Goal: Information Seeking & Learning: Learn about a topic

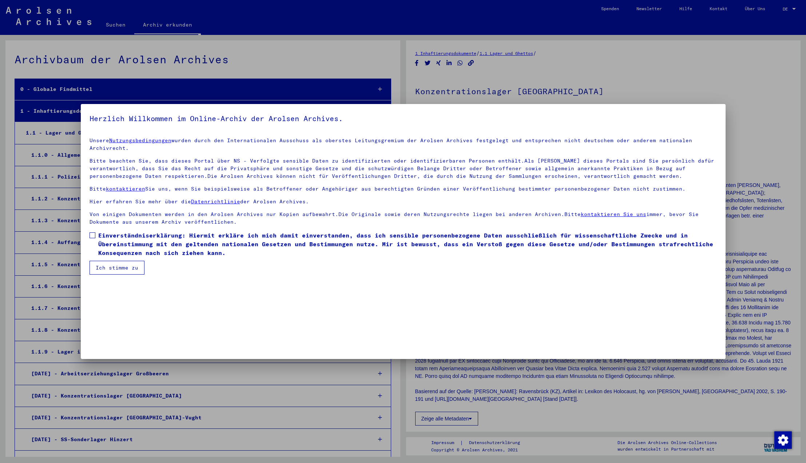
scroll to position [682, 0]
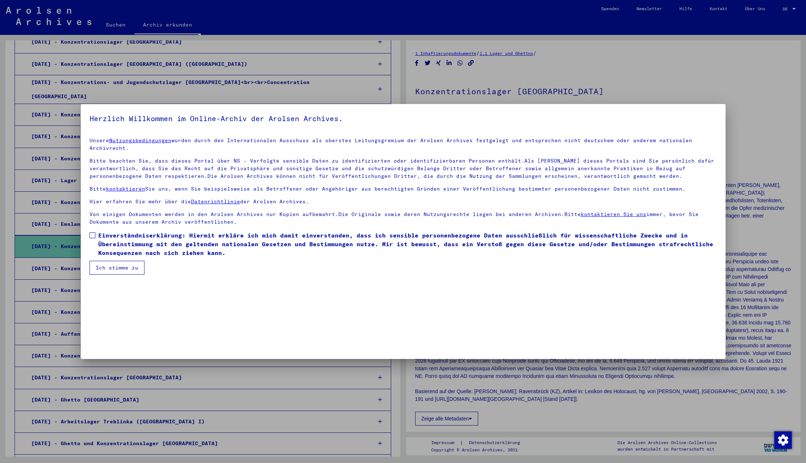
drag, startPoint x: 93, startPoint y: 235, endPoint x: 93, endPoint y: 249, distance: 13.5
click at [93, 236] on span at bounding box center [93, 236] width 6 height 6
click at [105, 269] on button "Ich stimme zu" at bounding box center [117, 268] width 55 height 14
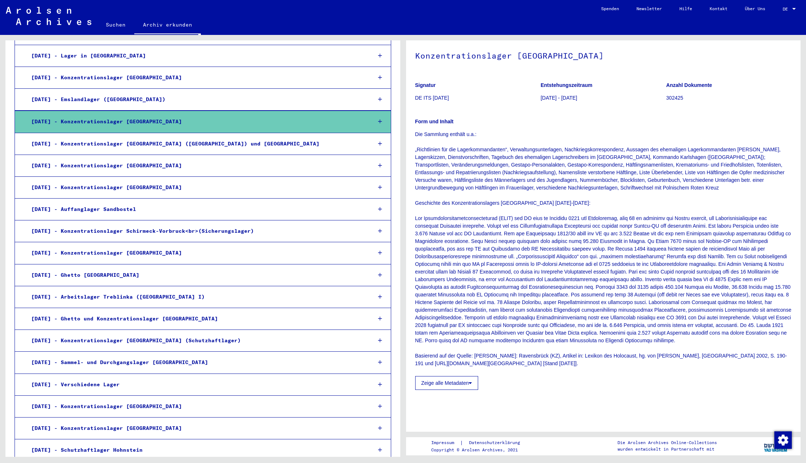
scroll to position [819, 0]
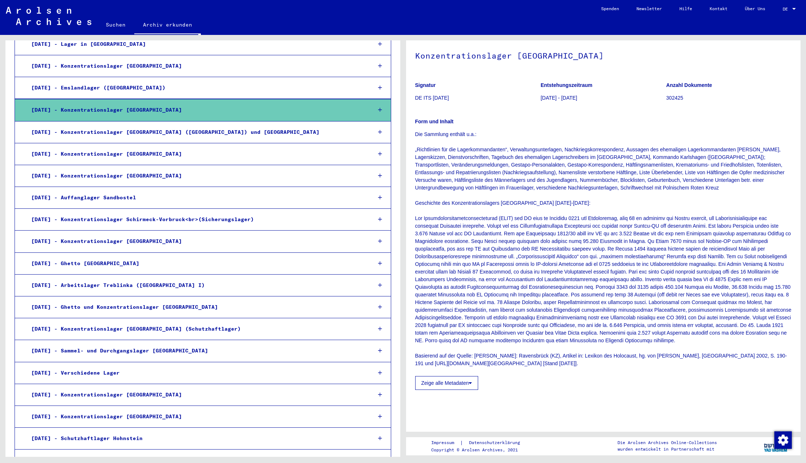
click at [83, 103] on div "[DATE] - Konzentrationslager [GEOGRAPHIC_DATA]" at bounding box center [196, 110] width 340 height 14
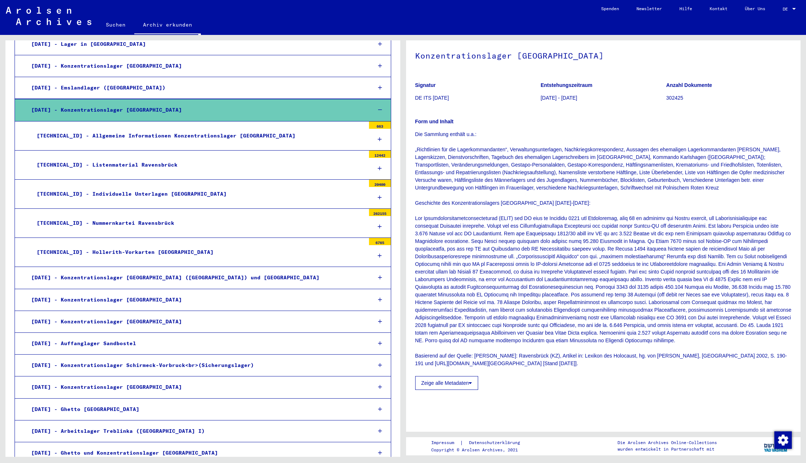
click at [91, 129] on div "[TECHNICAL_ID] - Allgemeine Informationen Konzentrationslager [GEOGRAPHIC_DATA]" at bounding box center [198, 136] width 334 height 14
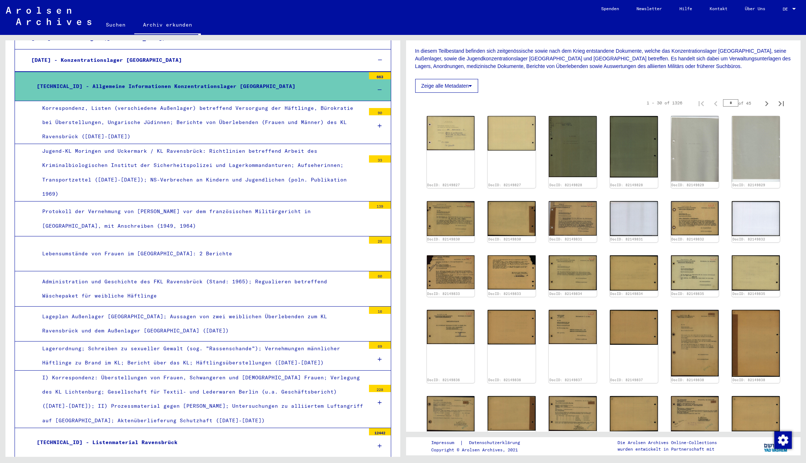
scroll to position [121, 0]
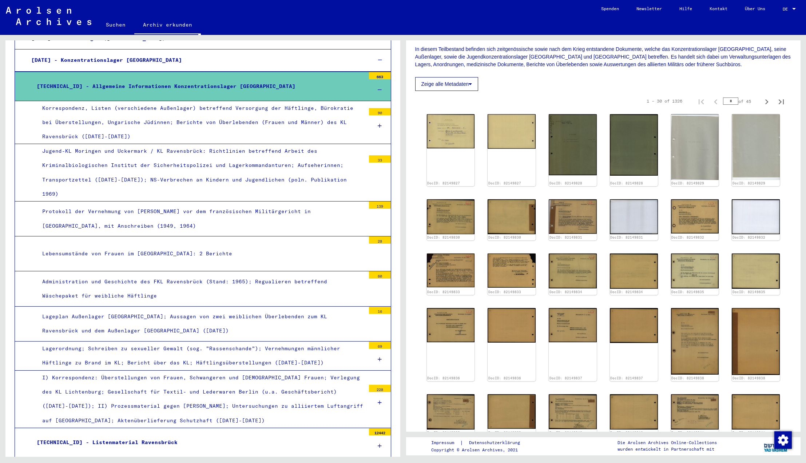
click at [472, 84] on icon at bounding box center [470, 84] width 3 height 5
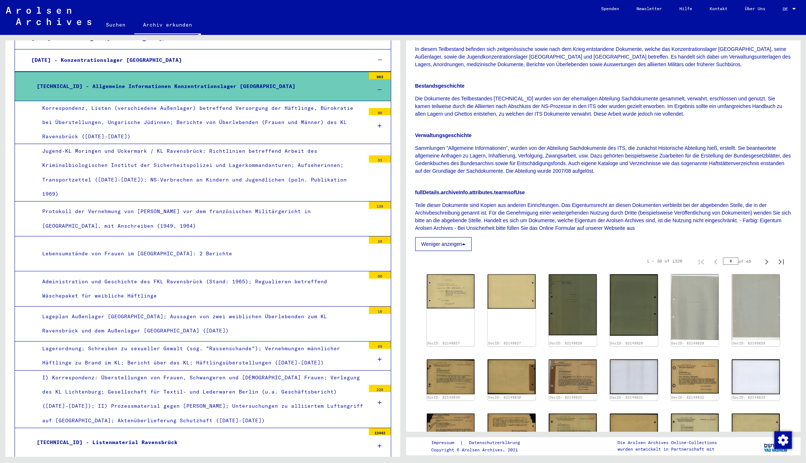
click at [455, 245] on button "Weniger anzeigen" at bounding box center [443, 244] width 57 height 14
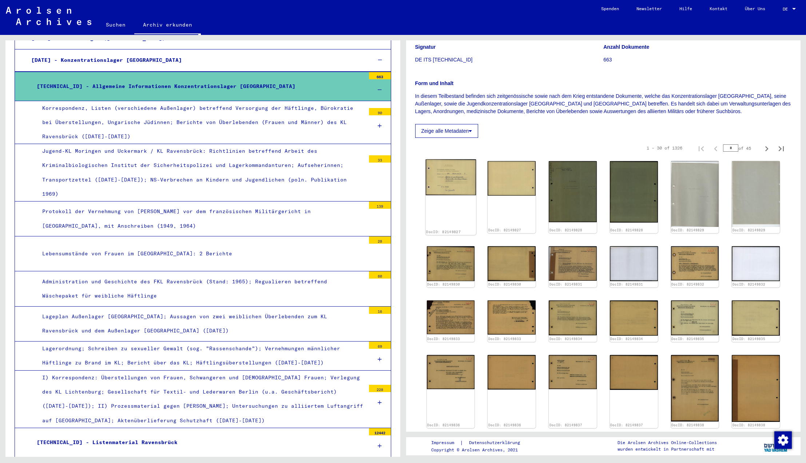
scroll to position [74, 0]
click at [448, 181] on img at bounding box center [450, 178] width 50 height 36
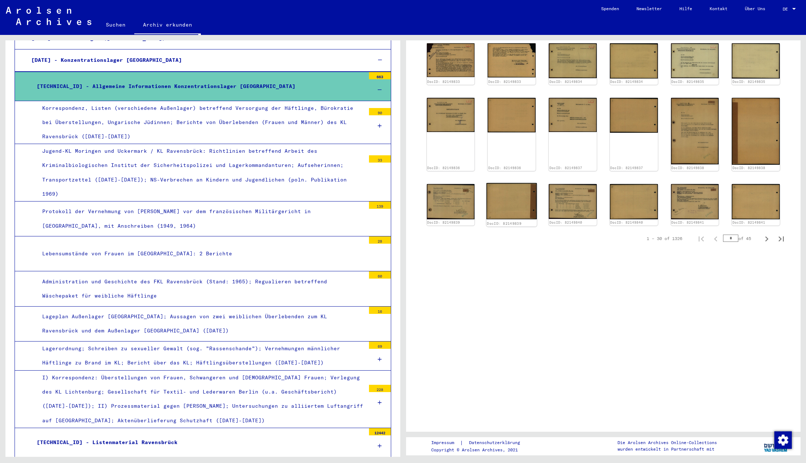
scroll to position [350, 0]
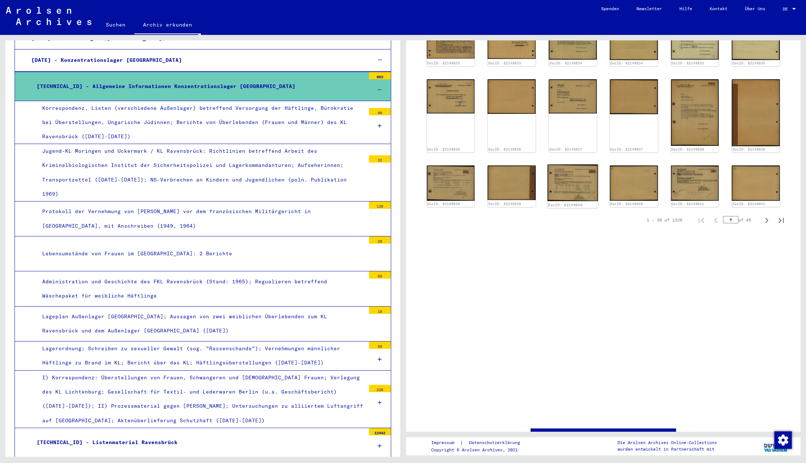
click at [569, 185] on img at bounding box center [573, 183] width 50 height 37
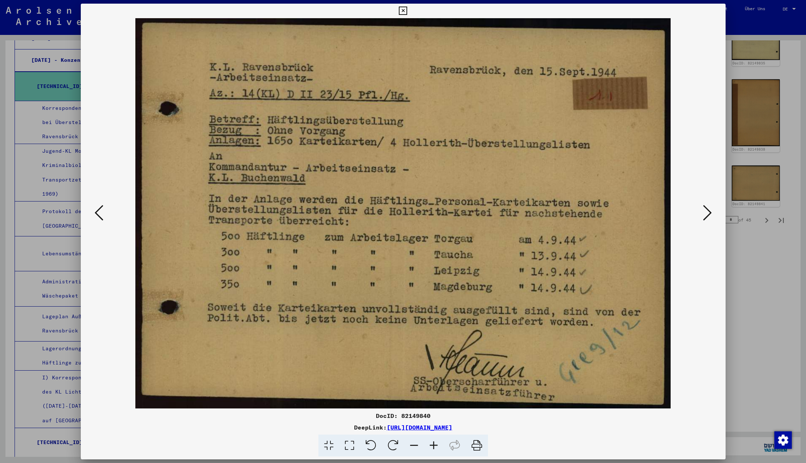
click at [97, 215] on icon at bounding box center [99, 212] width 9 height 17
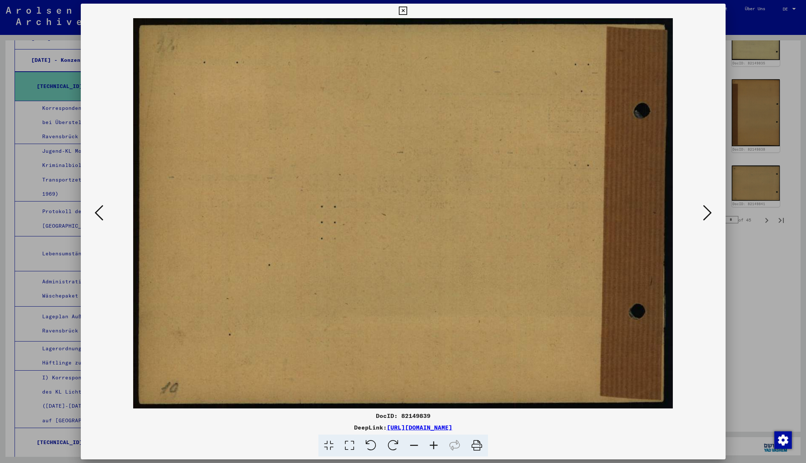
click at [99, 216] on icon at bounding box center [99, 212] width 9 height 17
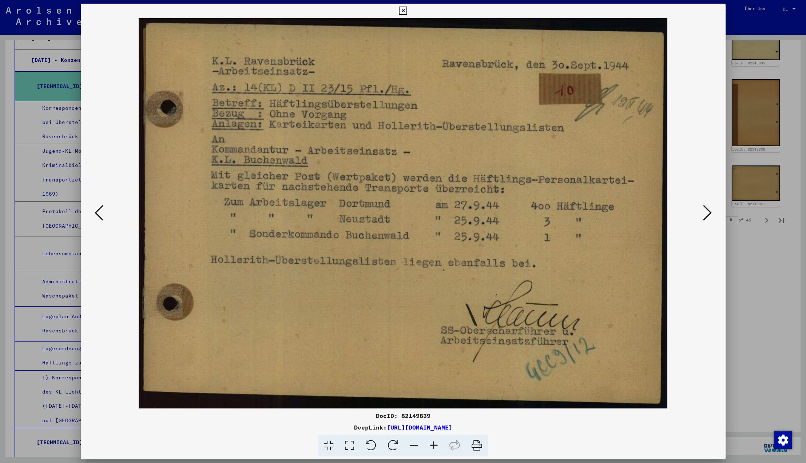
click at [99, 214] on icon at bounding box center [99, 212] width 9 height 17
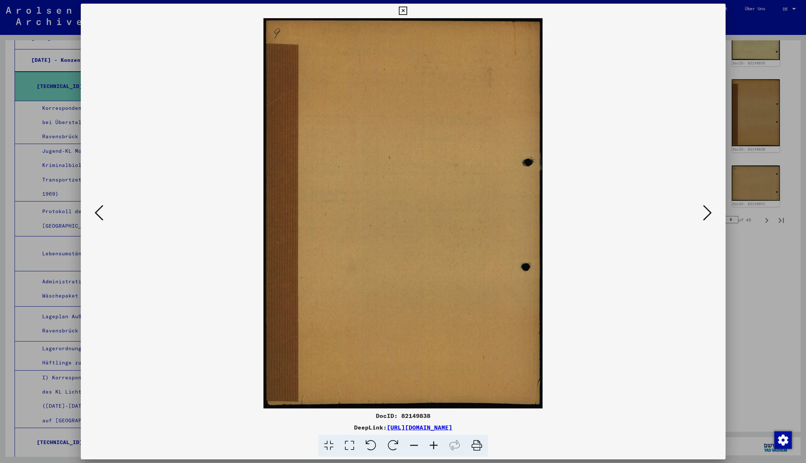
click at [99, 214] on icon at bounding box center [99, 212] width 9 height 17
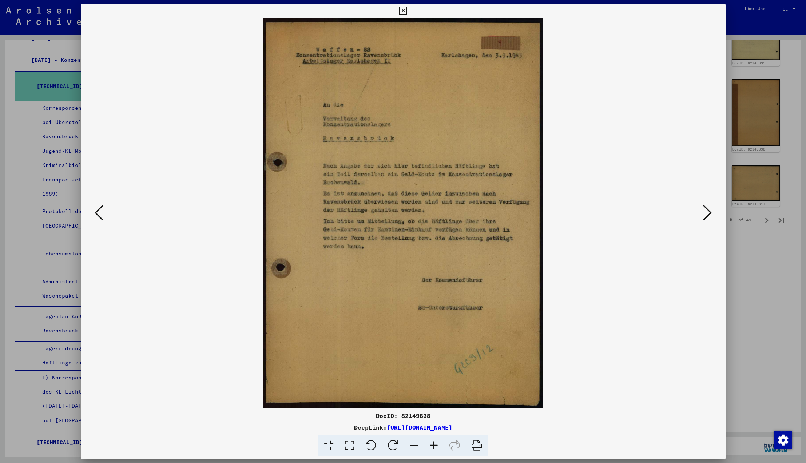
click at [99, 214] on icon at bounding box center [99, 212] width 9 height 17
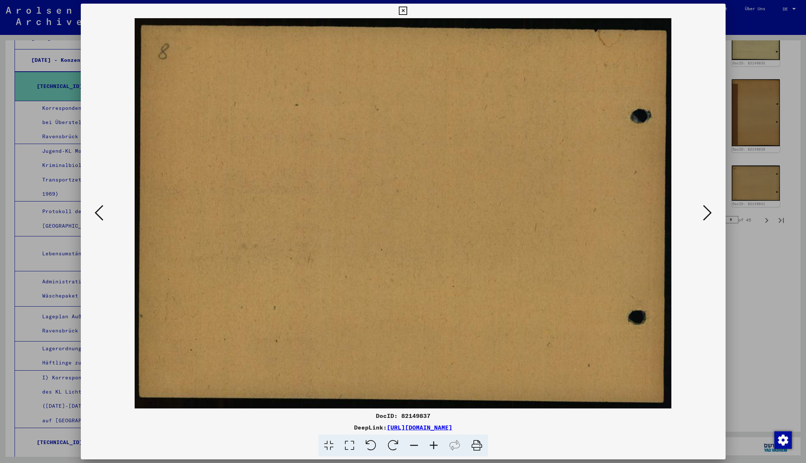
click at [99, 214] on icon at bounding box center [99, 212] width 9 height 17
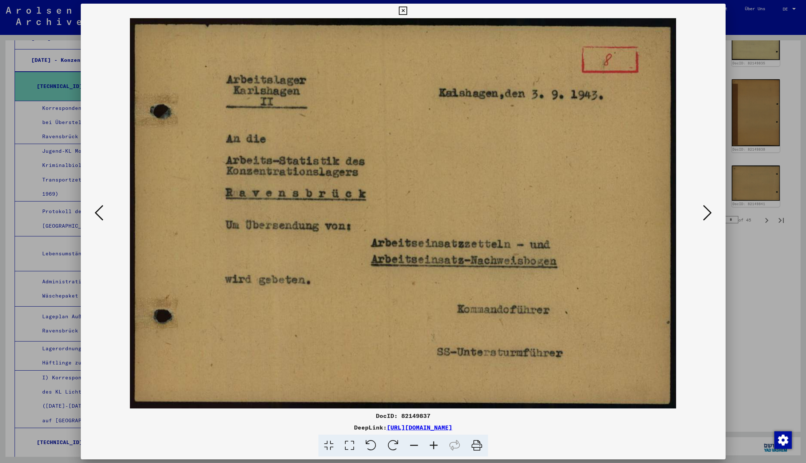
click at [99, 214] on icon at bounding box center [99, 212] width 9 height 17
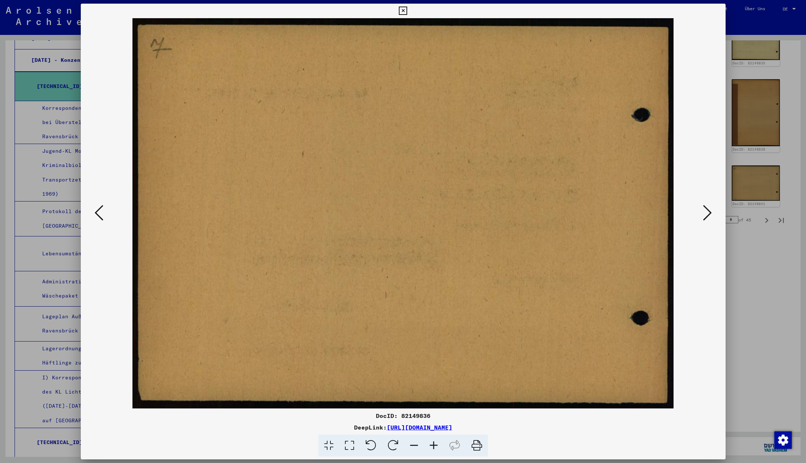
click at [99, 214] on icon at bounding box center [99, 212] width 9 height 17
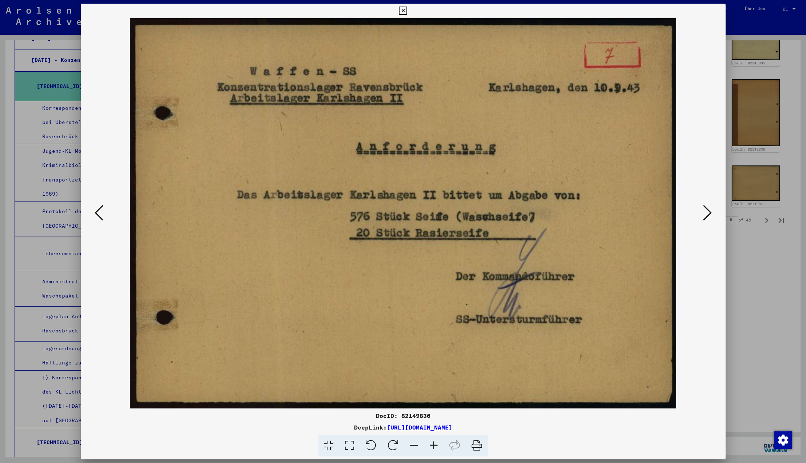
click at [99, 214] on icon at bounding box center [99, 212] width 9 height 17
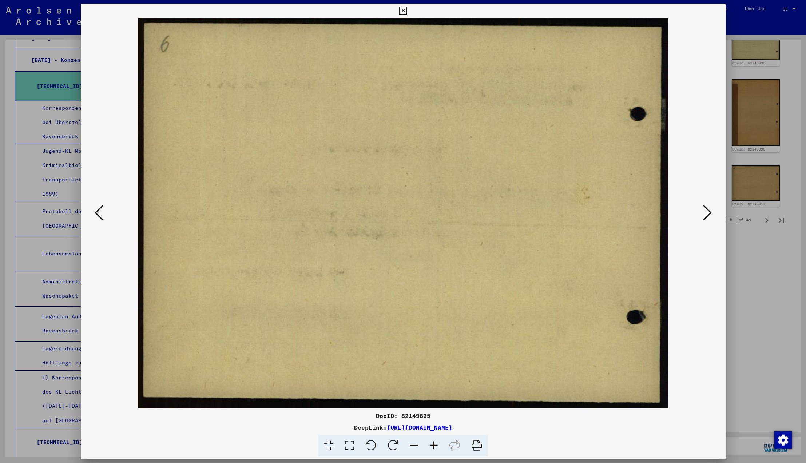
click at [99, 214] on icon at bounding box center [99, 212] width 9 height 17
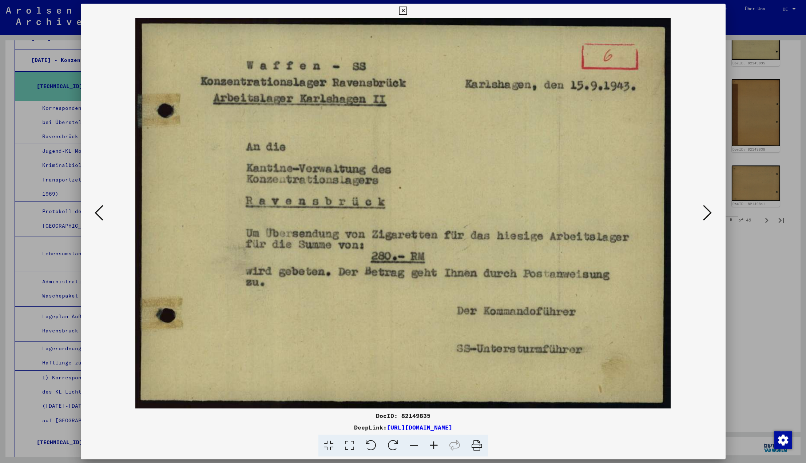
click at [99, 214] on icon at bounding box center [99, 212] width 9 height 17
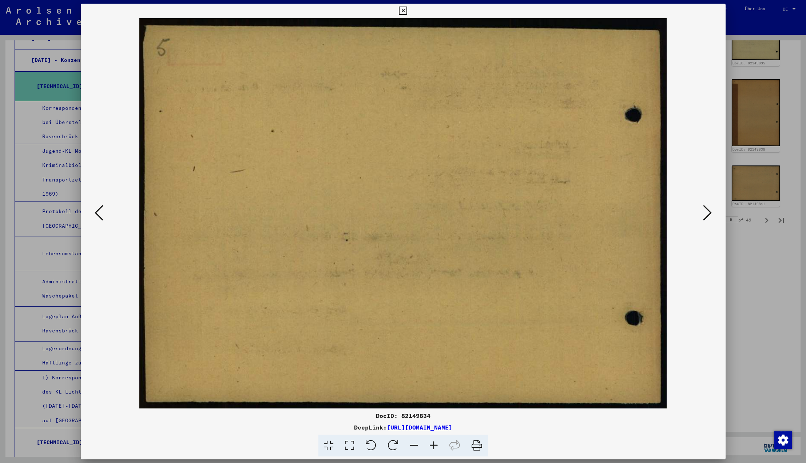
click at [99, 214] on icon at bounding box center [99, 212] width 9 height 17
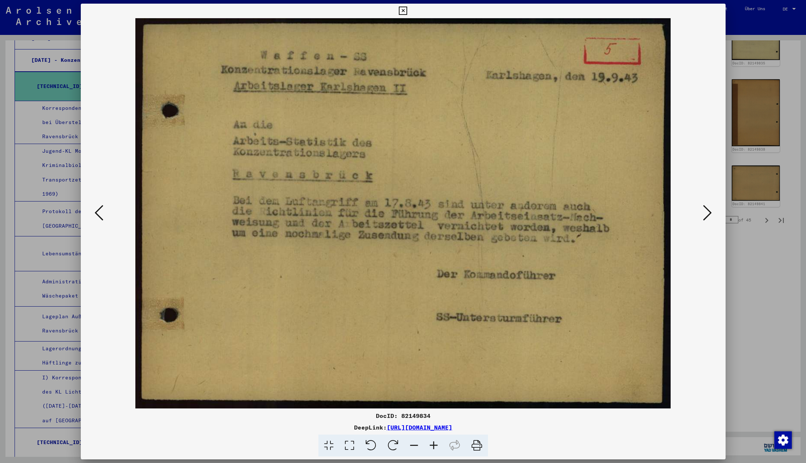
click at [784, 309] on div at bounding box center [403, 231] width 806 height 463
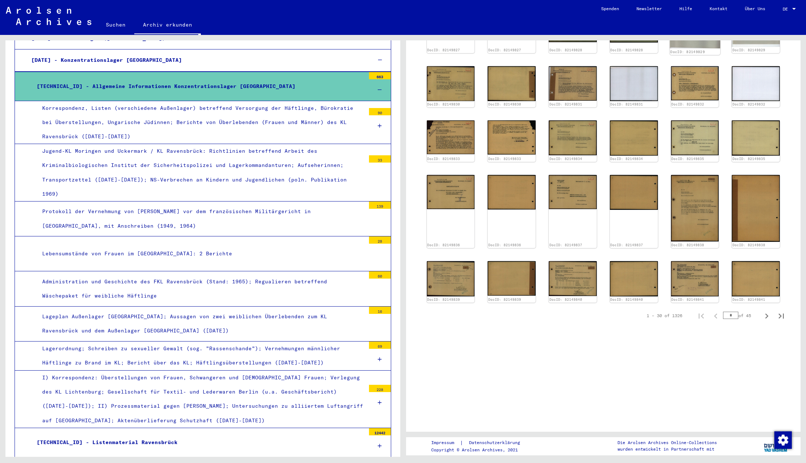
scroll to position [255, 0]
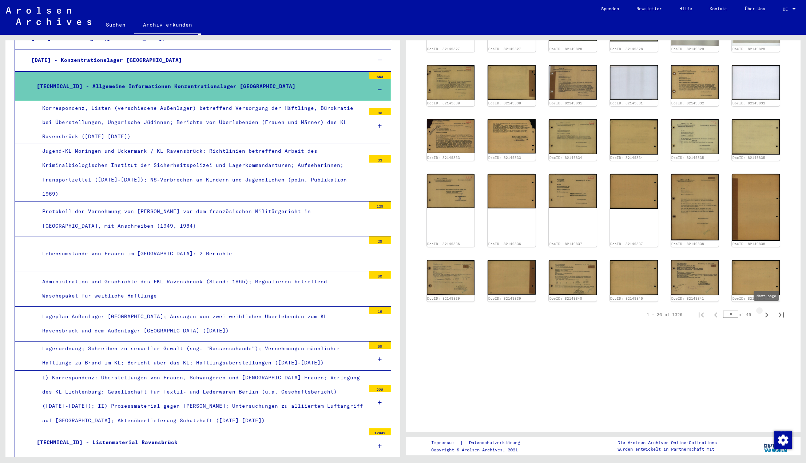
click at [767, 314] on icon "Next page" at bounding box center [766, 315] width 3 height 5
type input "*"
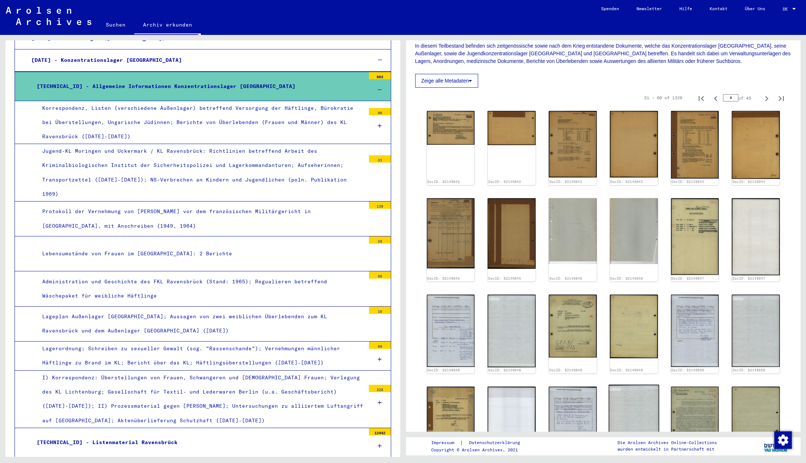
scroll to position [124, 0]
click at [453, 231] on img at bounding box center [450, 234] width 50 height 74
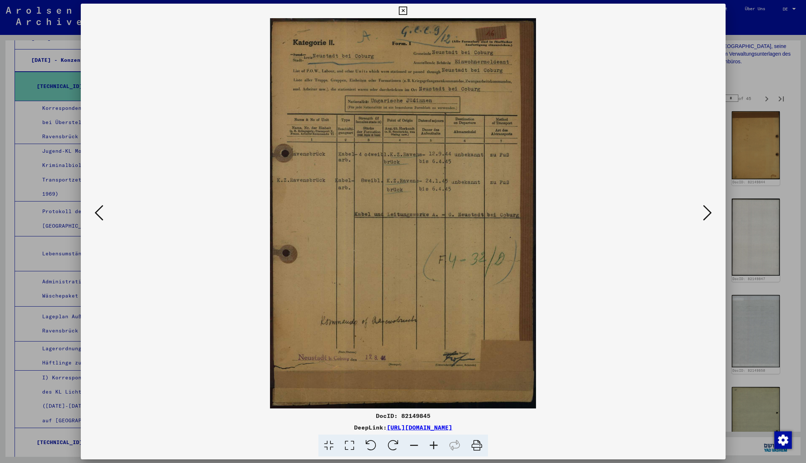
click at [748, 72] on div at bounding box center [403, 231] width 806 height 463
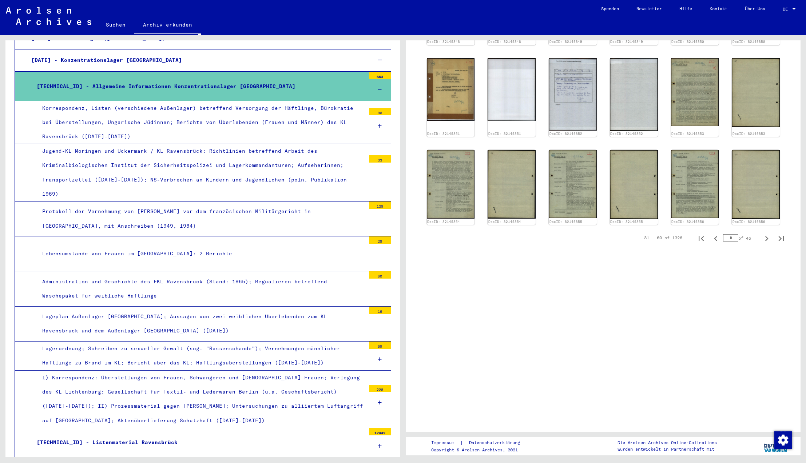
scroll to position [450, 0]
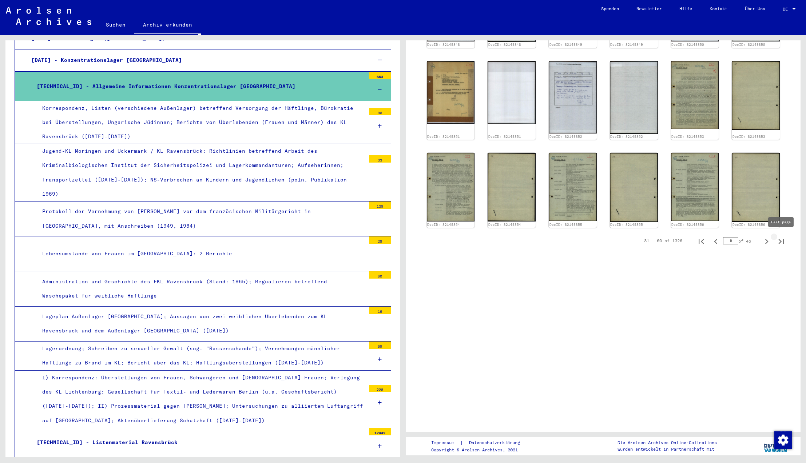
click at [779, 241] on icon "Last page" at bounding box center [781, 242] width 10 height 10
type input "**"
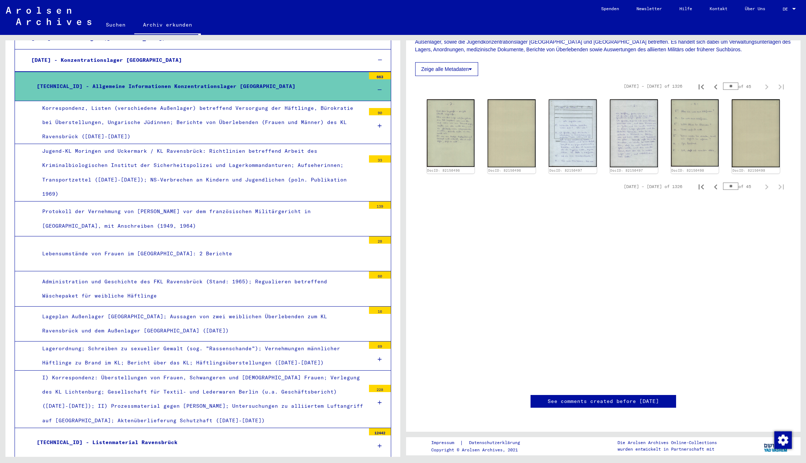
scroll to position [74, 0]
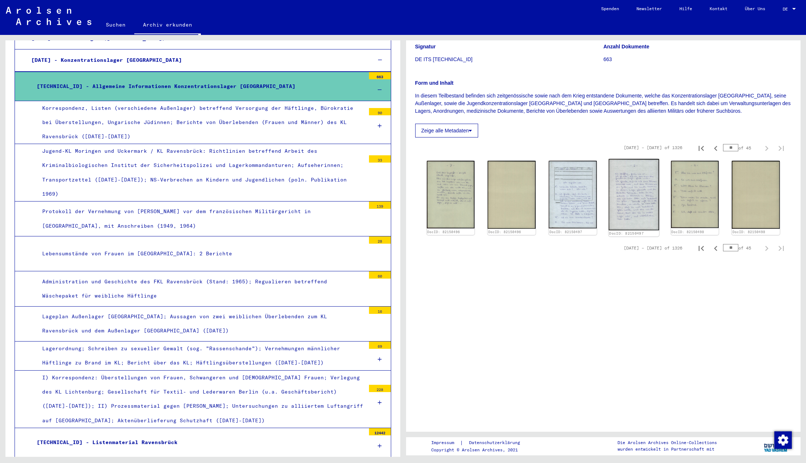
click at [633, 198] on img at bounding box center [634, 194] width 50 height 71
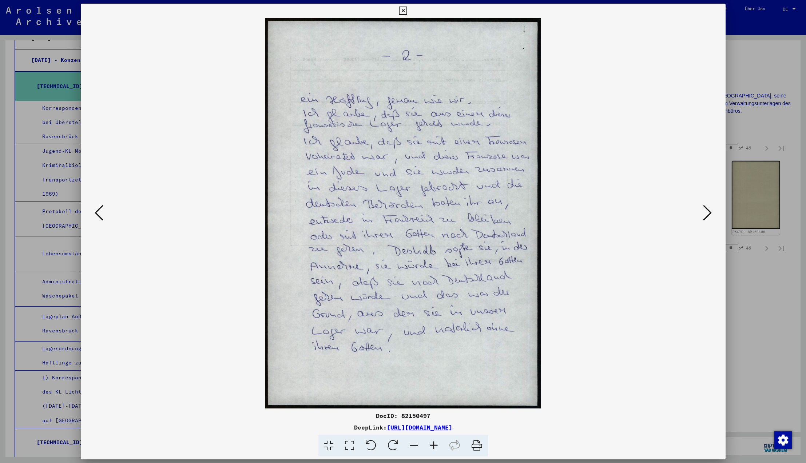
click at [707, 212] on icon at bounding box center [707, 212] width 9 height 17
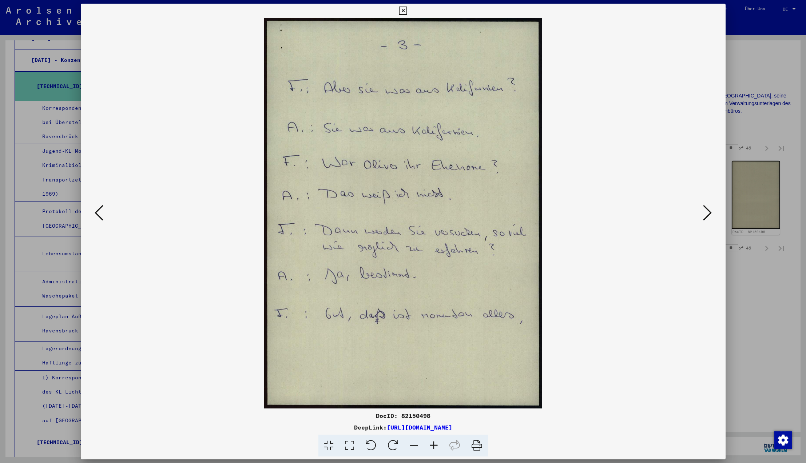
click at [704, 211] on icon at bounding box center [707, 212] width 9 height 17
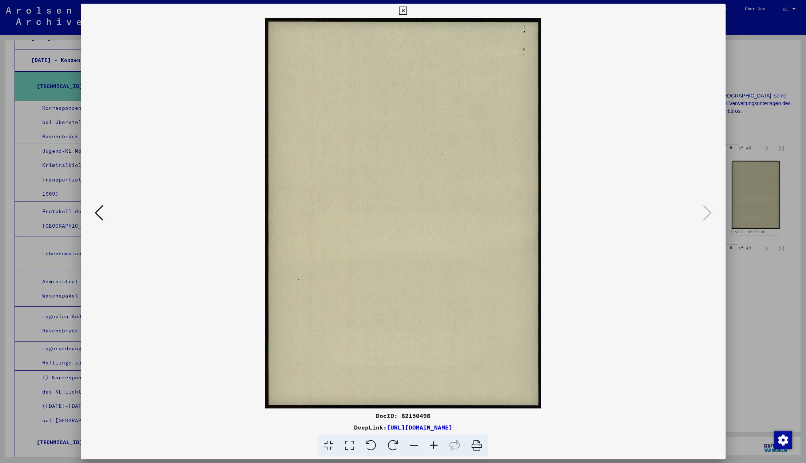
click at [706, 214] on icon at bounding box center [707, 212] width 9 height 17
click at [102, 217] on icon at bounding box center [99, 212] width 9 height 17
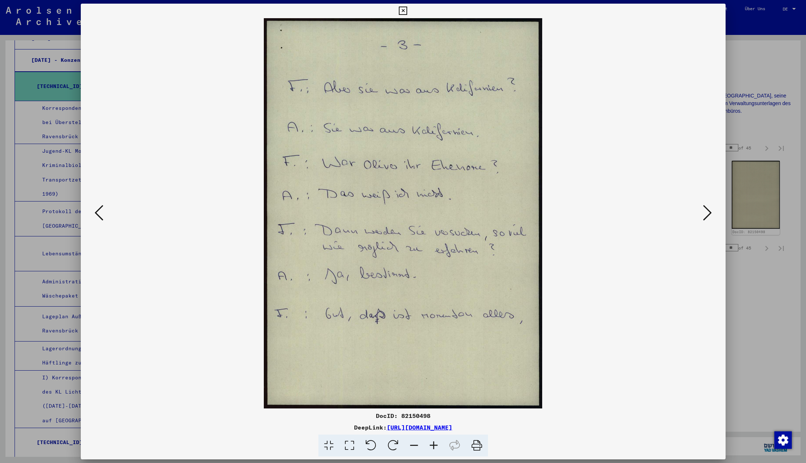
click at [102, 217] on icon at bounding box center [99, 212] width 9 height 17
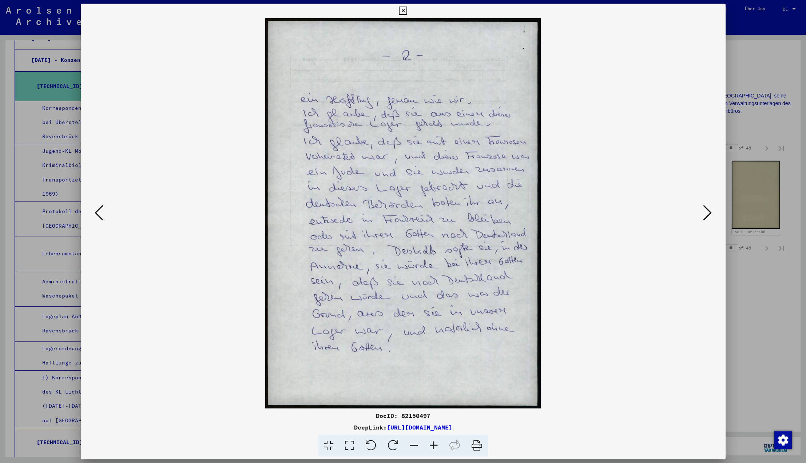
click at [102, 217] on icon at bounding box center [99, 212] width 9 height 17
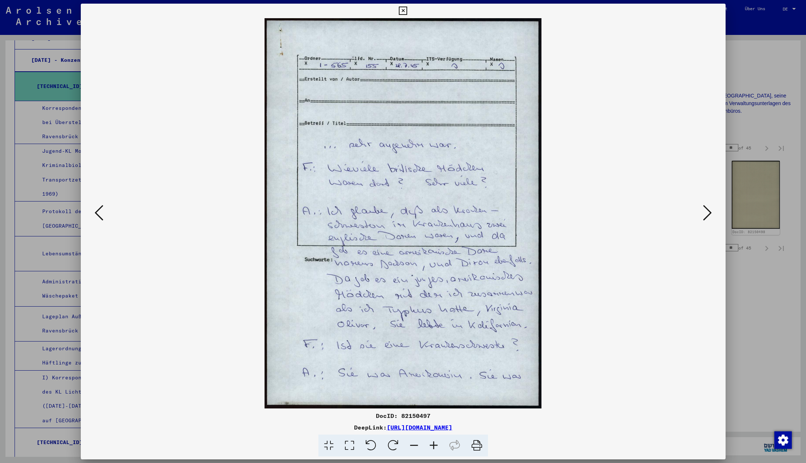
click at [708, 214] on icon at bounding box center [707, 212] width 9 height 17
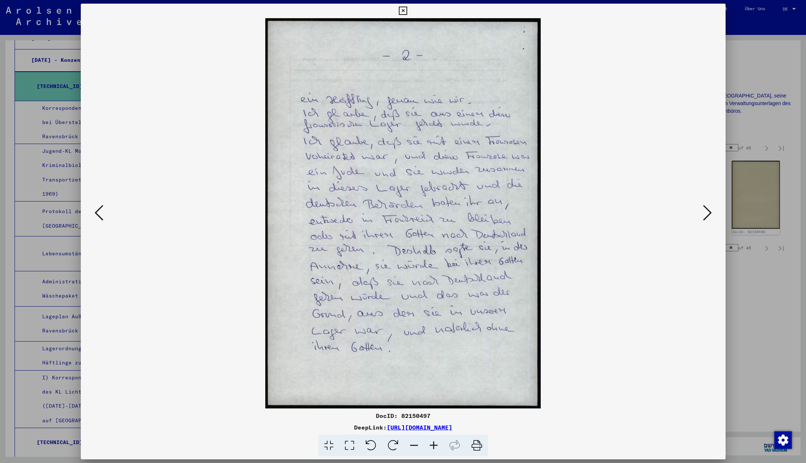
click at [98, 214] on icon at bounding box center [99, 212] width 9 height 17
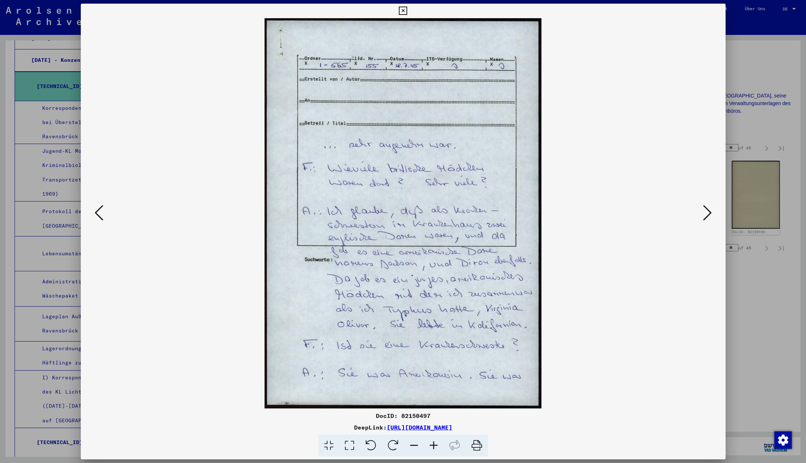
click at [98, 214] on icon at bounding box center [99, 212] width 9 height 17
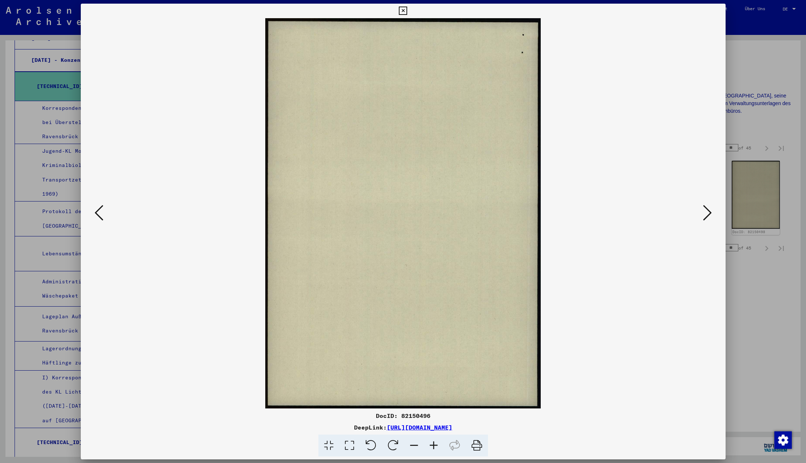
click at [98, 214] on icon at bounding box center [99, 212] width 9 height 17
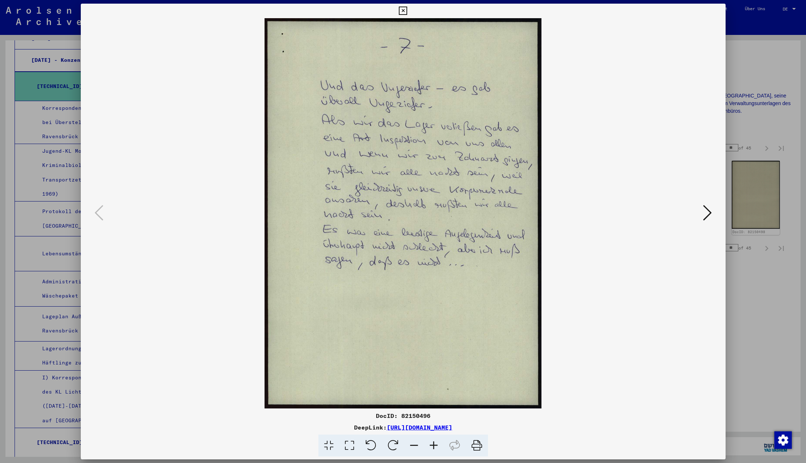
click at [709, 213] on icon at bounding box center [707, 212] width 9 height 17
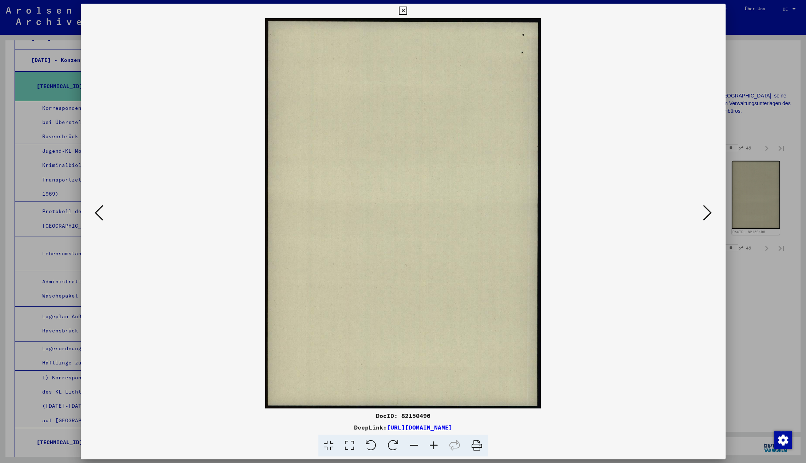
click at [708, 213] on icon at bounding box center [707, 212] width 9 height 17
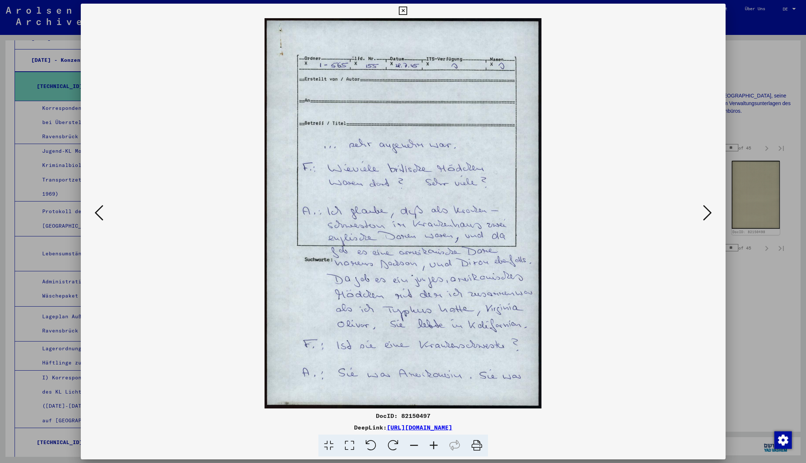
click at [98, 217] on icon at bounding box center [99, 212] width 9 height 17
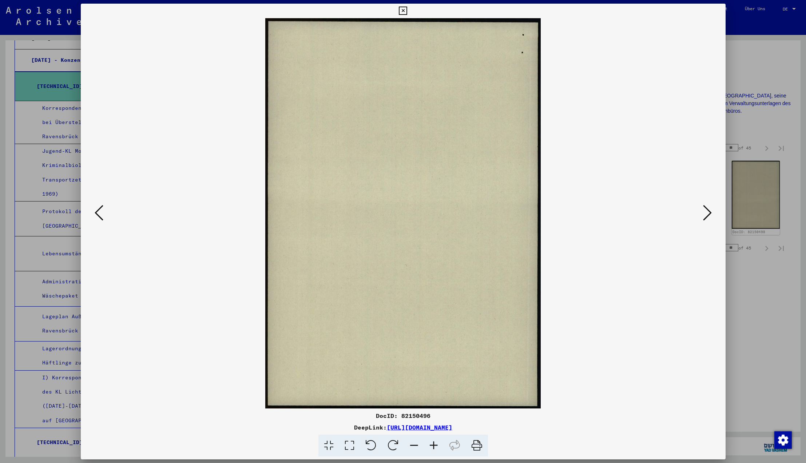
click at [98, 217] on icon at bounding box center [99, 212] width 9 height 17
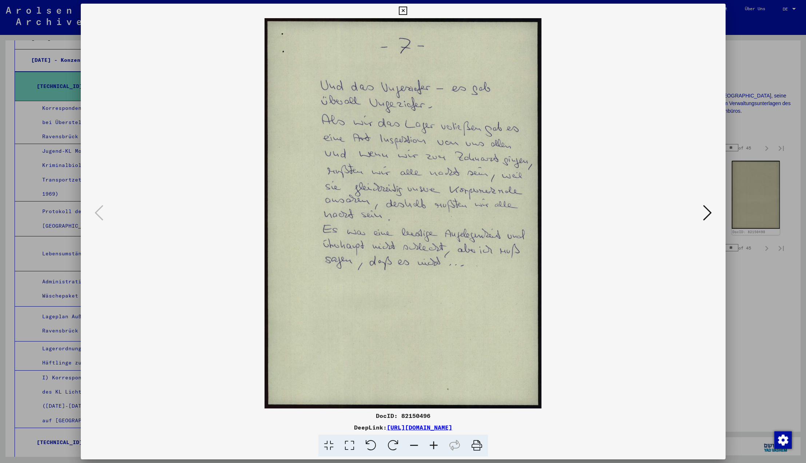
click at [708, 214] on icon at bounding box center [707, 212] width 9 height 17
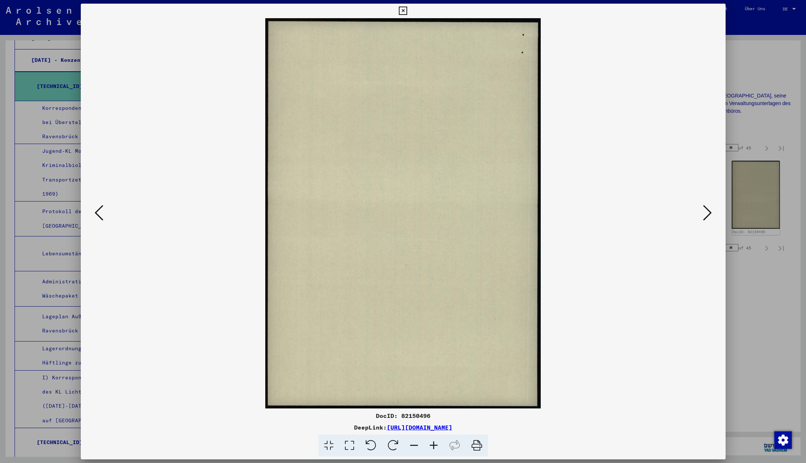
click at [708, 214] on icon at bounding box center [707, 212] width 9 height 17
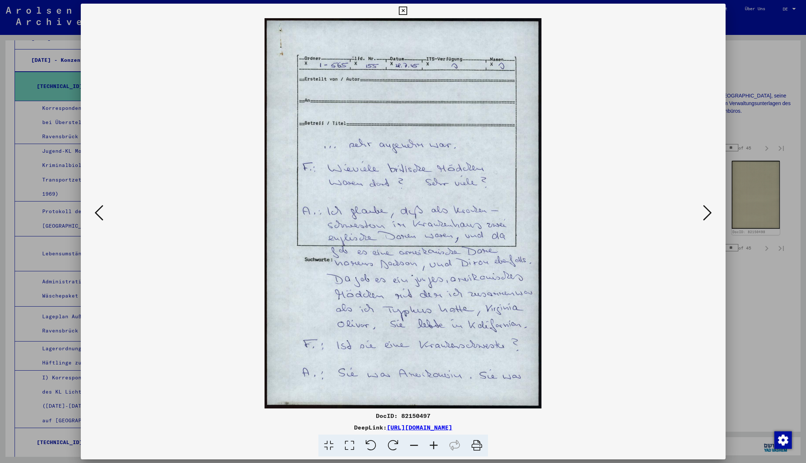
click at [100, 215] on icon at bounding box center [99, 212] width 9 height 17
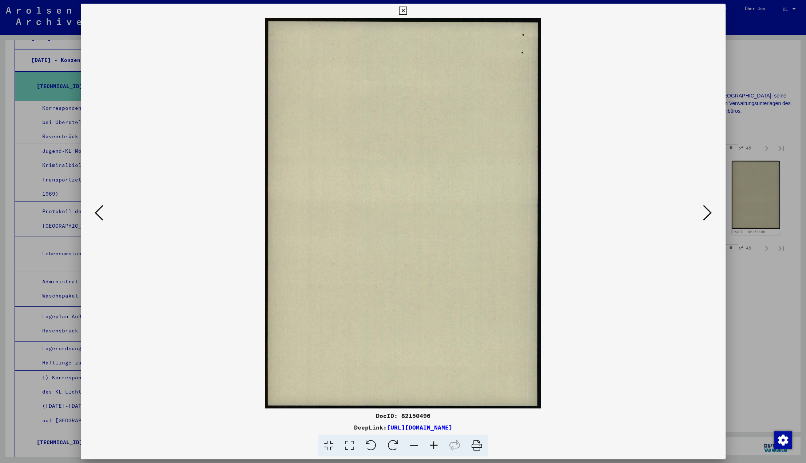
click at [100, 215] on icon at bounding box center [99, 212] width 9 height 17
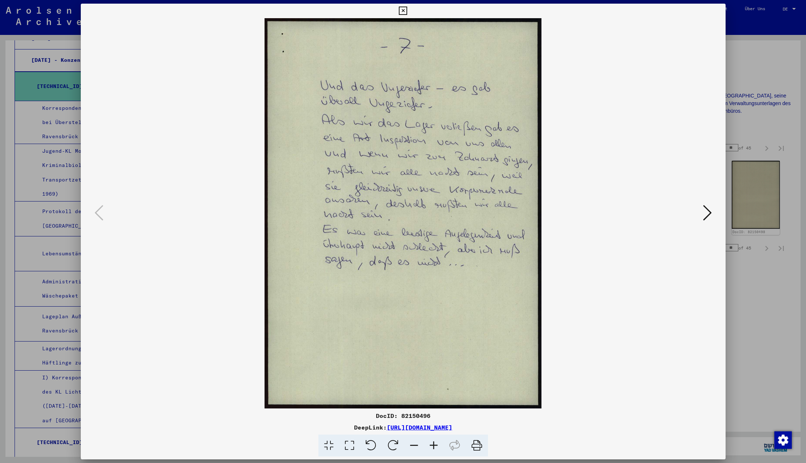
click at [100, 215] on icon at bounding box center [99, 212] width 9 height 17
click at [98, 215] on icon at bounding box center [99, 212] width 9 height 17
click at [407, 11] on icon at bounding box center [403, 11] width 8 height 9
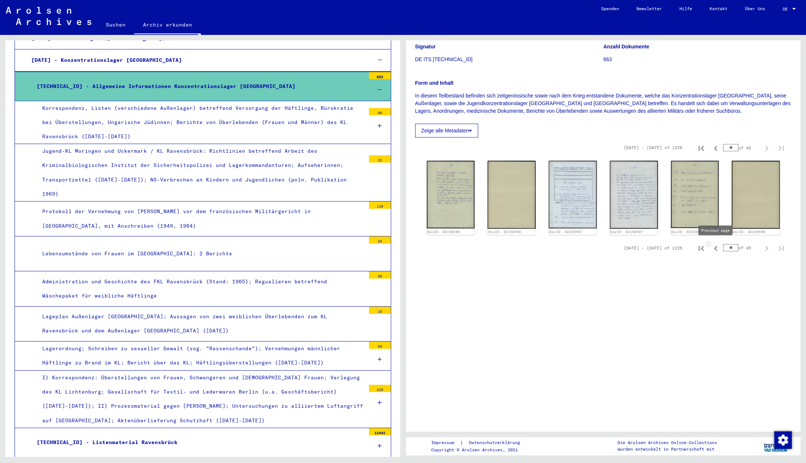
click at [716, 249] on icon "Previous page" at bounding box center [716, 249] width 10 height 10
type input "**"
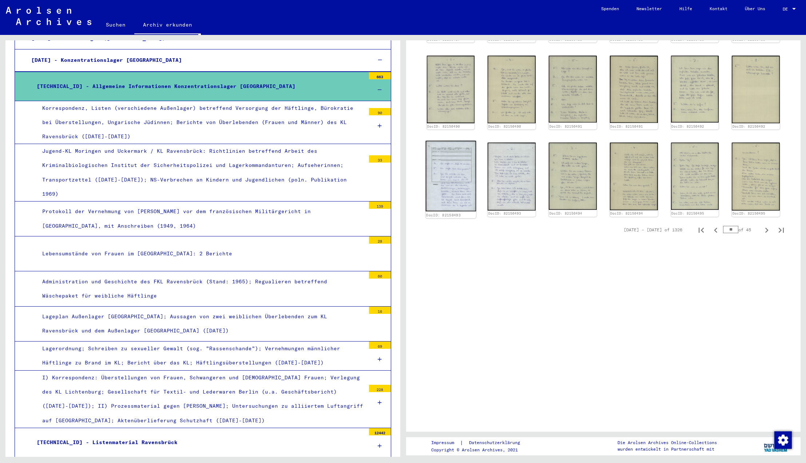
scroll to position [406, 0]
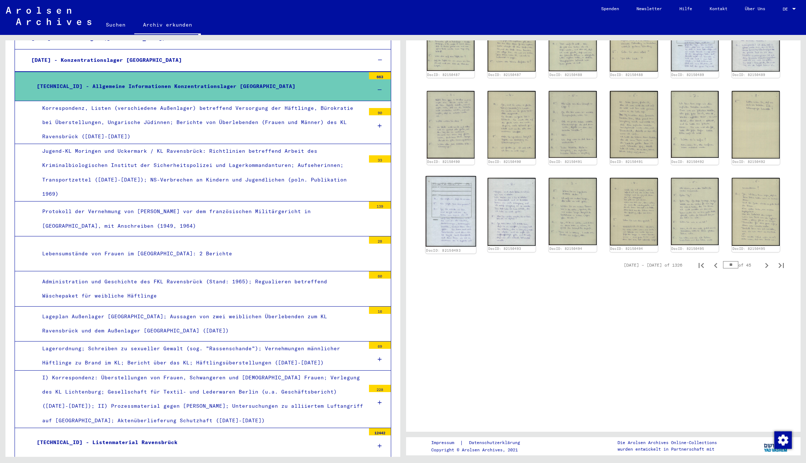
click at [459, 194] on img at bounding box center [450, 211] width 50 height 71
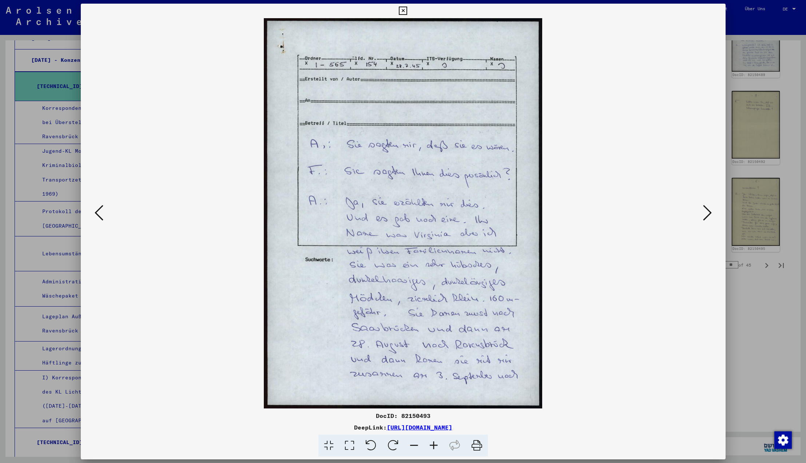
click at [98, 216] on icon at bounding box center [99, 212] width 9 height 17
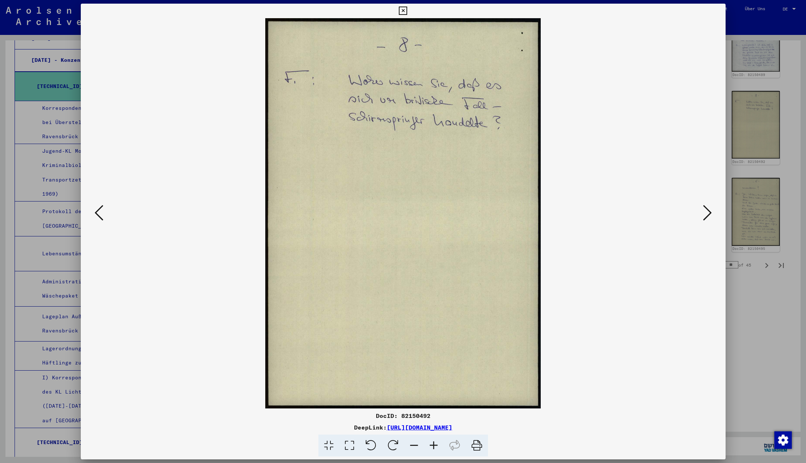
click at [98, 216] on icon at bounding box center [99, 212] width 9 height 17
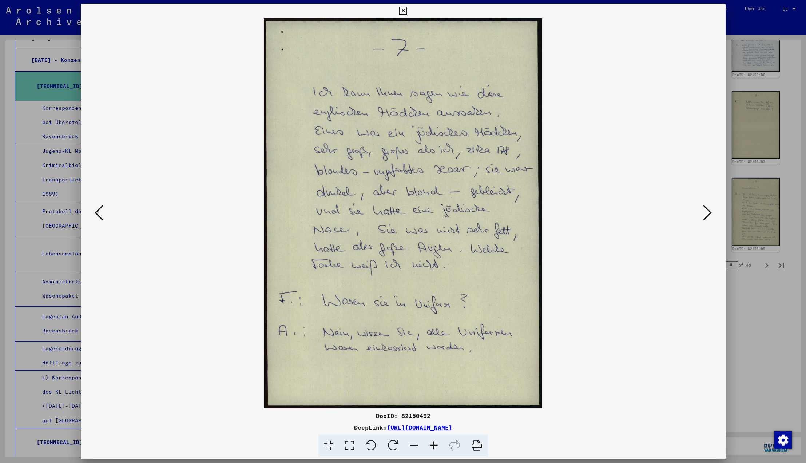
click at [98, 216] on icon at bounding box center [99, 212] width 9 height 17
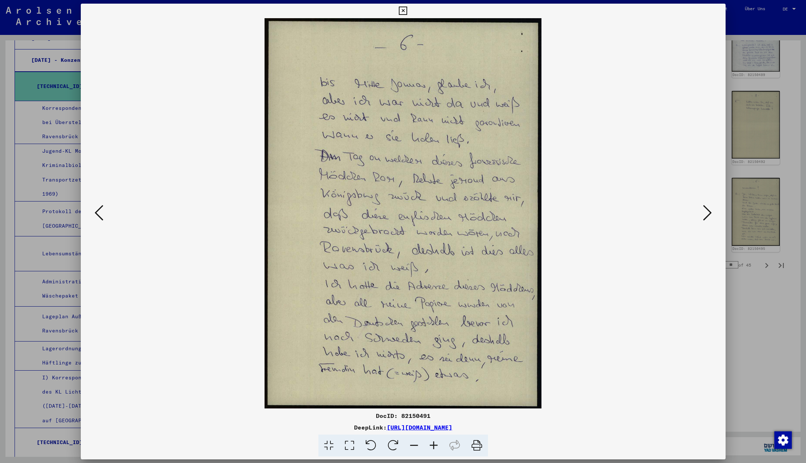
click at [98, 216] on icon at bounding box center [99, 212] width 9 height 17
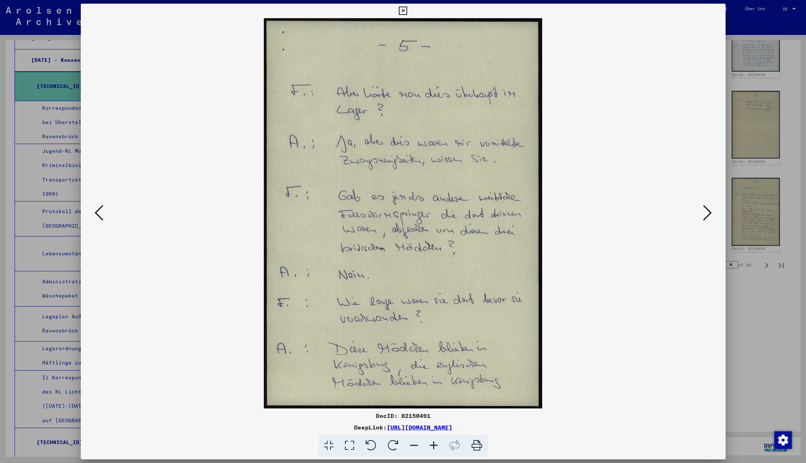
click at [98, 216] on icon at bounding box center [99, 212] width 9 height 17
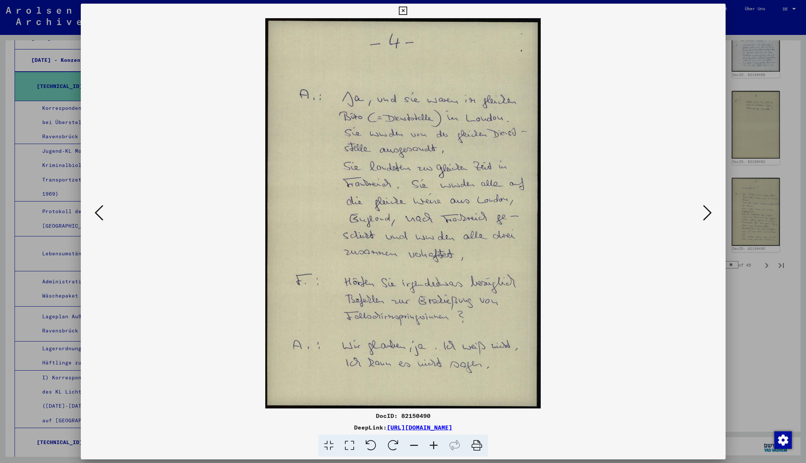
click at [98, 216] on icon at bounding box center [99, 212] width 9 height 17
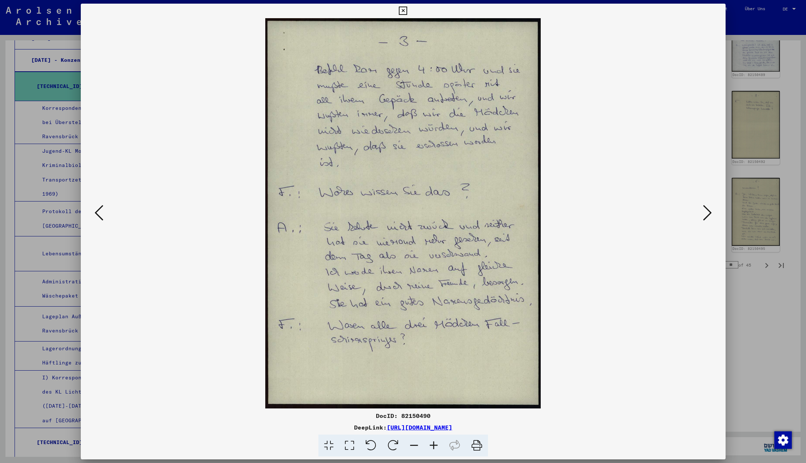
click at [98, 216] on icon at bounding box center [99, 212] width 9 height 17
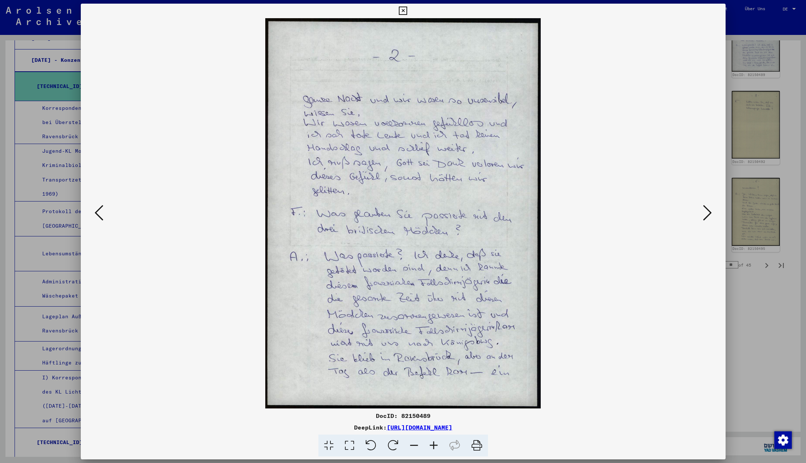
click at [98, 216] on icon at bounding box center [99, 212] width 9 height 17
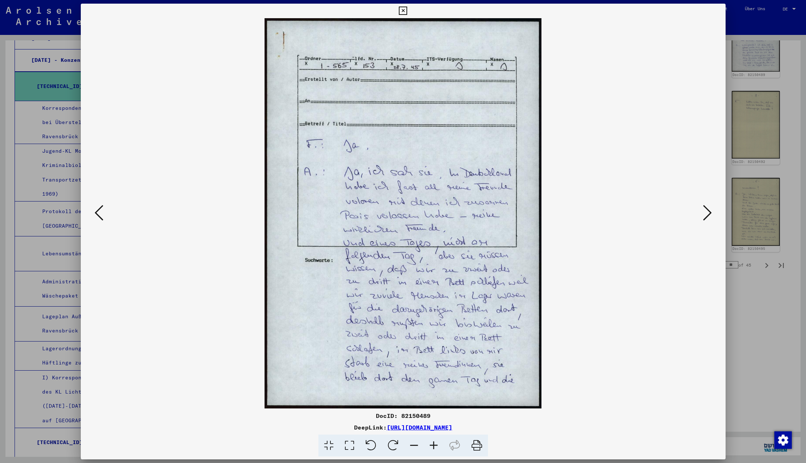
click at [98, 216] on icon at bounding box center [99, 212] width 9 height 17
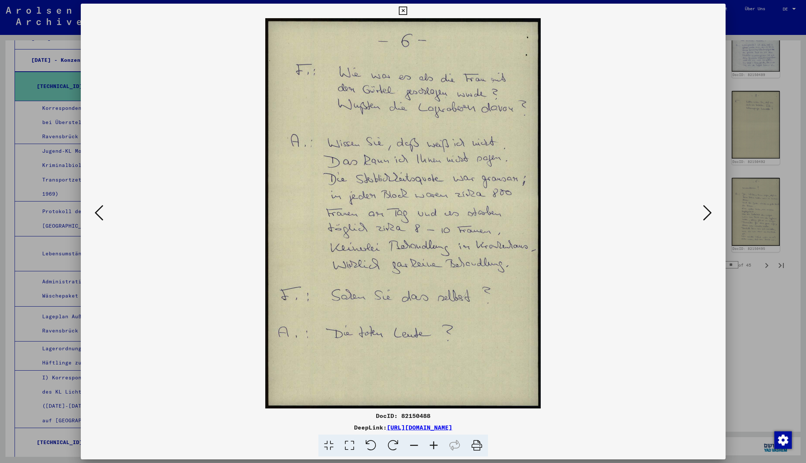
click at [98, 216] on icon at bounding box center [99, 212] width 9 height 17
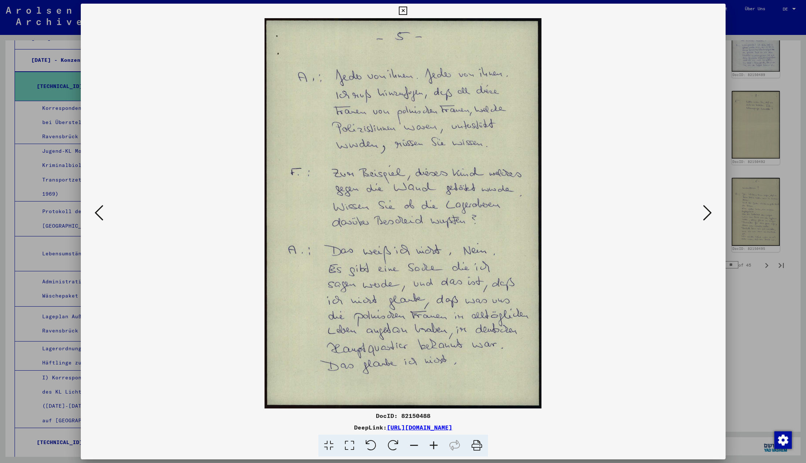
click at [98, 216] on icon at bounding box center [99, 212] width 9 height 17
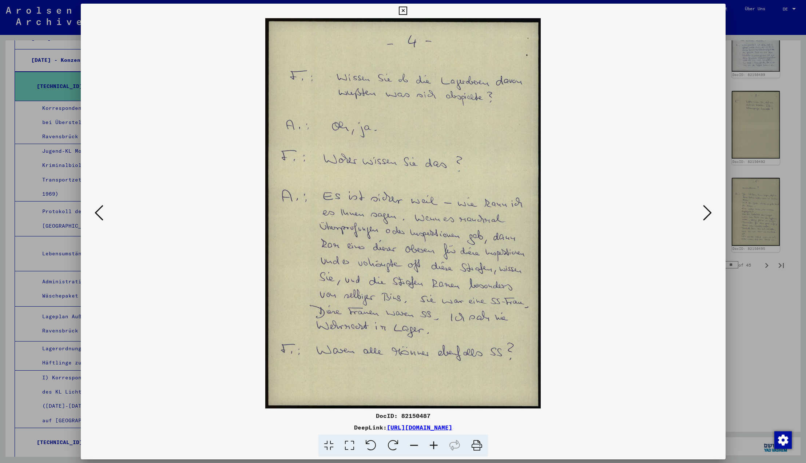
click at [98, 216] on icon at bounding box center [99, 212] width 9 height 17
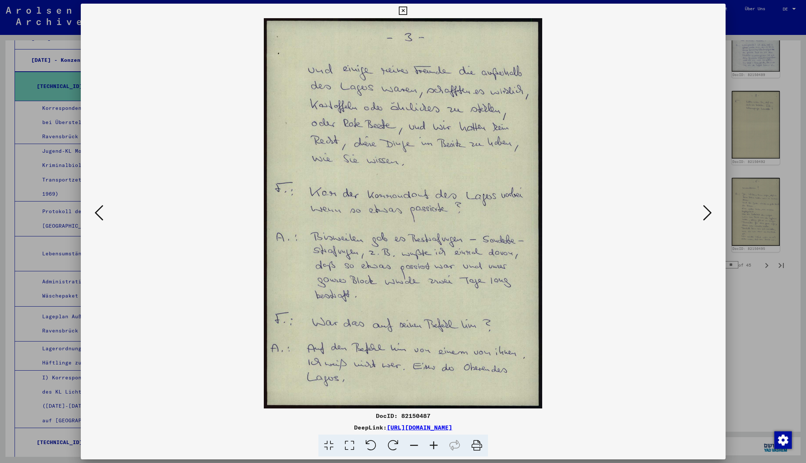
click at [98, 216] on icon at bounding box center [99, 212] width 9 height 17
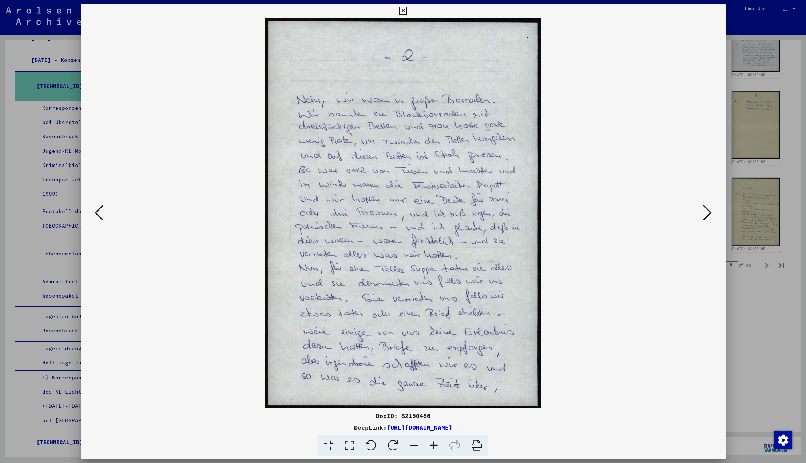
click at [98, 216] on icon at bounding box center [99, 212] width 9 height 17
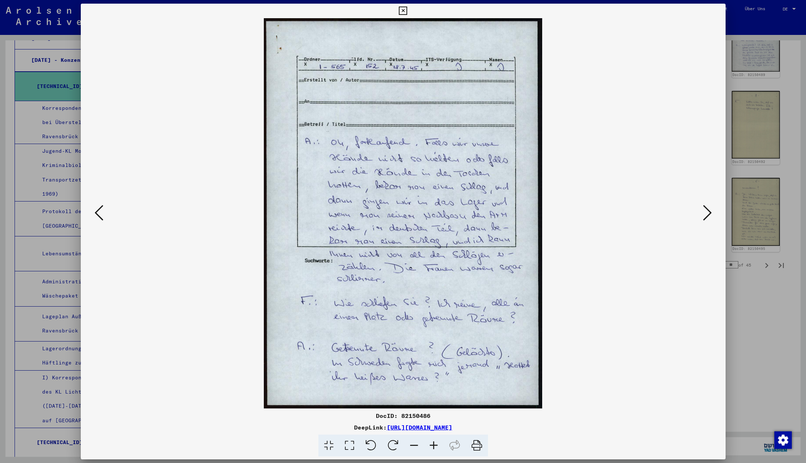
click at [707, 213] on icon at bounding box center [707, 212] width 9 height 17
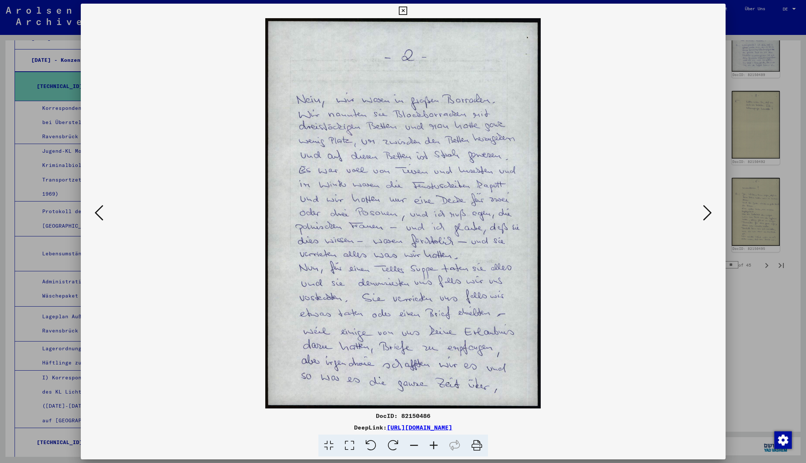
scroll to position [0, 0]
click at [707, 213] on icon at bounding box center [707, 212] width 9 height 17
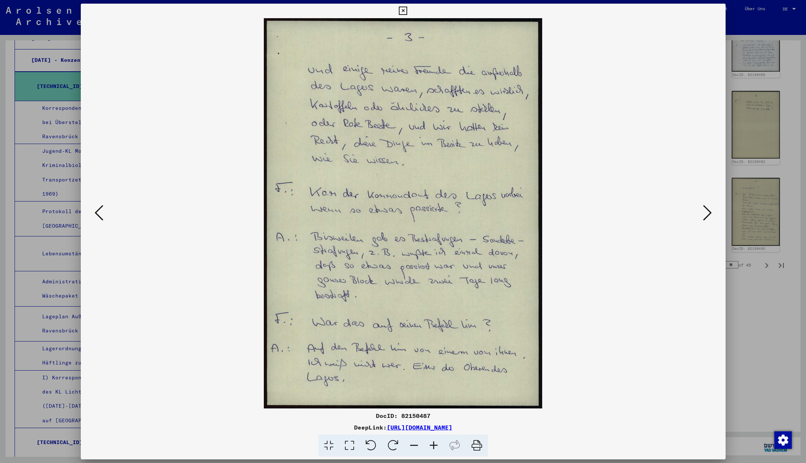
click at [707, 213] on icon at bounding box center [707, 212] width 9 height 17
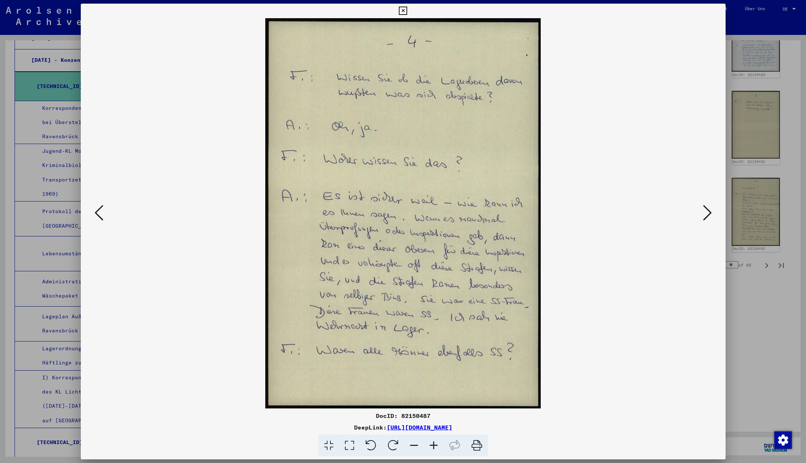
click at [707, 213] on icon at bounding box center [707, 212] width 9 height 17
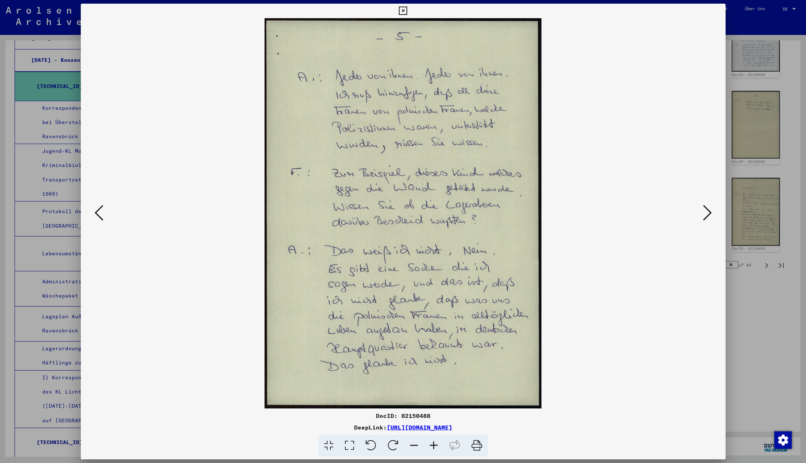
click at [707, 213] on icon at bounding box center [707, 212] width 9 height 17
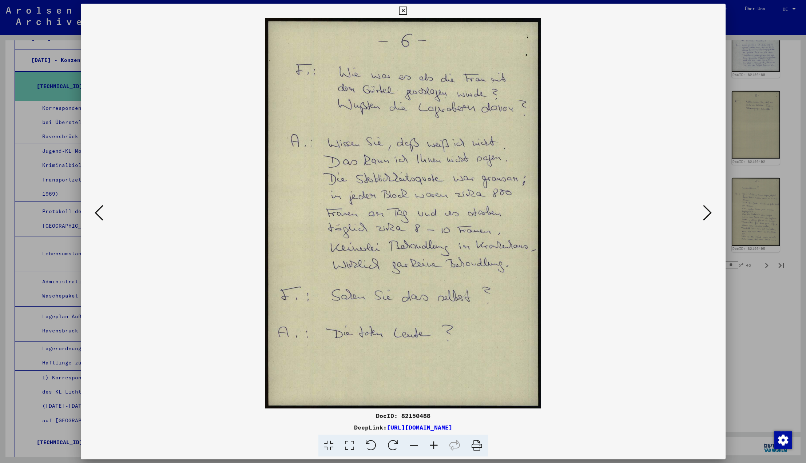
click at [707, 213] on icon at bounding box center [707, 212] width 9 height 17
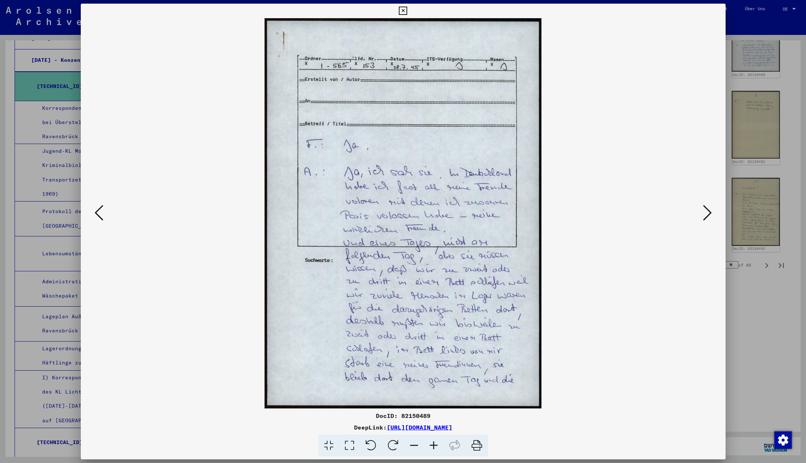
click at [707, 213] on icon at bounding box center [707, 212] width 9 height 17
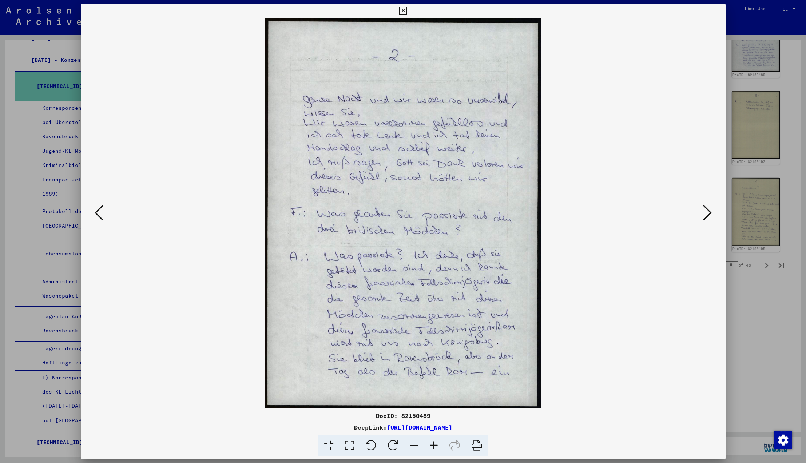
click at [707, 213] on icon at bounding box center [707, 212] width 9 height 17
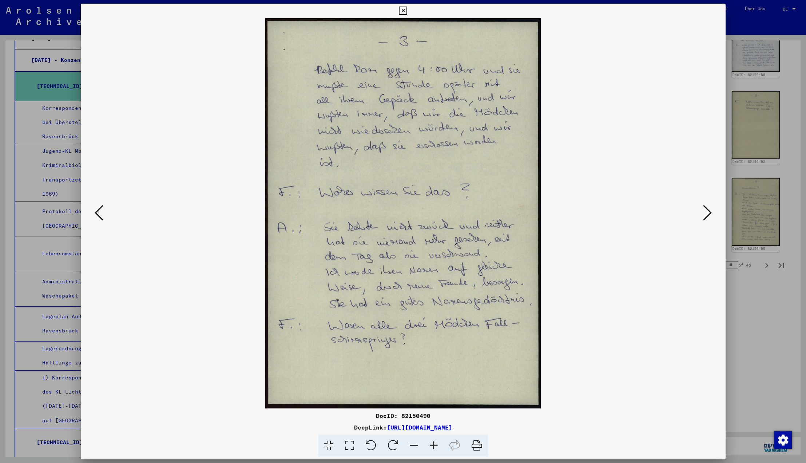
click at [707, 213] on icon at bounding box center [707, 212] width 9 height 17
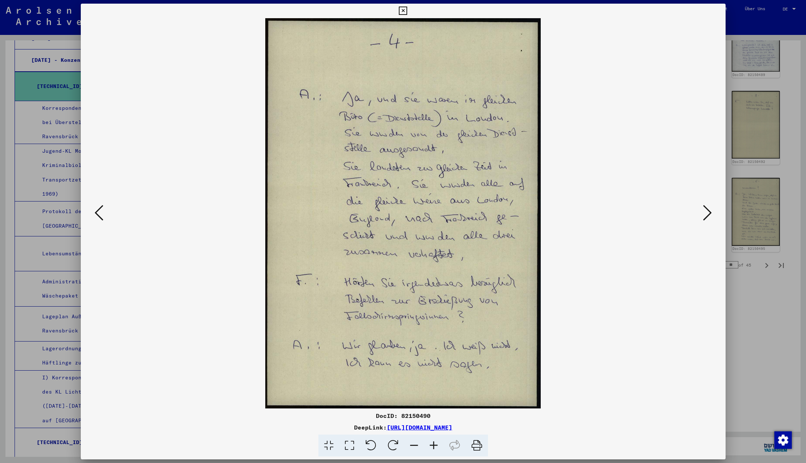
click at [707, 213] on icon at bounding box center [707, 212] width 9 height 17
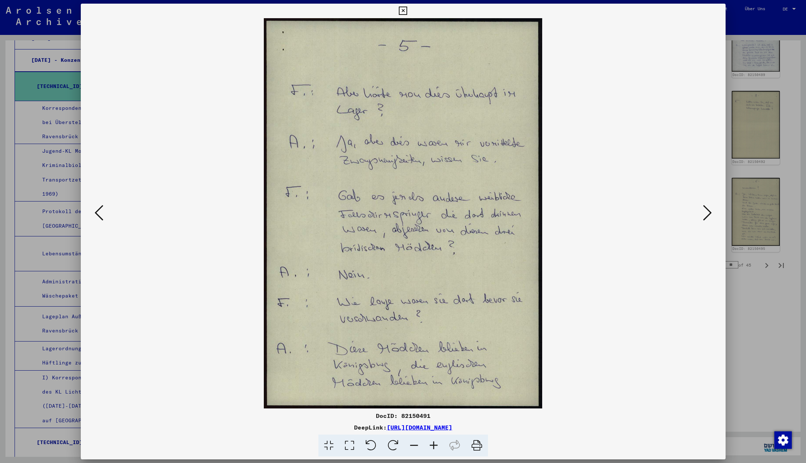
click at [707, 213] on icon at bounding box center [707, 212] width 9 height 17
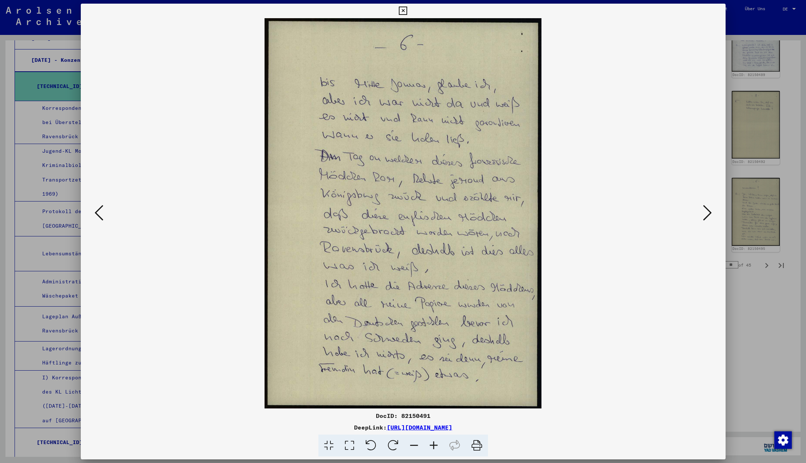
click at [707, 213] on icon at bounding box center [707, 212] width 9 height 17
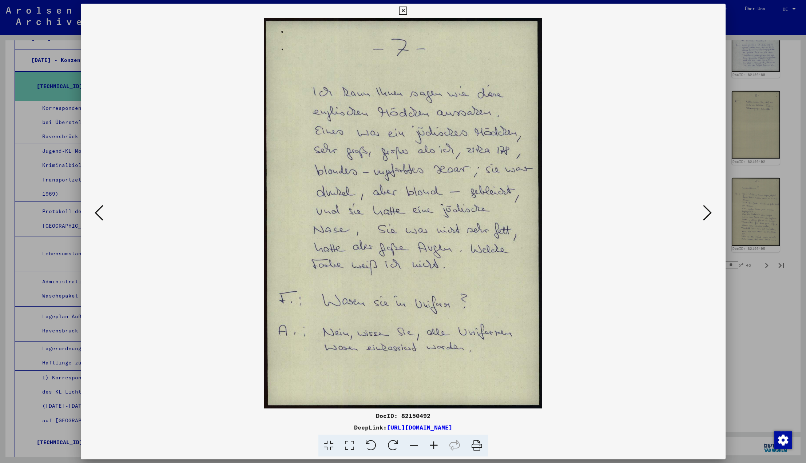
scroll to position [0, 0]
click at [707, 213] on icon at bounding box center [707, 212] width 9 height 17
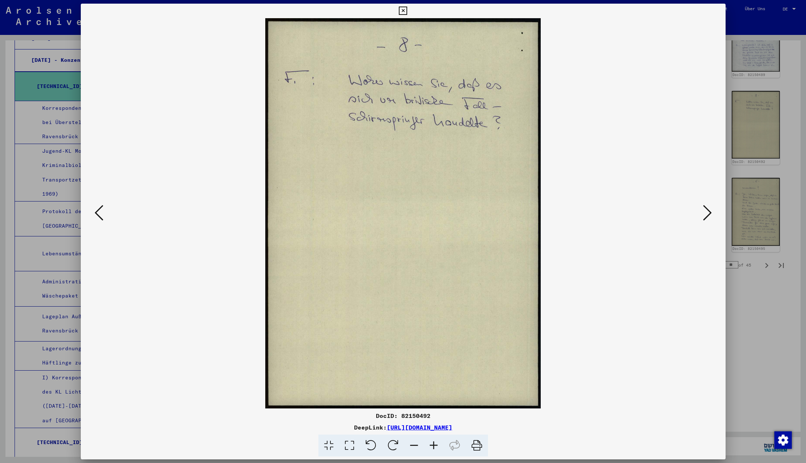
click at [707, 213] on icon at bounding box center [707, 212] width 9 height 17
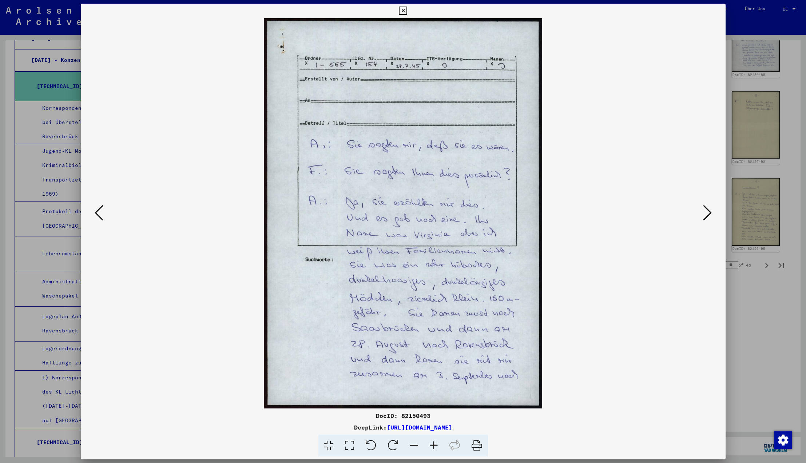
scroll to position [0, -1]
click at [707, 215] on icon at bounding box center [707, 212] width 9 height 17
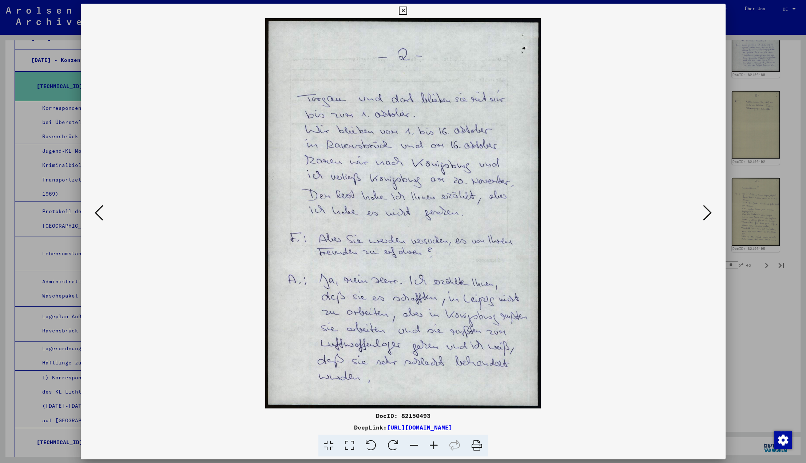
scroll to position [0, 0]
click at [707, 215] on icon at bounding box center [707, 212] width 9 height 17
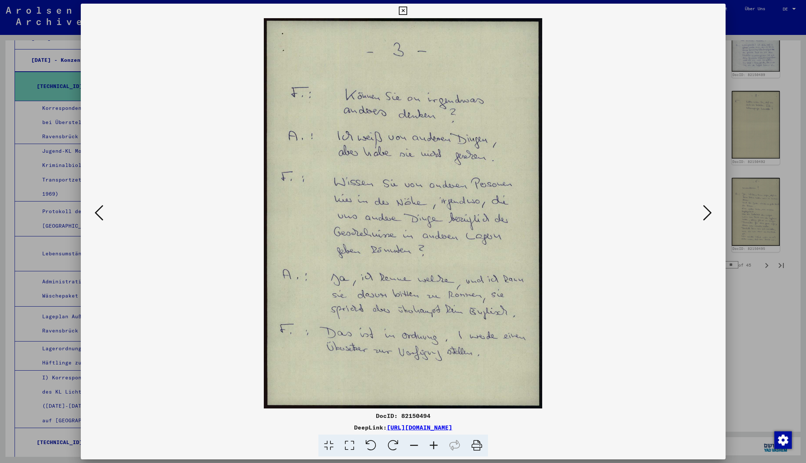
click at [707, 215] on icon at bounding box center [707, 212] width 9 height 17
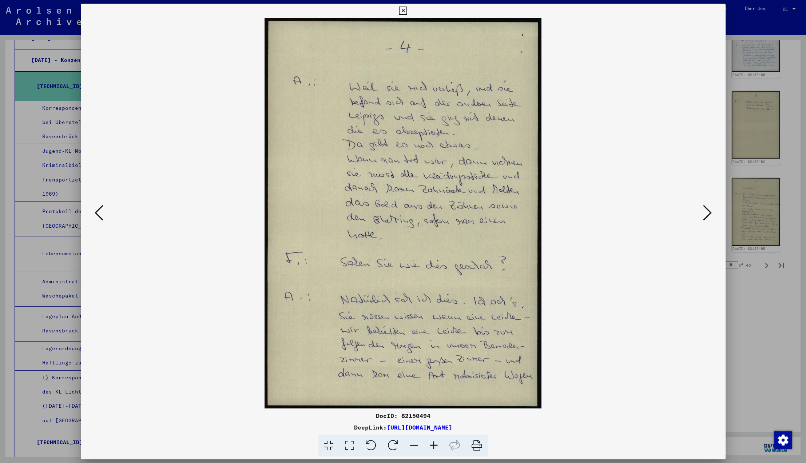
click at [707, 215] on icon at bounding box center [707, 212] width 9 height 17
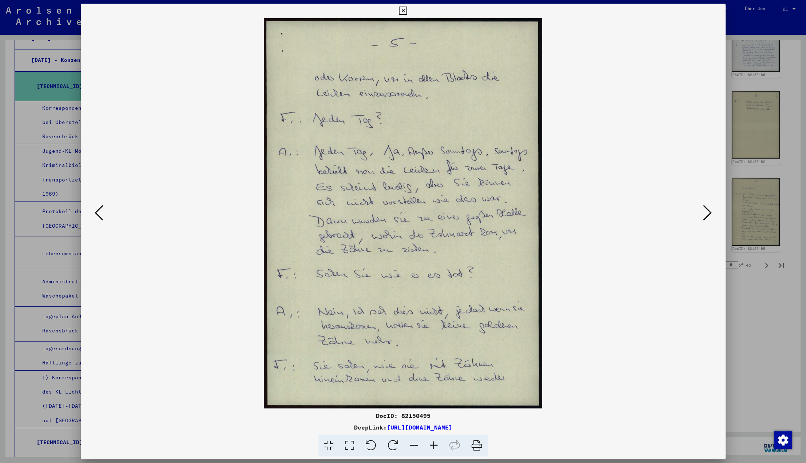
scroll to position [0, 0]
click at [779, 313] on div at bounding box center [403, 231] width 806 height 463
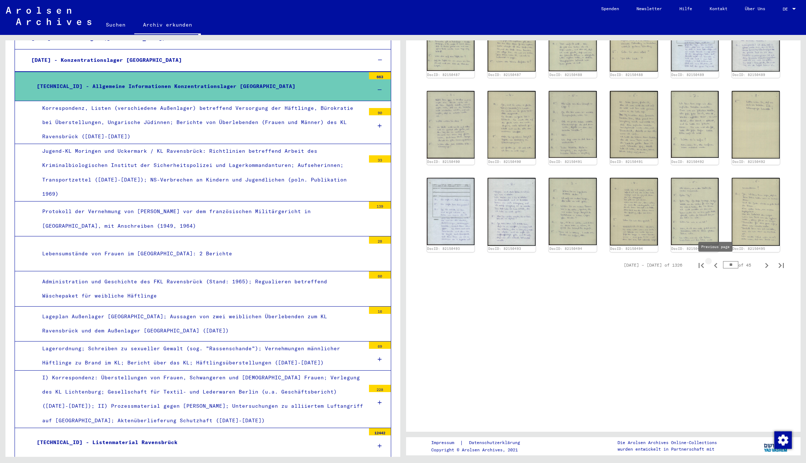
click at [717, 266] on icon "Previous page" at bounding box center [716, 266] width 10 height 10
type input "**"
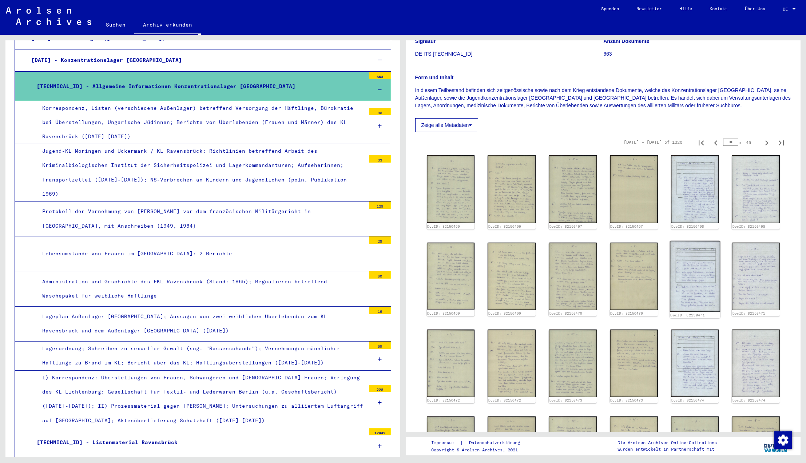
scroll to position [123, 0]
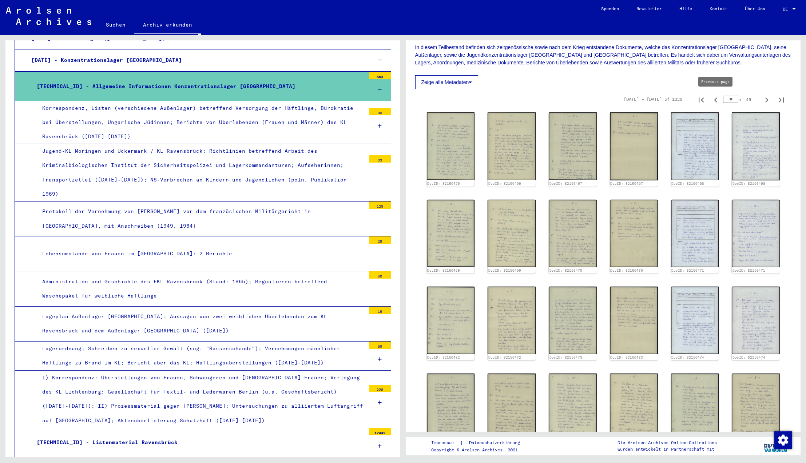
click at [717, 102] on icon "Previous page" at bounding box center [715, 100] width 3 height 5
type input "**"
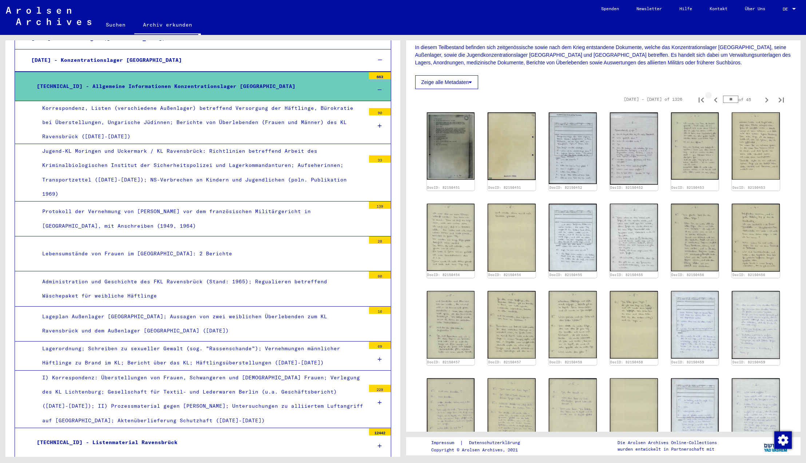
click at [717, 102] on icon "Previous page" at bounding box center [715, 100] width 3 height 5
type input "**"
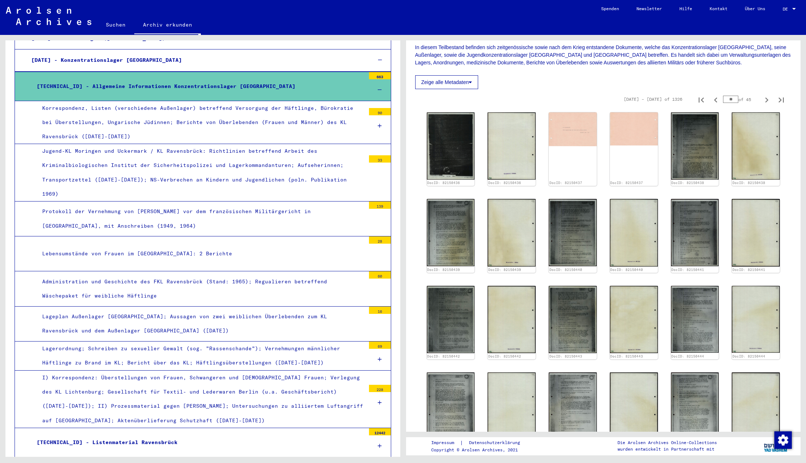
click at [717, 102] on icon "Previous page" at bounding box center [715, 100] width 3 height 5
type input "**"
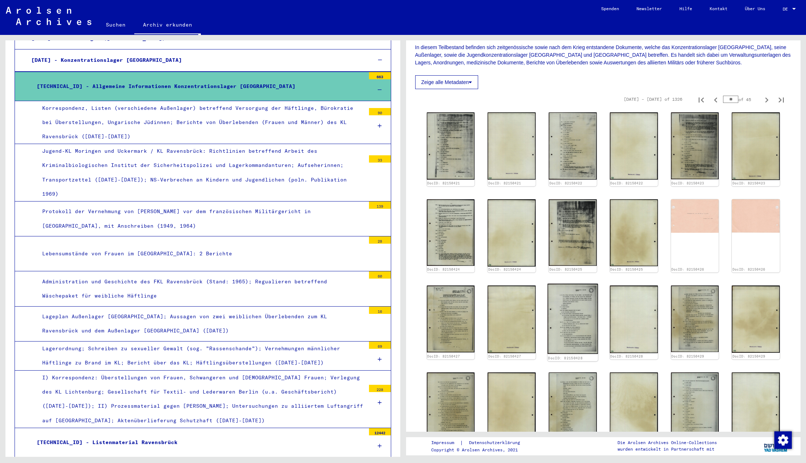
click at [566, 323] on img at bounding box center [573, 319] width 50 height 70
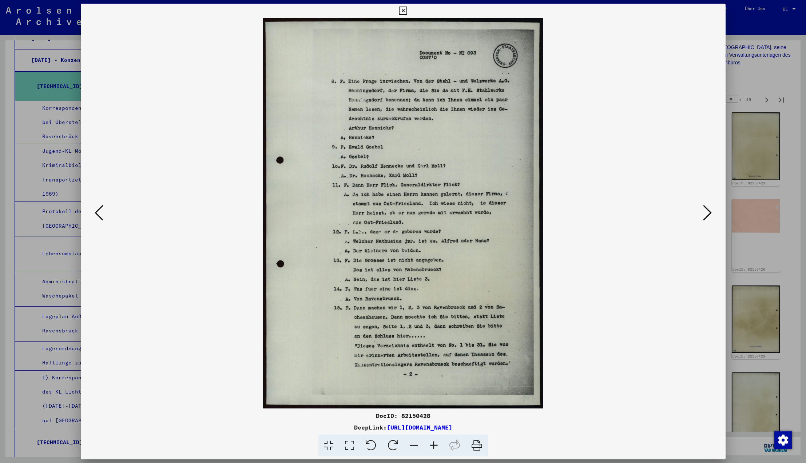
click at [407, 10] on icon at bounding box center [403, 11] width 8 height 9
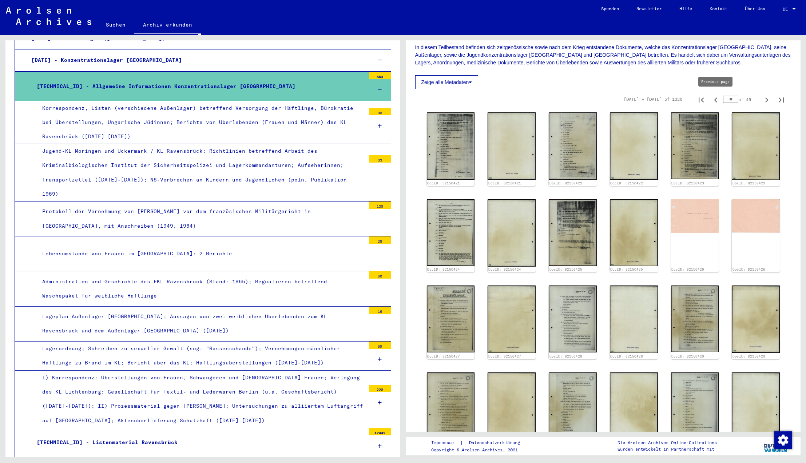
click at [716, 100] on icon "Previous page" at bounding box center [715, 100] width 3 height 5
type input "**"
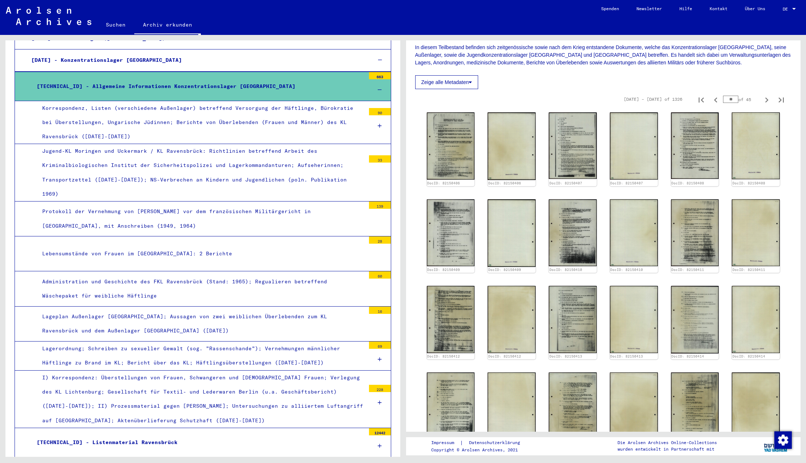
click at [716, 100] on icon "Previous page" at bounding box center [715, 100] width 3 height 5
type input "**"
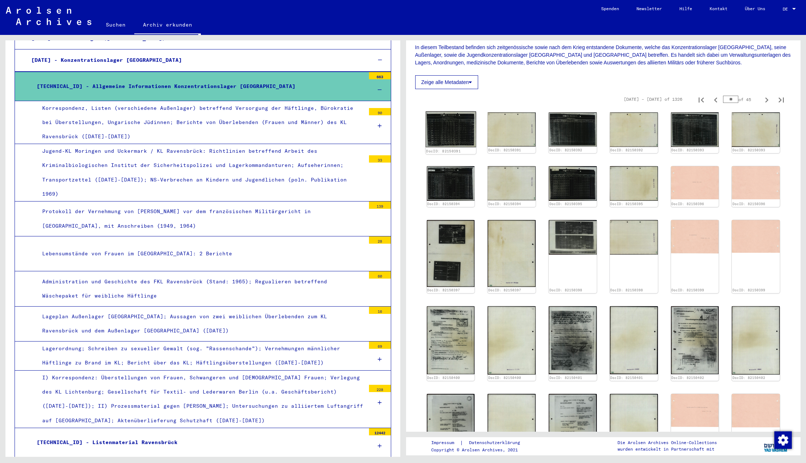
click at [456, 135] on img at bounding box center [450, 129] width 50 height 36
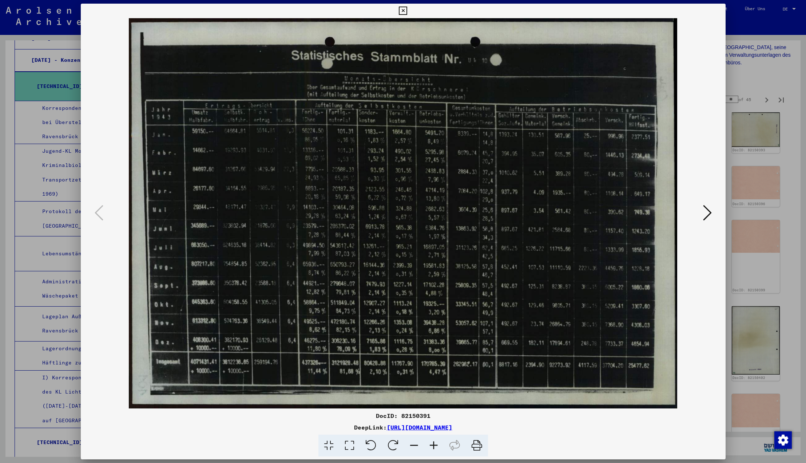
click at [407, 12] on icon at bounding box center [403, 11] width 8 height 9
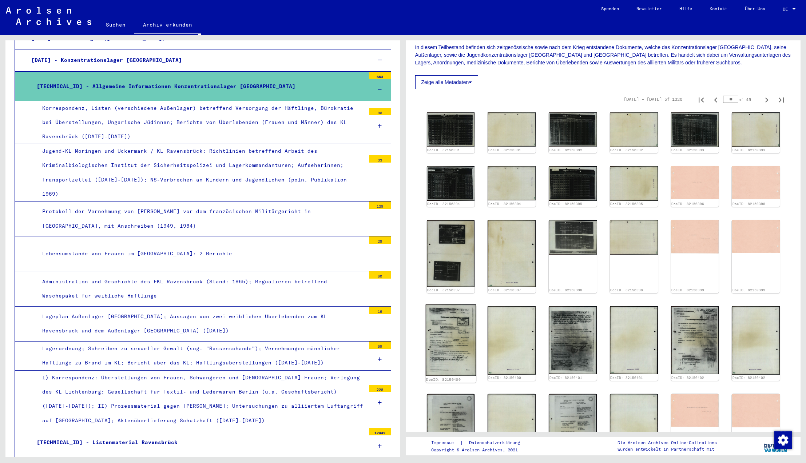
click at [445, 351] on img at bounding box center [450, 340] width 50 height 71
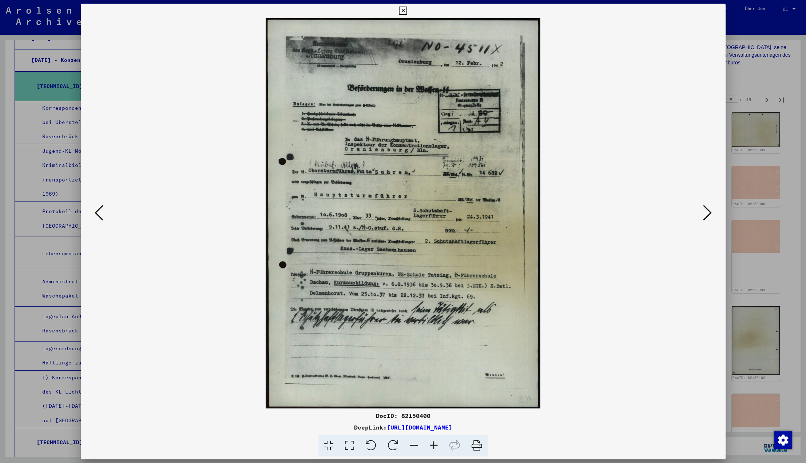
click at [407, 11] on icon at bounding box center [403, 11] width 8 height 9
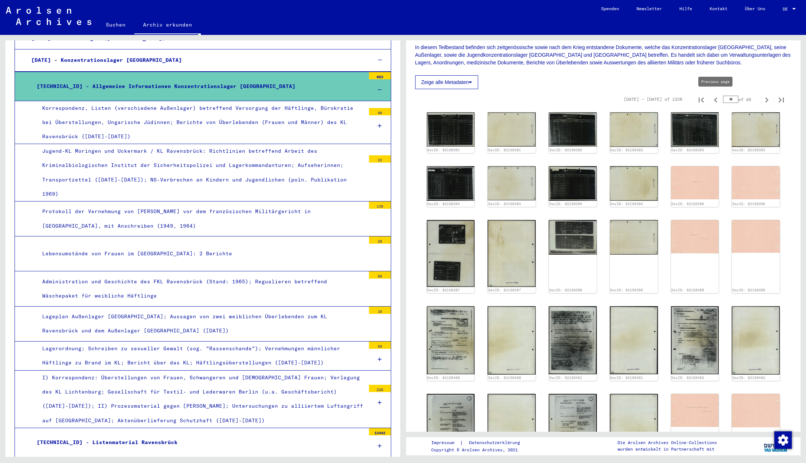
click at [716, 101] on icon "Previous page" at bounding box center [715, 100] width 3 height 5
type input "**"
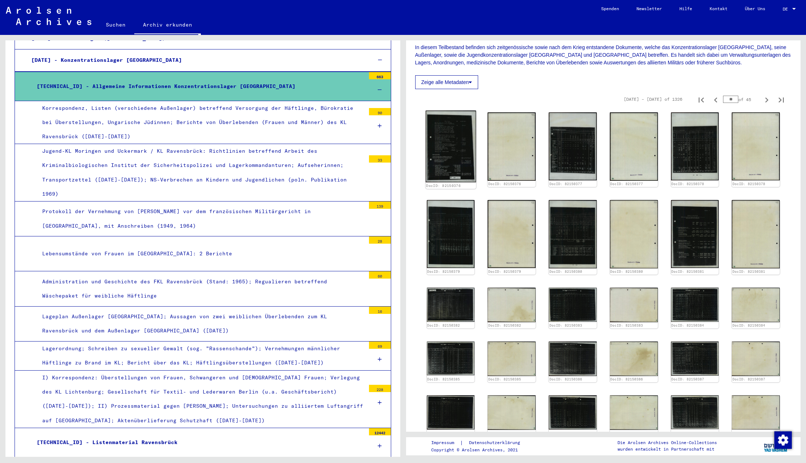
click at [443, 138] on img at bounding box center [450, 147] width 50 height 72
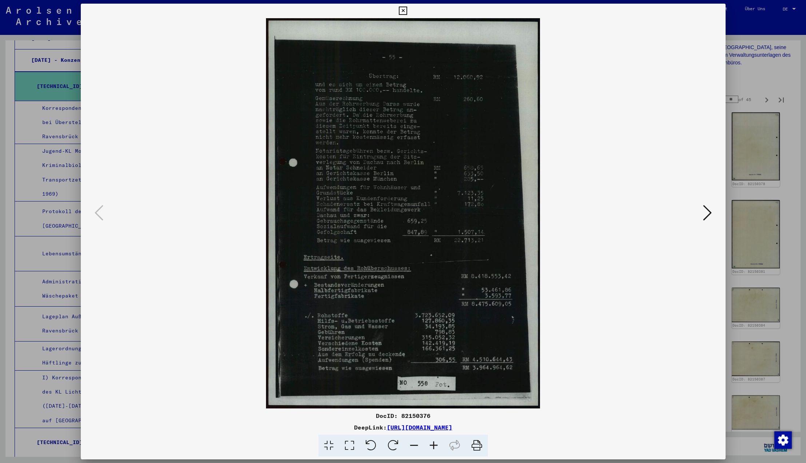
click at [407, 10] on icon at bounding box center [403, 11] width 8 height 9
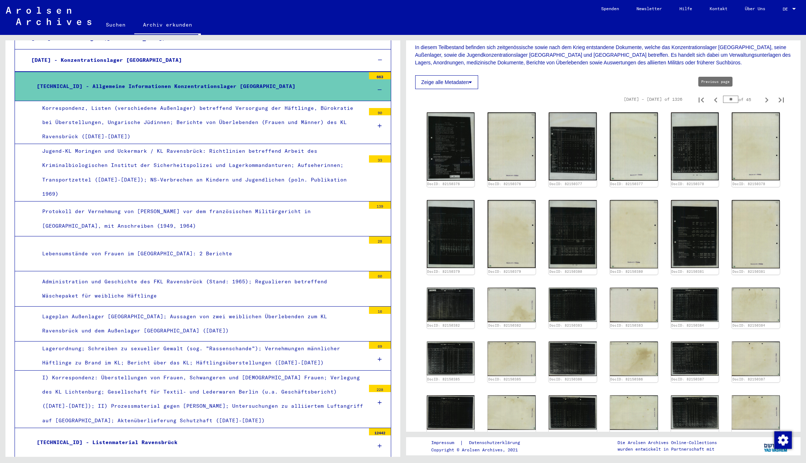
click at [716, 100] on icon "Previous page" at bounding box center [716, 100] width 10 height 10
type input "**"
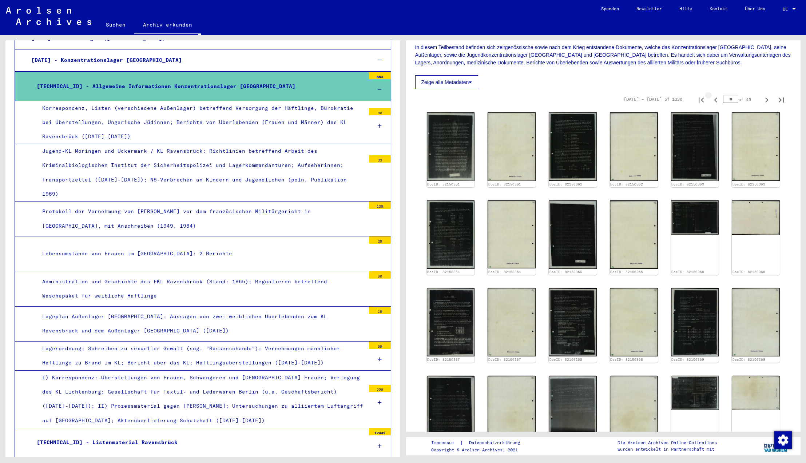
click at [718, 100] on icon "Previous page" at bounding box center [716, 100] width 10 height 10
type input "**"
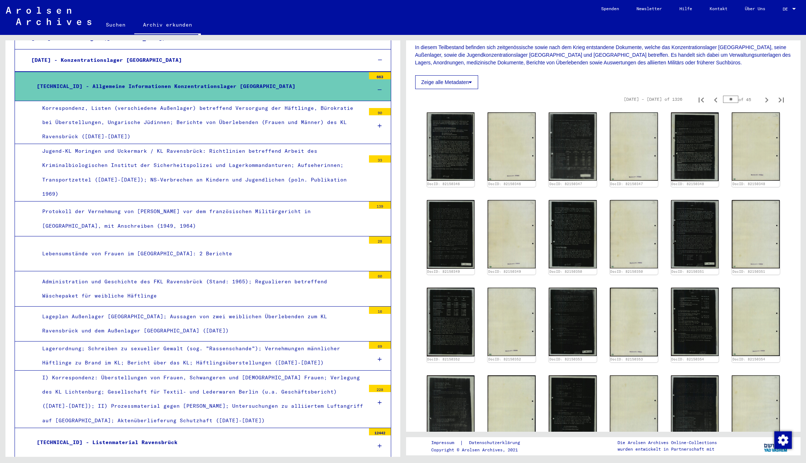
click at [718, 100] on icon "Previous page" at bounding box center [716, 100] width 10 height 10
type input "**"
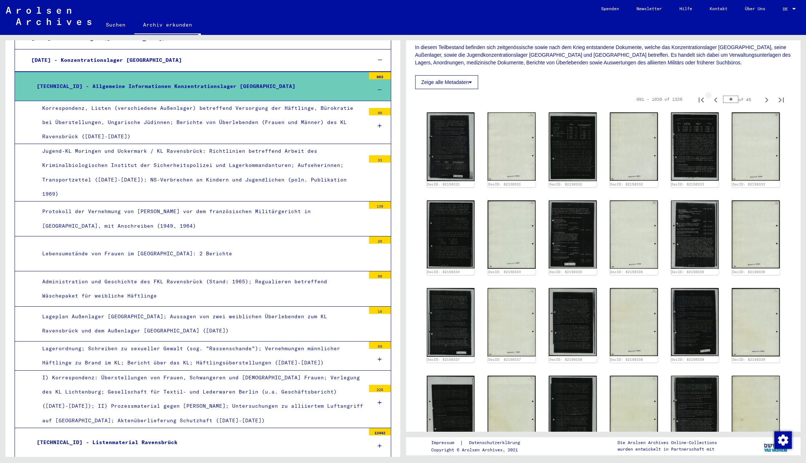
click at [718, 100] on icon "Previous page" at bounding box center [716, 100] width 10 height 10
type input "**"
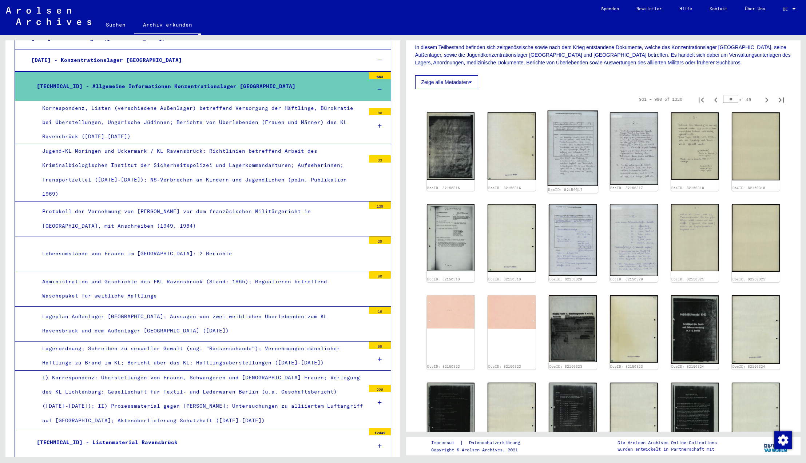
click at [570, 159] on img at bounding box center [573, 149] width 50 height 76
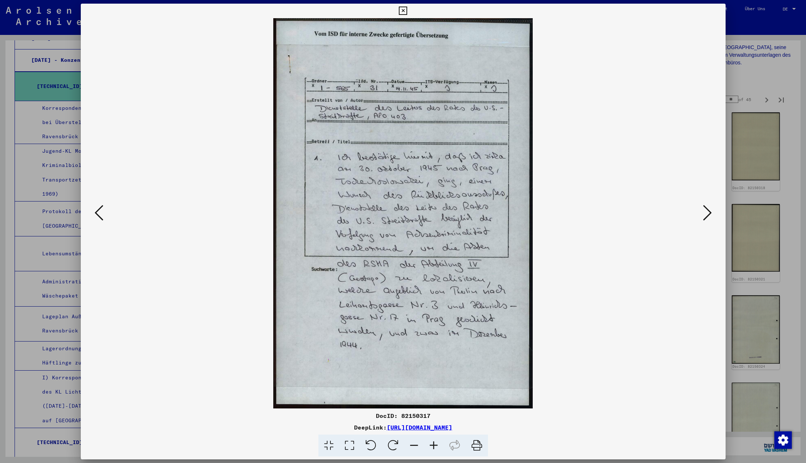
click at [709, 214] on icon at bounding box center [707, 212] width 9 height 17
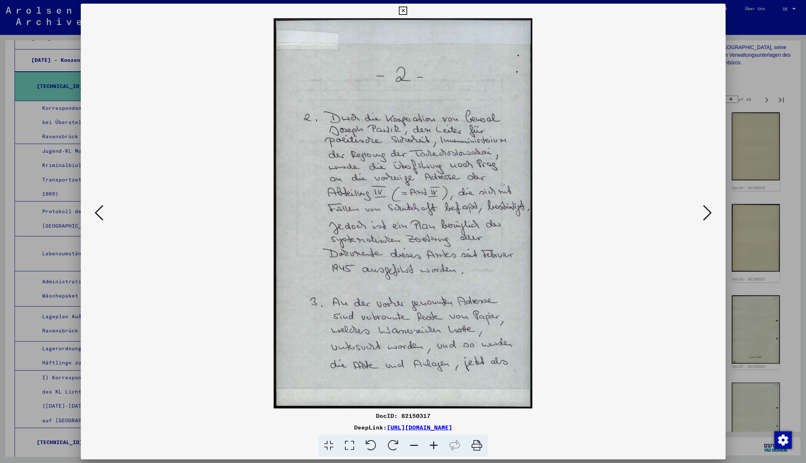
click at [709, 214] on icon at bounding box center [707, 212] width 9 height 17
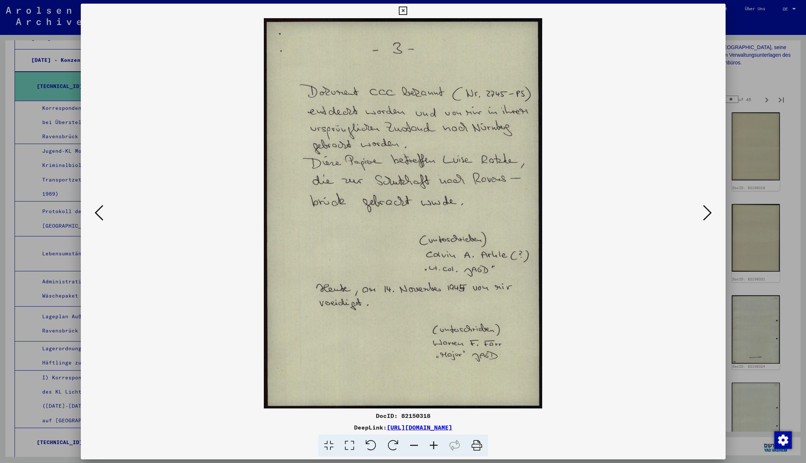
click at [709, 214] on icon at bounding box center [707, 212] width 9 height 17
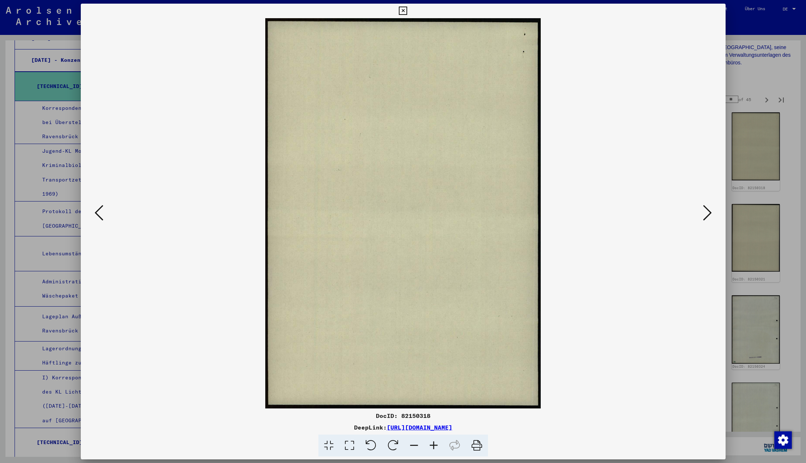
click at [709, 214] on icon at bounding box center [707, 212] width 9 height 17
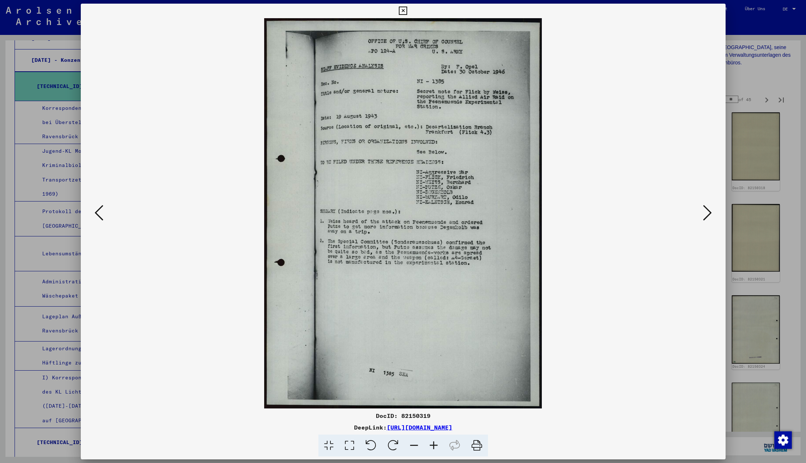
click at [709, 214] on icon at bounding box center [707, 212] width 9 height 17
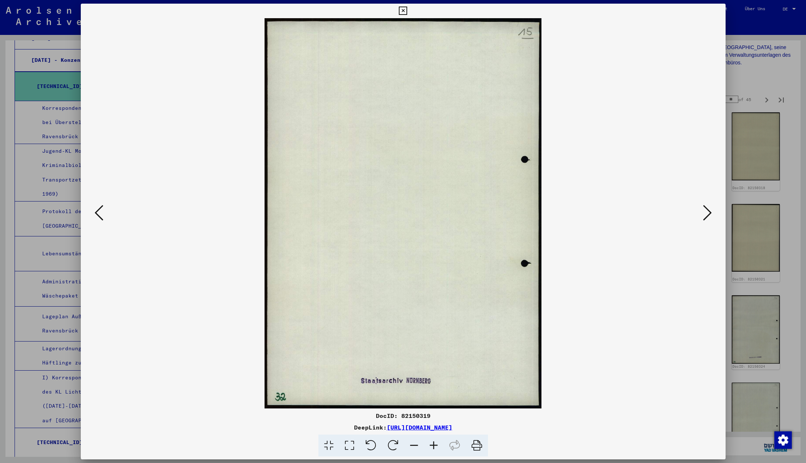
click at [709, 214] on icon at bounding box center [707, 212] width 9 height 17
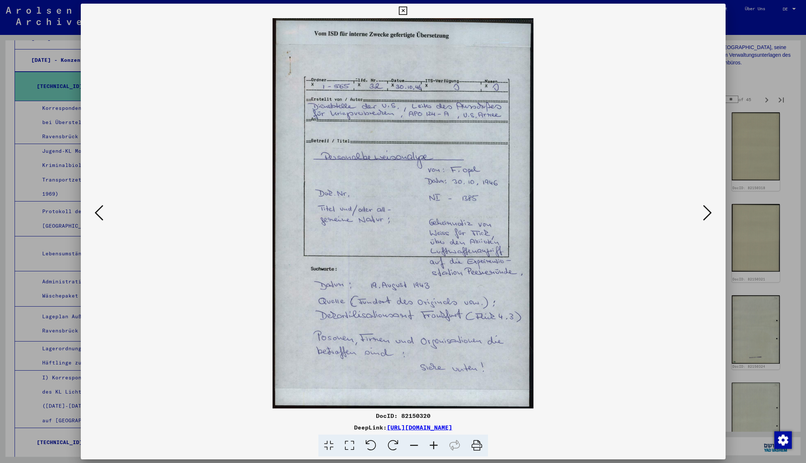
click at [102, 219] on icon at bounding box center [99, 212] width 9 height 17
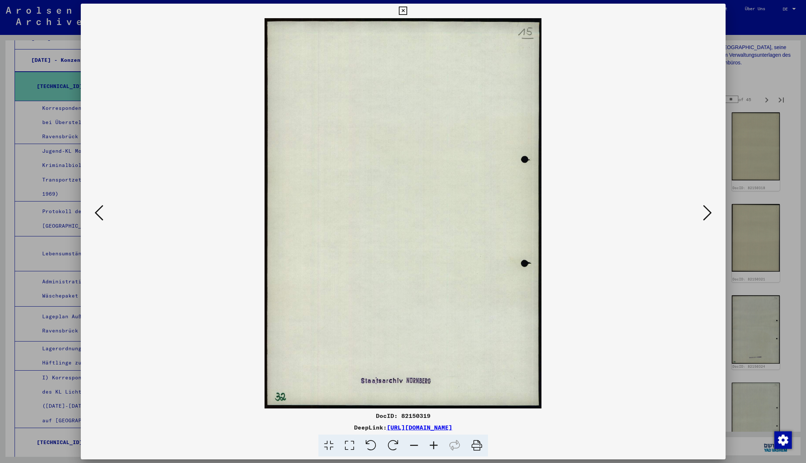
click at [706, 213] on icon at bounding box center [707, 212] width 9 height 17
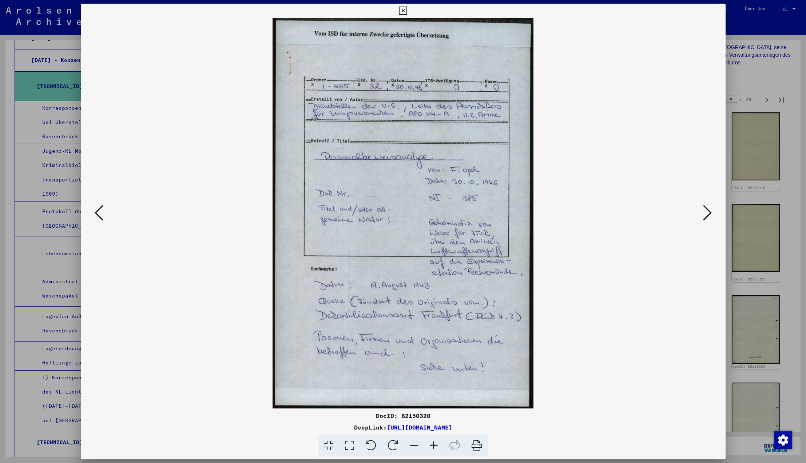
click at [706, 214] on icon at bounding box center [707, 212] width 9 height 17
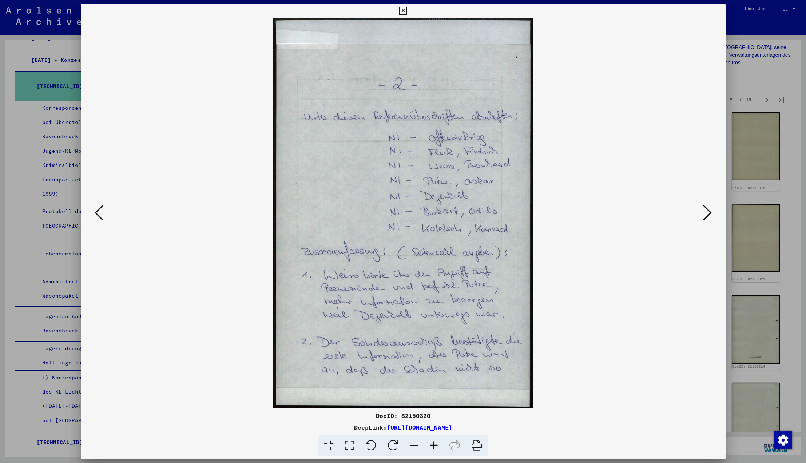
click at [706, 214] on icon at bounding box center [707, 212] width 9 height 17
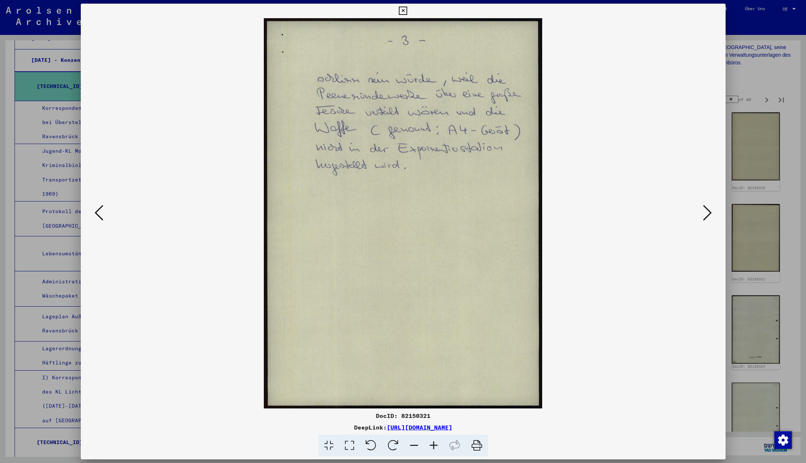
click at [706, 214] on icon at bounding box center [707, 212] width 9 height 17
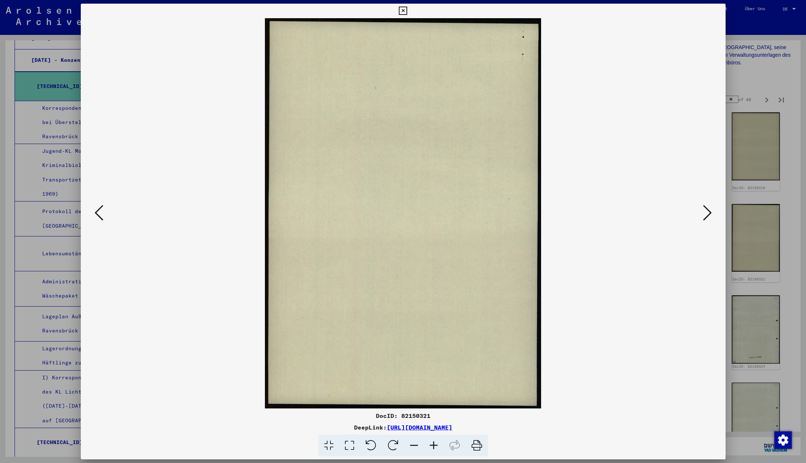
click at [706, 214] on icon at bounding box center [707, 212] width 9 height 17
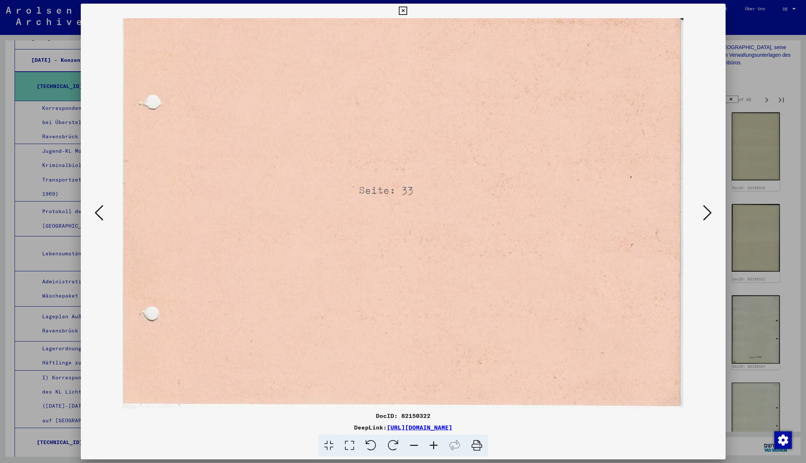
click at [706, 214] on icon at bounding box center [707, 212] width 9 height 17
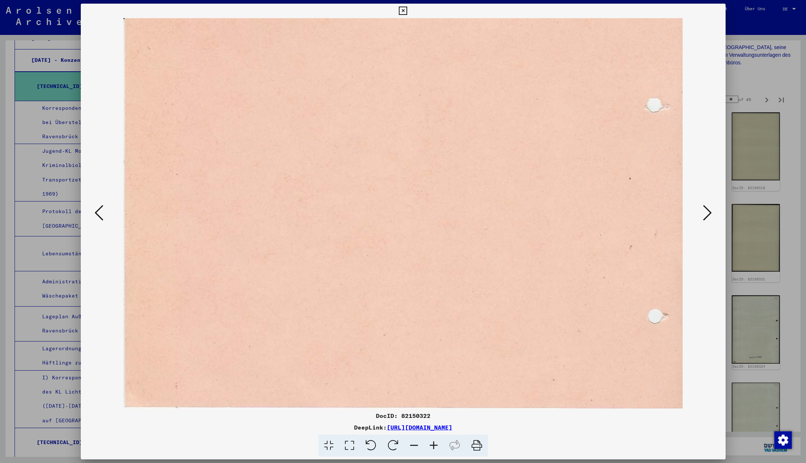
click at [407, 9] on icon at bounding box center [403, 11] width 8 height 9
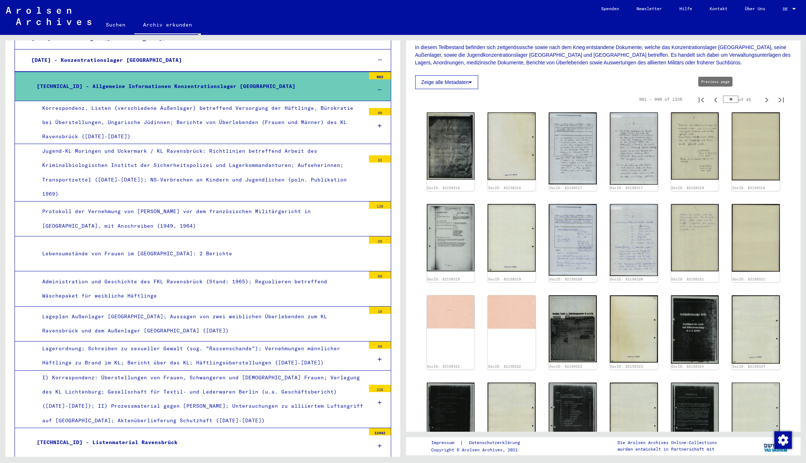
click at [715, 100] on icon "Previous page" at bounding box center [715, 100] width 3 height 5
type input "**"
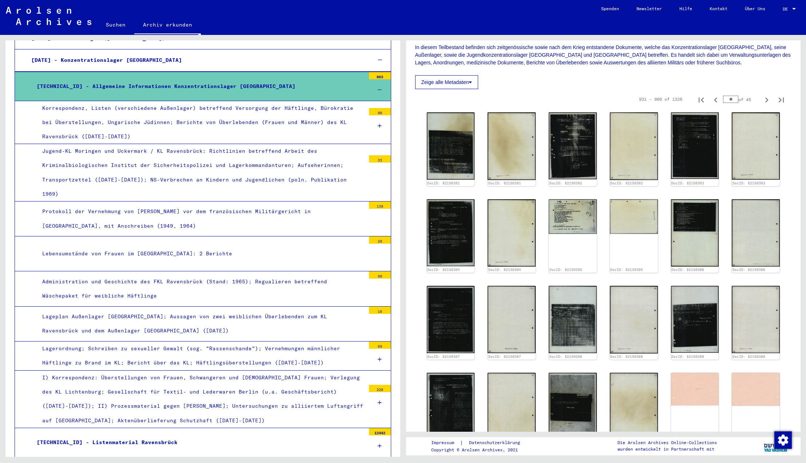
click at [715, 100] on icon "Previous page" at bounding box center [715, 100] width 3 height 5
type input "**"
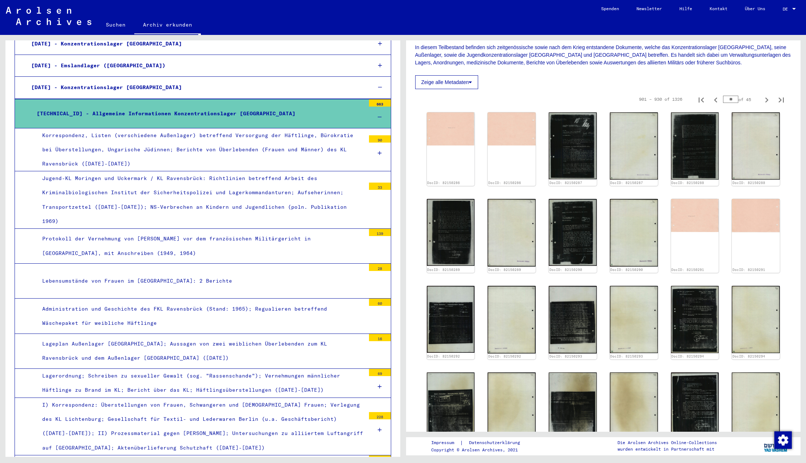
scroll to position [824, 0]
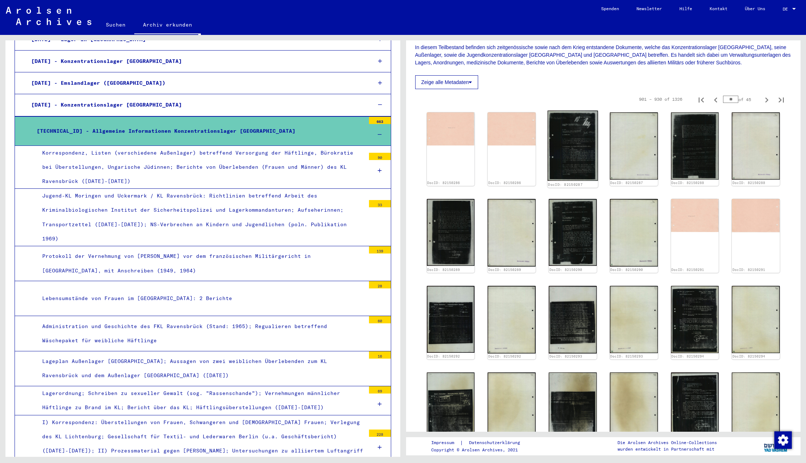
click at [571, 160] on img at bounding box center [573, 146] width 50 height 70
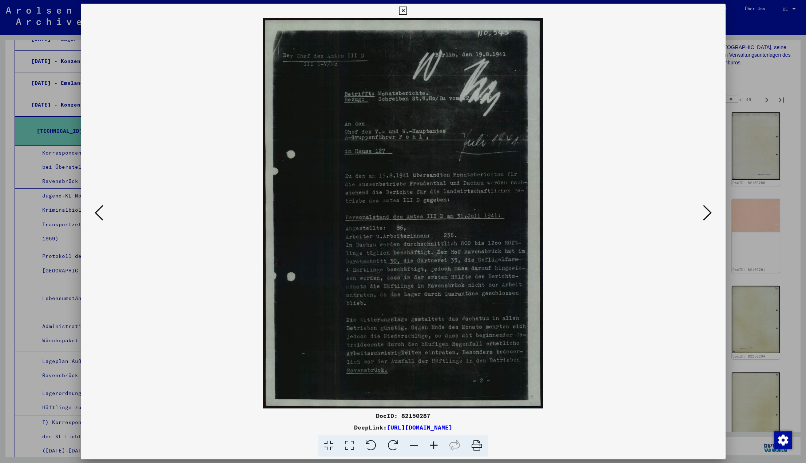
click at [407, 10] on icon at bounding box center [403, 11] width 8 height 9
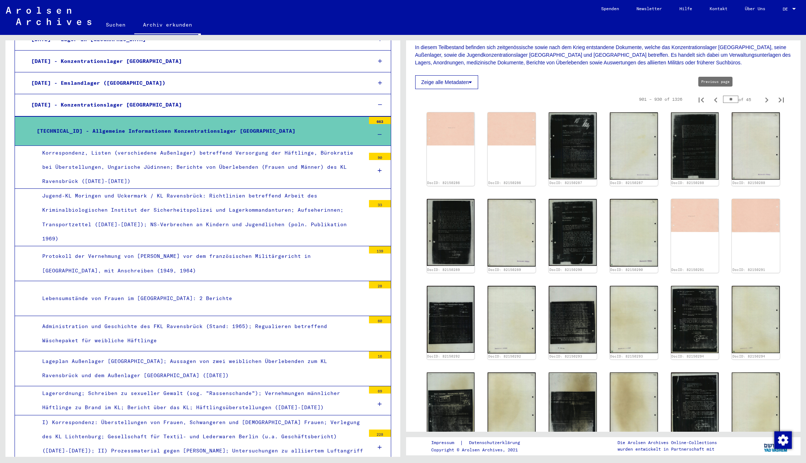
click at [715, 100] on icon "Previous page" at bounding box center [715, 100] width 3 height 5
type input "**"
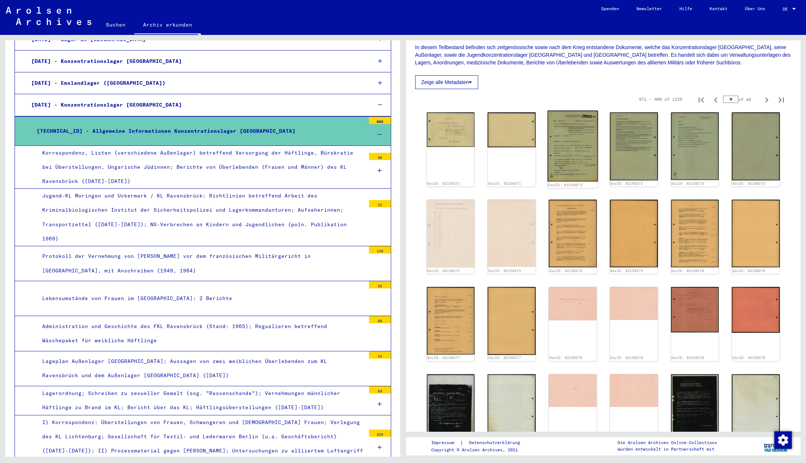
click at [565, 157] on img at bounding box center [573, 146] width 50 height 71
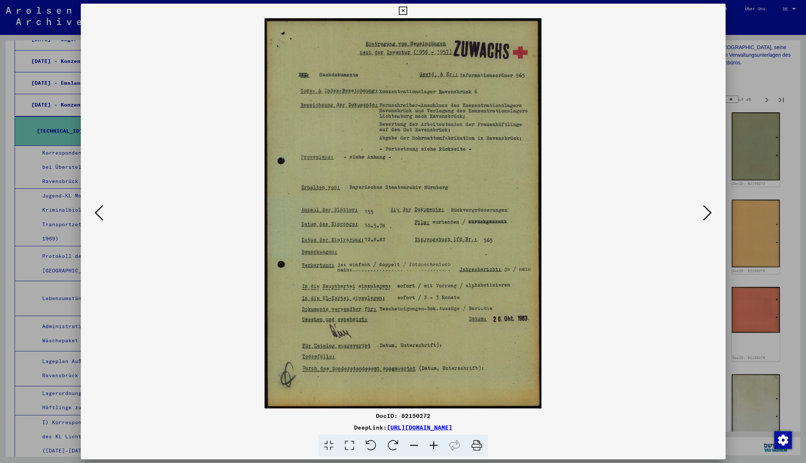
click at [708, 214] on icon at bounding box center [707, 212] width 9 height 17
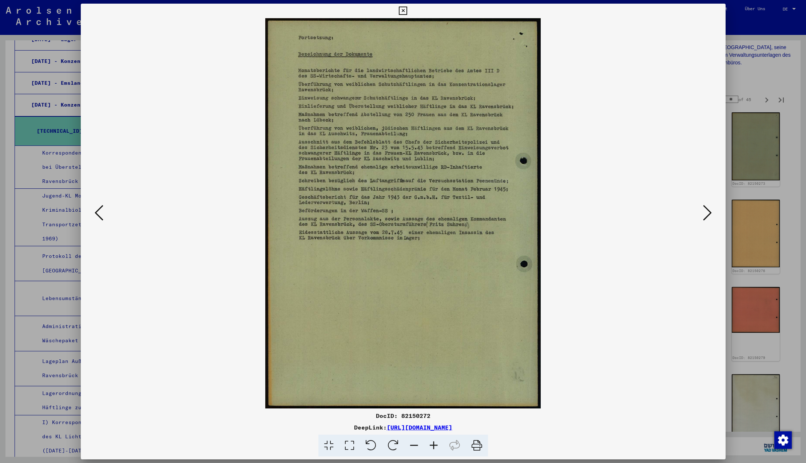
click at [708, 214] on icon at bounding box center [707, 212] width 9 height 17
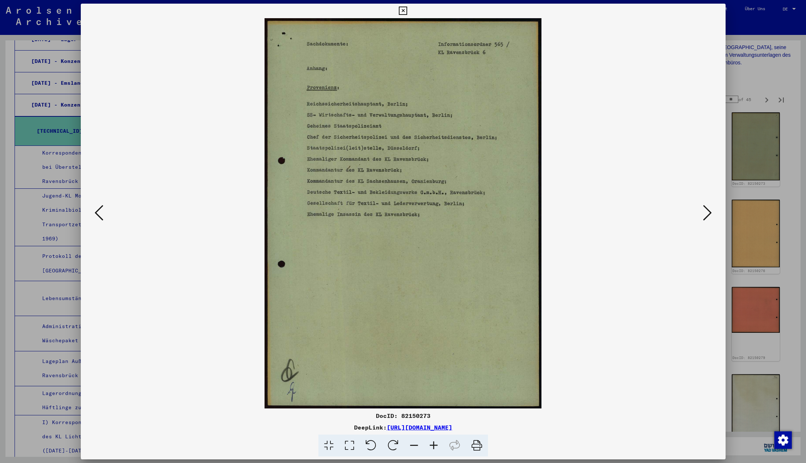
click at [708, 214] on icon at bounding box center [707, 212] width 9 height 17
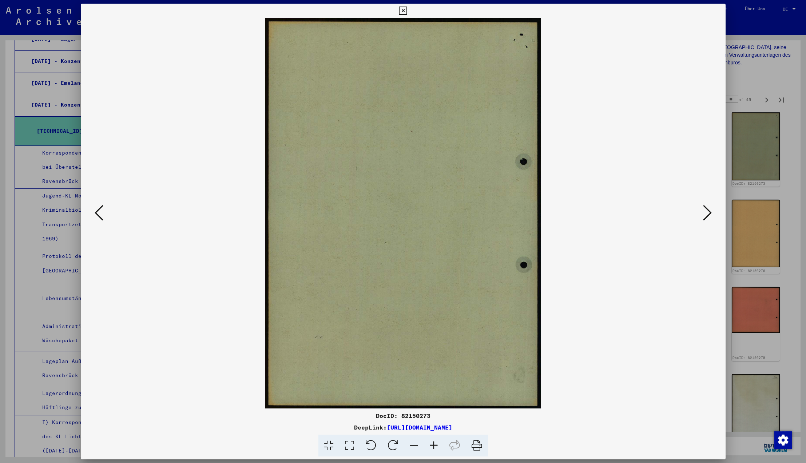
click at [708, 214] on icon at bounding box center [707, 212] width 9 height 17
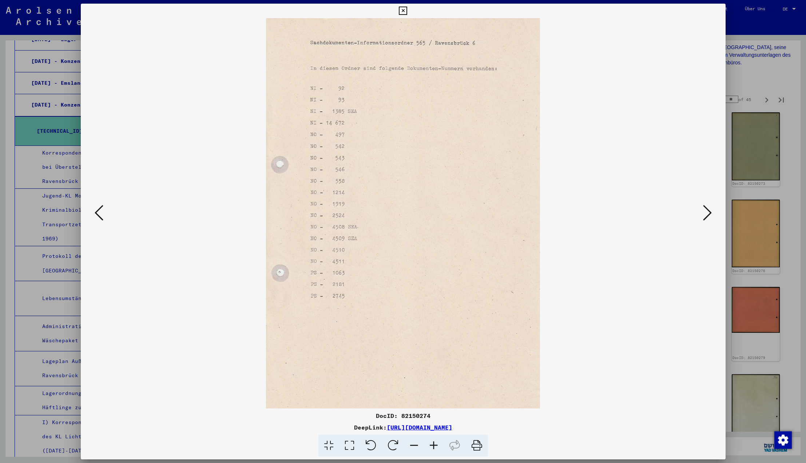
click at [708, 214] on icon at bounding box center [707, 212] width 9 height 17
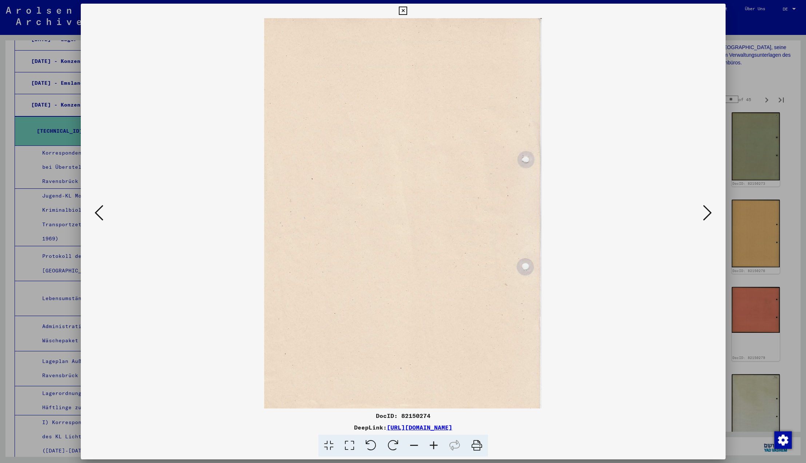
click at [708, 214] on icon at bounding box center [707, 212] width 9 height 17
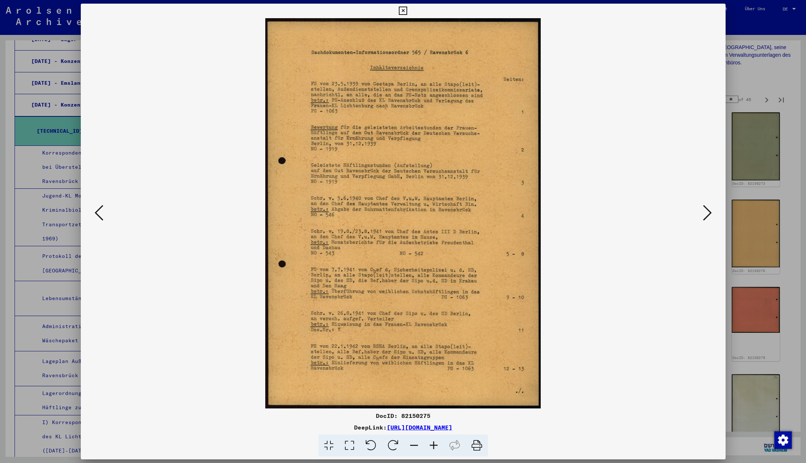
click at [407, 11] on icon at bounding box center [403, 11] width 8 height 9
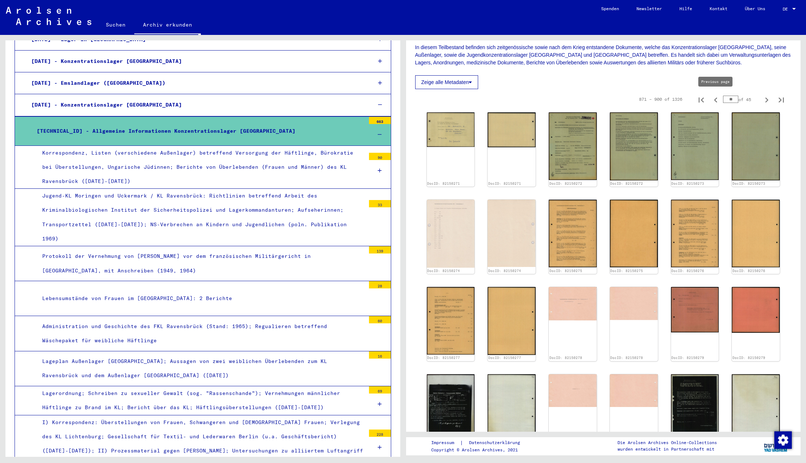
click at [717, 100] on icon "Previous page" at bounding box center [716, 100] width 10 height 10
type input "**"
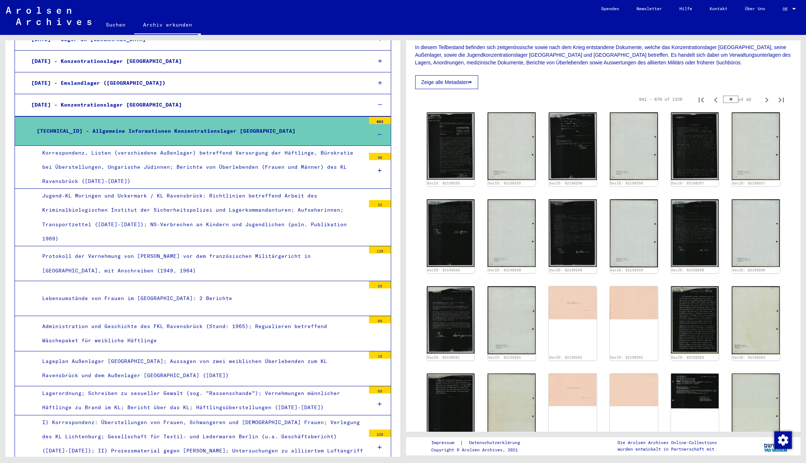
click at [717, 100] on icon "Previous page" at bounding box center [716, 100] width 10 height 10
type input "**"
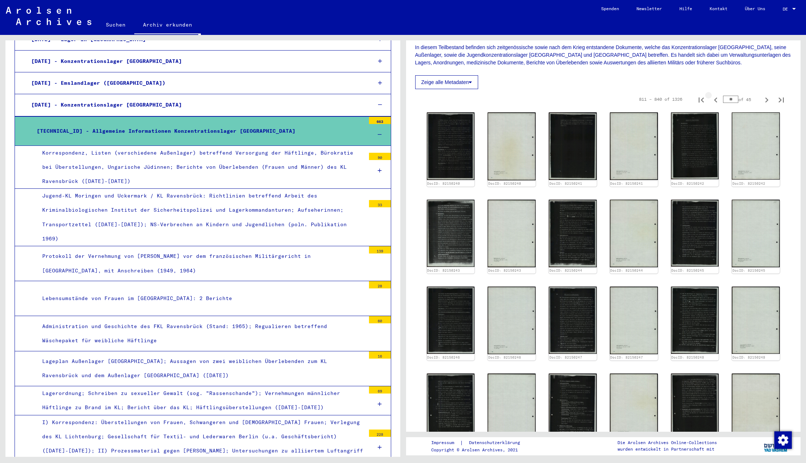
click at [717, 100] on icon "Previous page" at bounding box center [716, 100] width 10 height 10
type input "**"
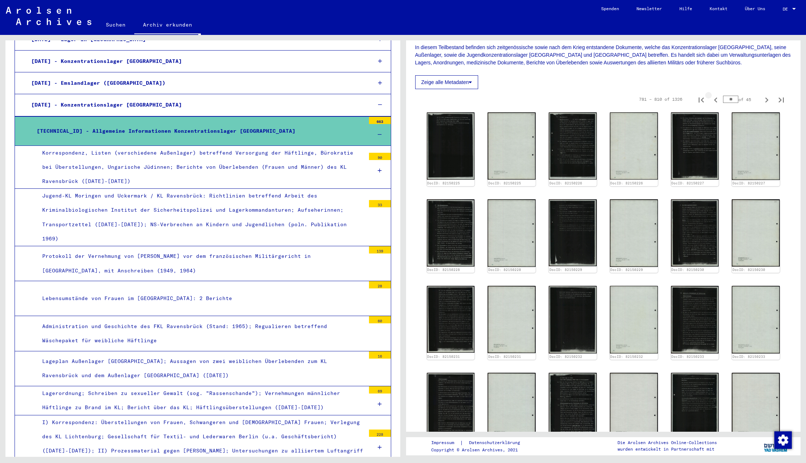
click at [717, 100] on icon "Previous page" at bounding box center [716, 100] width 10 height 10
type input "**"
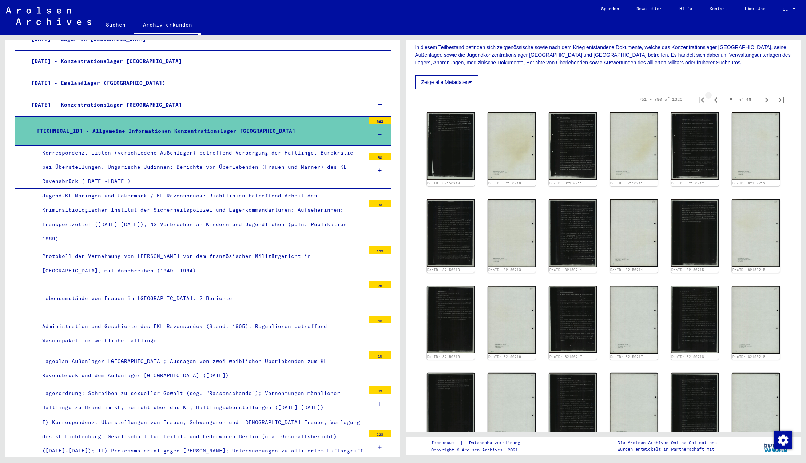
click at [717, 100] on icon "Previous page" at bounding box center [716, 100] width 10 height 10
type input "**"
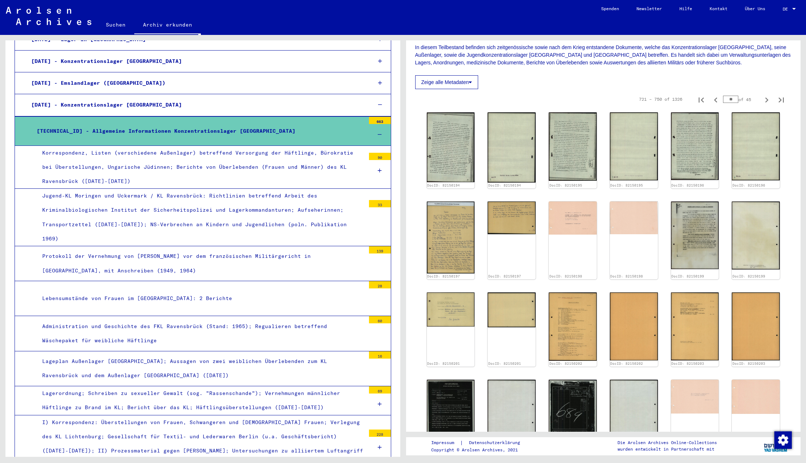
click at [717, 100] on icon "Previous page" at bounding box center [716, 100] width 10 height 10
type input "**"
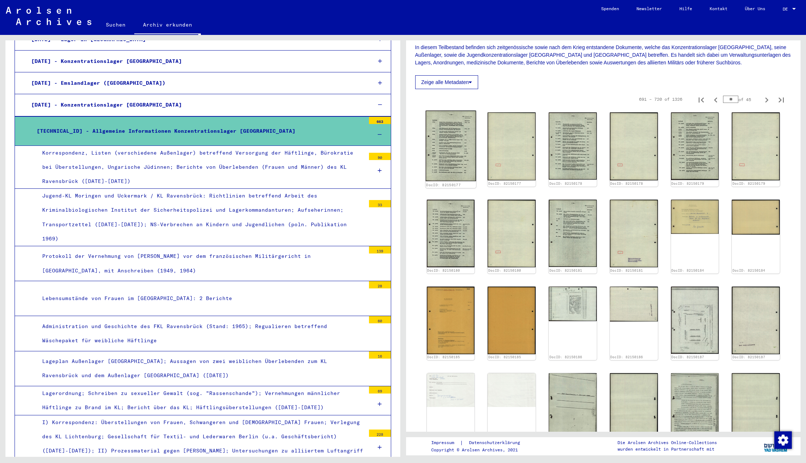
click at [452, 151] on img at bounding box center [450, 146] width 50 height 71
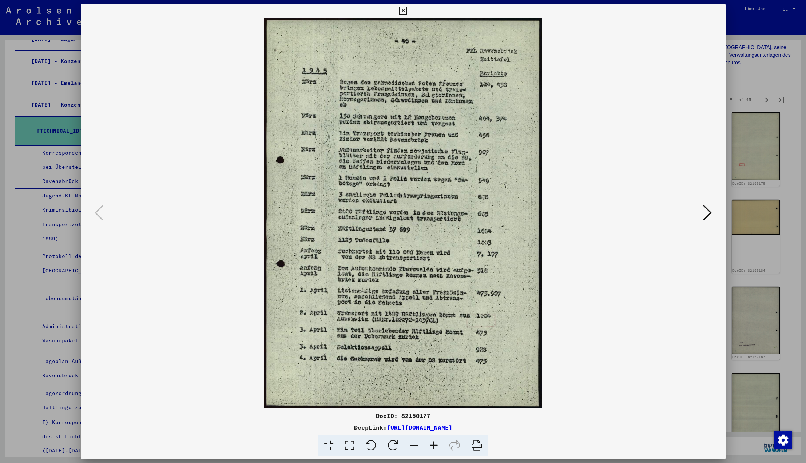
click at [97, 214] on icon at bounding box center [99, 212] width 9 height 17
click at [710, 215] on icon at bounding box center [707, 212] width 9 height 17
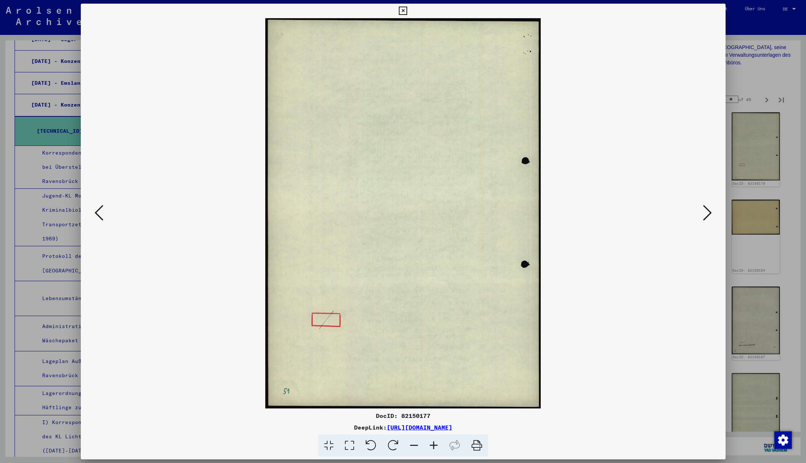
click at [710, 215] on icon at bounding box center [707, 212] width 9 height 17
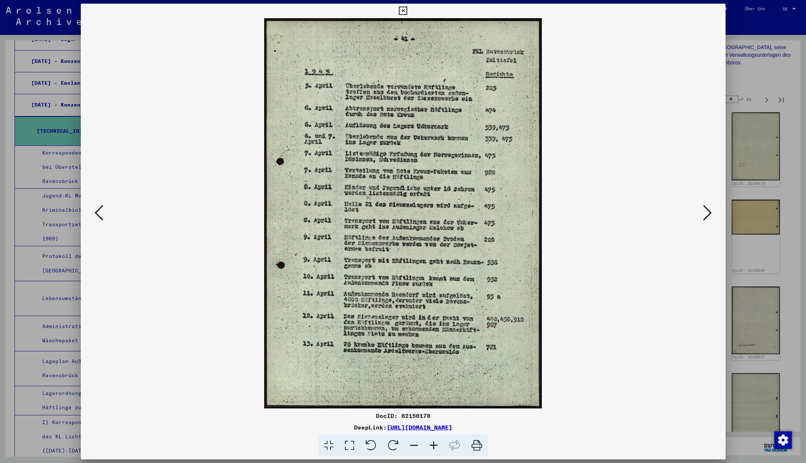
click at [710, 215] on icon at bounding box center [707, 212] width 9 height 17
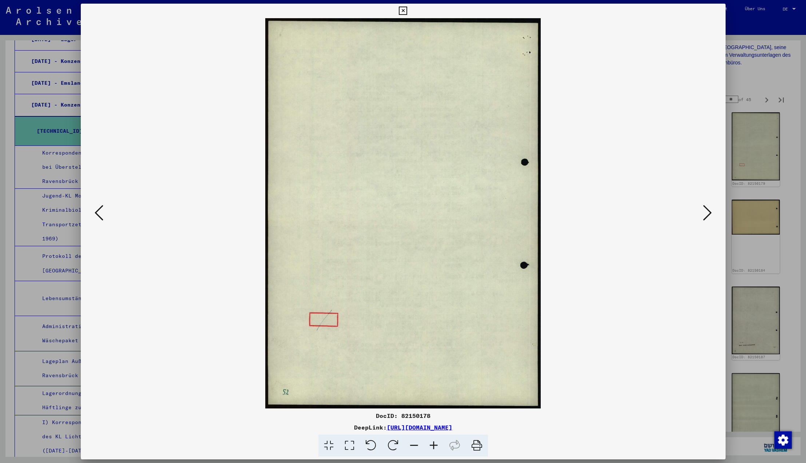
click at [708, 215] on icon at bounding box center [707, 212] width 9 height 17
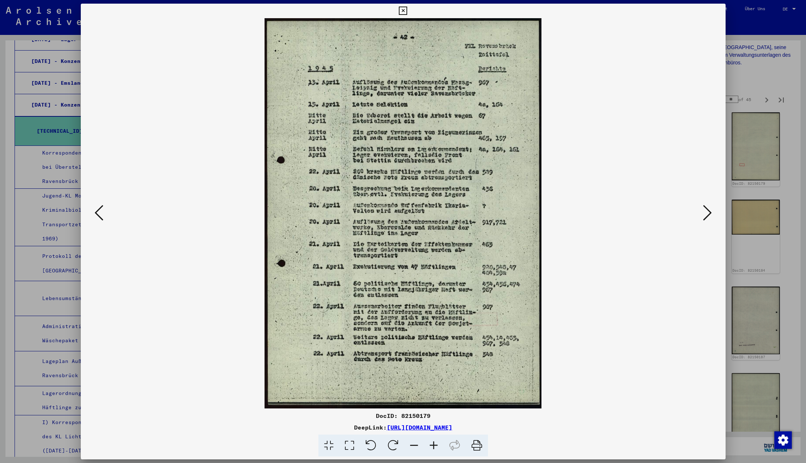
click at [708, 215] on icon at bounding box center [707, 212] width 9 height 17
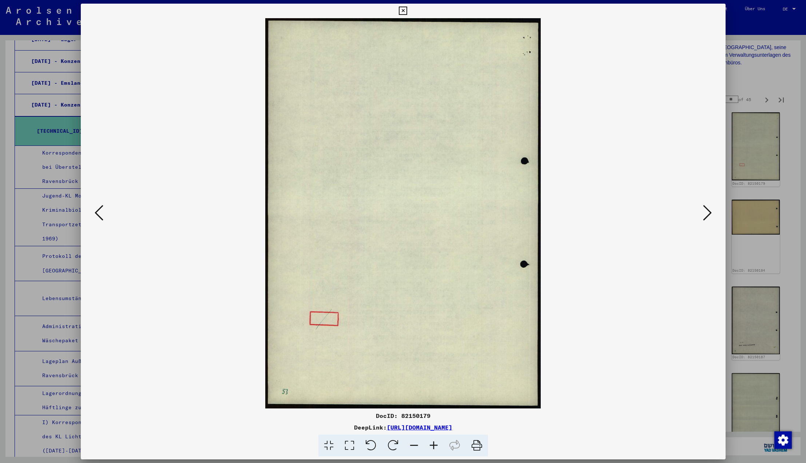
click at [708, 215] on icon at bounding box center [707, 212] width 9 height 17
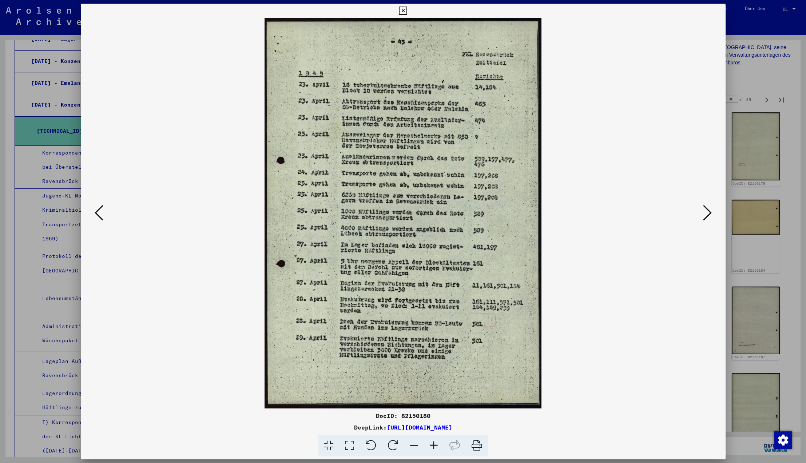
click at [407, 11] on icon at bounding box center [403, 11] width 8 height 9
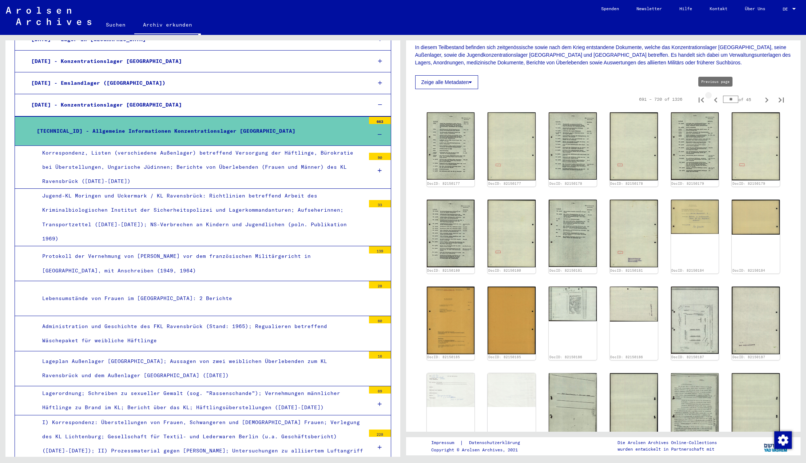
click at [715, 99] on icon "Previous page" at bounding box center [716, 100] width 10 height 10
type input "**"
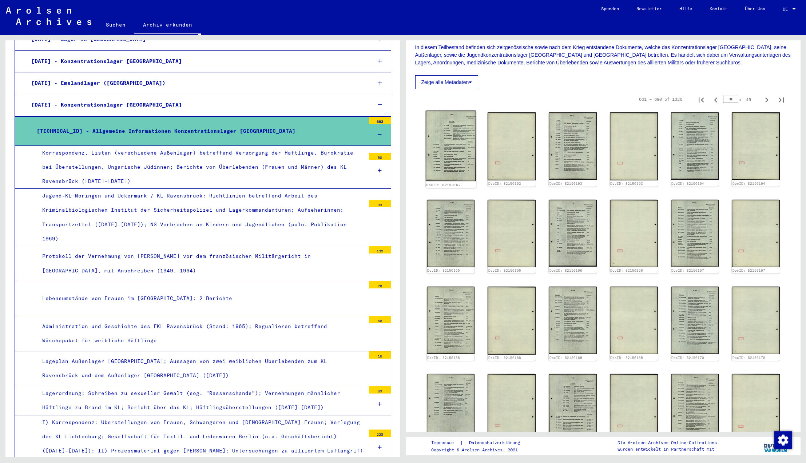
click at [453, 154] on img at bounding box center [450, 146] width 50 height 71
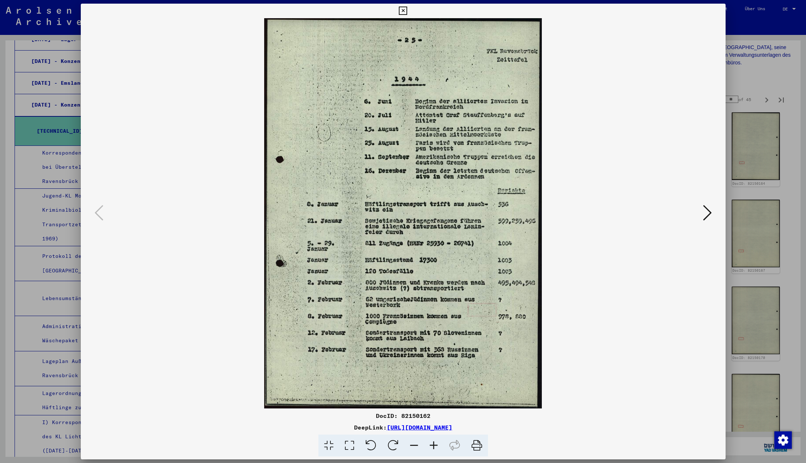
click at [407, 10] on icon at bounding box center [403, 11] width 8 height 9
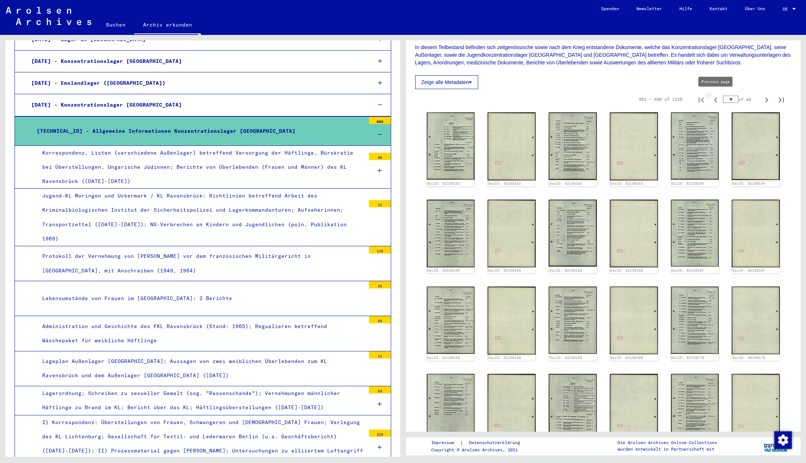
click at [716, 98] on icon "Previous page" at bounding box center [715, 100] width 3 height 5
type input "**"
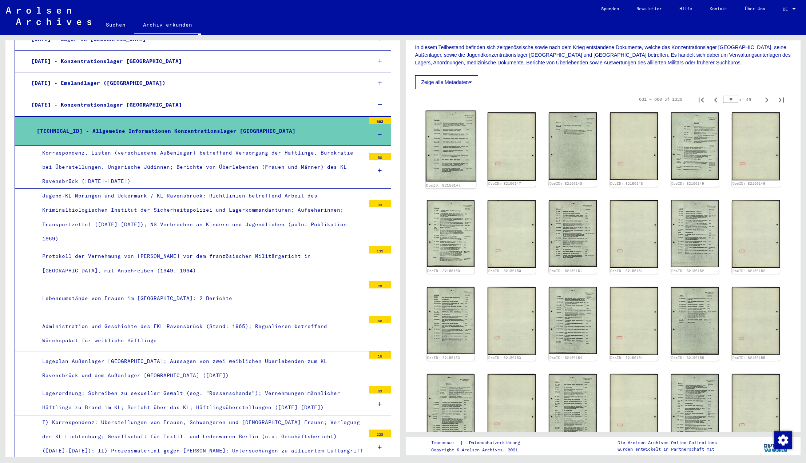
click at [457, 137] on img at bounding box center [450, 146] width 50 height 71
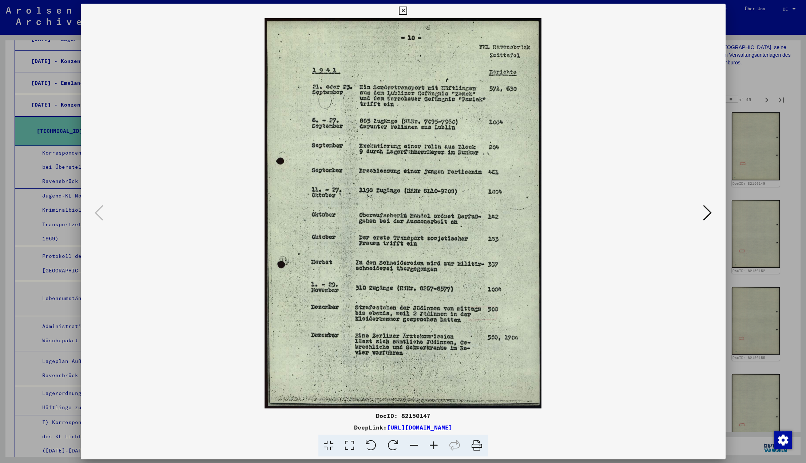
click at [707, 213] on icon at bounding box center [707, 212] width 9 height 17
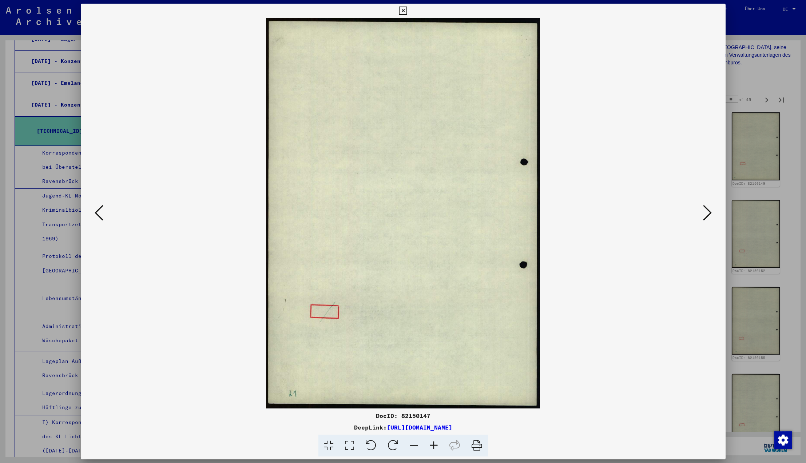
click at [707, 214] on icon at bounding box center [707, 212] width 9 height 17
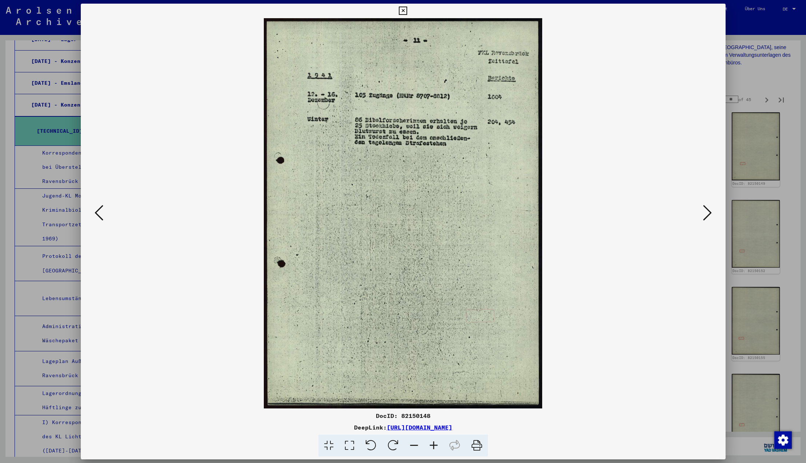
click at [707, 214] on icon at bounding box center [707, 212] width 9 height 17
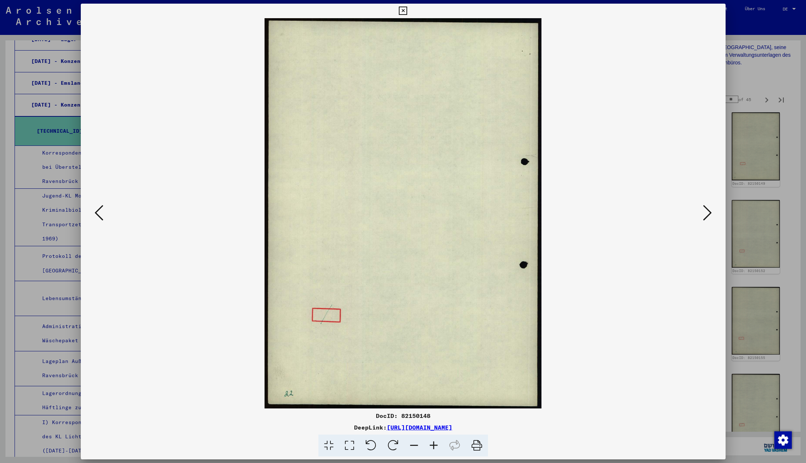
click at [707, 214] on icon at bounding box center [707, 212] width 9 height 17
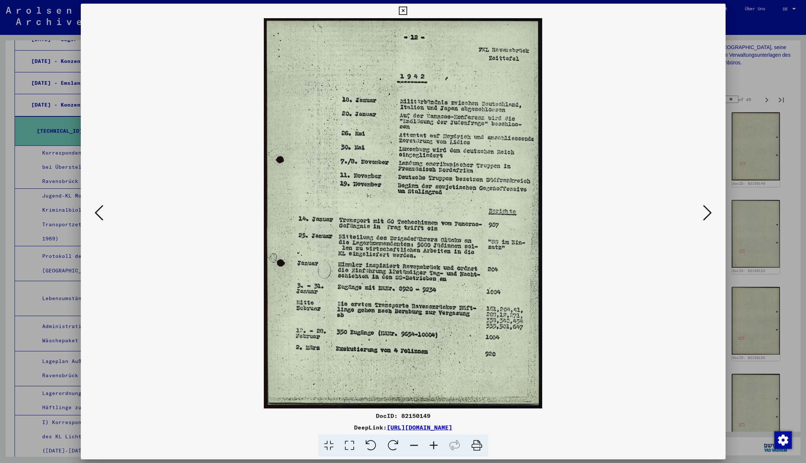
click at [707, 214] on icon at bounding box center [707, 212] width 9 height 17
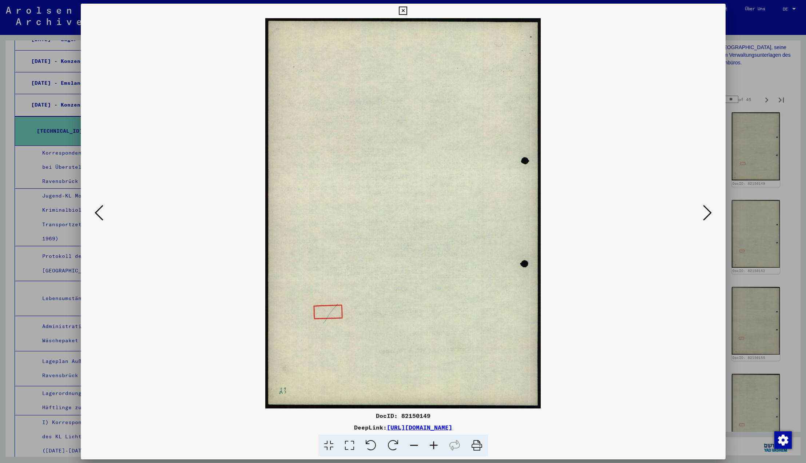
click at [707, 214] on icon at bounding box center [707, 212] width 9 height 17
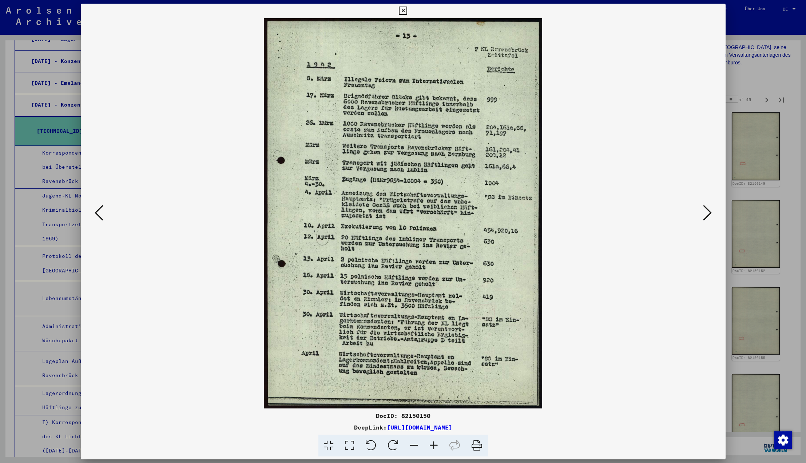
click at [707, 214] on icon at bounding box center [707, 212] width 9 height 17
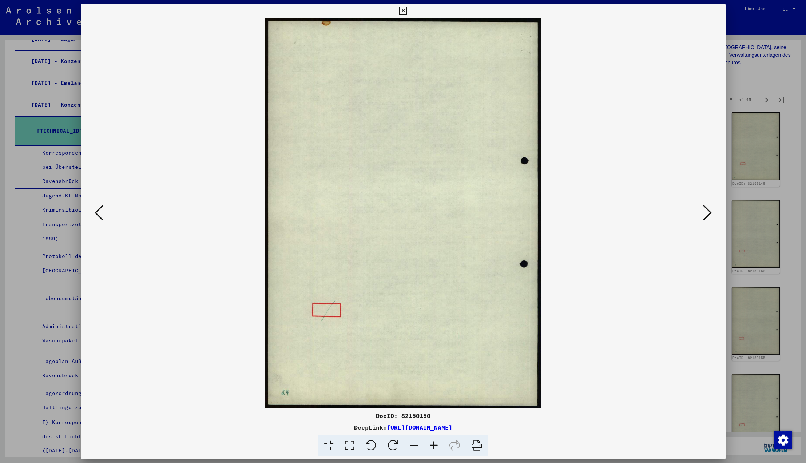
click at [709, 213] on icon at bounding box center [707, 212] width 9 height 17
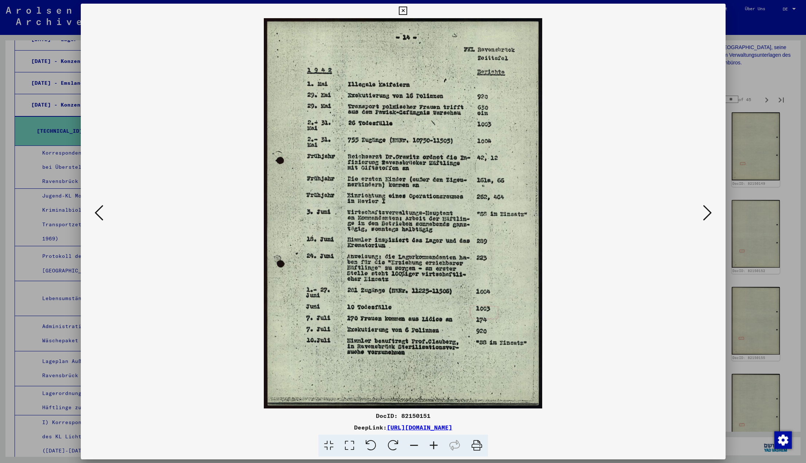
click at [708, 213] on icon at bounding box center [707, 212] width 9 height 17
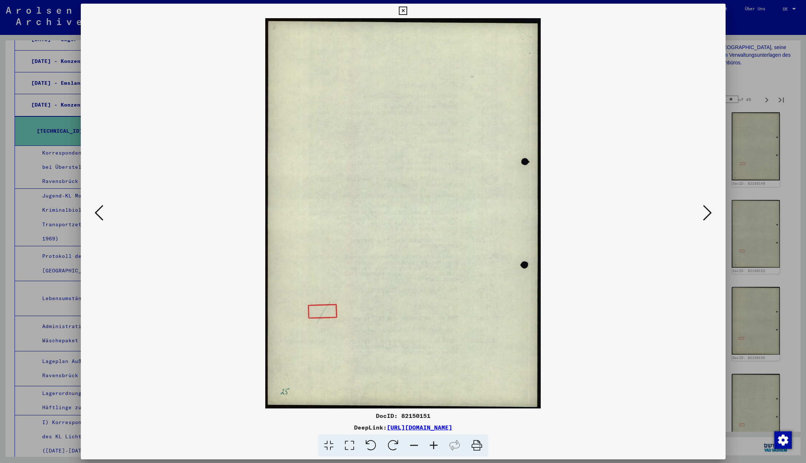
click at [708, 213] on icon at bounding box center [707, 212] width 9 height 17
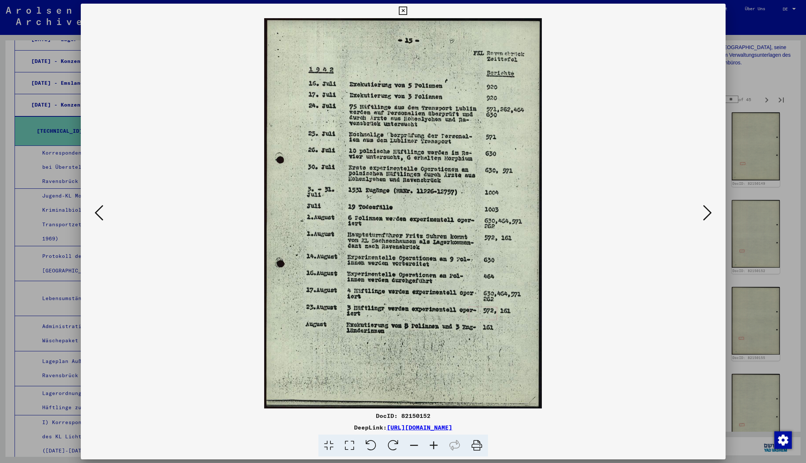
click at [708, 213] on icon at bounding box center [707, 212] width 9 height 17
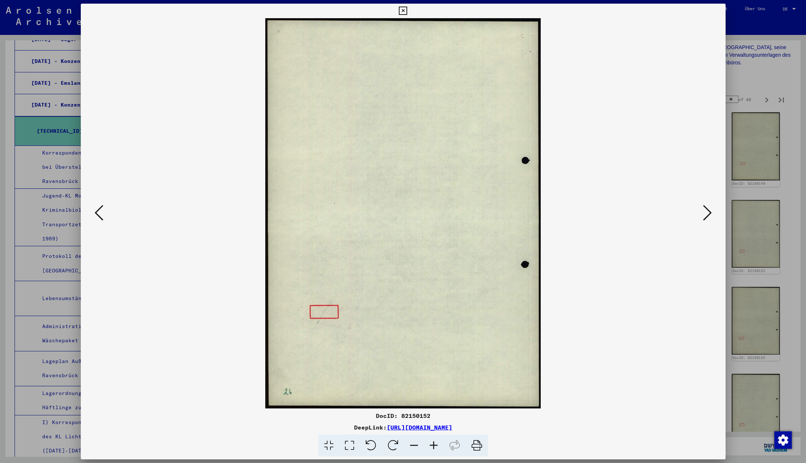
click at [709, 213] on icon at bounding box center [707, 212] width 9 height 17
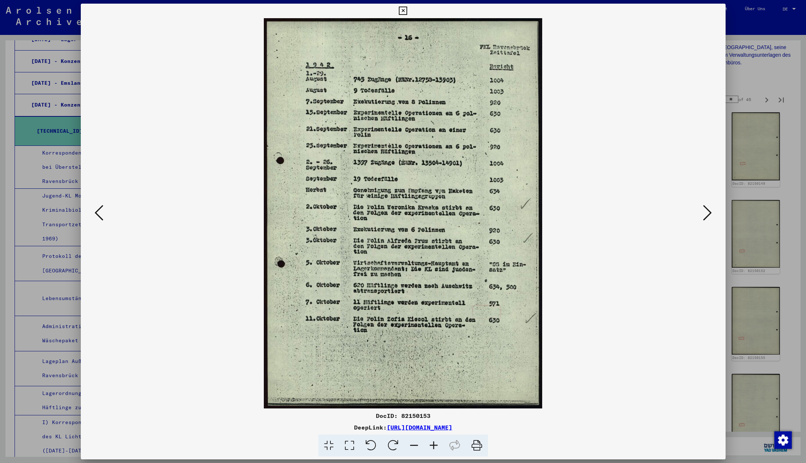
click at [708, 212] on icon at bounding box center [707, 212] width 9 height 17
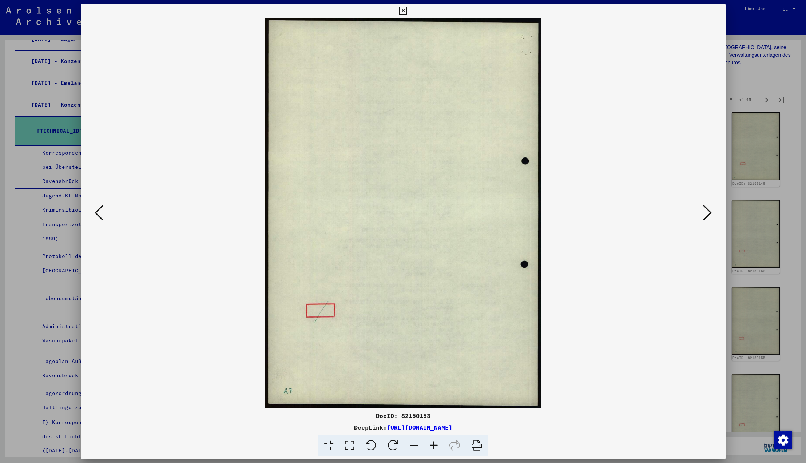
click at [705, 212] on icon at bounding box center [707, 212] width 9 height 17
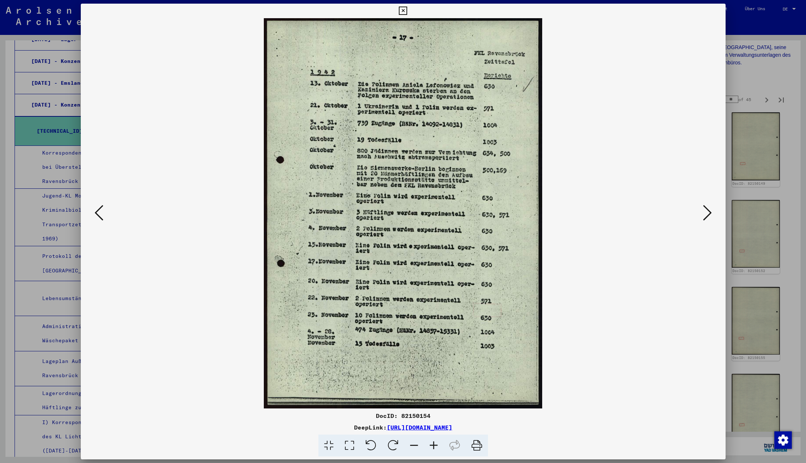
click at [705, 212] on icon at bounding box center [707, 212] width 9 height 17
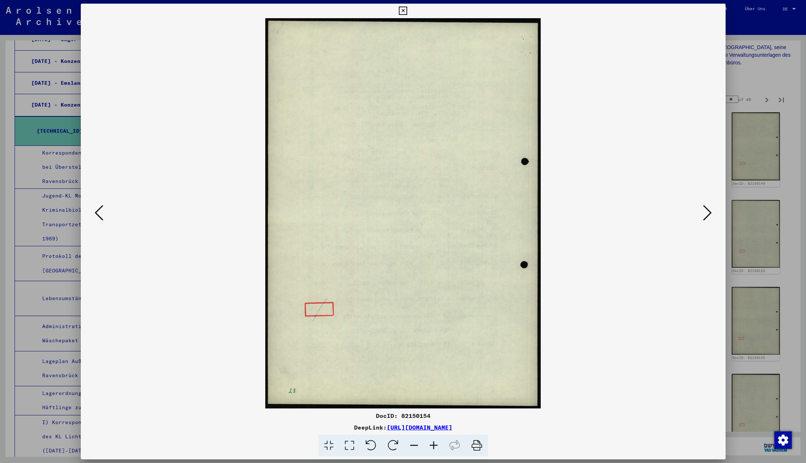
click at [705, 212] on icon at bounding box center [707, 212] width 9 height 17
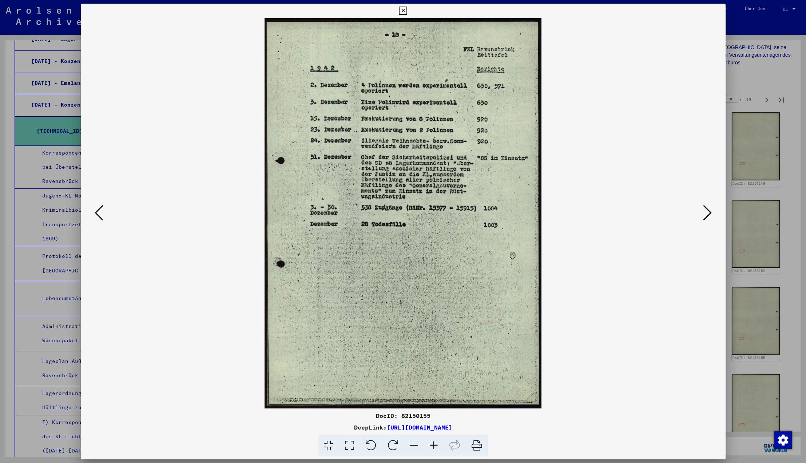
click at [98, 216] on icon at bounding box center [99, 212] width 9 height 17
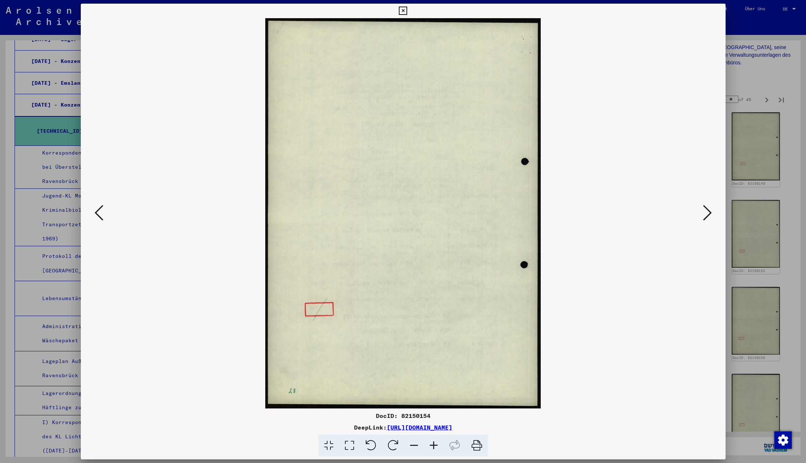
click at [97, 213] on icon at bounding box center [99, 212] width 9 height 17
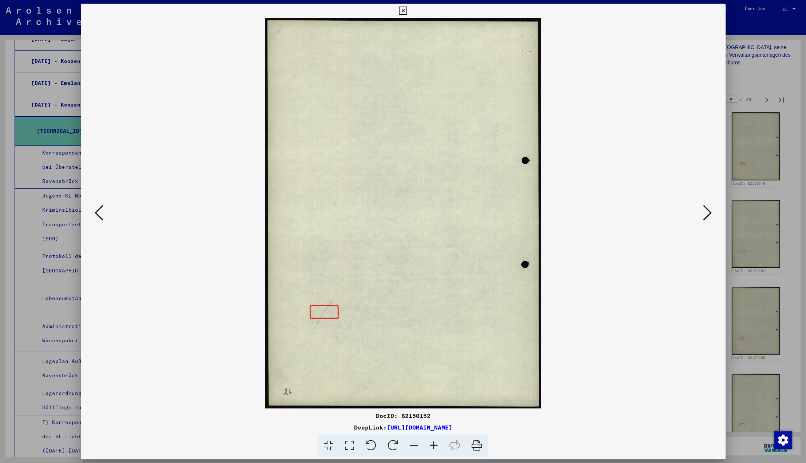
click at [96, 212] on icon at bounding box center [99, 212] width 9 height 17
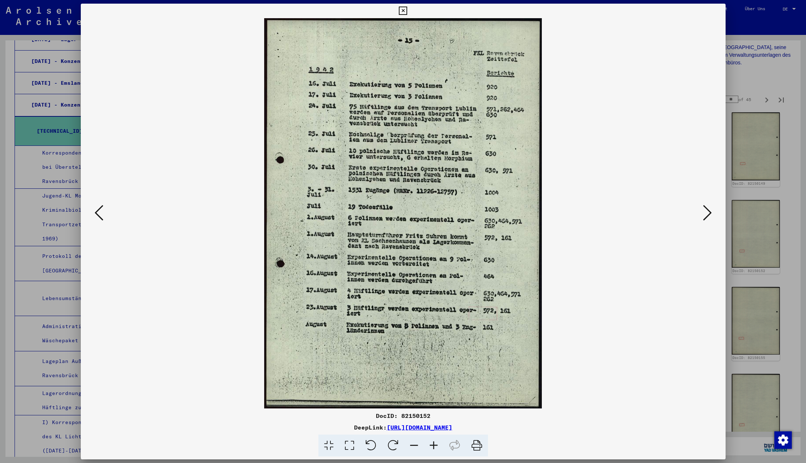
click at [96, 212] on icon at bounding box center [99, 212] width 9 height 17
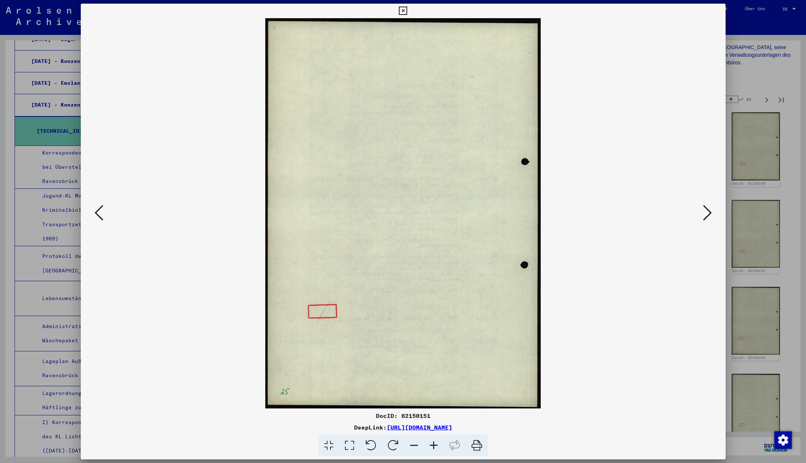
click at [96, 212] on icon at bounding box center [99, 212] width 9 height 17
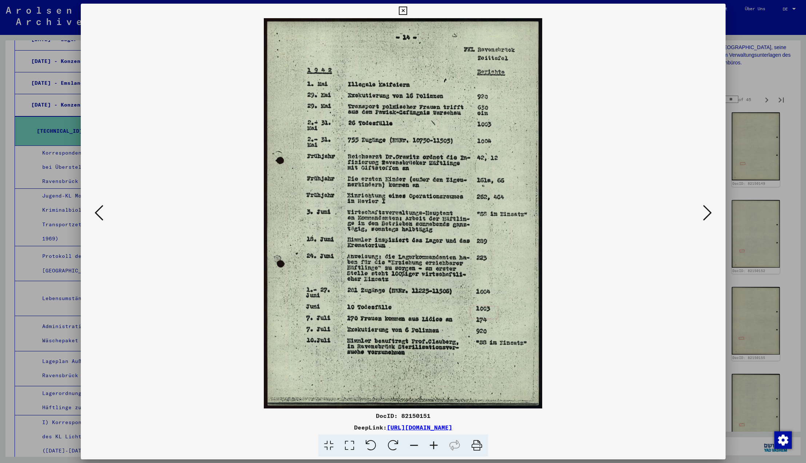
click at [96, 212] on icon at bounding box center [99, 212] width 9 height 17
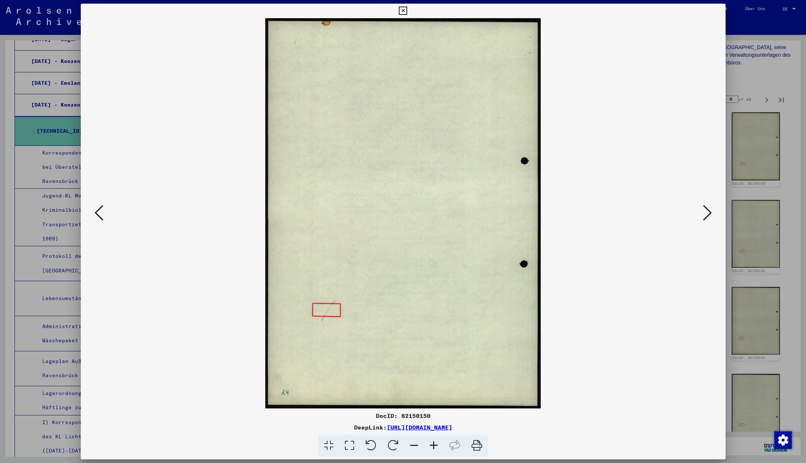
click at [96, 212] on icon at bounding box center [99, 212] width 9 height 17
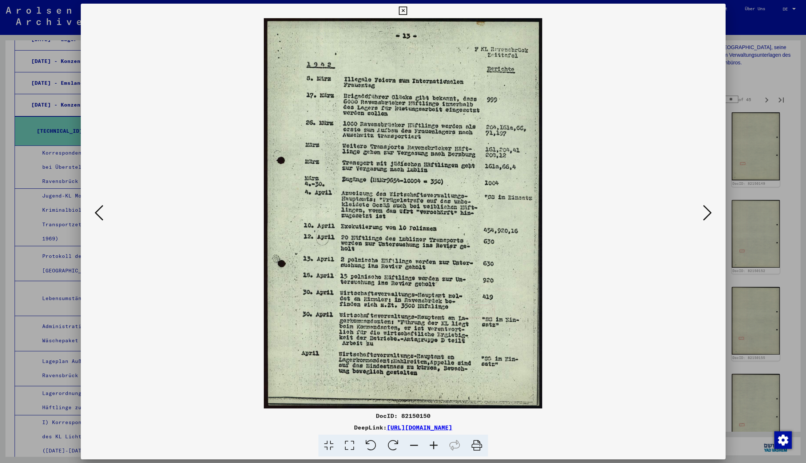
click at [96, 212] on icon at bounding box center [99, 212] width 9 height 17
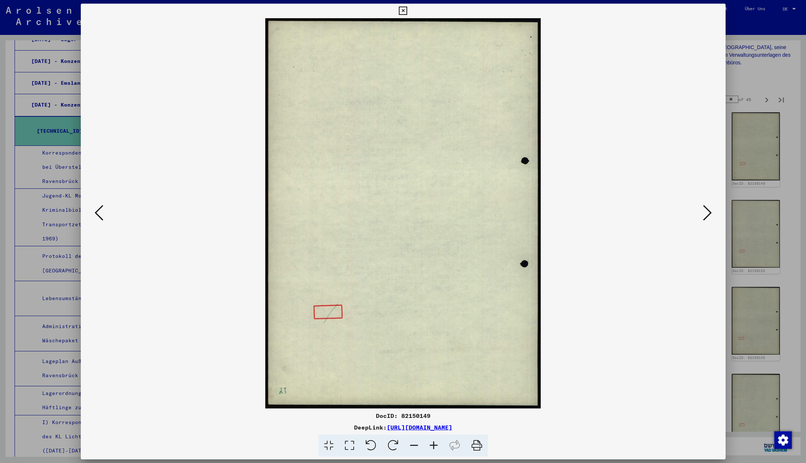
click at [96, 212] on icon at bounding box center [99, 212] width 9 height 17
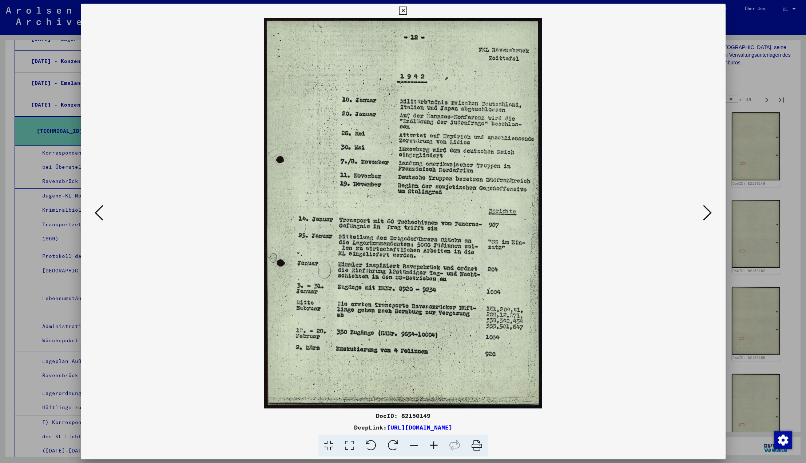
click at [707, 213] on icon at bounding box center [707, 212] width 9 height 17
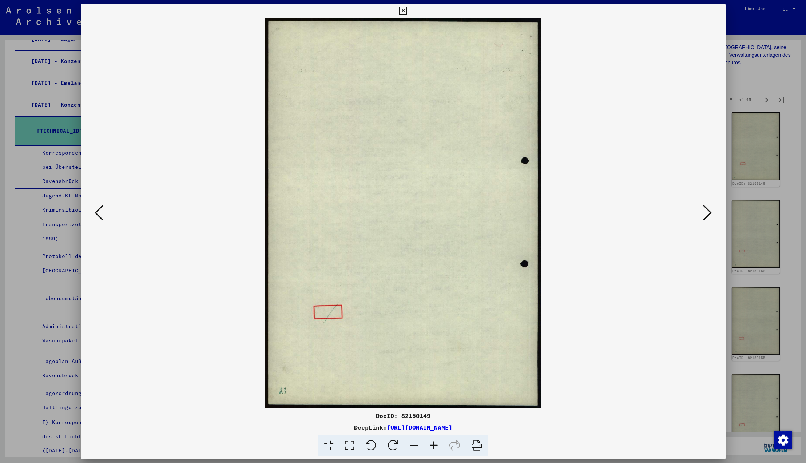
click at [707, 213] on icon at bounding box center [707, 212] width 9 height 17
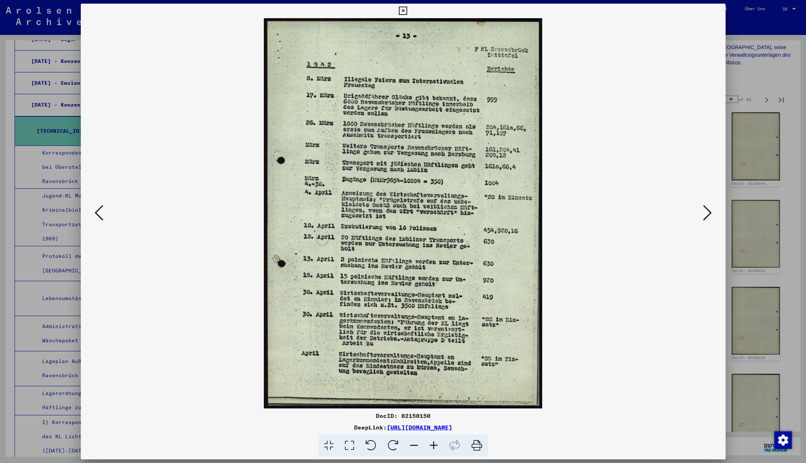
click at [707, 213] on icon at bounding box center [707, 212] width 9 height 17
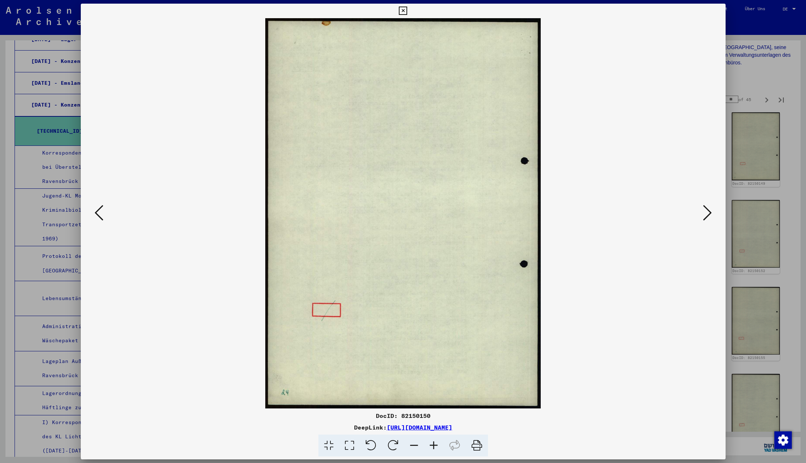
click at [707, 213] on icon at bounding box center [707, 212] width 9 height 17
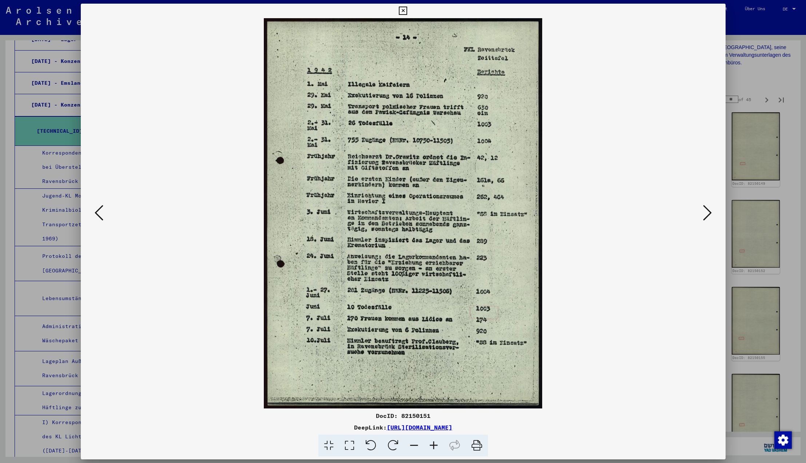
click at [707, 213] on icon at bounding box center [707, 212] width 9 height 17
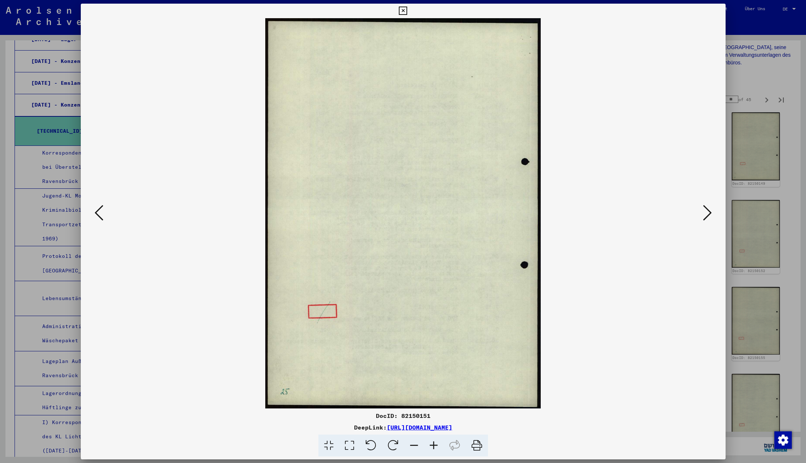
click at [707, 213] on icon at bounding box center [707, 212] width 9 height 17
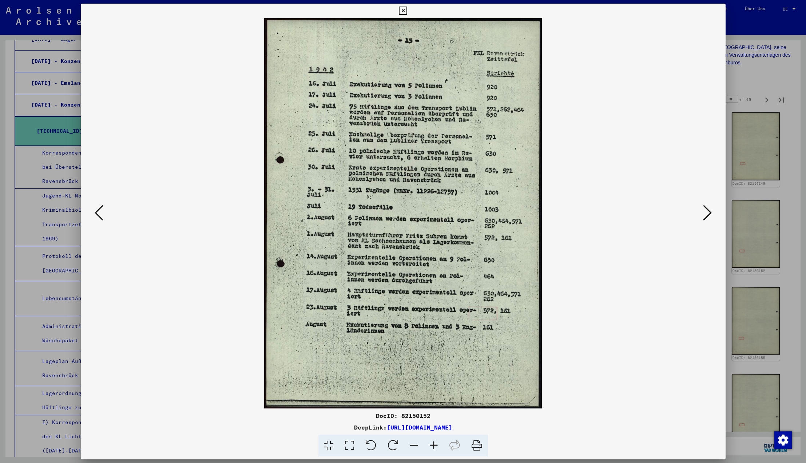
click at [407, 13] on icon at bounding box center [403, 11] width 8 height 9
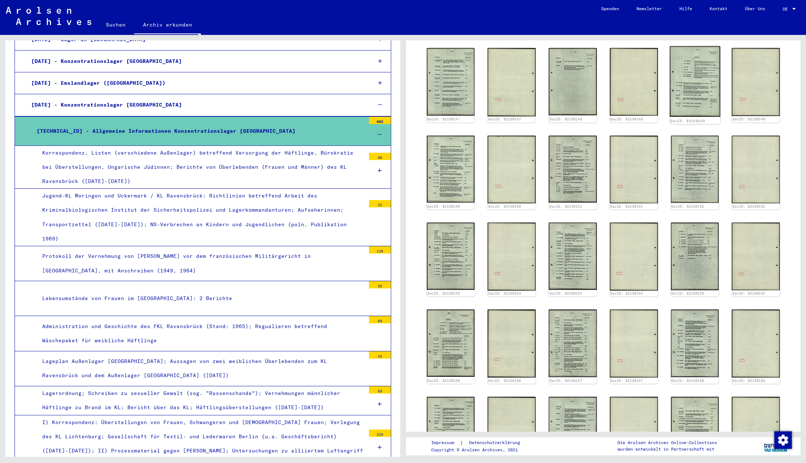
scroll to position [141, 0]
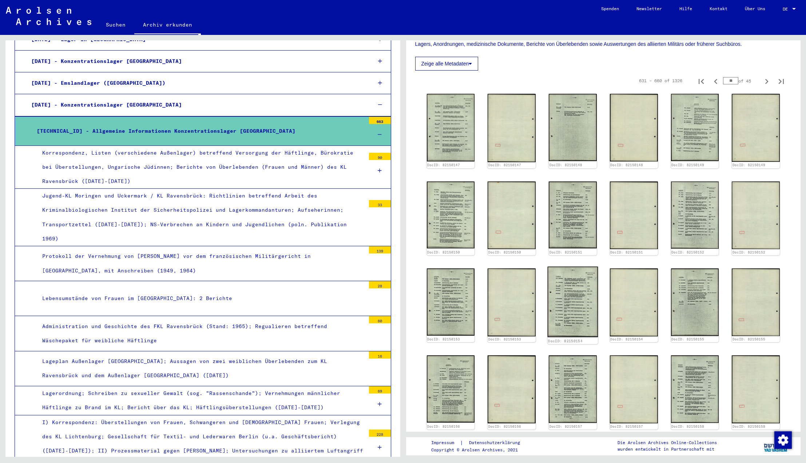
click at [565, 310] on img at bounding box center [573, 302] width 50 height 71
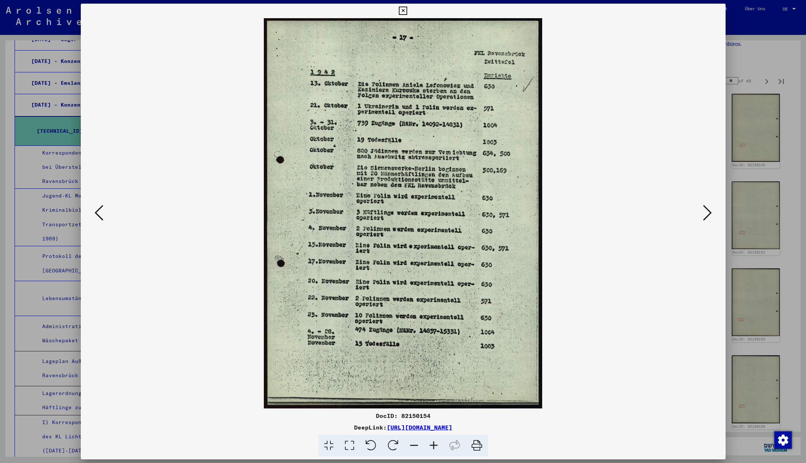
click at [407, 11] on icon at bounding box center [403, 11] width 8 height 9
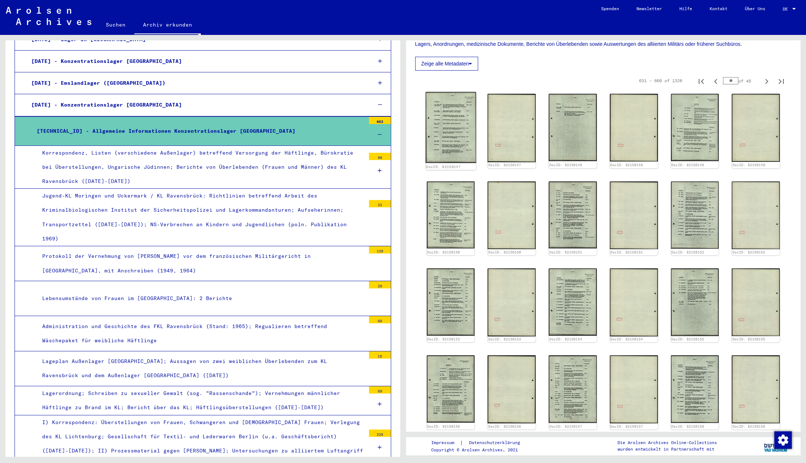
click at [459, 126] on img at bounding box center [450, 127] width 50 height 71
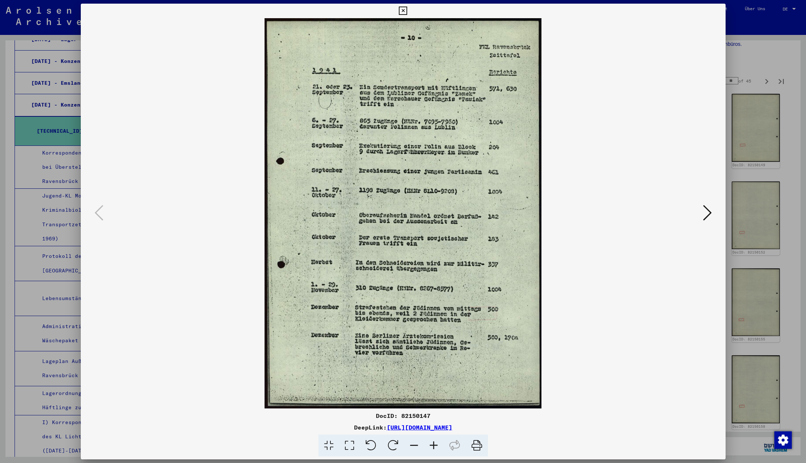
click at [407, 11] on icon at bounding box center [403, 11] width 8 height 9
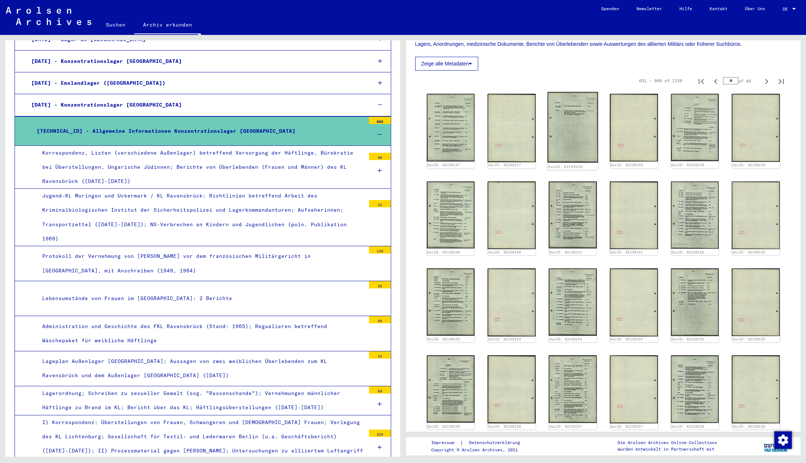
click at [575, 121] on img at bounding box center [573, 127] width 50 height 71
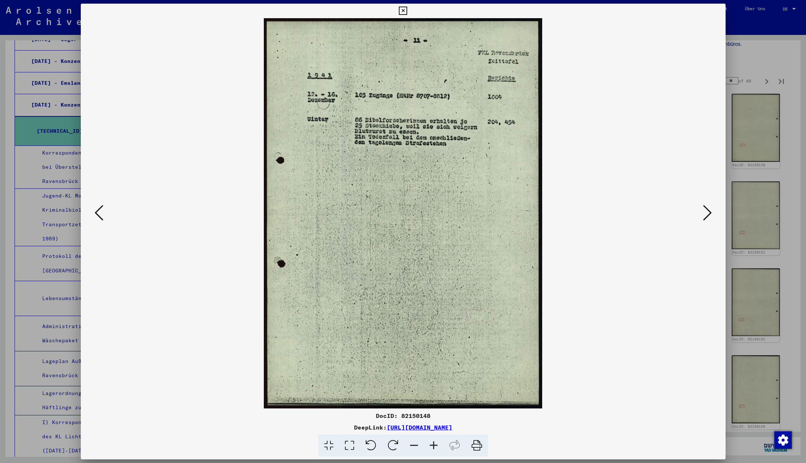
click at [407, 11] on icon at bounding box center [403, 11] width 8 height 9
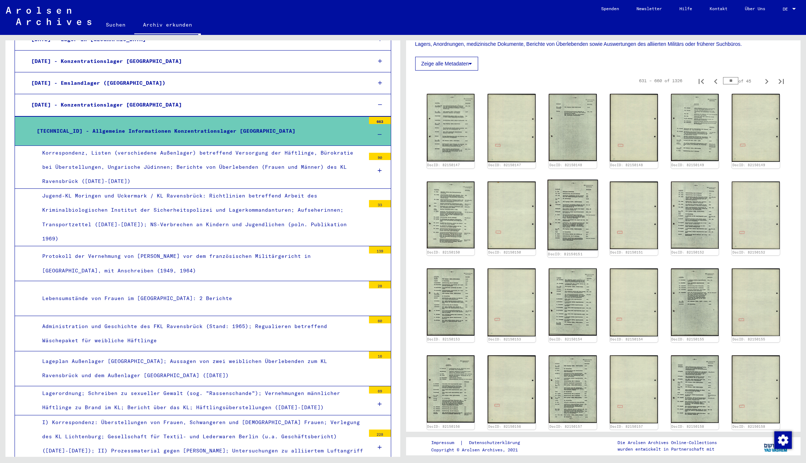
click at [565, 205] on img at bounding box center [573, 214] width 50 height 71
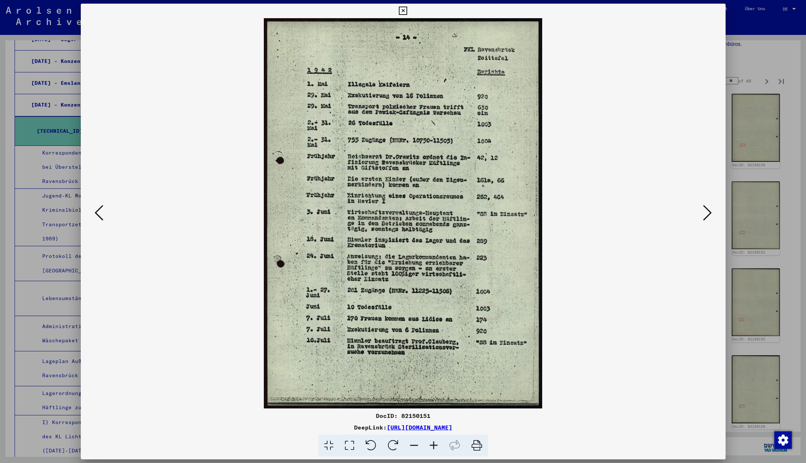
click at [407, 12] on icon at bounding box center [403, 11] width 8 height 9
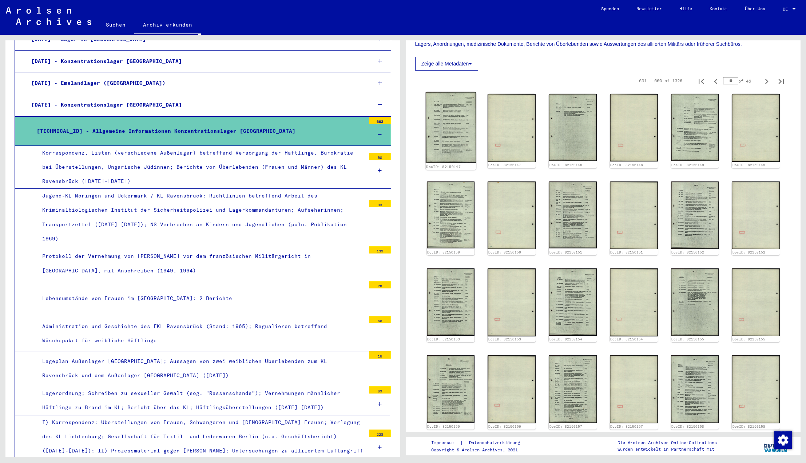
click at [466, 104] on img at bounding box center [450, 127] width 50 height 71
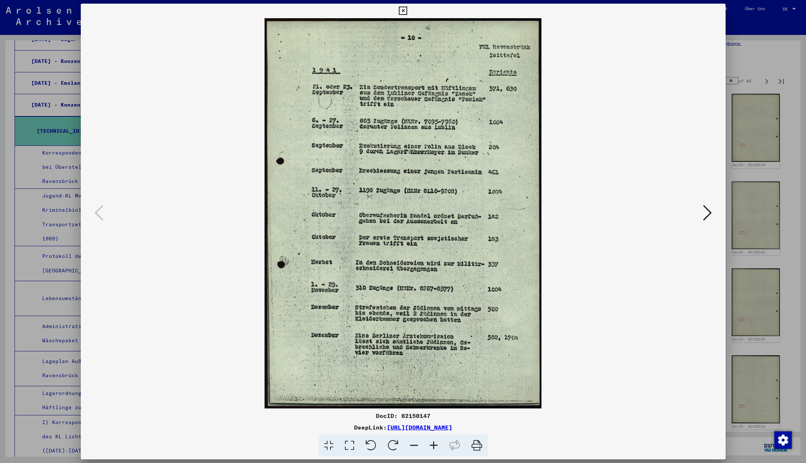
click at [407, 11] on icon at bounding box center [403, 11] width 8 height 9
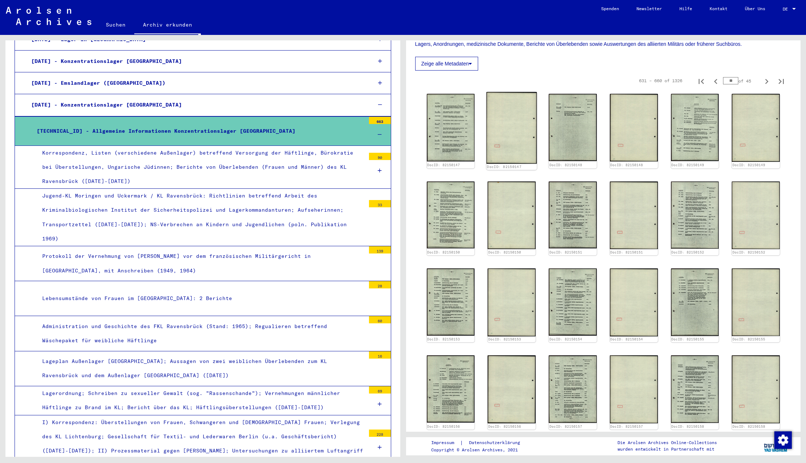
scroll to position [0, 0]
click at [685, 197] on img at bounding box center [695, 214] width 50 height 71
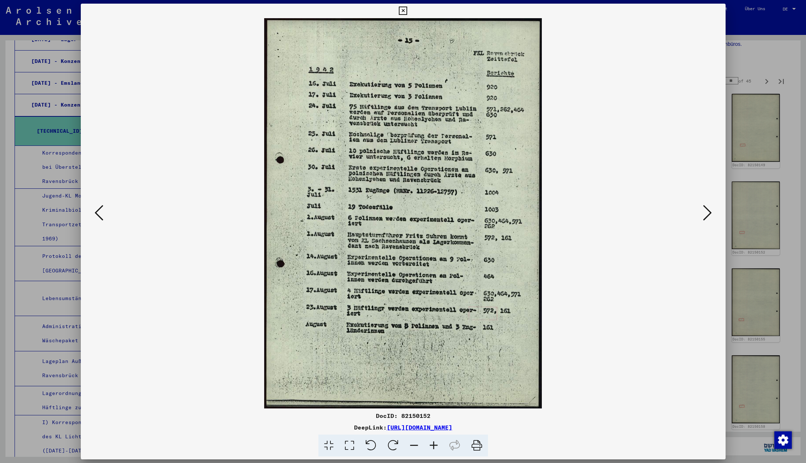
click at [708, 213] on icon at bounding box center [707, 212] width 9 height 17
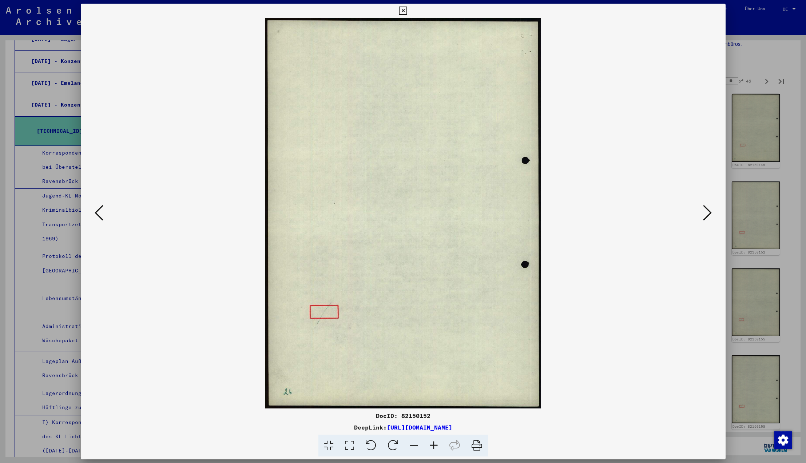
click at [708, 213] on icon at bounding box center [707, 212] width 9 height 17
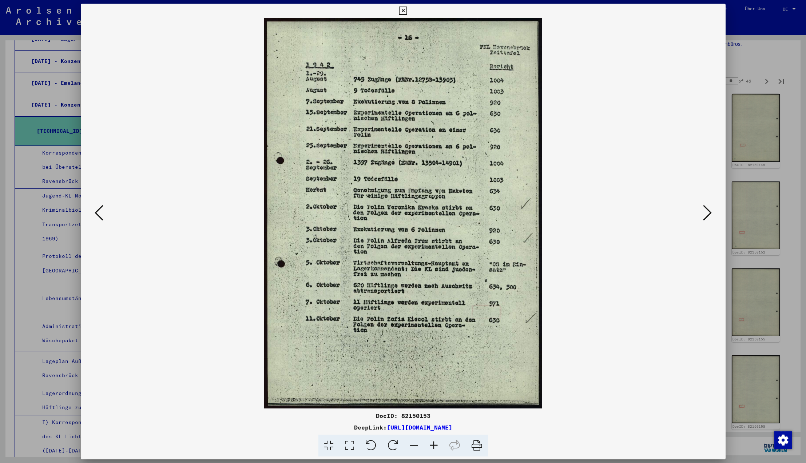
click at [708, 213] on icon at bounding box center [707, 212] width 9 height 17
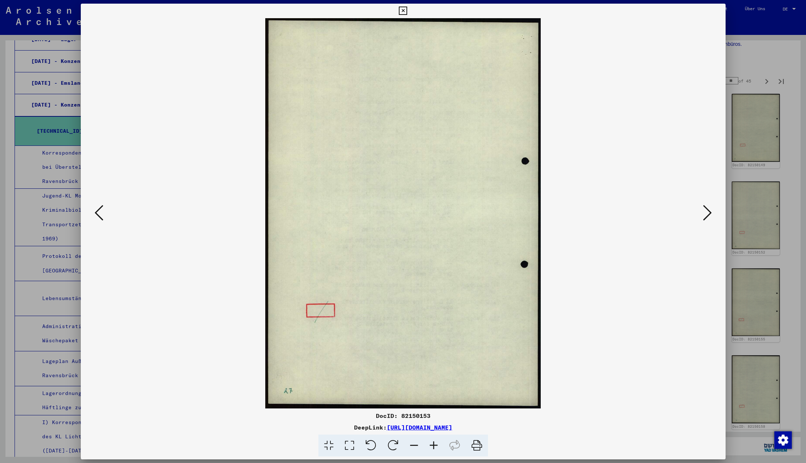
click at [708, 213] on icon at bounding box center [707, 212] width 9 height 17
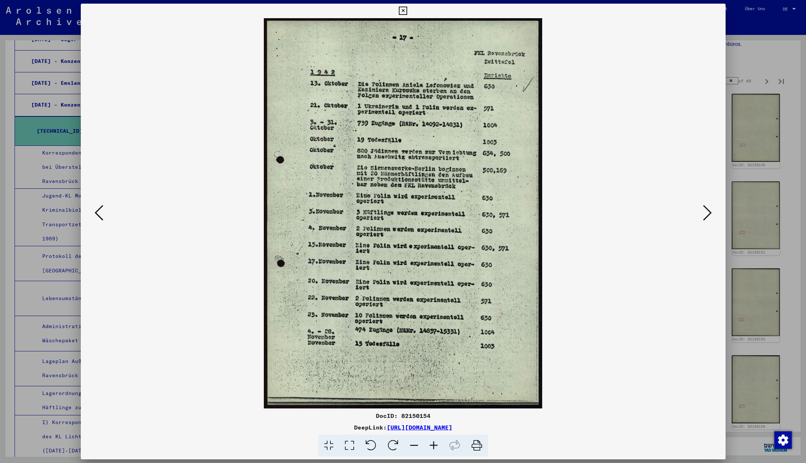
click at [708, 213] on icon at bounding box center [707, 212] width 9 height 17
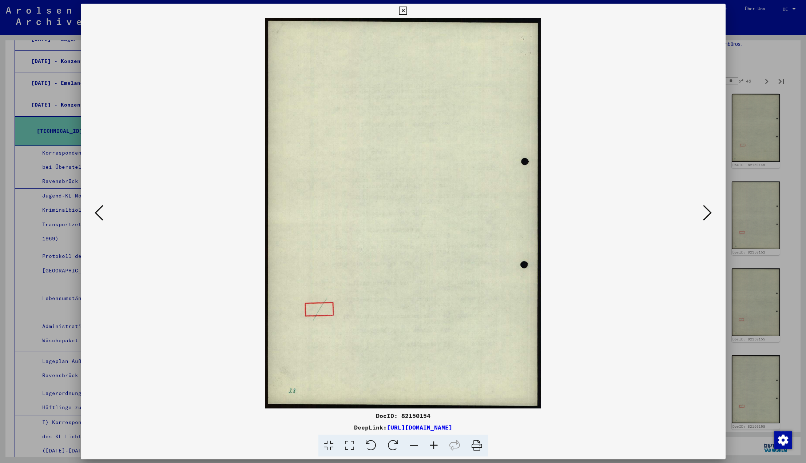
click at [708, 213] on icon at bounding box center [707, 212] width 9 height 17
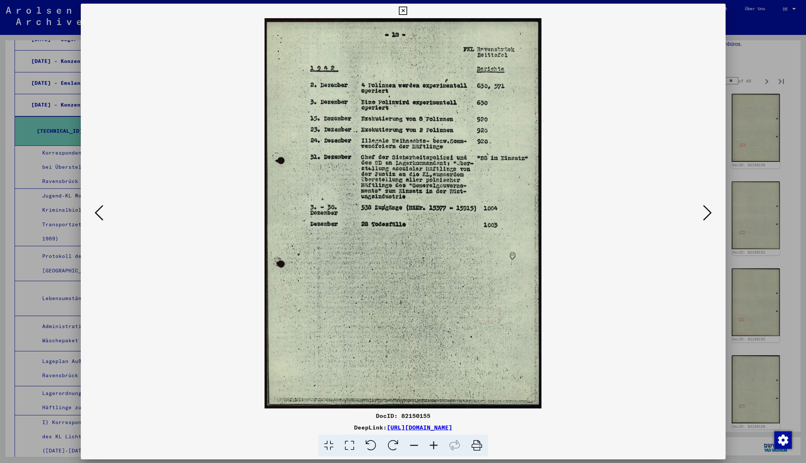
click at [708, 213] on icon at bounding box center [707, 212] width 9 height 17
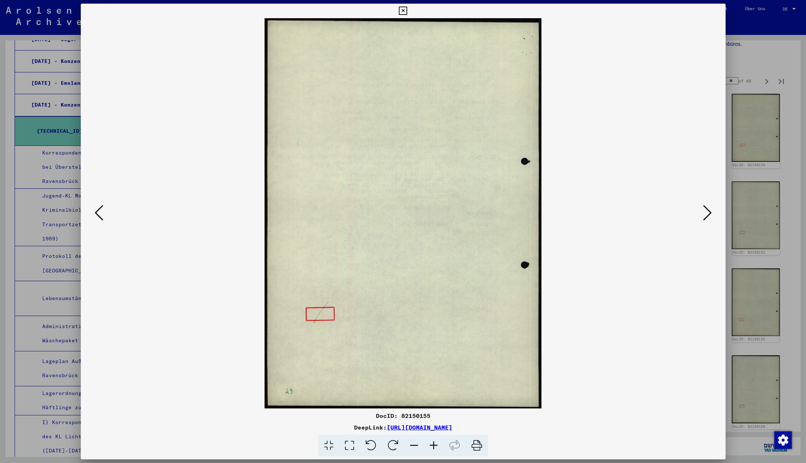
click at [708, 213] on icon at bounding box center [707, 212] width 9 height 17
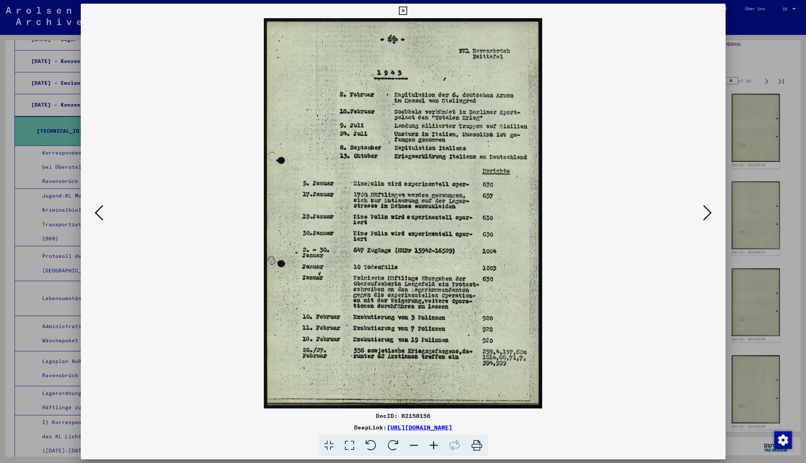
click at [708, 213] on icon at bounding box center [707, 212] width 9 height 17
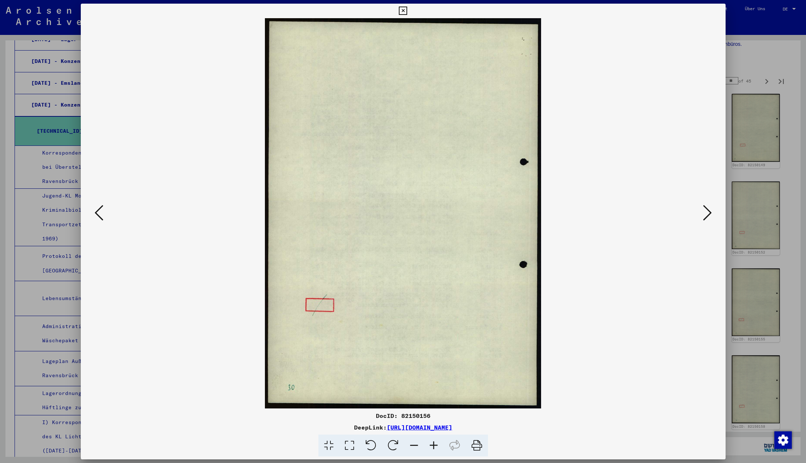
click at [708, 213] on icon at bounding box center [707, 212] width 9 height 17
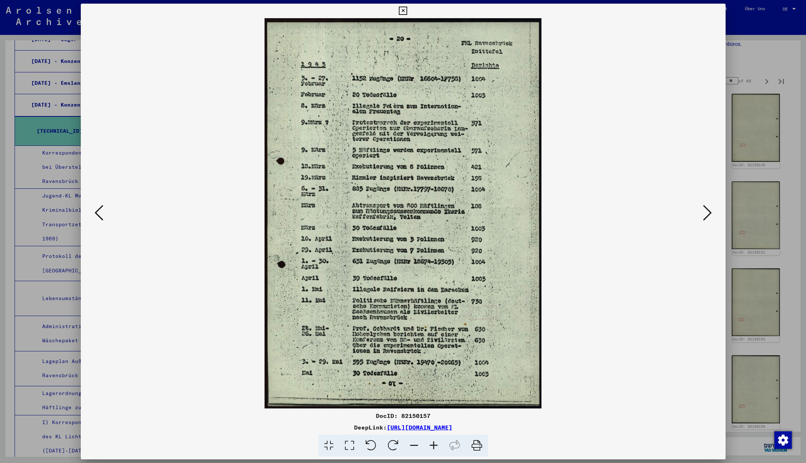
click at [708, 213] on icon at bounding box center [707, 212] width 9 height 17
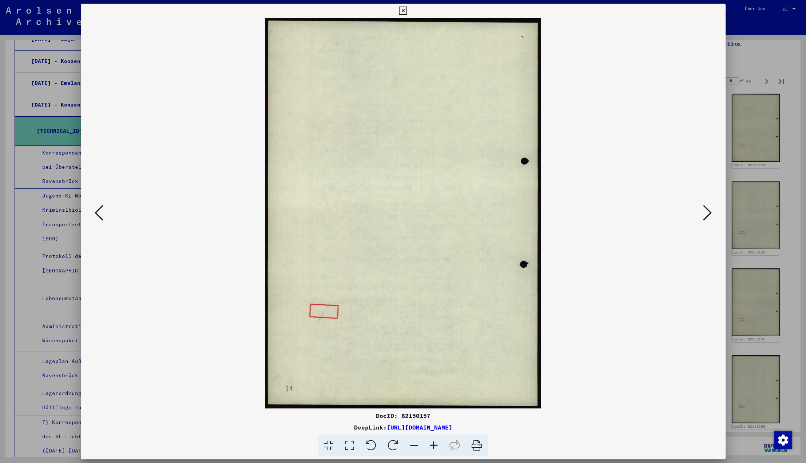
click at [709, 213] on icon at bounding box center [707, 212] width 9 height 17
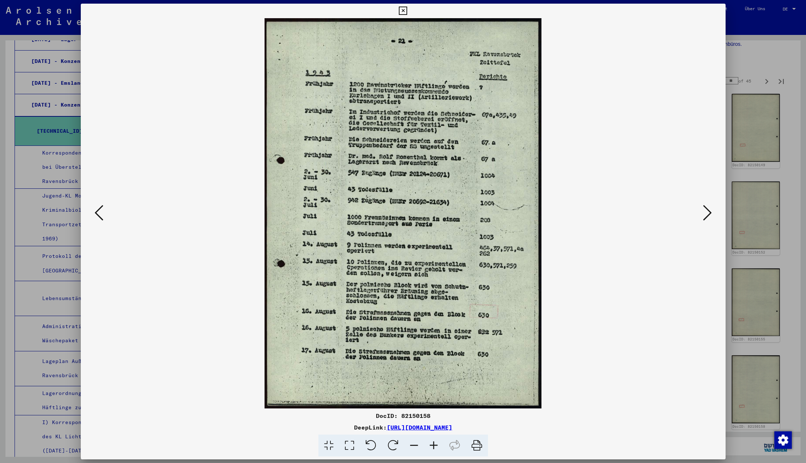
click at [709, 213] on icon at bounding box center [707, 212] width 9 height 17
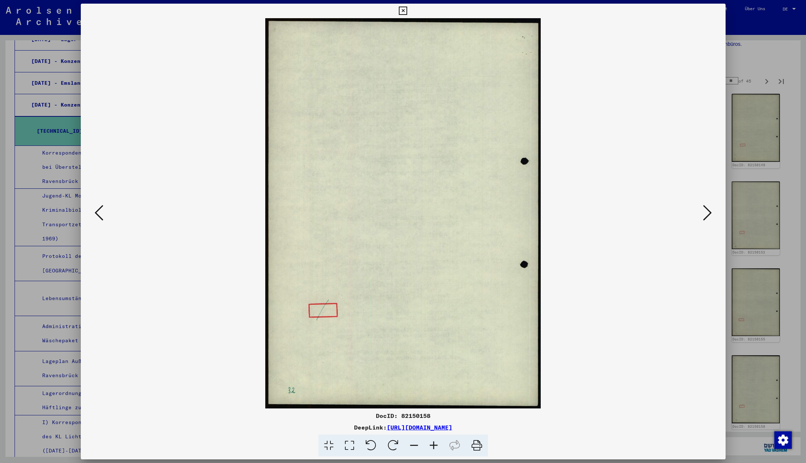
click at [709, 213] on icon at bounding box center [707, 212] width 9 height 17
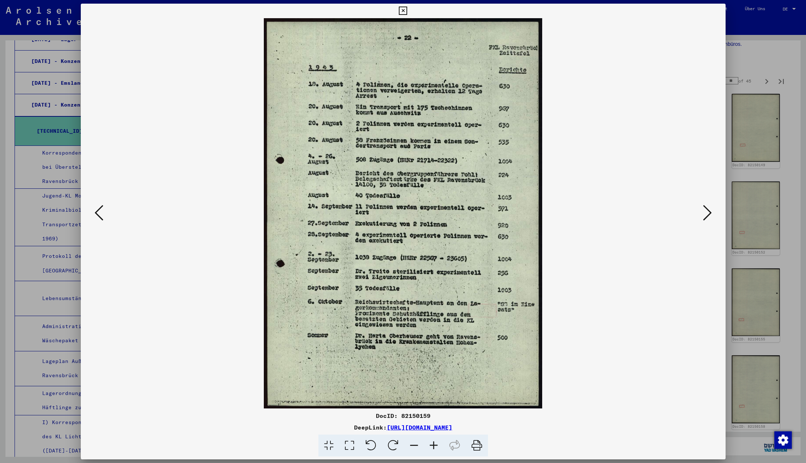
click at [709, 213] on icon at bounding box center [707, 212] width 9 height 17
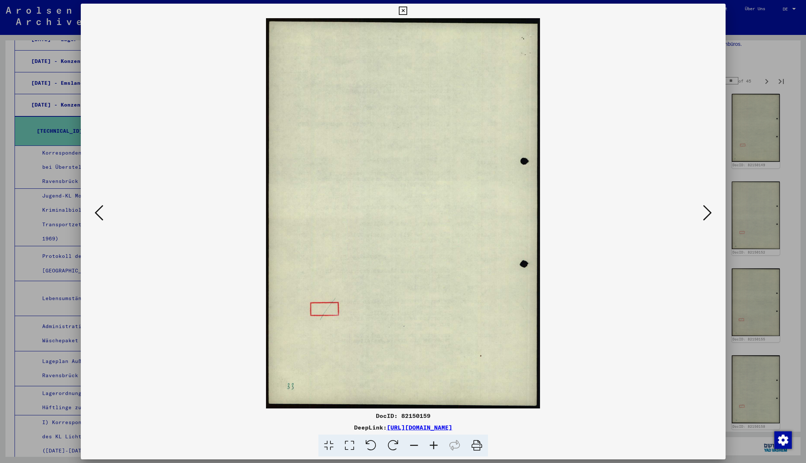
click at [709, 213] on icon at bounding box center [707, 212] width 9 height 17
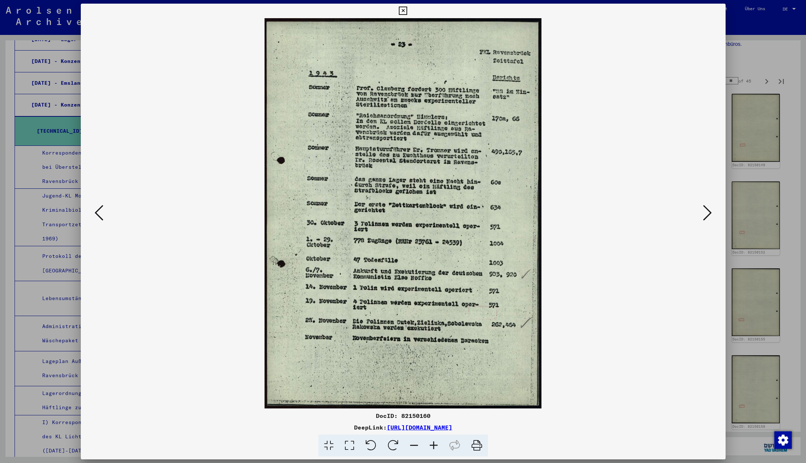
click at [709, 213] on icon at bounding box center [707, 212] width 9 height 17
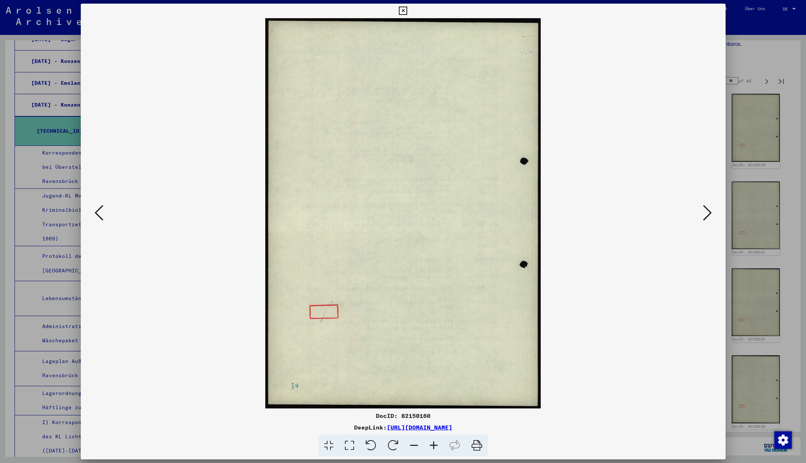
click at [709, 213] on icon at bounding box center [707, 212] width 9 height 17
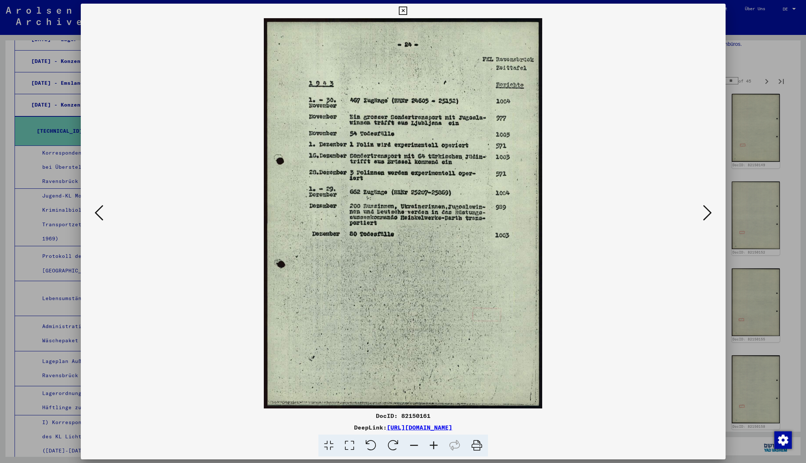
click at [709, 213] on icon at bounding box center [707, 212] width 9 height 17
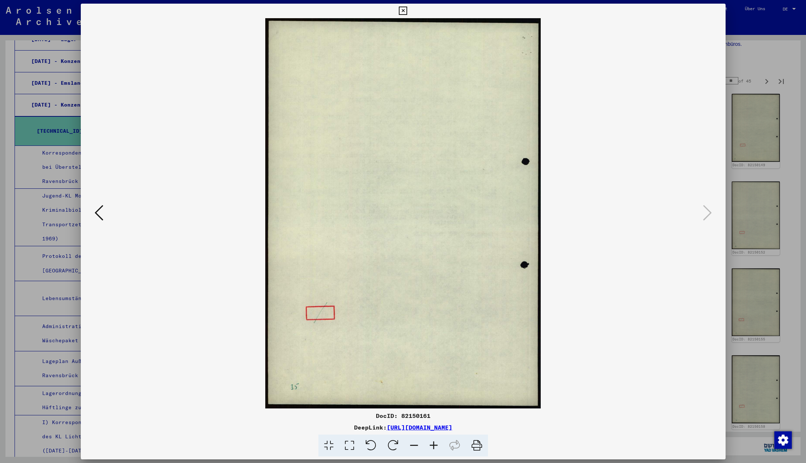
click at [709, 213] on icon at bounding box center [707, 212] width 9 height 17
click at [407, 13] on icon at bounding box center [403, 11] width 8 height 9
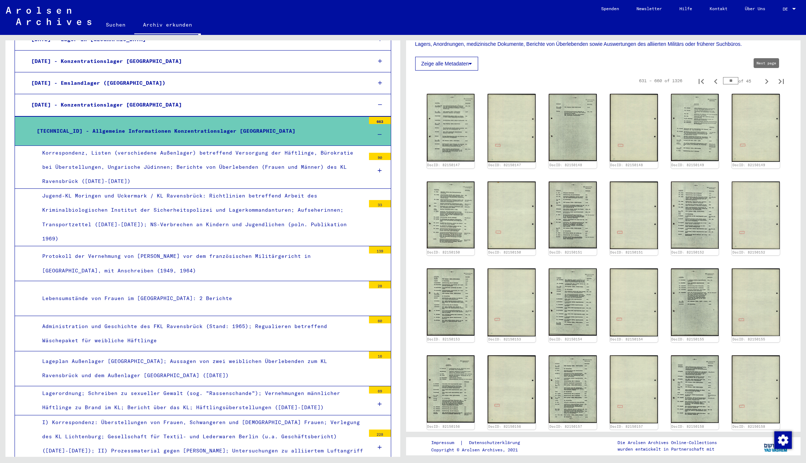
click at [768, 82] on icon "Next page" at bounding box center [766, 81] width 3 height 5
type input "**"
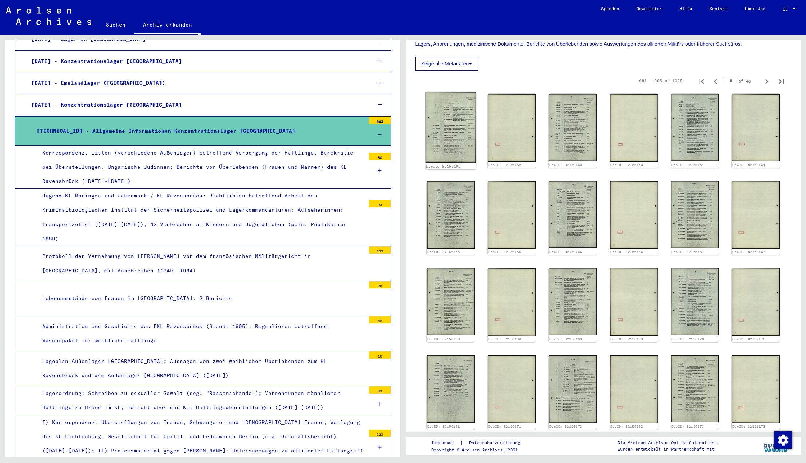
click at [457, 128] on img at bounding box center [450, 127] width 50 height 71
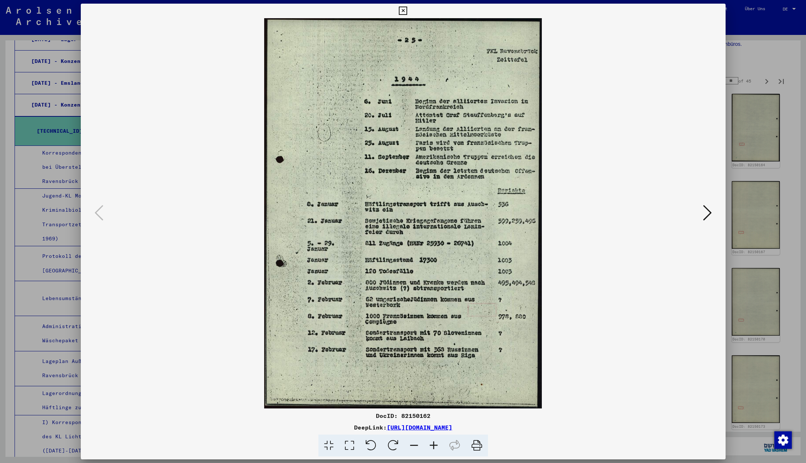
click at [708, 213] on icon at bounding box center [707, 212] width 9 height 17
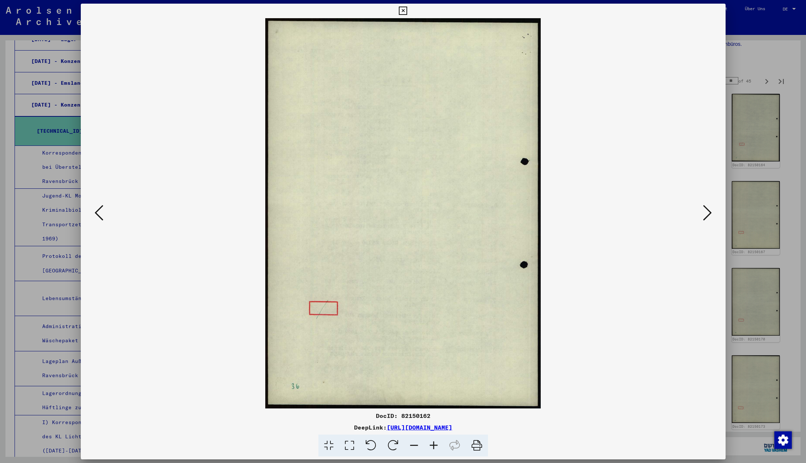
click at [708, 213] on icon at bounding box center [707, 212] width 9 height 17
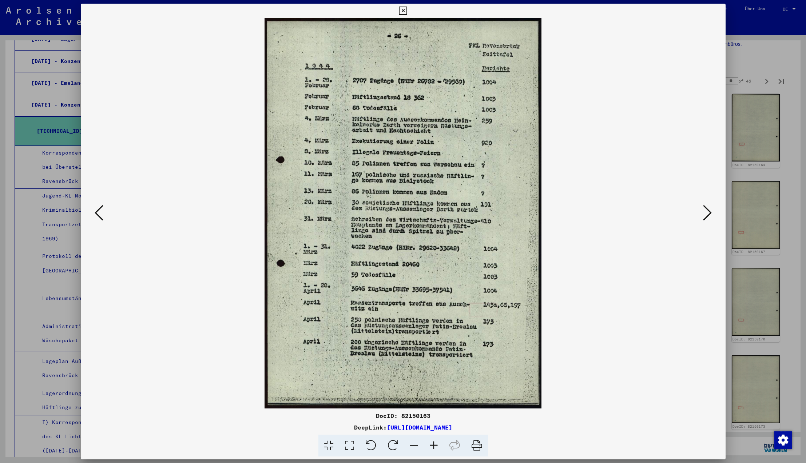
click at [708, 213] on icon at bounding box center [707, 212] width 9 height 17
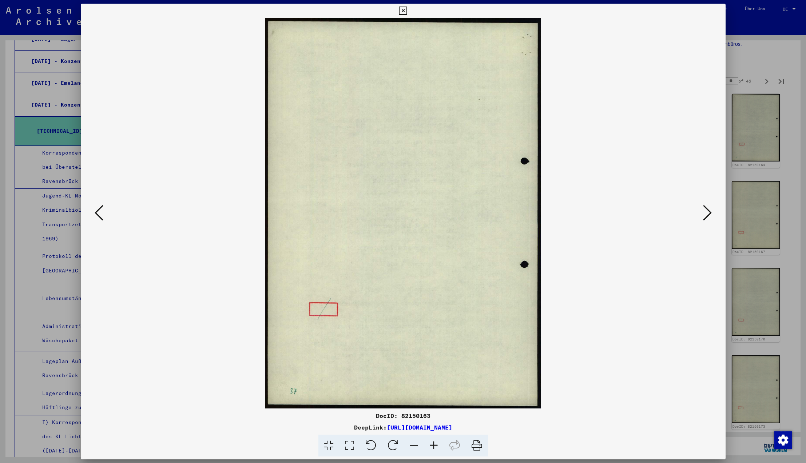
click at [708, 213] on icon at bounding box center [707, 212] width 9 height 17
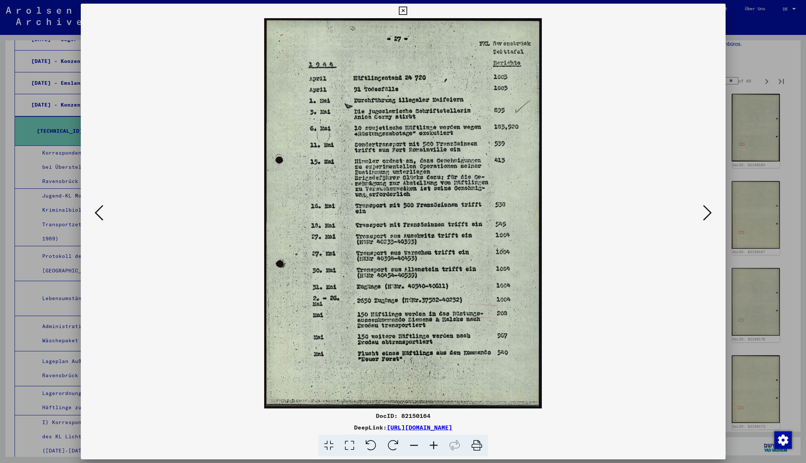
click at [708, 213] on icon at bounding box center [707, 212] width 9 height 17
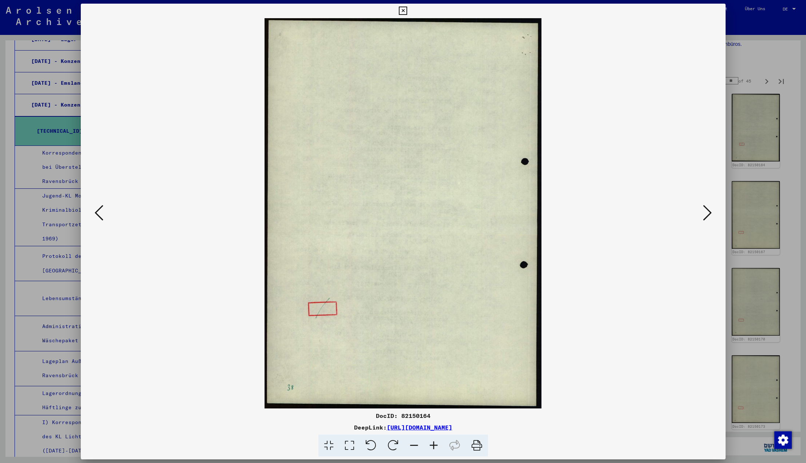
click at [708, 213] on icon at bounding box center [707, 212] width 9 height 17
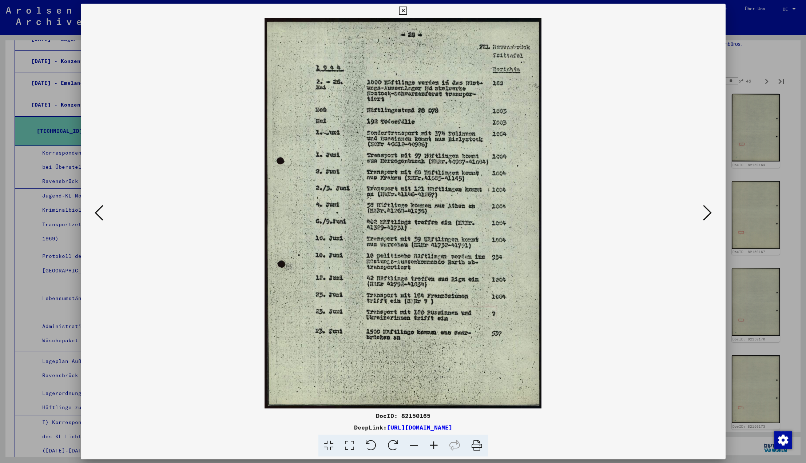
click at [708, 213] on icon at bounding box center [707, 212] width 9 height 17
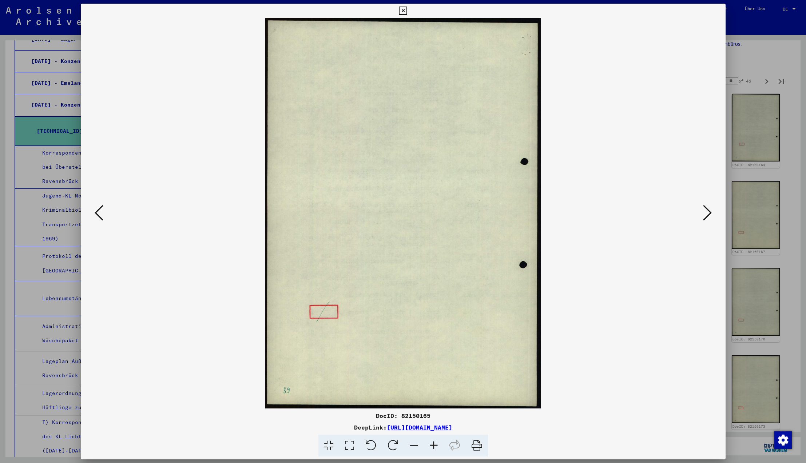
click at [708, 213] on icon at bounding box center [707, 212] width 9 height 17
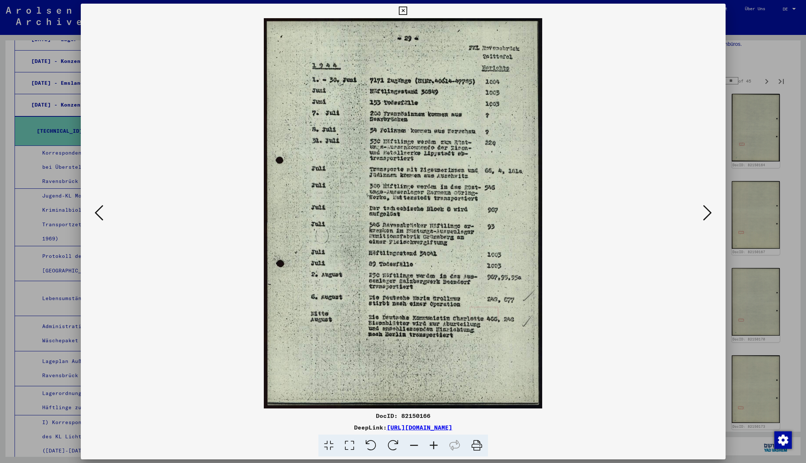
click at [708, 213] on icon at bounding box center [707, 212] width 9 height 17
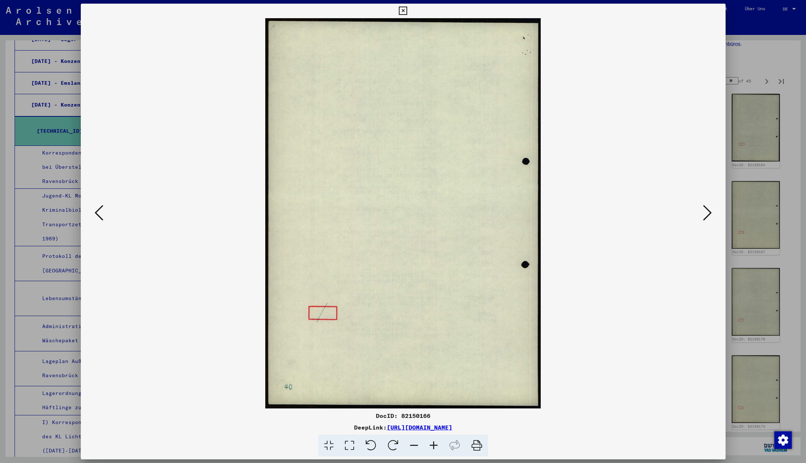
click at [708, 213] on icon at bounding box center [707, 212] width 9 height 17
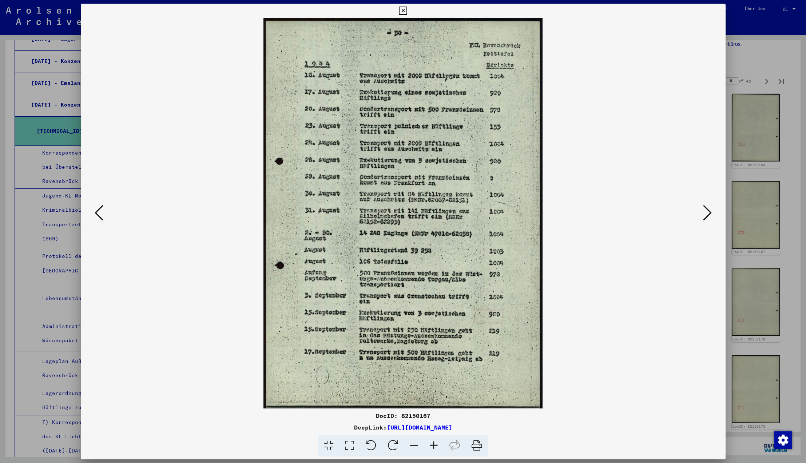
click at [708, 213] on icon at bounding box center [707, 212] width 9 height 17
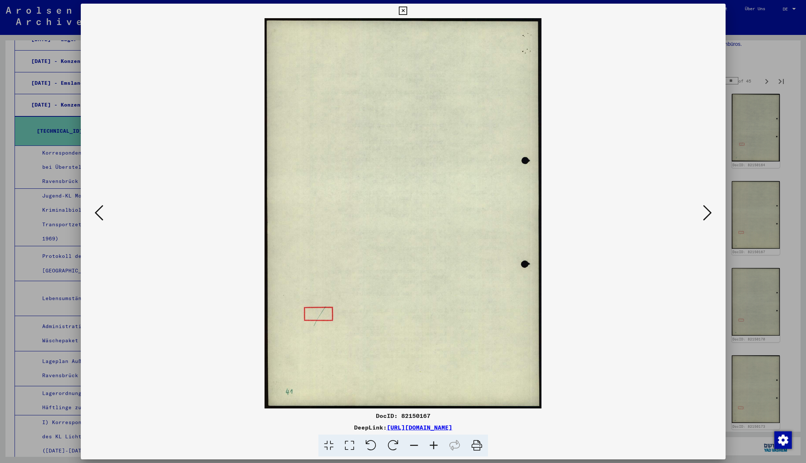
click at [708, 213] on icon at bounding box center [707, 212] width 9 height 17
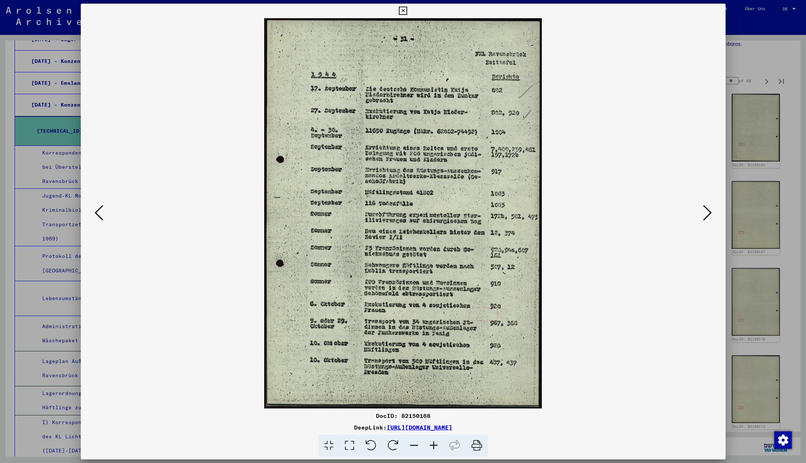
click at [708, 213] on icon at bounding box center [707, 212] width 9 height 17
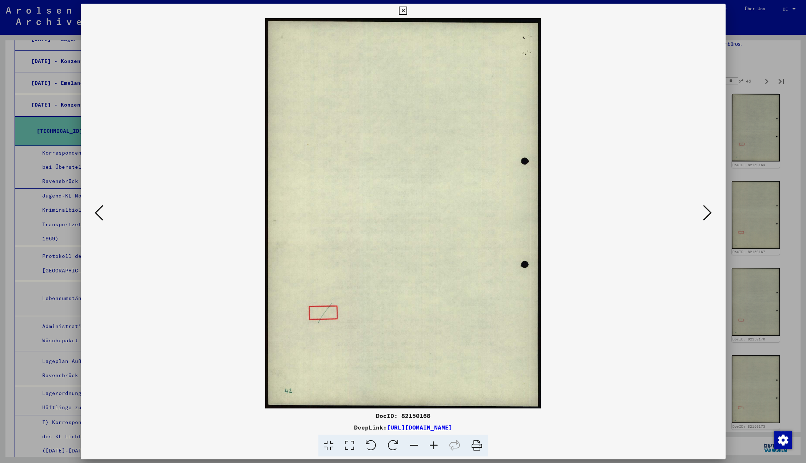
click at [708, 213] on icon at bounding box center [707, 212] width 9 height 17
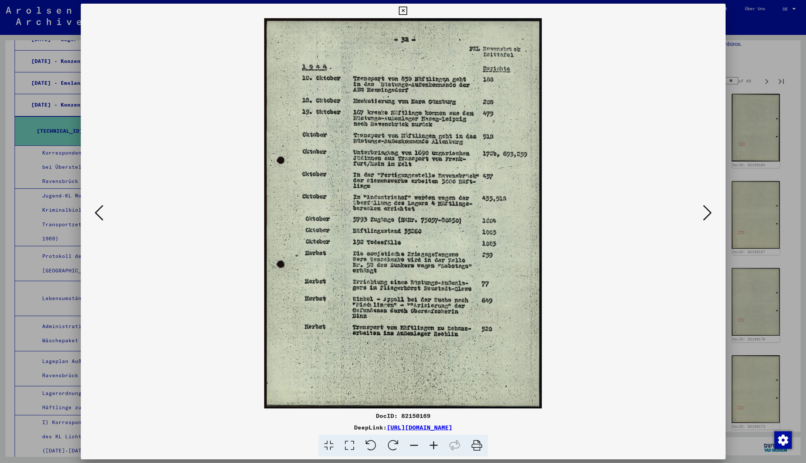
click at [708, 213] on icon at bounding box center [707, 212] width 9 height 17
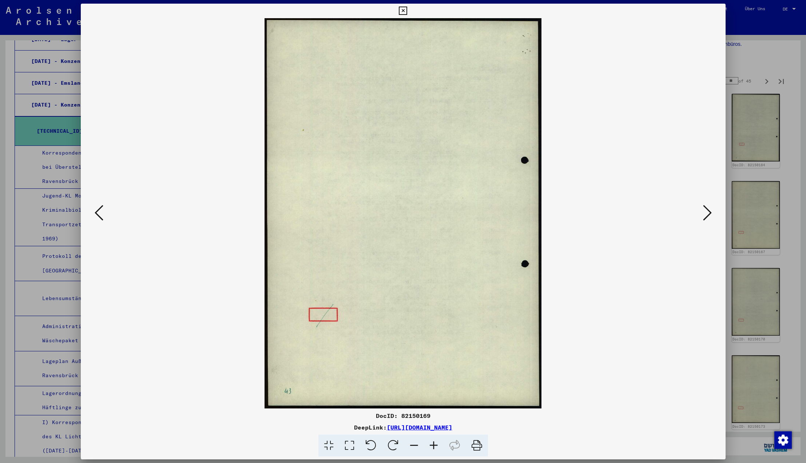
click at [708, 213] on icon at bounding box center [707, 212] width 9 height 17
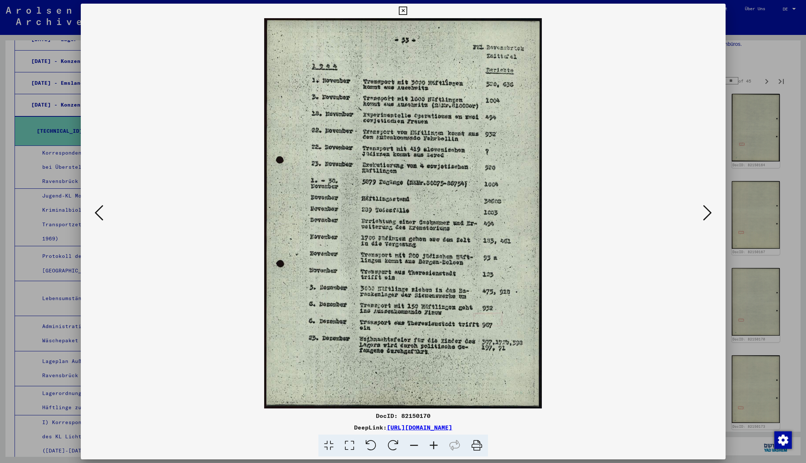
click at [708, 213] on icon at bounding box center [707, 212] width 9 height 17
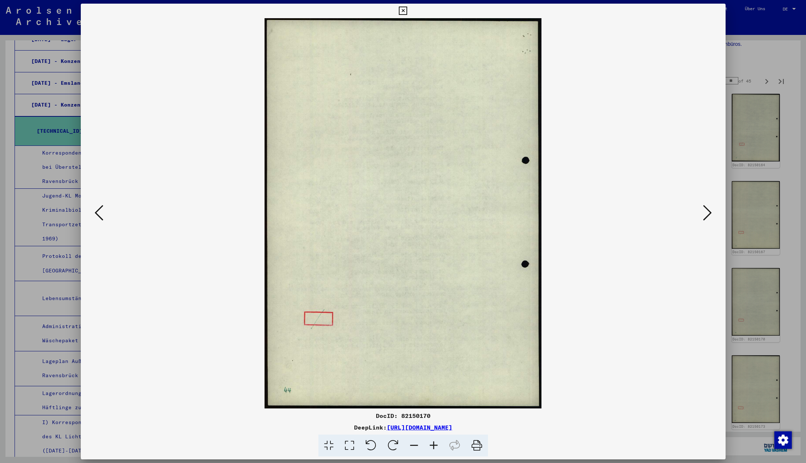
click at [708, 213] on icon at bounding box center [707, 212] width 9 height 17
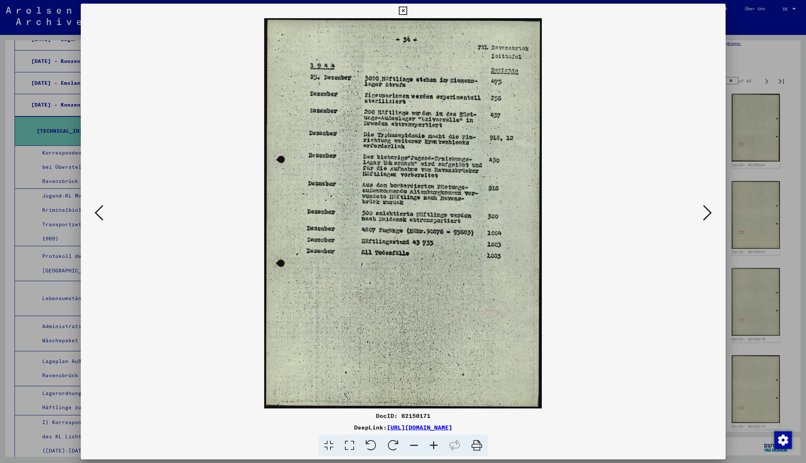
click at [407, 11] on icon at bounding box center [403, 11] width 8 height 9
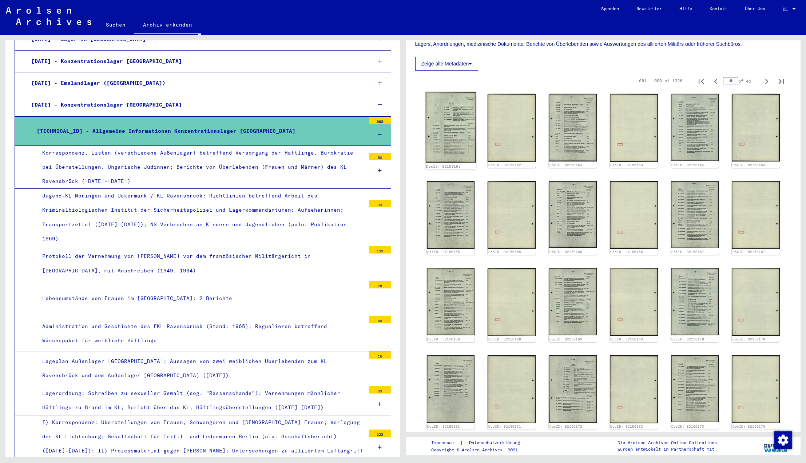
click at [455, 124] on img at bounding box center [450, 127] width 50 height 71
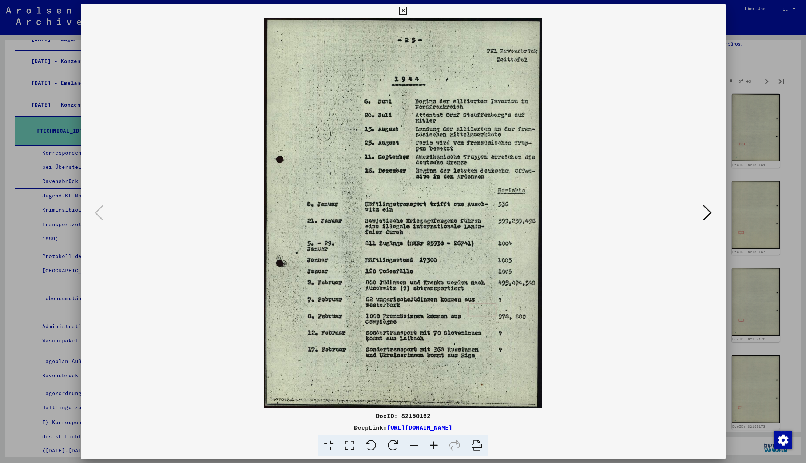
click at [708, 215] on icon at bounding box center [707, 212] width 9 height 17
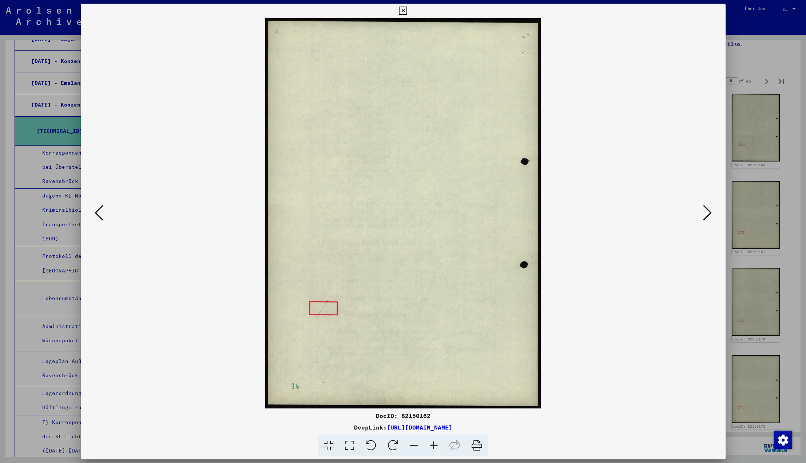
click at [708, 215] on icon at bounding box center [707, 212] width 9 height 17
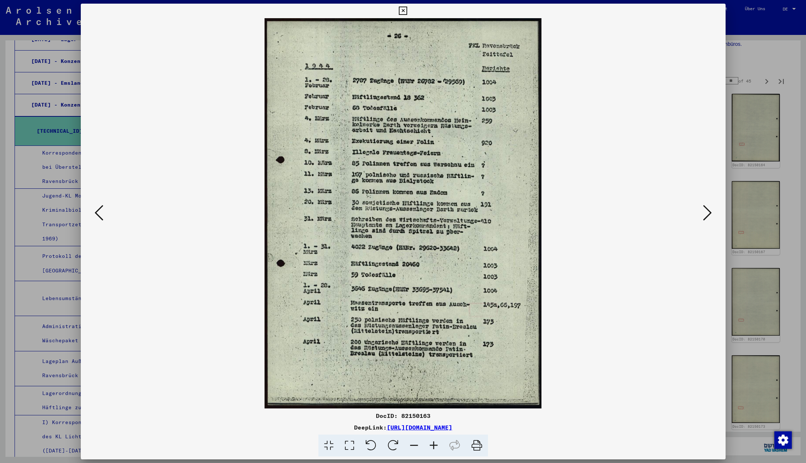
click at [708, 215] on icon at bounding box center [707, 212] width 9 height 17
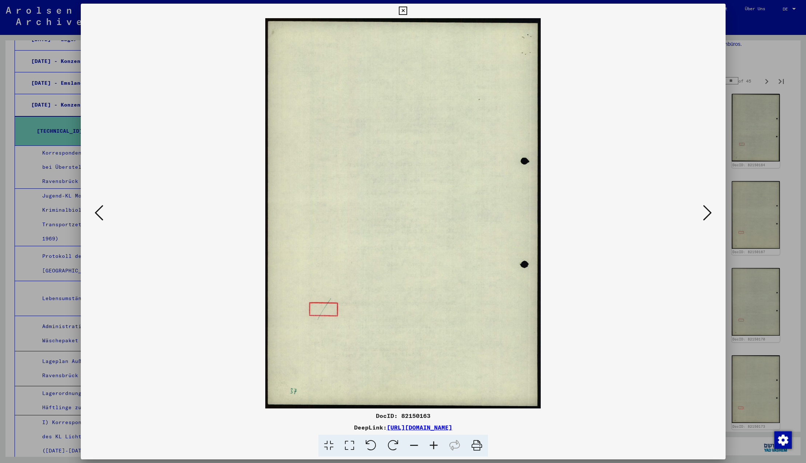
click at [708, 215] on icon at bounding box center [707, 212] width 9 height 17
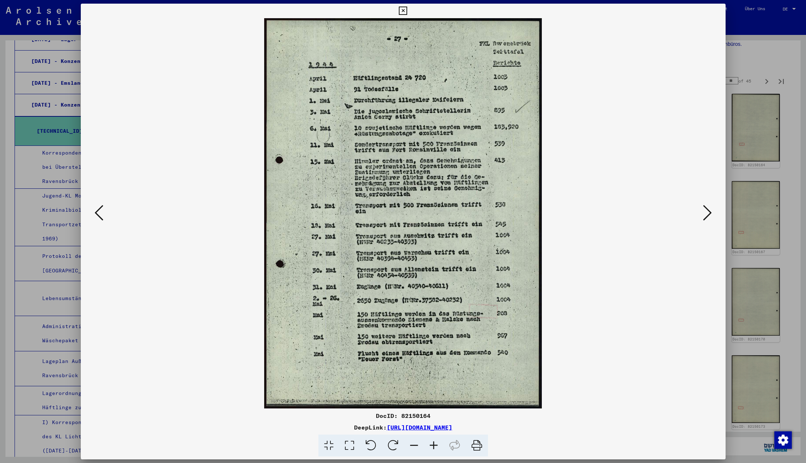
click at [708, 215] on icon at bounding box center [707, 212] width 9 height 17
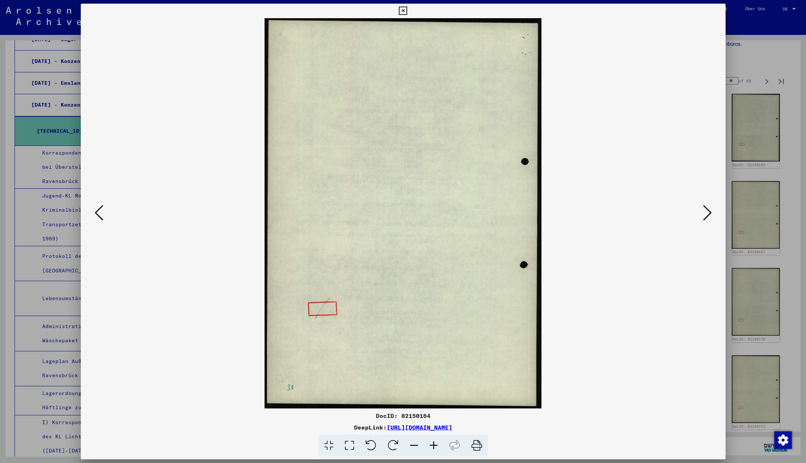
click at [708, 215] on icon at bounding box center [707, 212] width 9 height 17
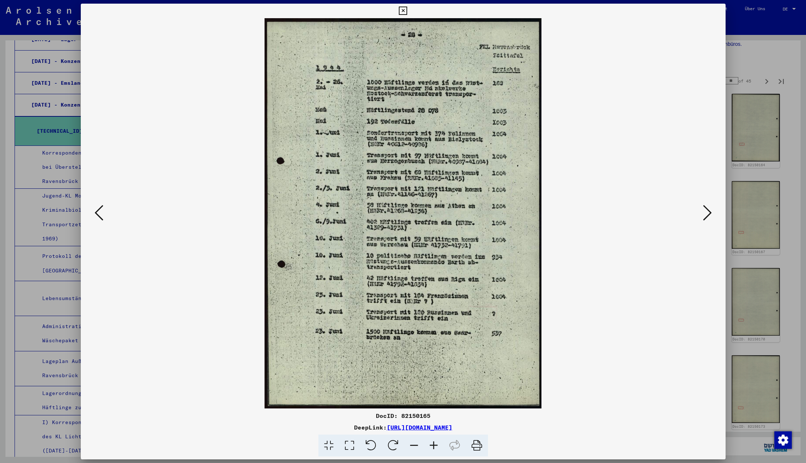
click at [708, 215] on icon at bounding box center [707, 212] width 9 height 17
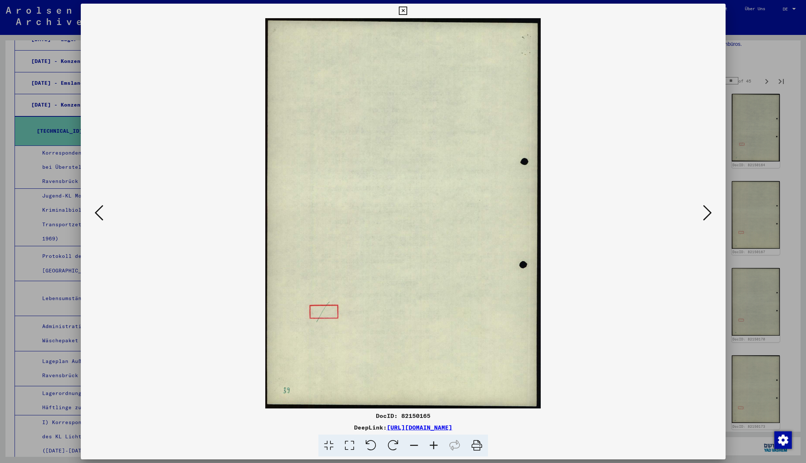
click at [708, 215] on icon at bounding box center [707, 212] width 9 height 17
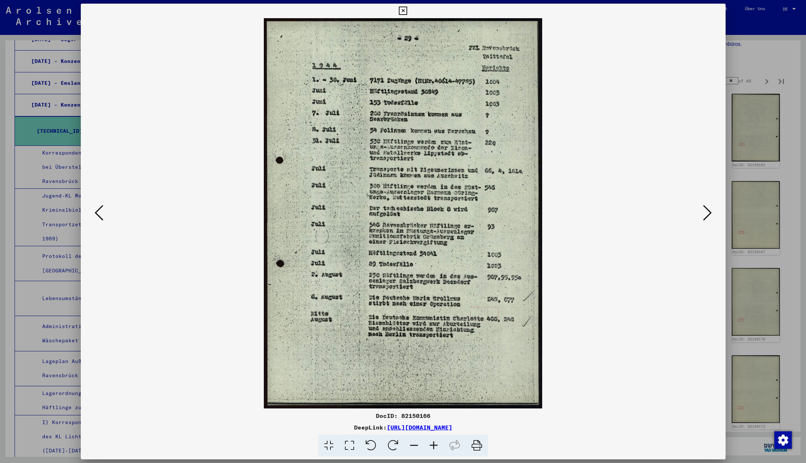
click at [407, 11] on icon at bounding box center [403, 11] width 8 height 9
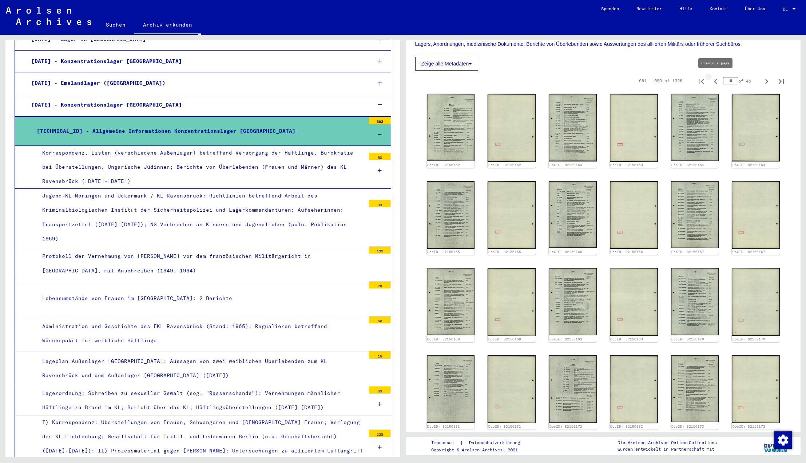
click at [716, 82] on icon "Previous page" at bounding box center [715, 81] width 3 height 5
type input "**"
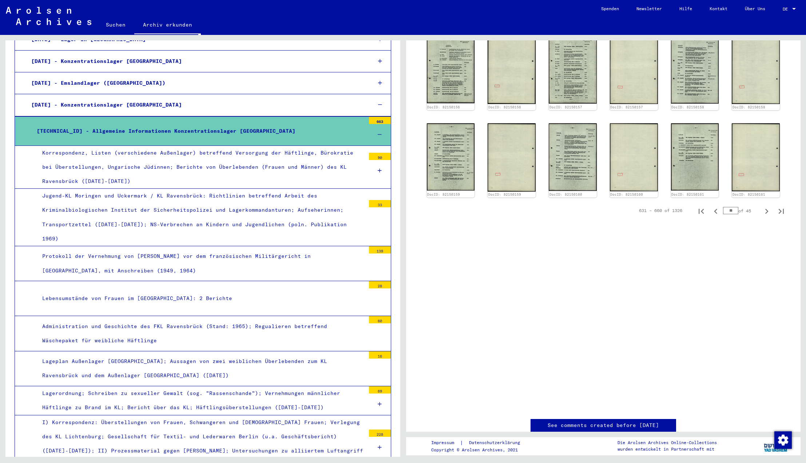
scroll to position [461, 0]
click at [698, 147] on img at bounding box center [695, 157] width 50 height 71
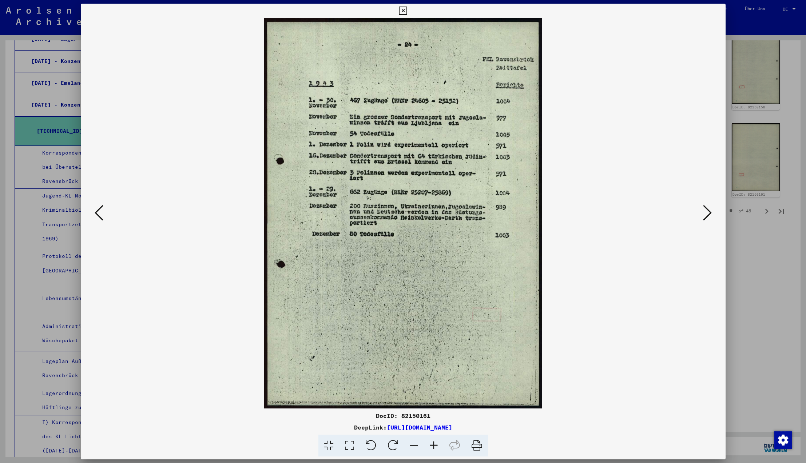
click at [97, 216] on icon at bounding box center [99, 212] width 9 height 17
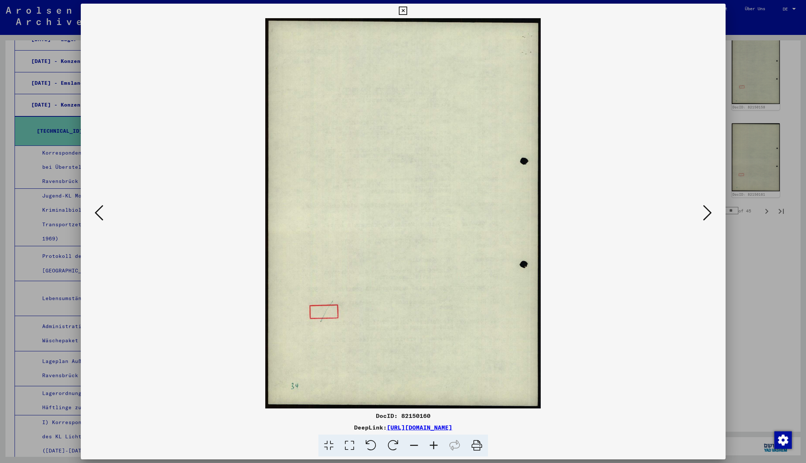
click at [97, 216] on icon at bounding box center [99, 212] width 9 height 17
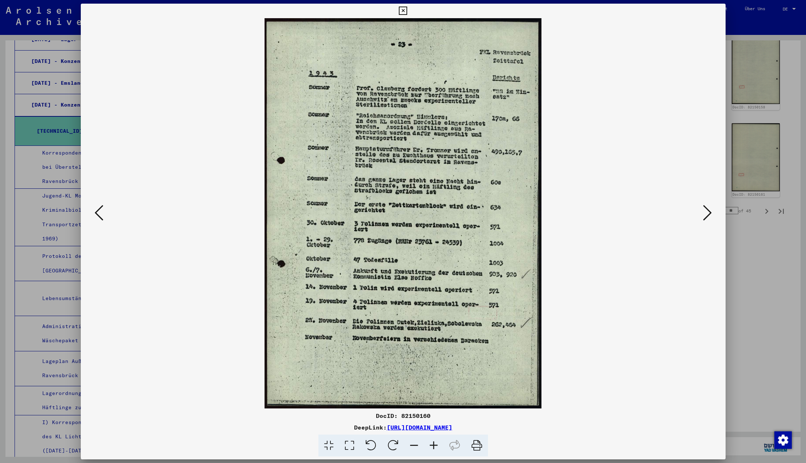
click at [97, 216] on icon at bounding box center [99, 212] width 9 height 17
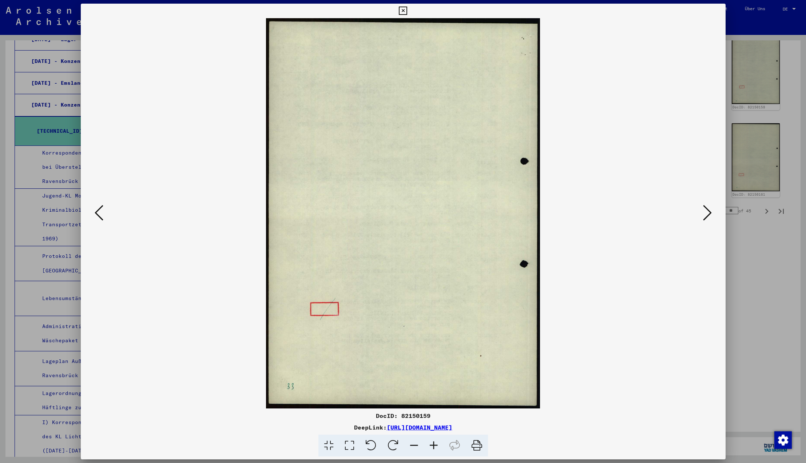
click at [97, 216] on icon at bounding box center [99, 212] width 9 height 17
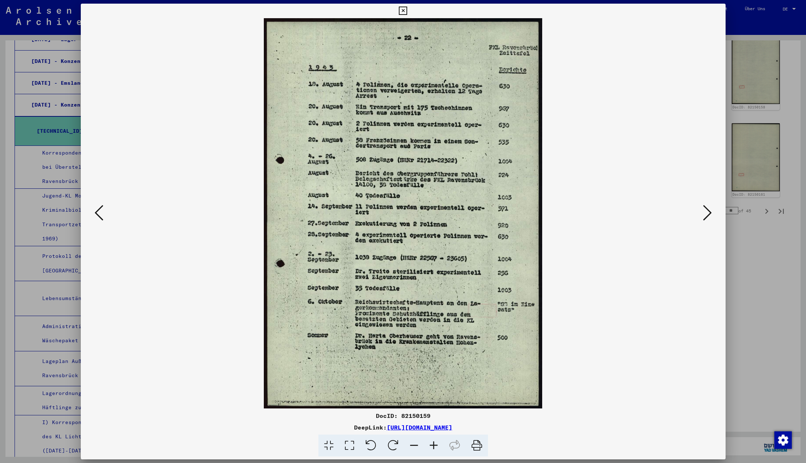
click at [708, 214] on icon at bounding box center [707, 212] width 9 height 17
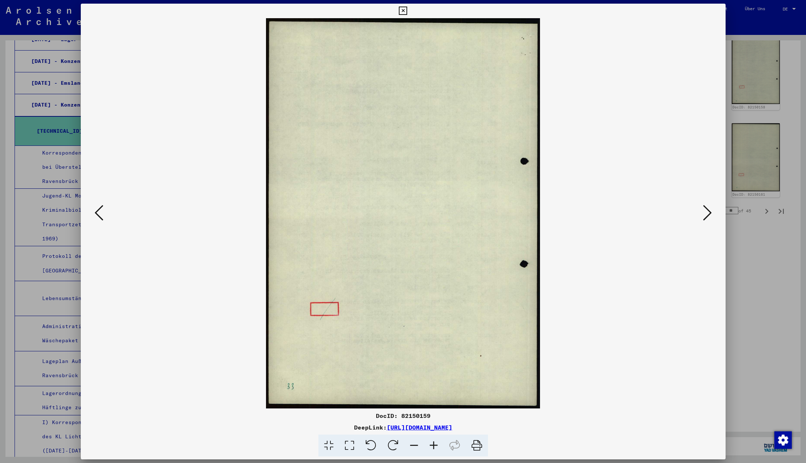
click at [708, 214] on icon at bounding box center [707, 212] width 9 height 17
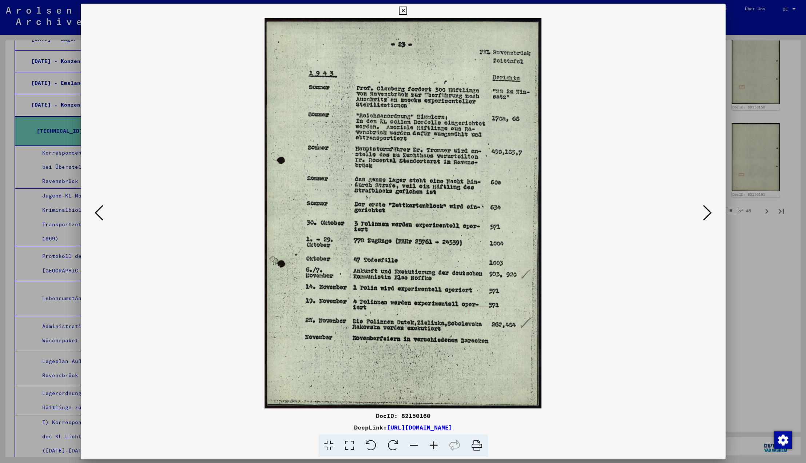
click at [708, 214] on icon at bounding box center [707, 212] width 9 height 17
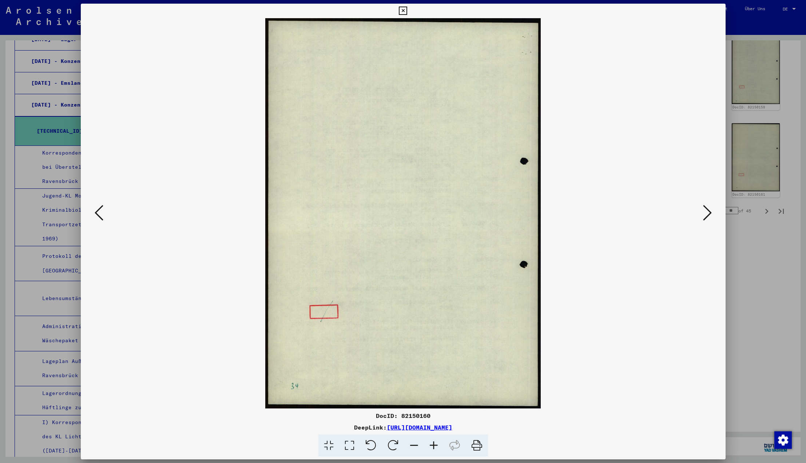
click at [708, 214] on icon at bounding box center [707, 212] width 9 height 17
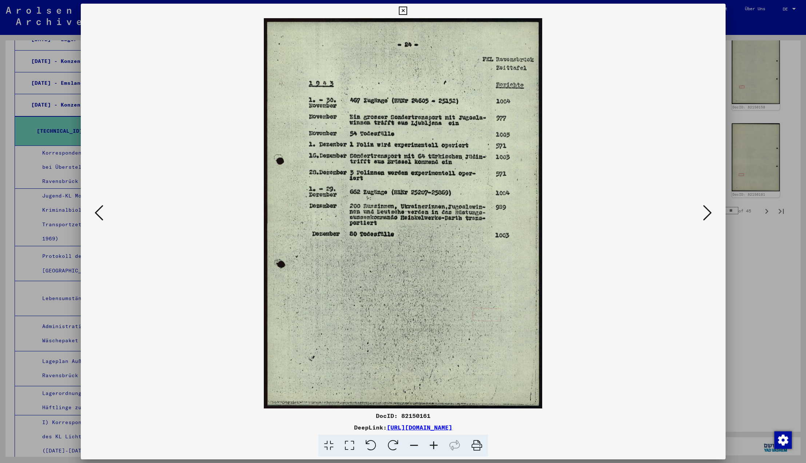
click at [709, 215] on icon at bounding box center [707, 212] width 9 height 17
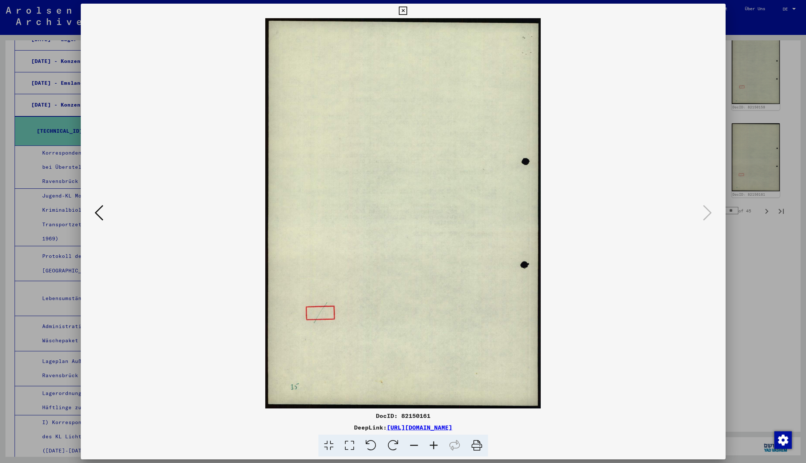
click at [407, 13] on icon at bounding box center [403, 11] width 8 height 9
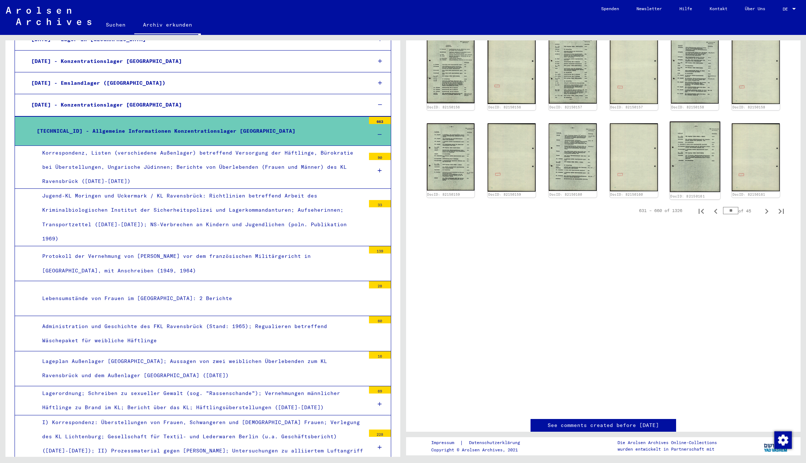
click at [692, 168] on img at bounding box center [695, 157] width 50 height 71
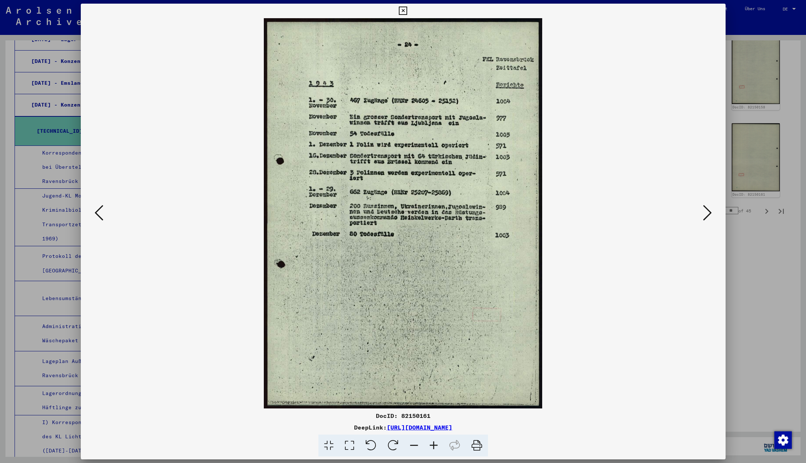
click at [99, 211] on icon at bounding box center [99, 212] width 9 height 17
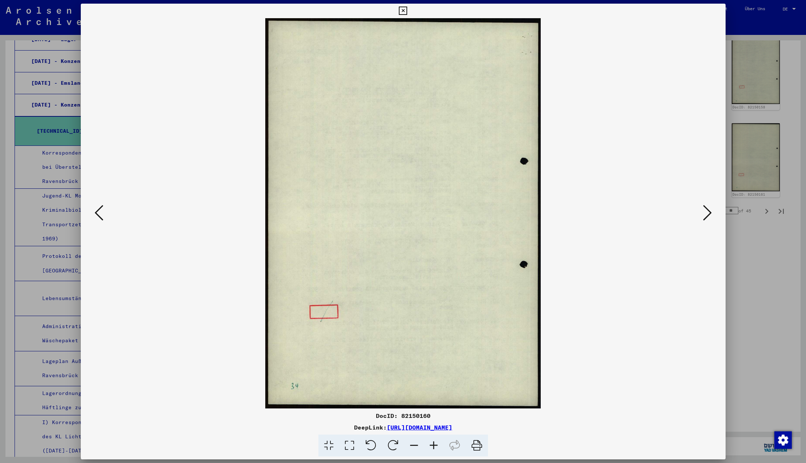
click at [98, 211] on icon at bounding box center [99, 212] width 9 height 17
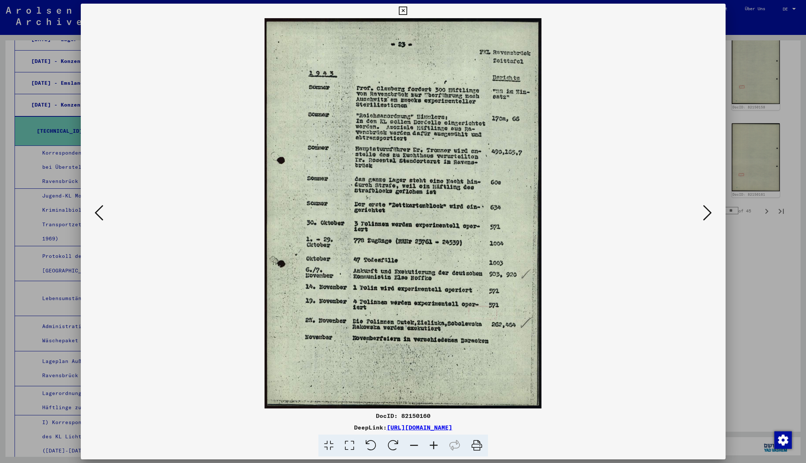
click at [98, 211] on icon at bounding box center [99, 212] width 9 height 17
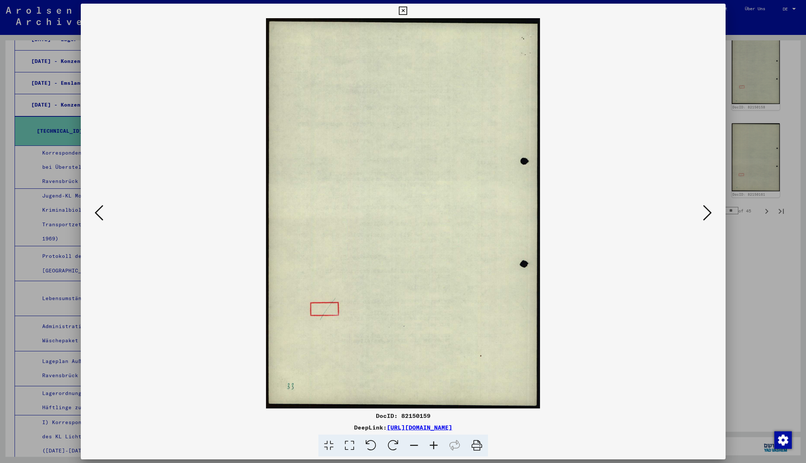
click at [98, 211] on icon at bounding box center [99, 212] width 9 height 17
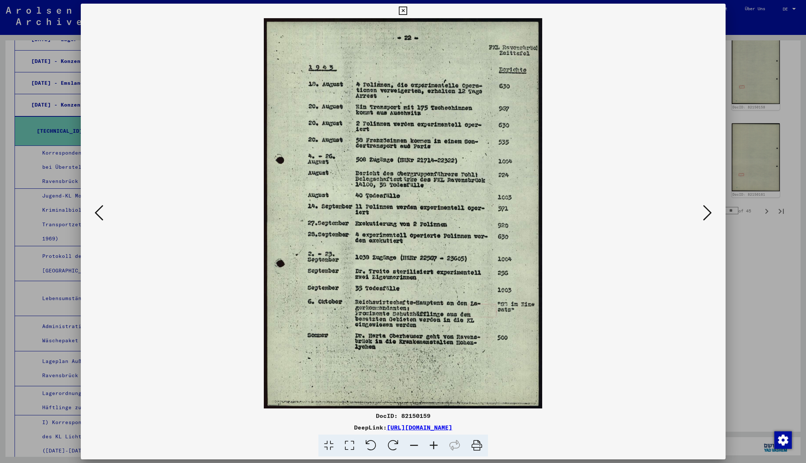
click at [98, 211] on icon at bounding box center [99, 212] width 9 height 17
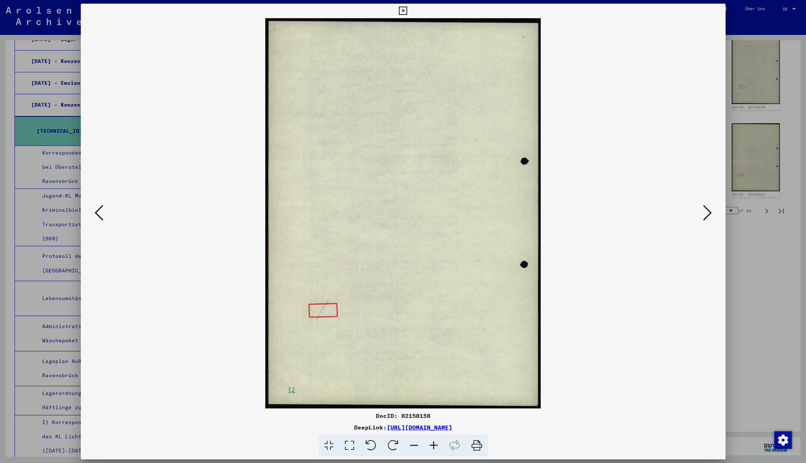
click at [98, 211] on icon at bounding box center [99, 212] width 9 height 17
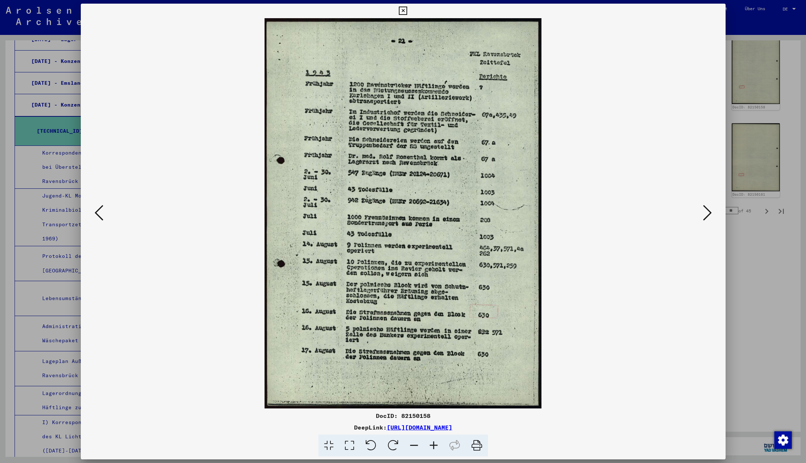
click at [98, 211] on icon at bounding box center [99, 212] width 9 height 17
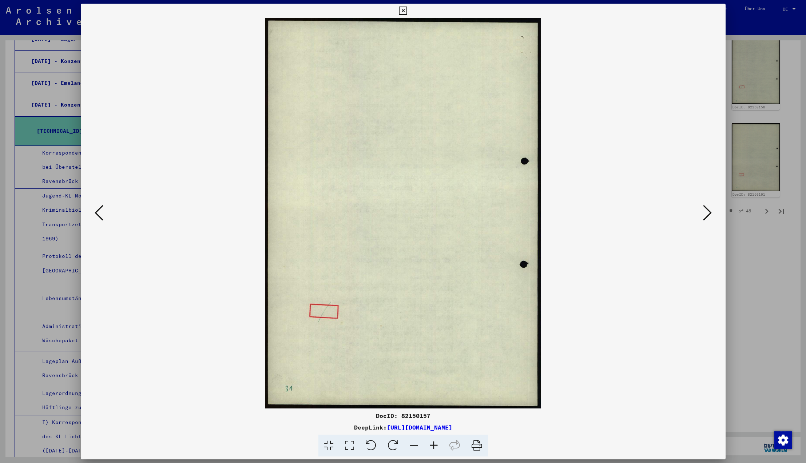
click at [98, 211] on icon at bounding box center [99, 212] width 9 height 17
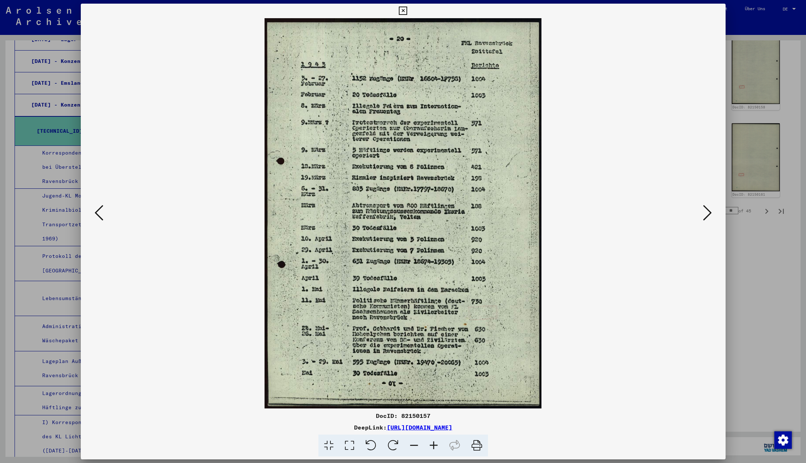
scroll to position [0, 0]
click at [407, 11] on icon at bounding box center [403, 11] width 8 height 9
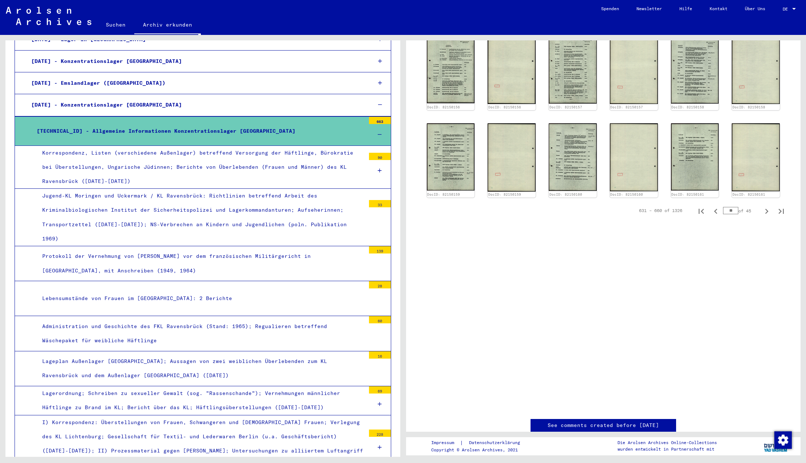
click at [719, 11] on link "Kontakt" at bounding box center [718, 8] width 35 height 17
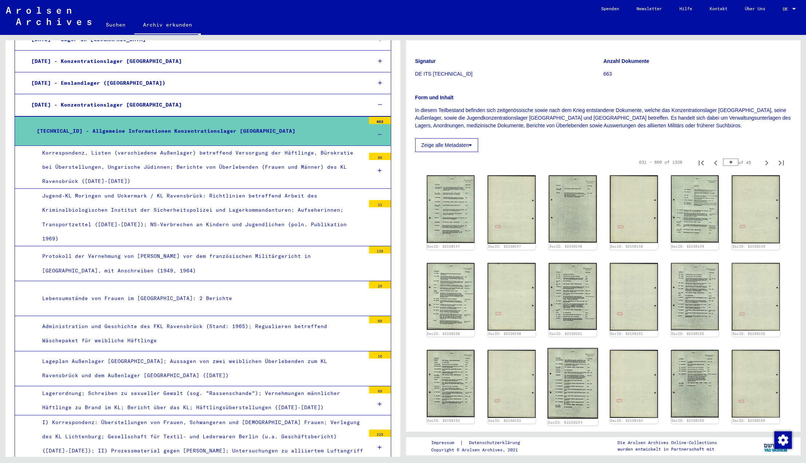
scroll to position [45, 0]
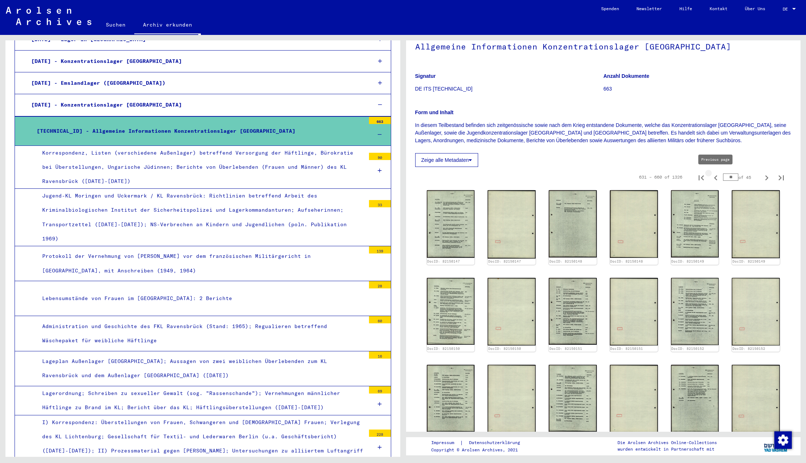
click at [716, 177] on icon "Previous page" at bounding box center [715, 177] width 3 height 5
type input "**"
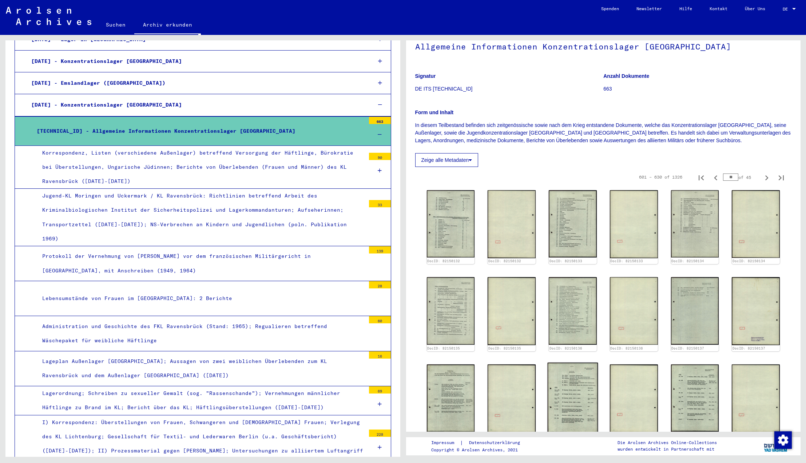
click at [572, 386] on img at bounding box center [573, 398] width 50 height 71
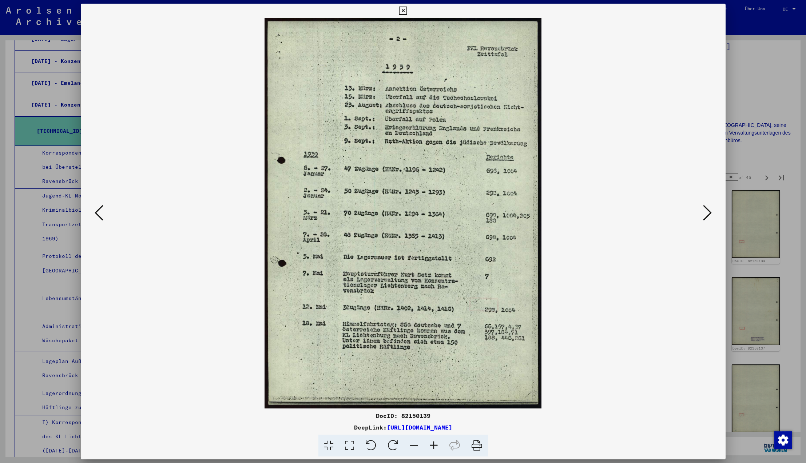
click at [407, 9] on icon at bounding box center [403, 11] width 8 height 9
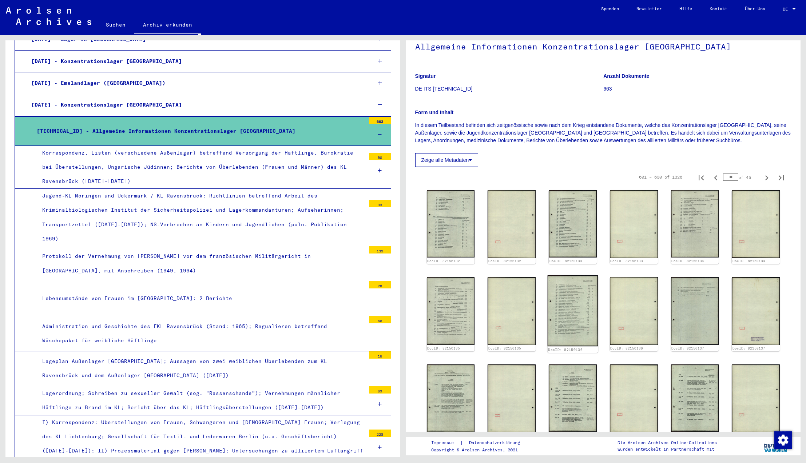
click at [566, 319] on img at bounding box center [573, 311] width 50 height 71
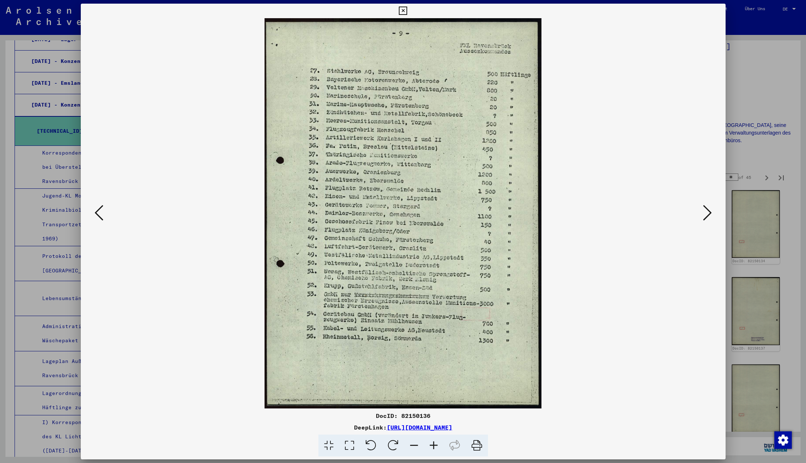
click at [407, 9] on icon at bounding box center [403, 11] width 8 height 9
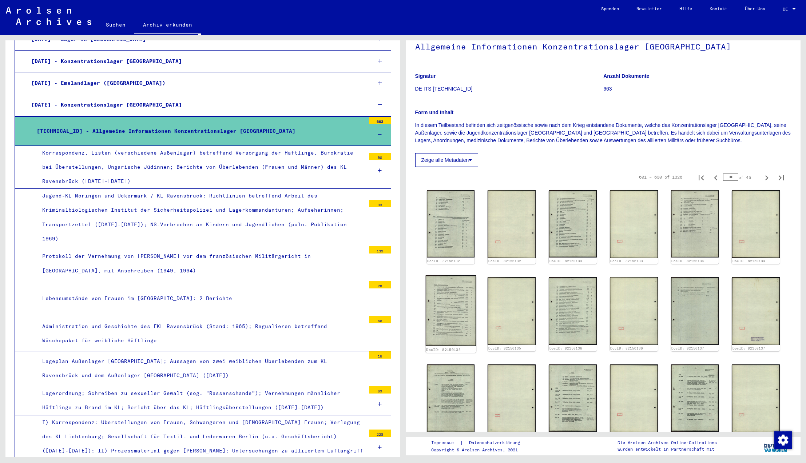
click at [439, 327] on img at bounding box center [450, 311] width 50 height 71
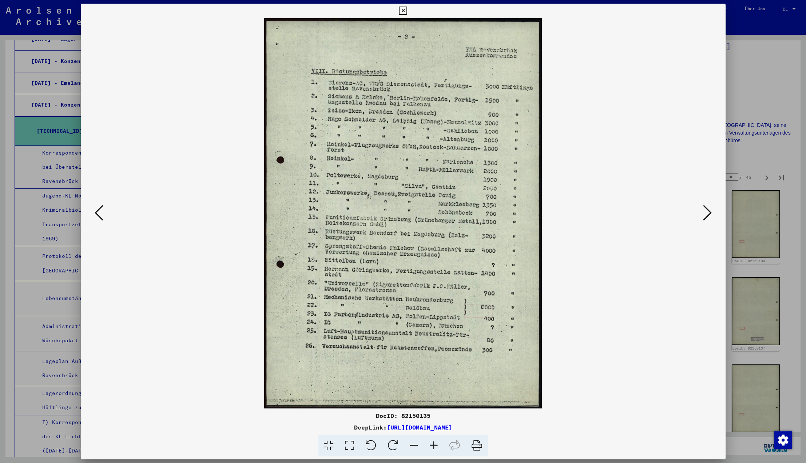
click at [407, 10] on icon at bounding box center [403, 11] width 8 height 9
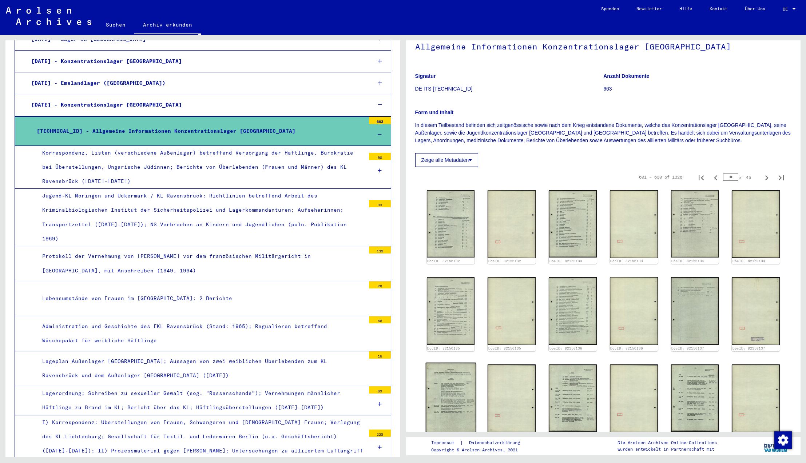
click at [455, 374] on img at bounding box center [450, 398] width 50 height 71
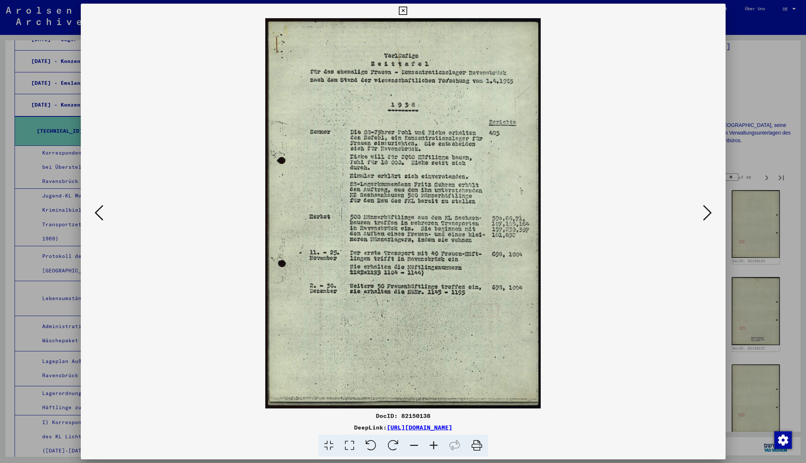
click at [407, 11] on icon at bounding box center [403, 11] width 8 height 9
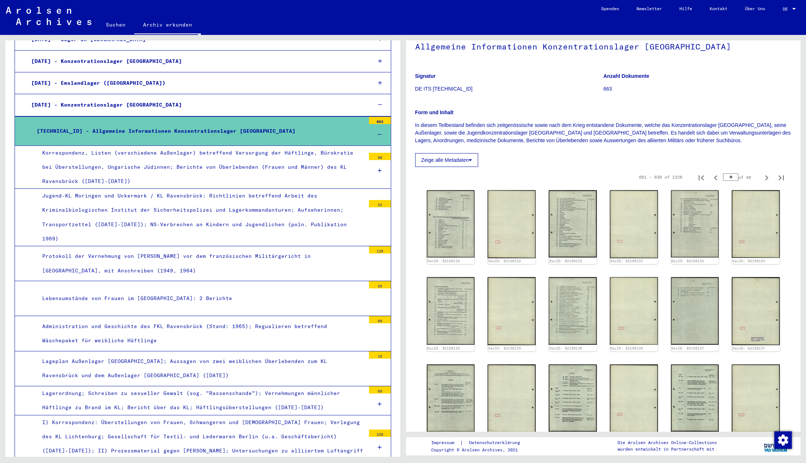
click at [719, 11] on link "Kontakt" at bounding box center [718, 8] width 35 height 17
click at [716, 177] on icon "Previous page" at bounding box center [715, 177] width 3 height 5
type input "**"
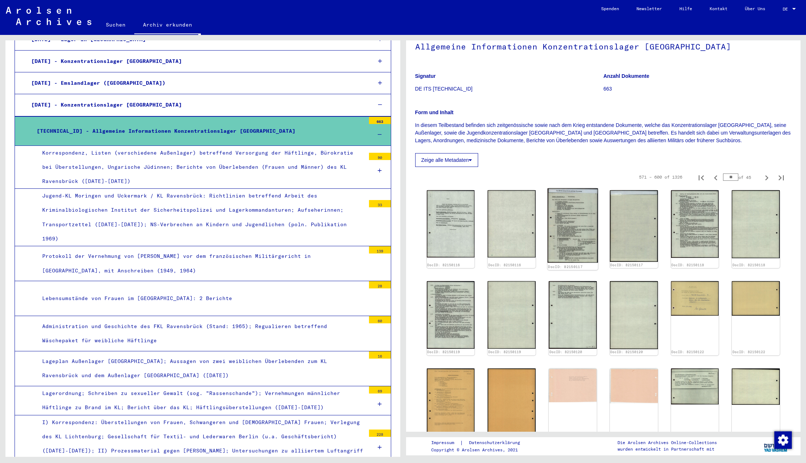
click at [583, 236] on img at bounding box center [573, 226] width 50 height 75
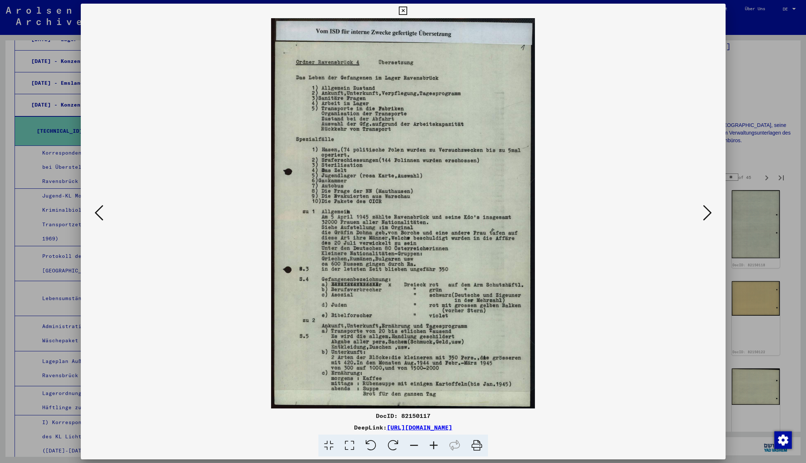
click at [709, 211] on icon at bounding box center [707, 212] width 9 height 17
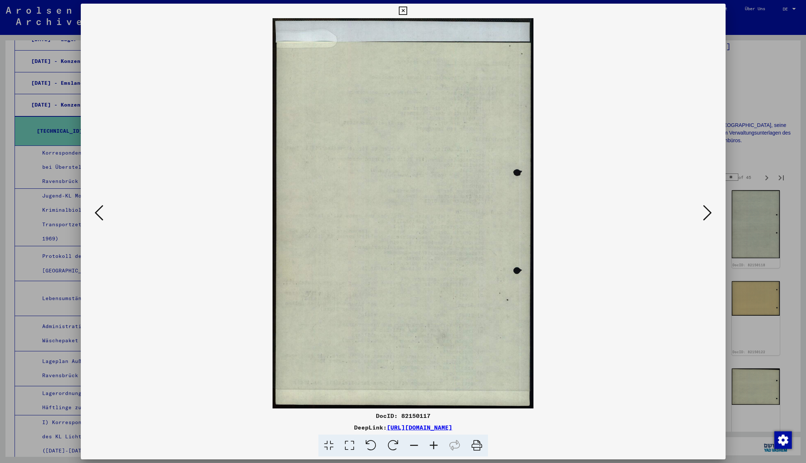
click at [709, 211] on icon at bounding box center [707, 212] width 9 height 17
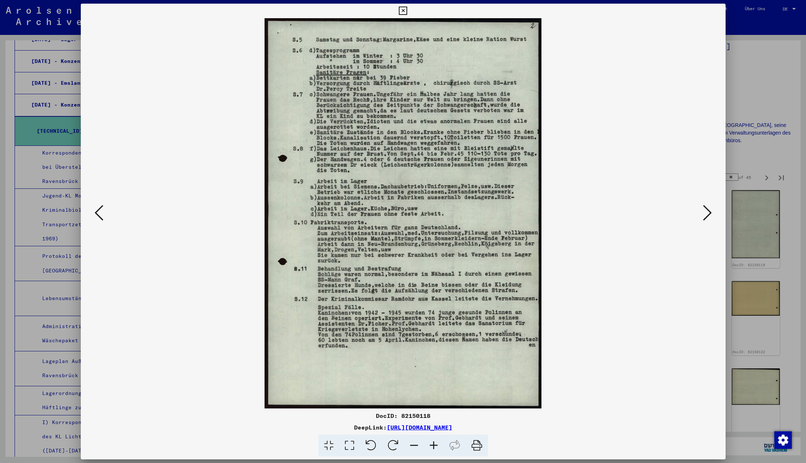
click at [708, 213] on icon at bounding box center [707, 212] width 9 height 17
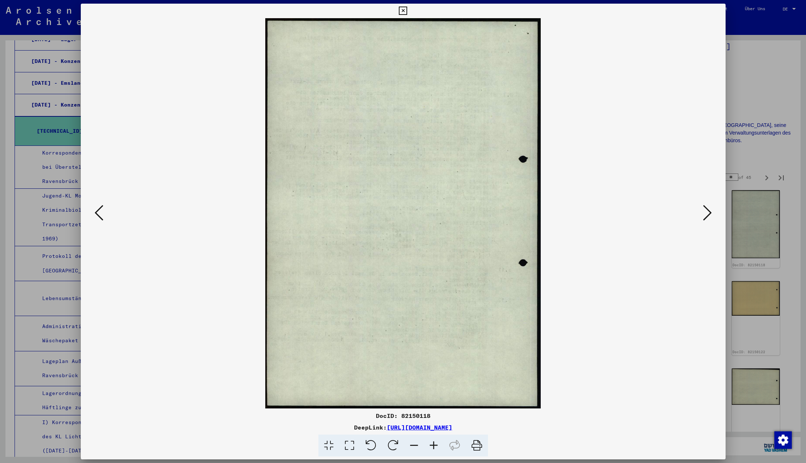
click at [708, 213] on icon at bounding box center [707, 212] width 9 height 17
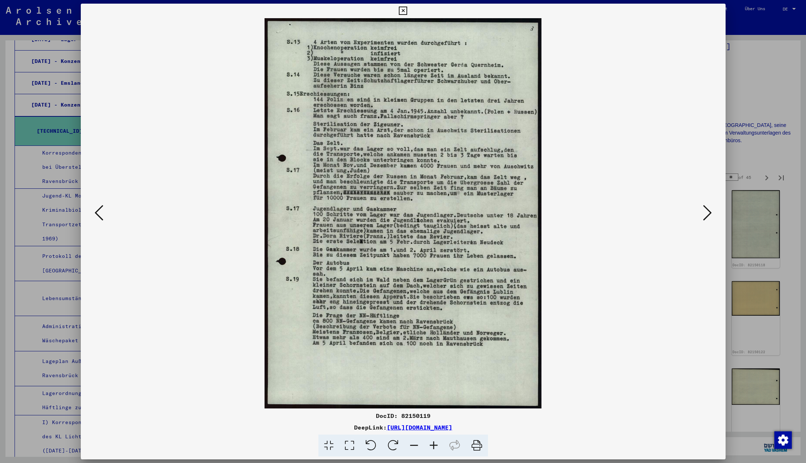
click at [96, 213] on icon at bounding box center [99, 212] width 9 height 17
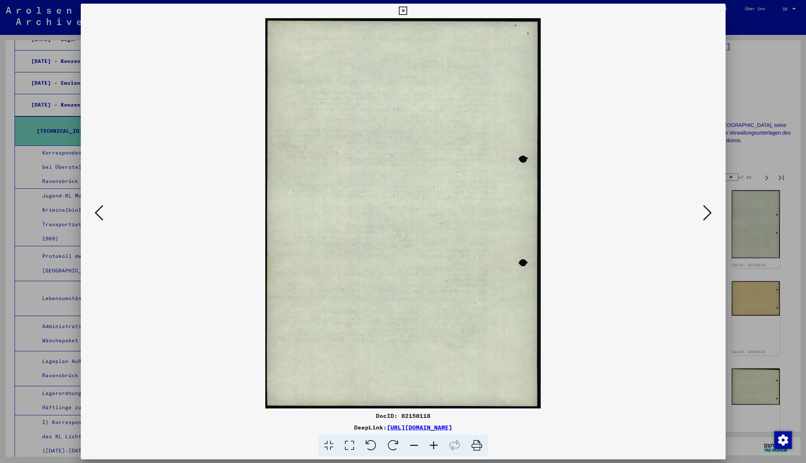
click at [96, 213] on icon at bounding box center [99, 212] width 9 height 17
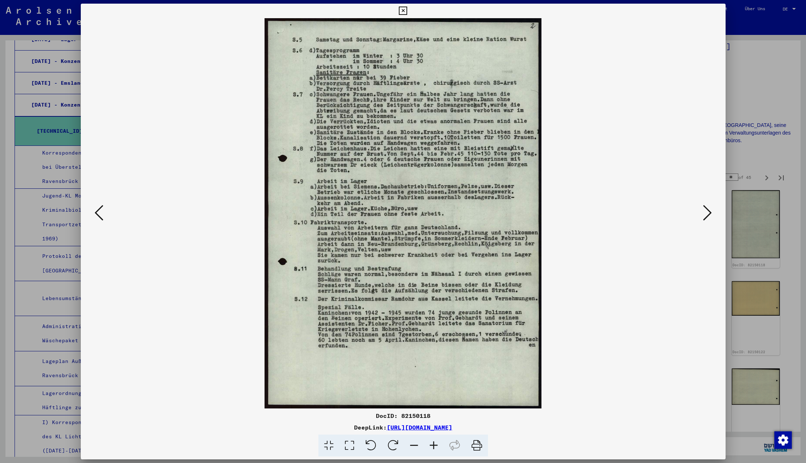
click at [96, 213] on icon at bounding box center [99, 212] width 9 height 17
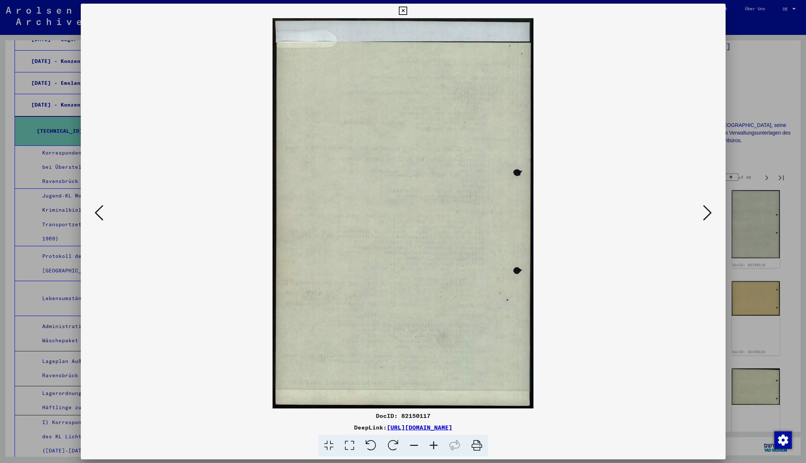
click at [96, 213] on icon at bounding box center [99, 212] width 9 height 17
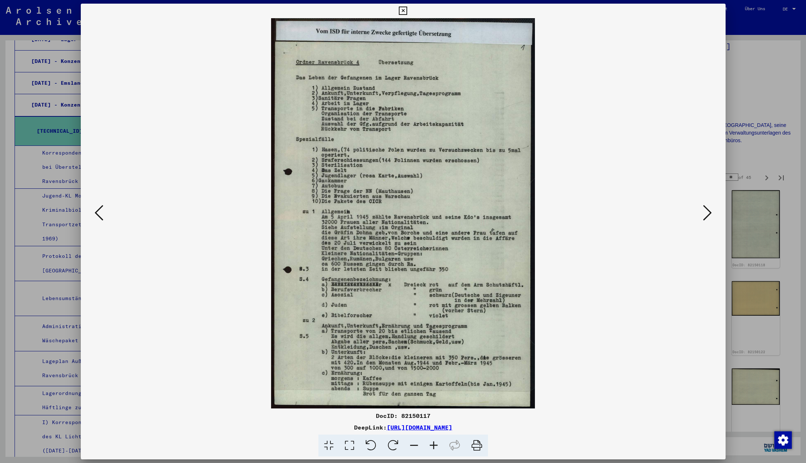
click at [96, 213] on icon at bounding box center [99, 212] width 9 height 17
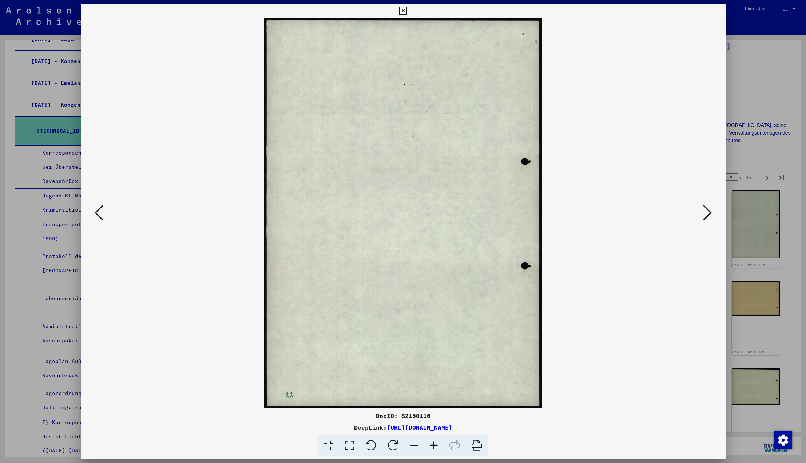
click at [96, 213] on icon at bounding box center [99, 212] width 9 height 17
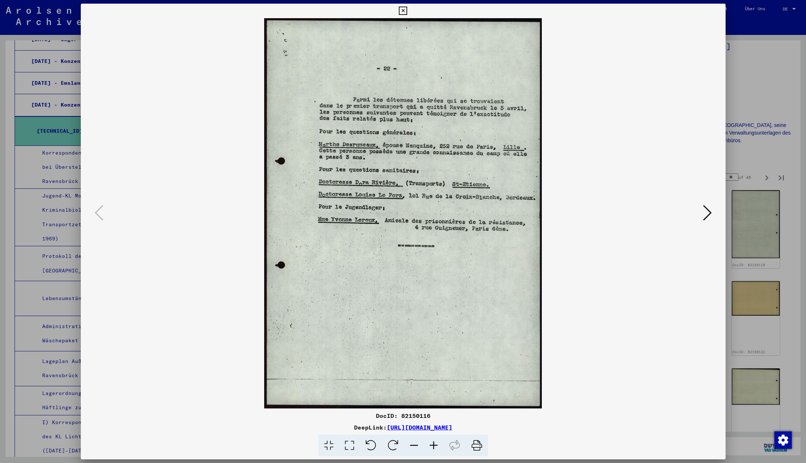
click at [96, 213] on icon at bounding box center [99, 212] width 9 height 17
click at [710, 214] on icon at bounding box center [707, 212] width 9 height 17
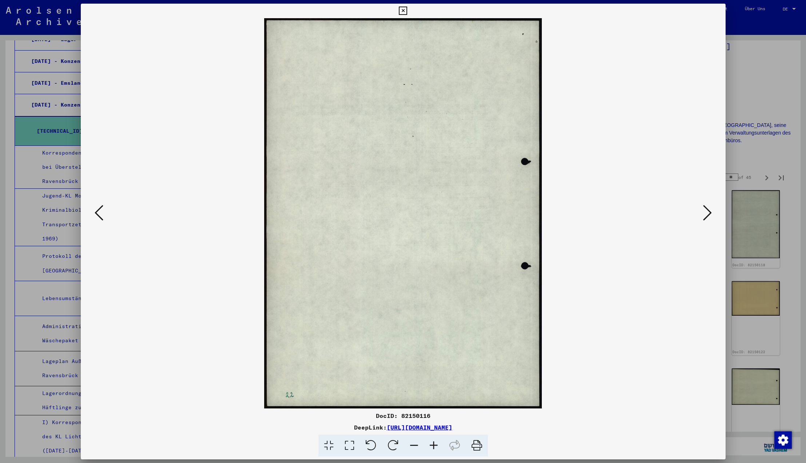
click at [710, 214] on icon at bounding box center [707, 212] width 9 height 17
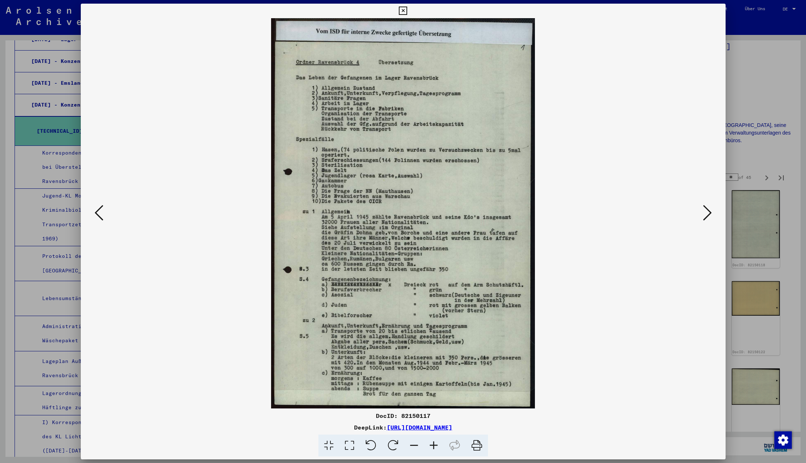
click at [710, 214] on icon at bounding box center [707, 212] width 9 height 17
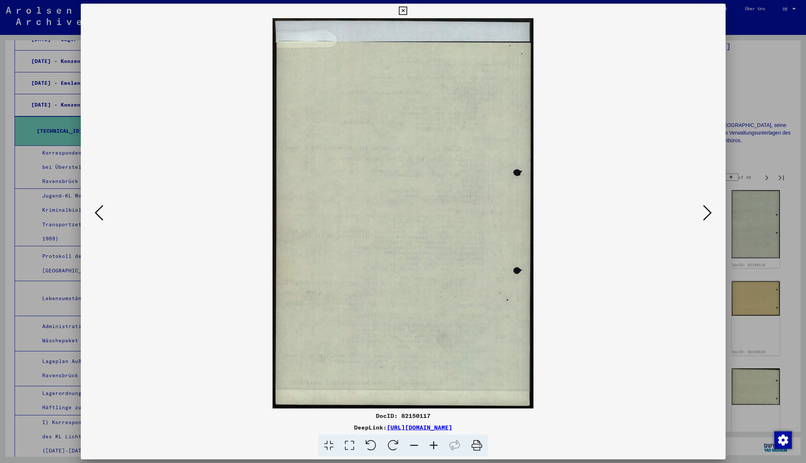
click at [710, 214] on icon at bounding box center [707, 212] width 9 height 17
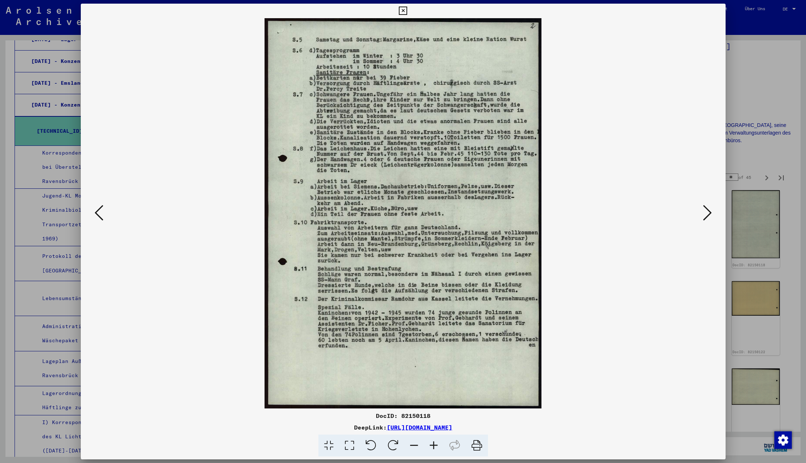
click at [710, 214] on icon at bounding box center [707, 212] width 9 height 17
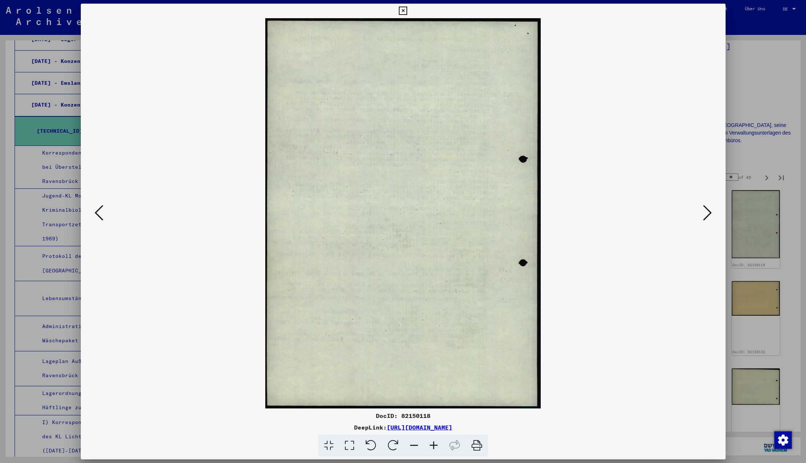
click at [710, 214] on icon at bounding box center [707, 212] width 9 height 17
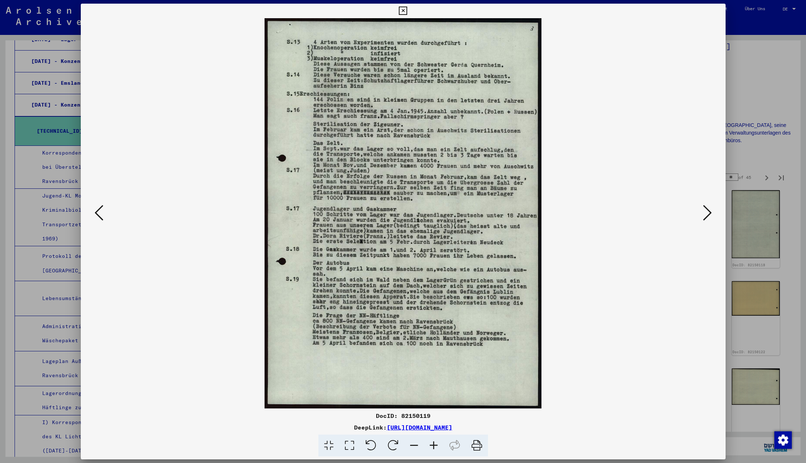
click at [710, 214] on icon at bounding box center [707, 212] width 9 height 17
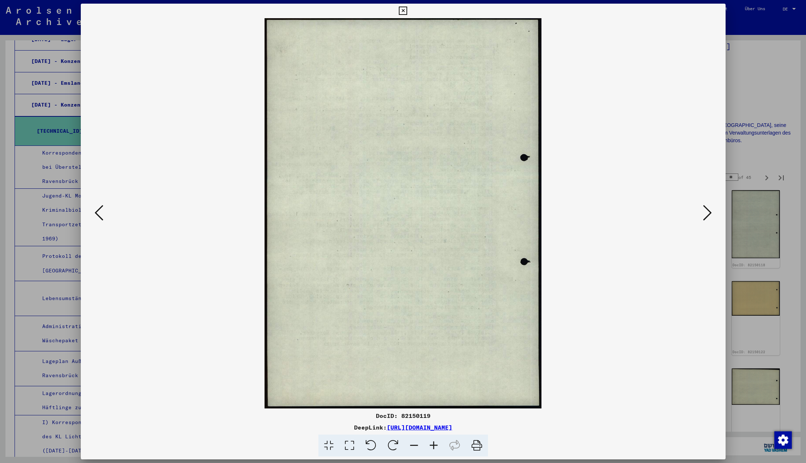
click at [710, 214] on icon at bounding box center [707, 212] width 9 height 17
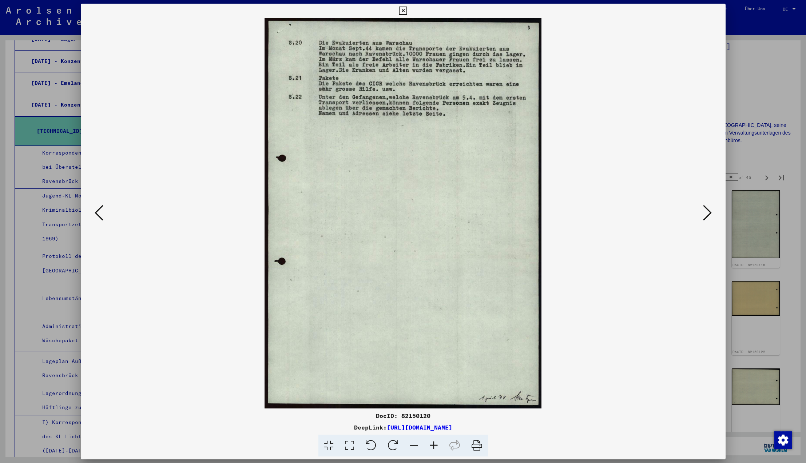
click at [710, 214] on icon at bounding box center [707, 212] width 9 height 17
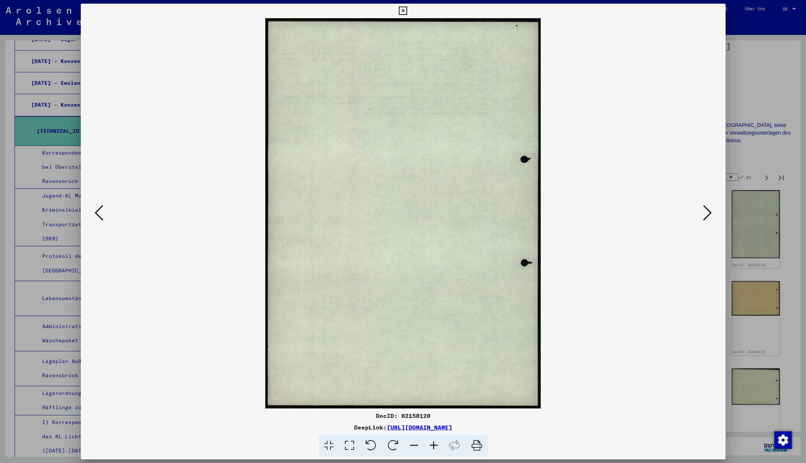
click at [710, 214] on icon at bounding box center [707, 212] width 9 height 17
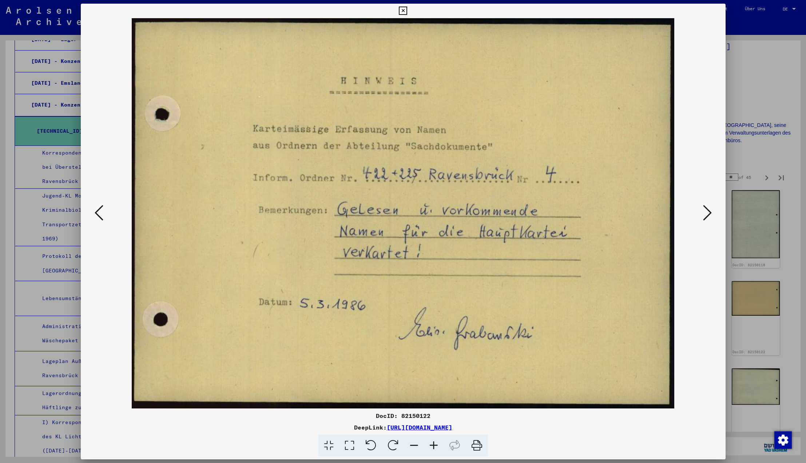
click at [710, 214] on icon at bounding box center [707, 212] width 9 height 17
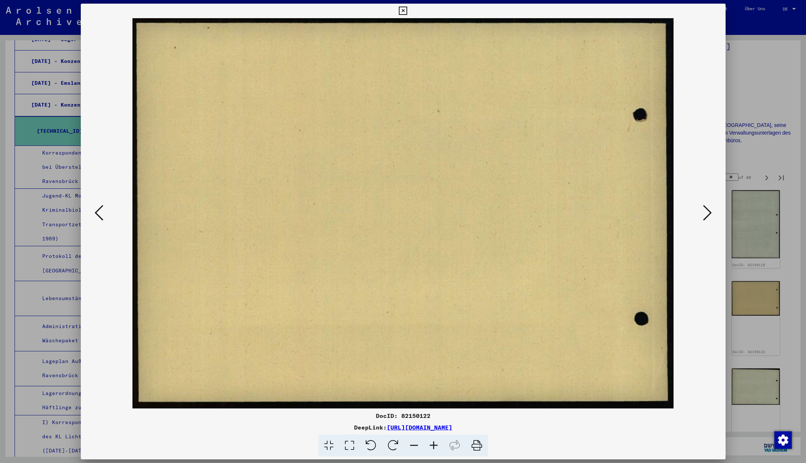
click at [710, 214] on icon at bounding box center [707, 212] width 9 height 17
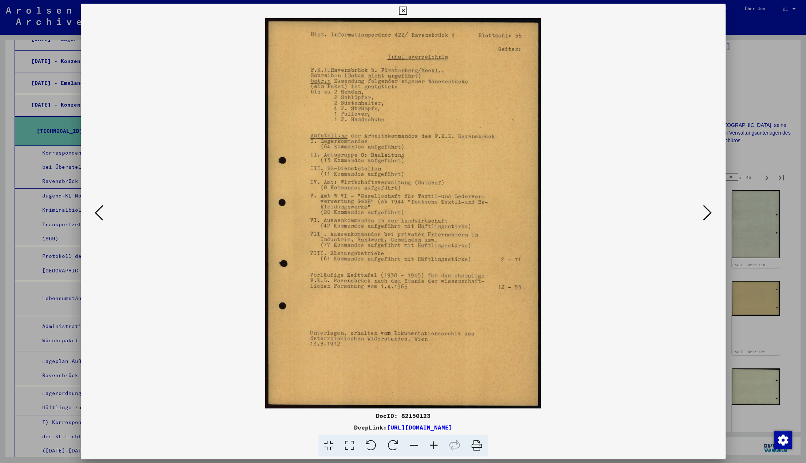
click at [710, 214] on icon at bounding box center [707, 212] width 9 height 17
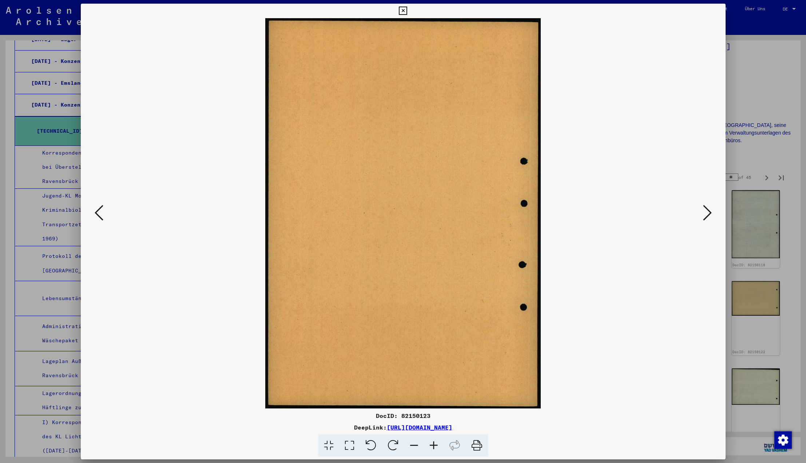
click at [710, 214] on icon at bounding box center [707, 212] width 9 height 17
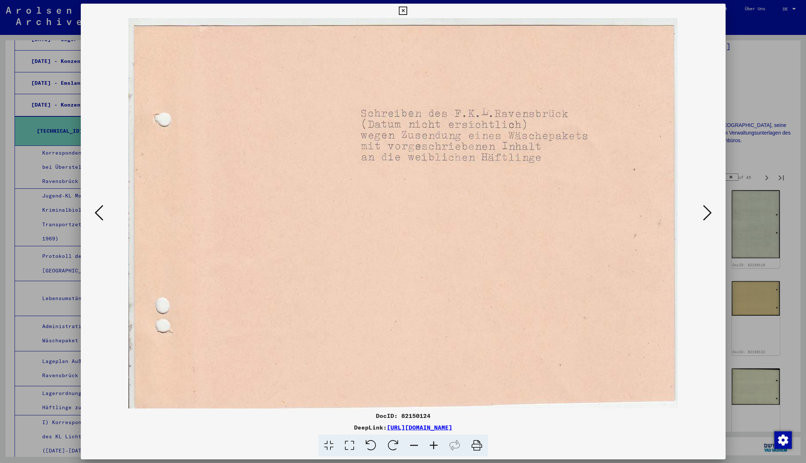
click at [710, 214] on icon at bounding box center [707, 212] width 9 height 17
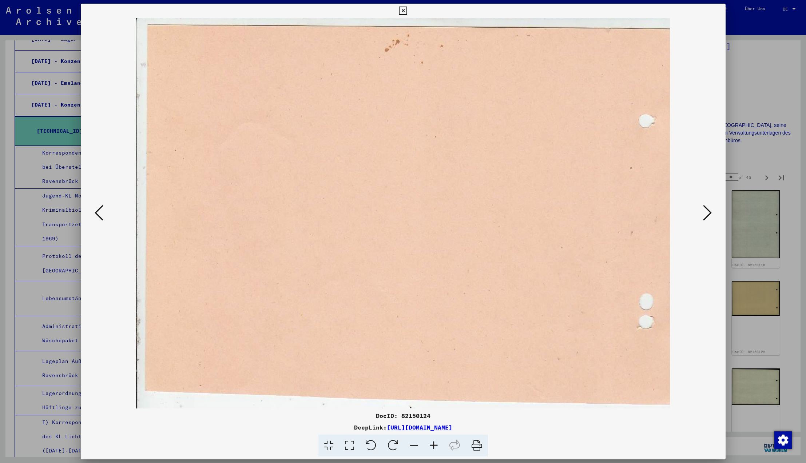
click at [710, 214] on icon at bounding box center [707, 212] width 9 height 17
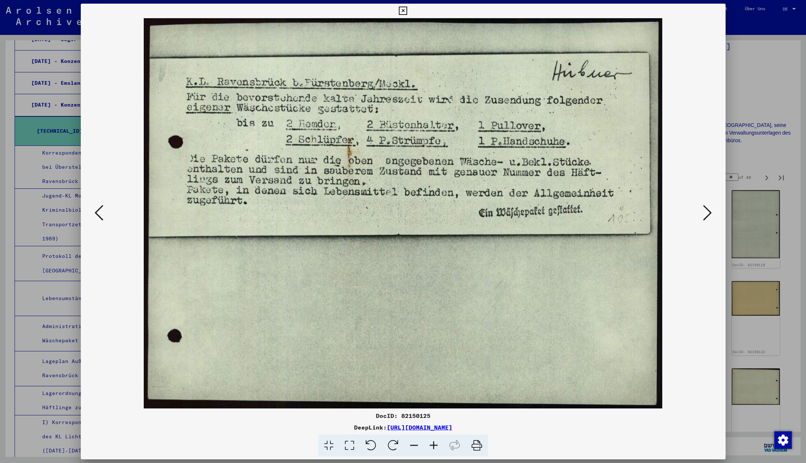
click at [710, 214] on icon at bounding box center [707, 212] width 9 height 17
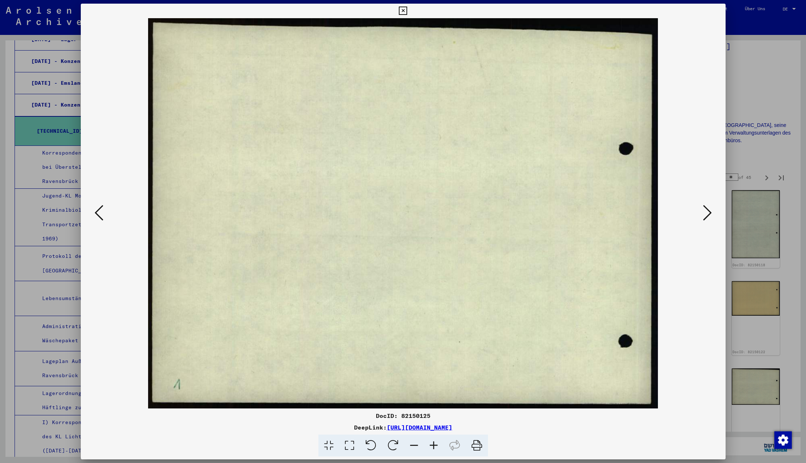
click at [710, 214] on icon at bounding box center [707, 212] width 9 height 17
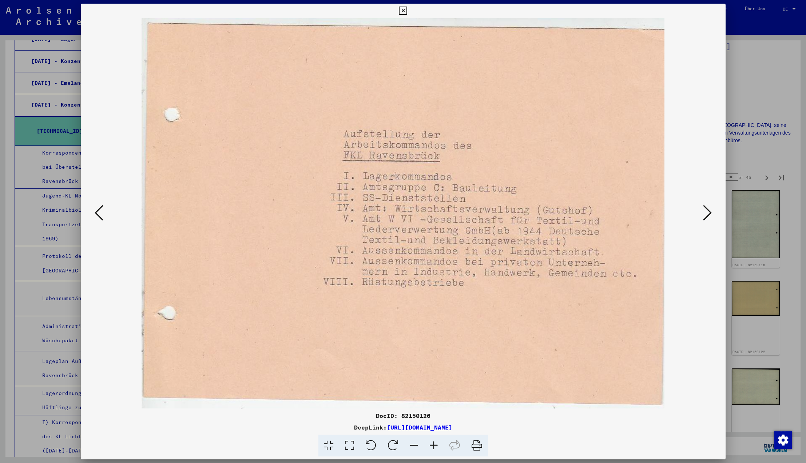
click at [710, 214] on icon at bounding box center [707, 212] width 9 height 17
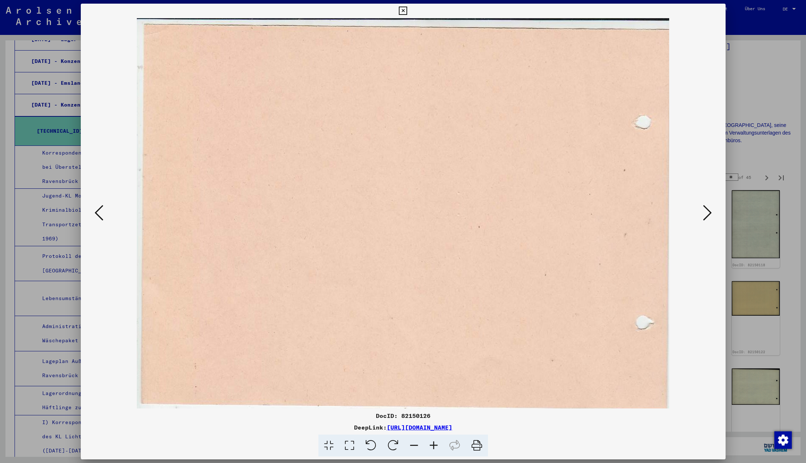
click at [710, 214] on icon at bounding box center [707, 212] width 9 height 17
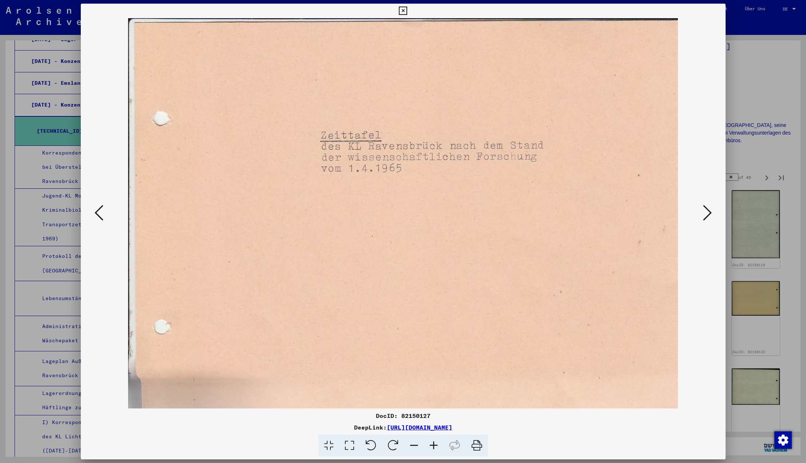
click at [710, 214] on icon at bounding box center [707, 212] width 9 height 17
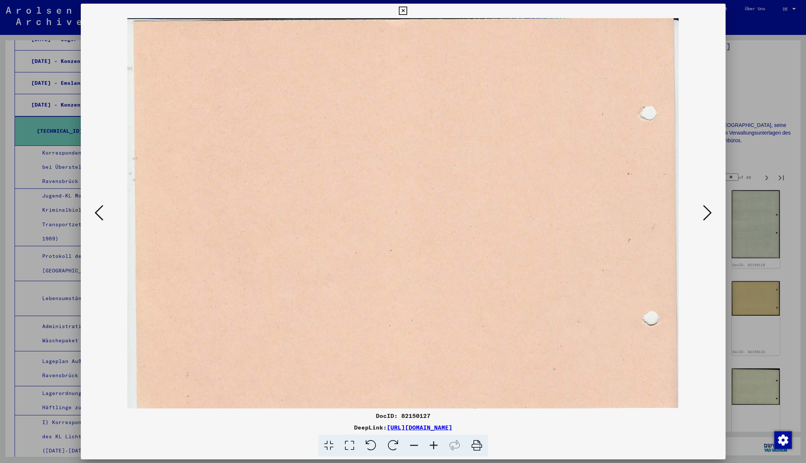
click at [710, 214] on icon at bounding box center [707, 212] width 9 height 17
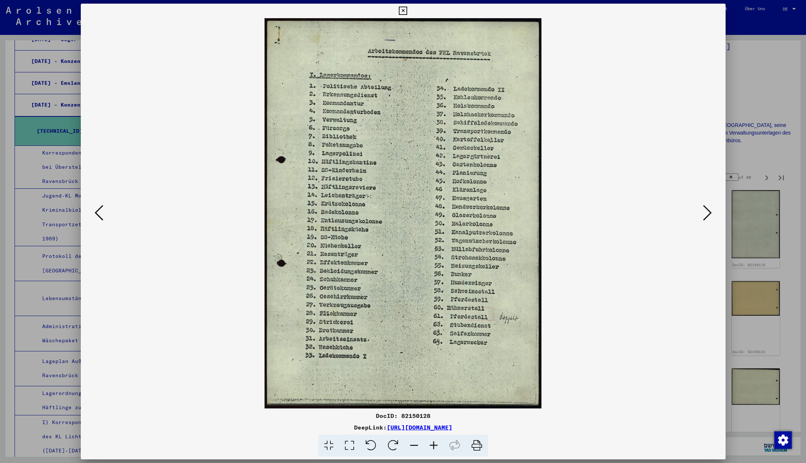
click at [710, 214] on icon at bounding box center [707, 212] width 9 height 17
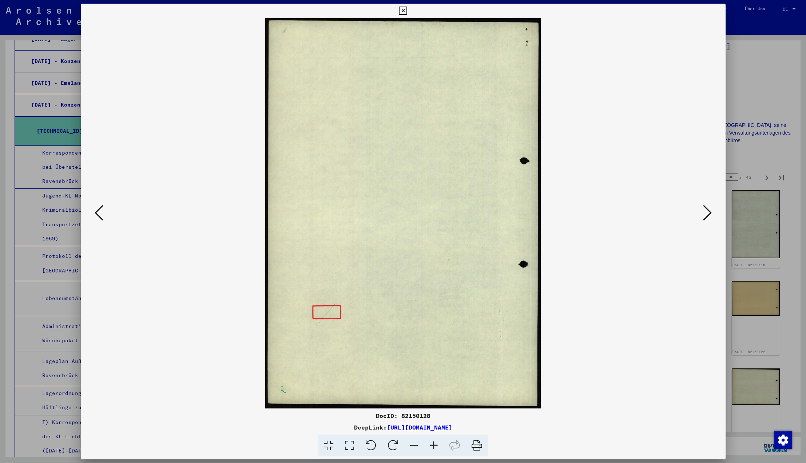
click at [710, 214] on icon at bounding box center [707, 212] width 9 height 17
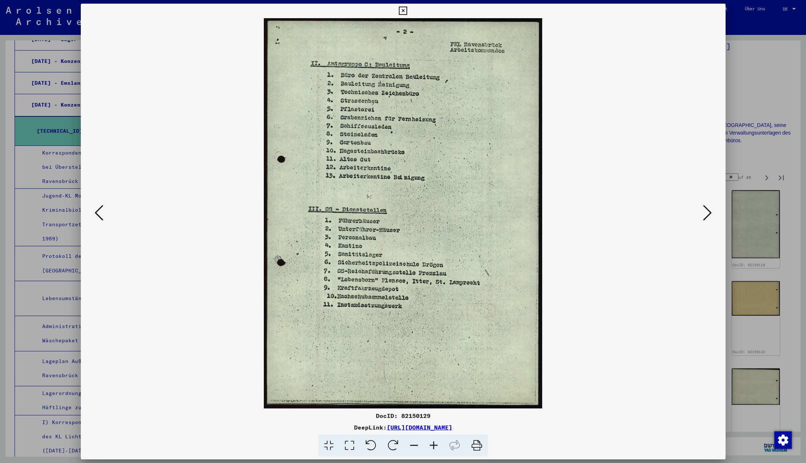
click at [710, 214] on icon at bounding box center [707, 212] width 9 height 17
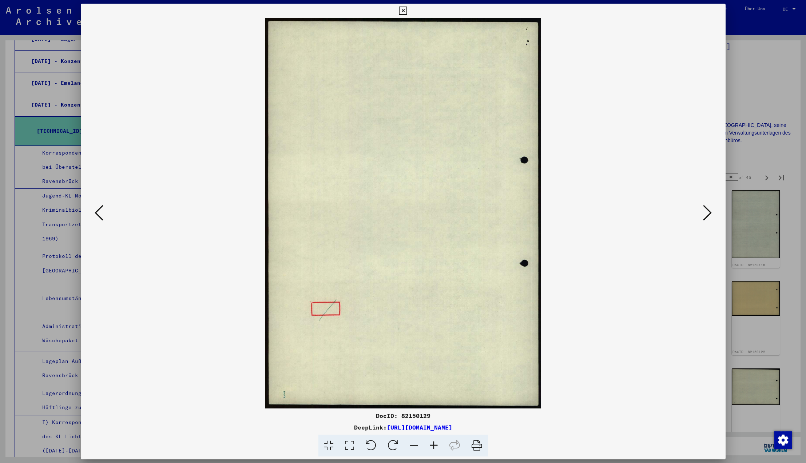
click at [710, 214] on icon at bounding box center [707, 212] width 9 height 17
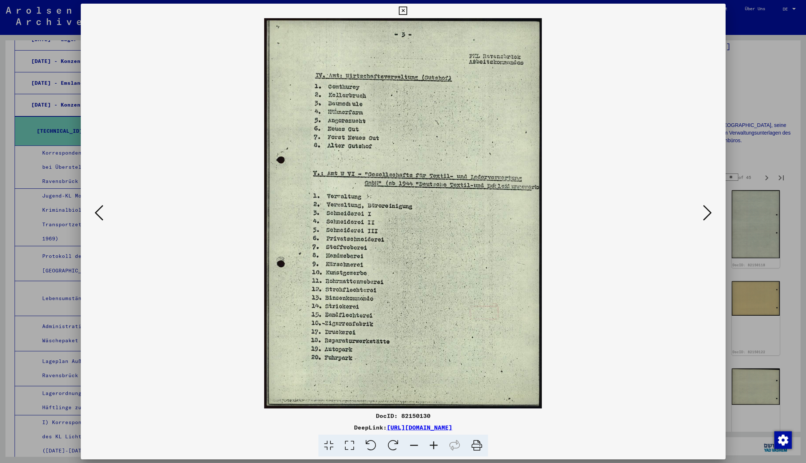
click at [710, 214] on icon at bounding box center [707, 212] width 9 height 17
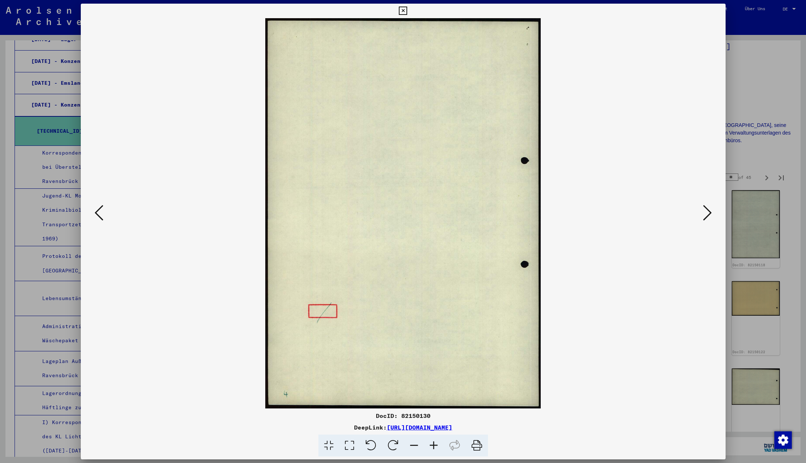
click at [710, 214] on icon at bounding box center [707, 212] width 9 height 17
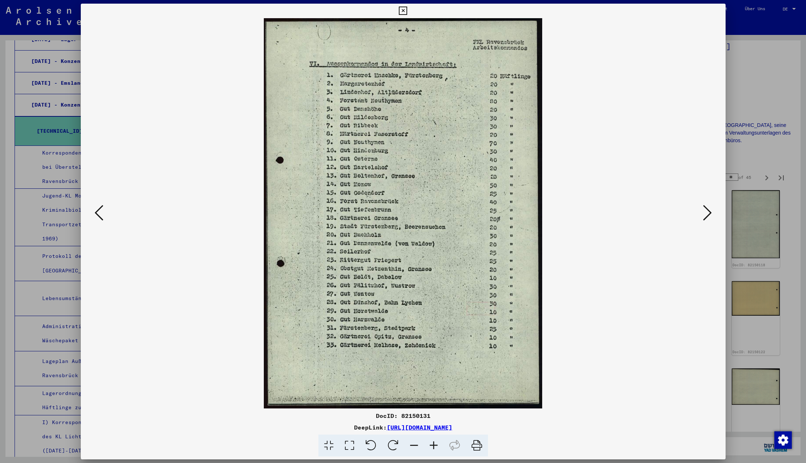
click at [710, 214] on icon at bounding box center [707, 212] width 9 height 17
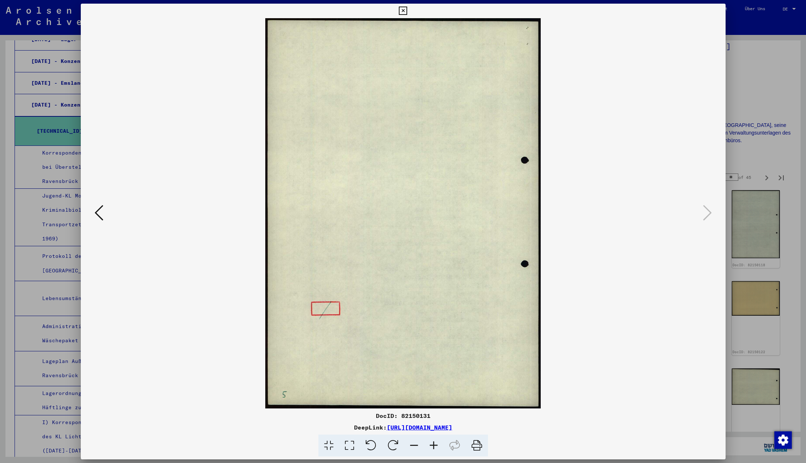
click at [710, 214] on icon at bounding box center [707, 212] width 9 height 17
click at [708, 213] on icon at bounding box center [707, 212] width 9 height 17
click at [407, 9] on icon at bounding box center [403, 11] width 8 height 9
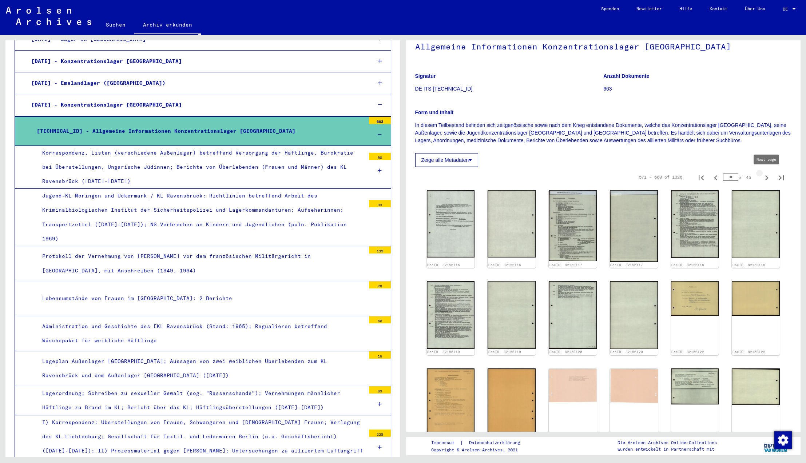
click at [768, 177] on icon "Next page" at bounding box center [766, 177] width 3 height 5
type input "**"
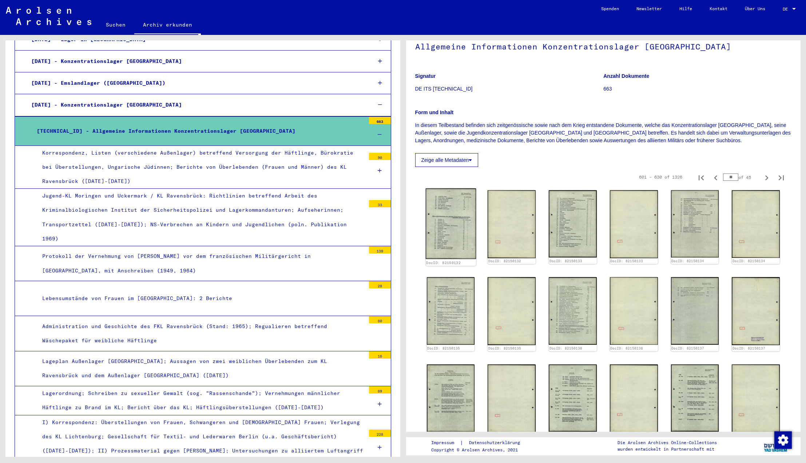
click at [458, 233] on img at bounding box center [450, 224] width 50 height 71
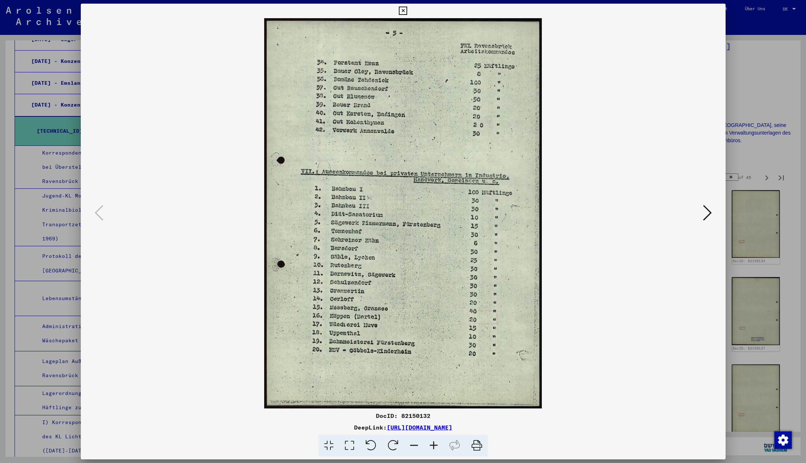
click at [708, 211] on icon at bounding box center [707, 212] width 9 height 17
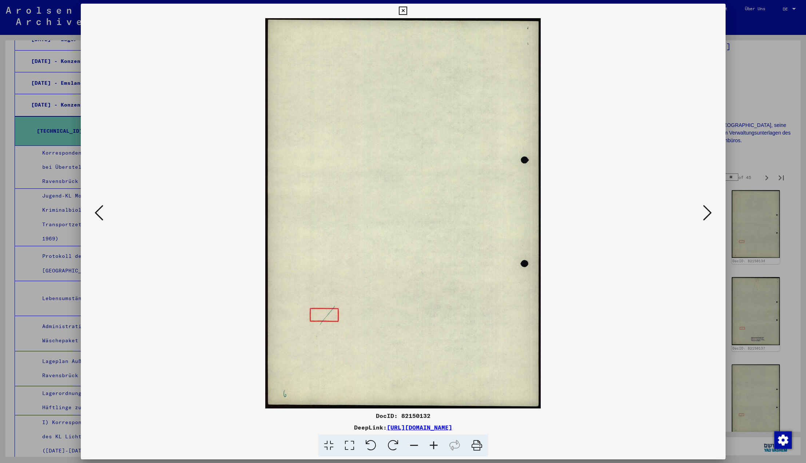
click at [708, 211] on icon at bounding box center [707, 212] width 9 height 17
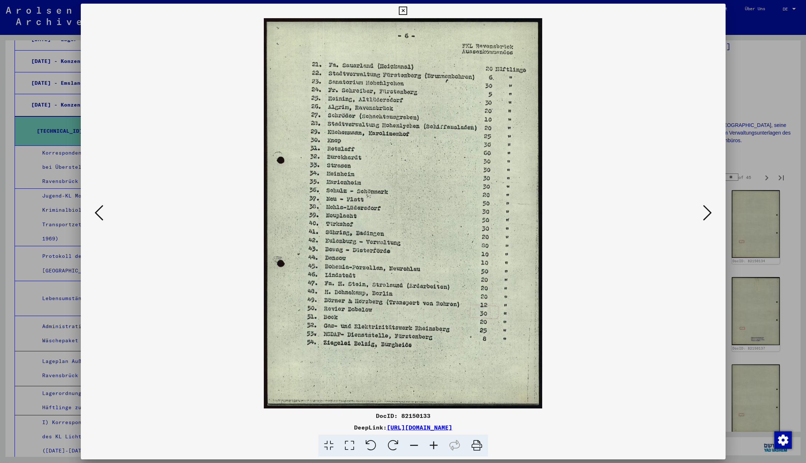
click at [708, 211] on icon at bounding box center [707, 212] width 9 height 17
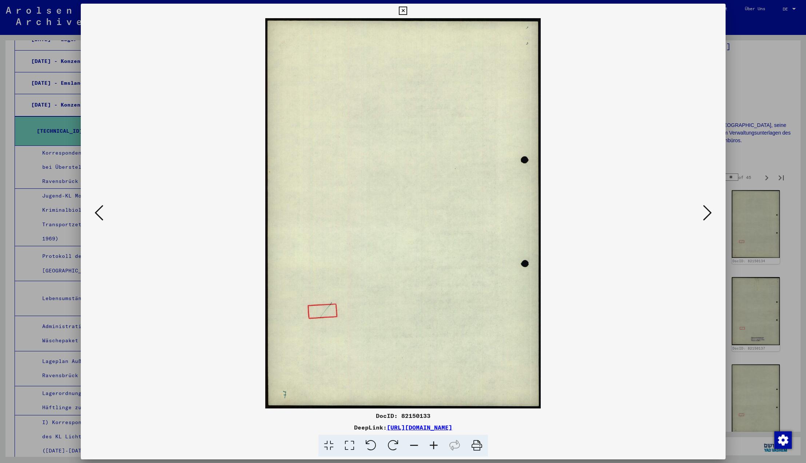
click at [708, 211] on icon at bounding box center [707, 212] width 9 height 17
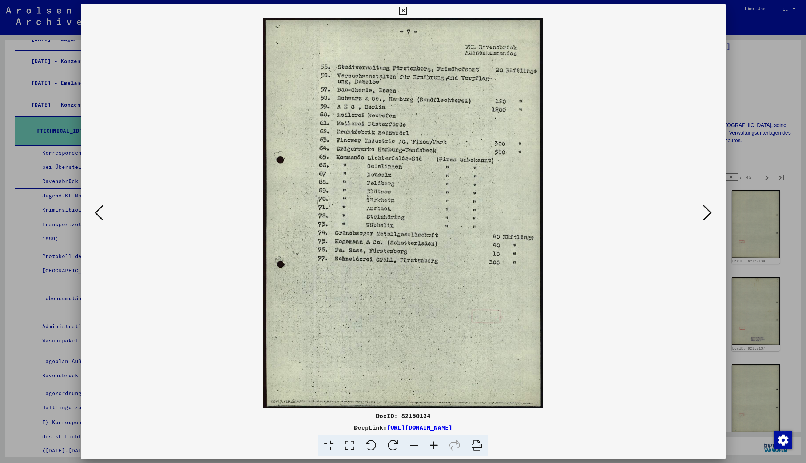
click at [97, 212] on icon at bounding box center [99, 212] width 9 height 17
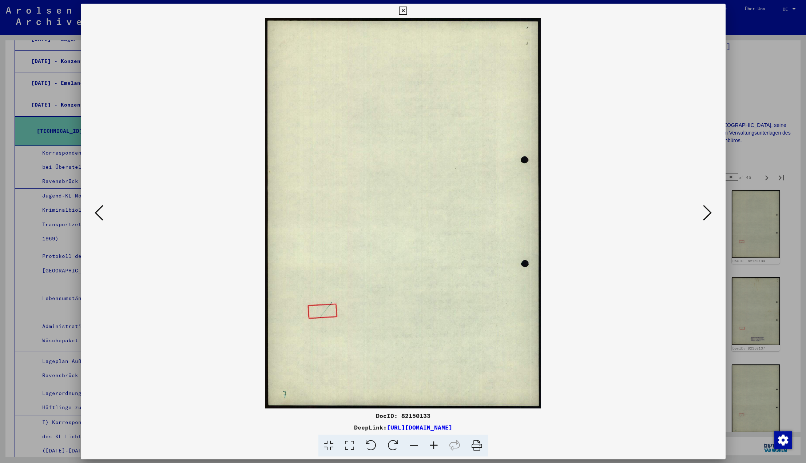
click at [97, 212] on icon at bounding box center [99, 212] width 9 height 17
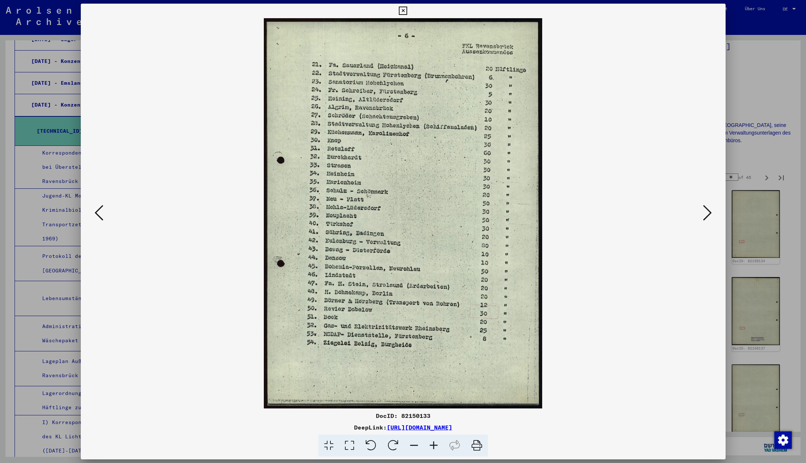
click at [407, 9] on icon at bounding box center [403, 11] width 8 height 9
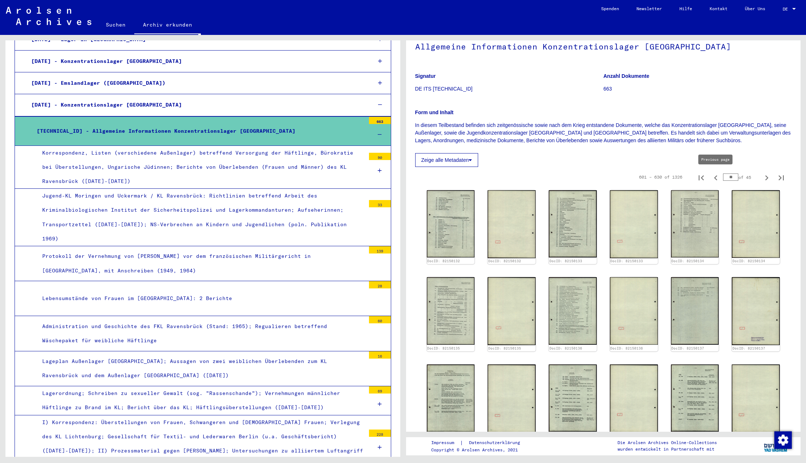
click at [716, 177] on icon "Previous page" at bounding box center [716, 178] width 10 height 10
type input "**"
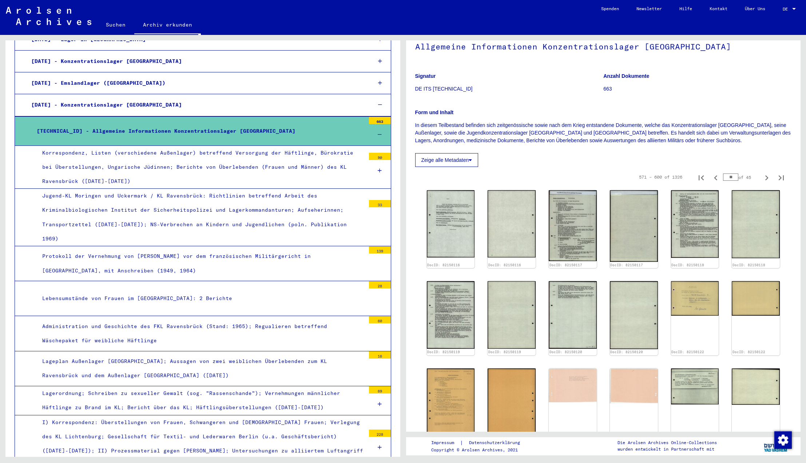
click at [716, 177] on icon "Previous page" at bounding box center [716, 178] width 10 height 10
type input "**"
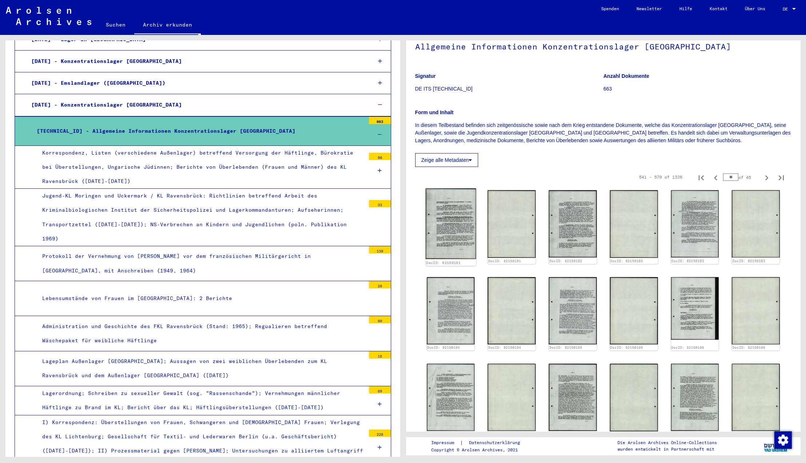
click at [446, 215] on img at bounding box center [450, 224] width 50 height 71
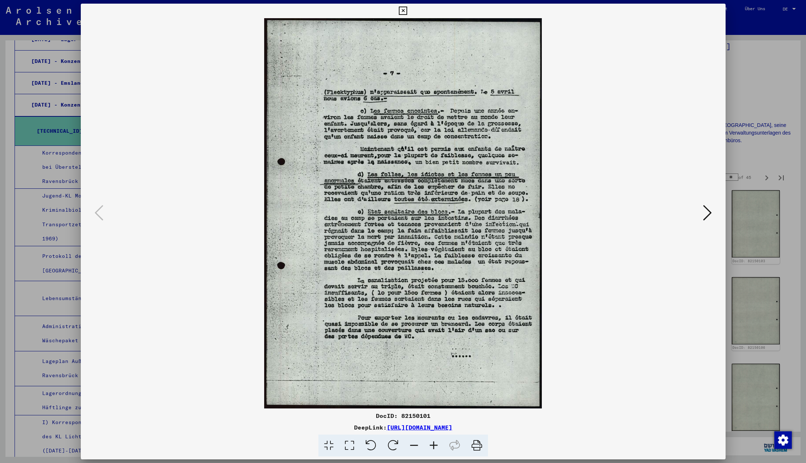
scroll to position [0, 0]
click at [407, 11] on icon at bounding box center [403, 11] width 8 height 9
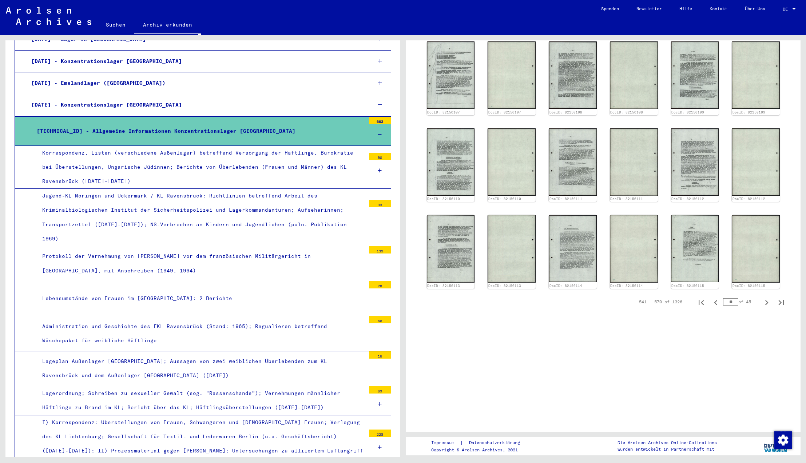
scroll to position [368, 0]
click at [702, 242] on img at bounding box center [695, 248] width 50 height 71
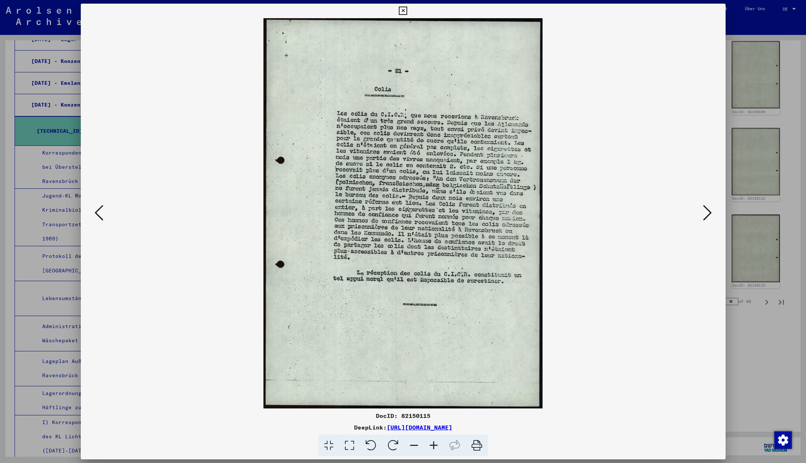
click at [407, 10] on icon at bounding box center [403, 11] width 8 height 9
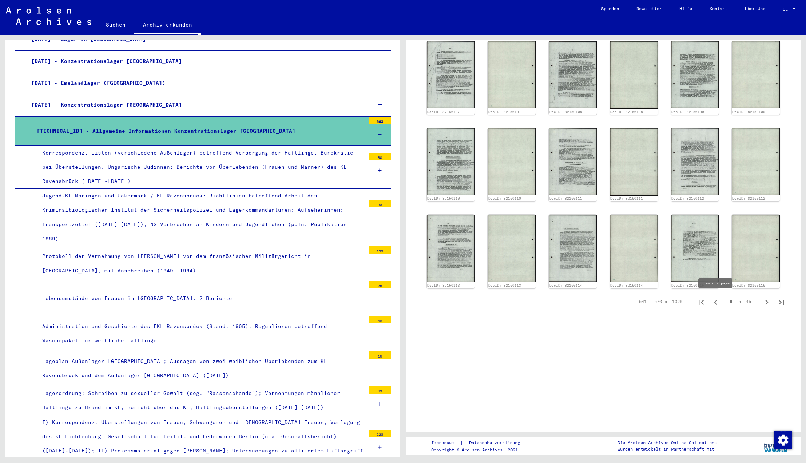
click at [716, 300] on icon "Previous page" at bounding box center [716, 302] width 10 height 10
type input "**"
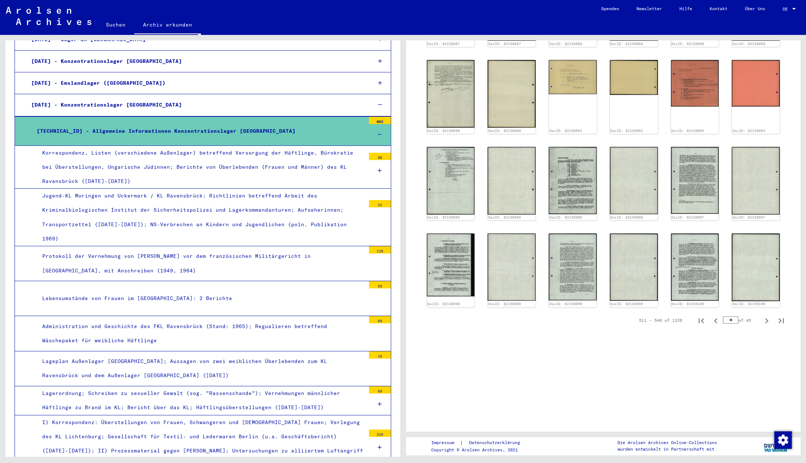
scroll to position [340, 0]
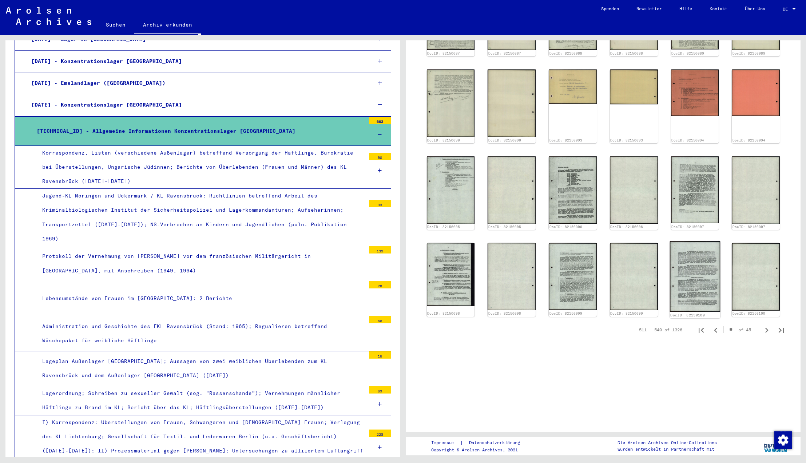
click at [697, 271] on img at bounding box center [695, 276] width 50 height 71
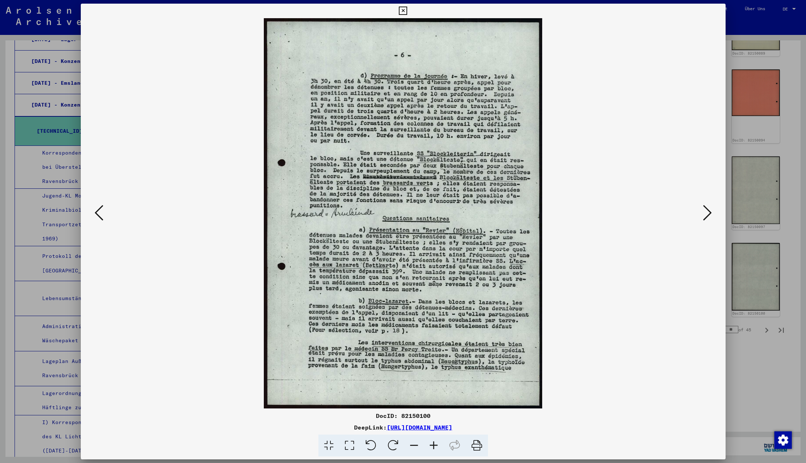
click at [407, 11] on icon at bounding box center [403, 11] width 8 height 9
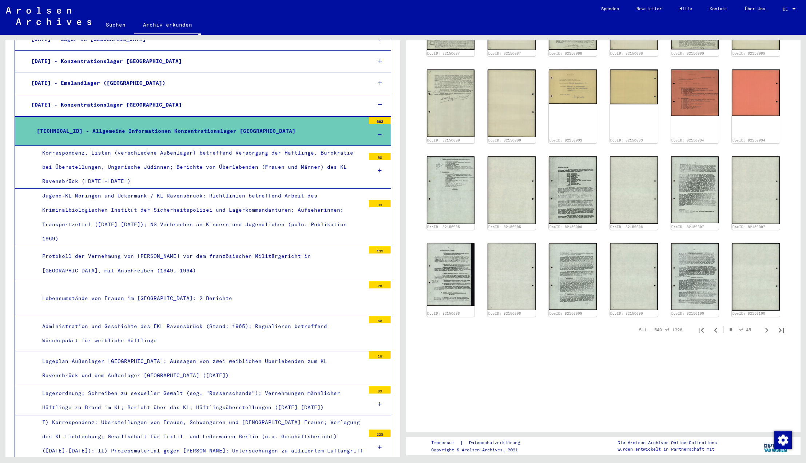
click at [547, 192] on div "DocID: 82150084 DocID: 82150084 DocID: 82150085 DocID: 82150085 DocID: 82150086…" at bounding box center [603, 106] width 359 height 428
click at [585, 194] on img at bounding box center [573, 190] width 50 height 71
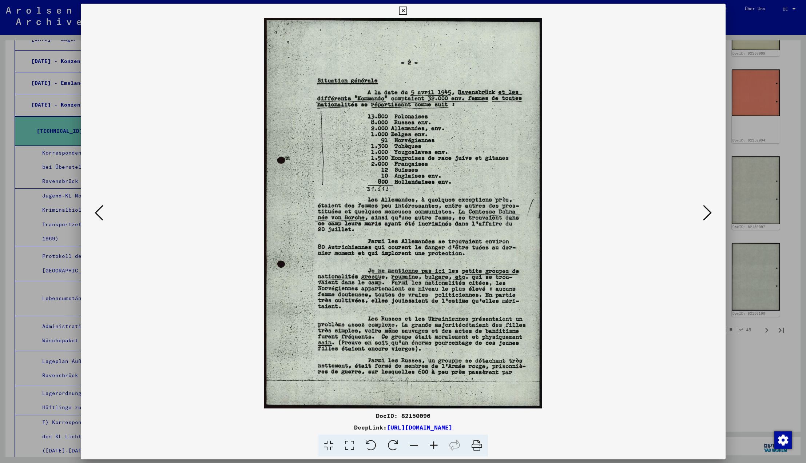
click at [407, 12] on icon at bounding box center [403, 11] width 8 height 9
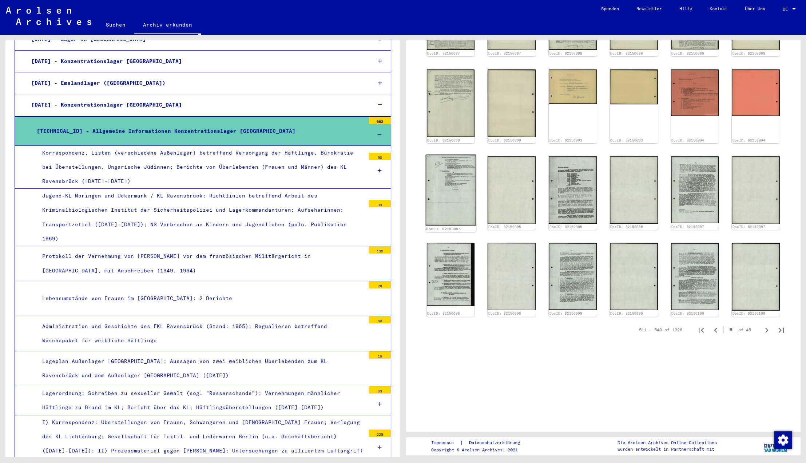
click at [449, 188] on img at bounding box center [450, 190] width 50 height 71
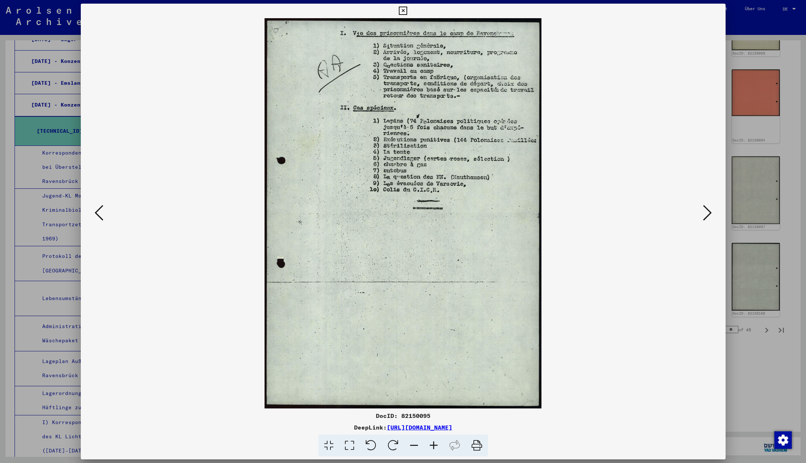
click at [407, 10] on icon at bounding box center [403, 11] width 8 height 9
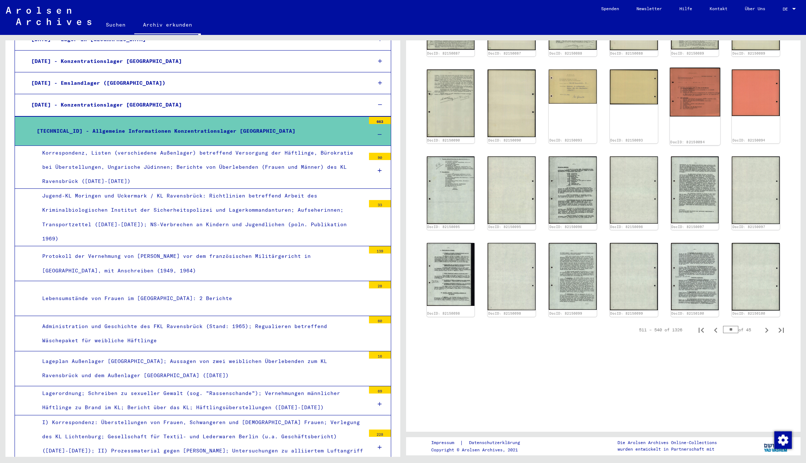
click at [704, 92] on img at bounding box center [695, 92] width 50 height 49
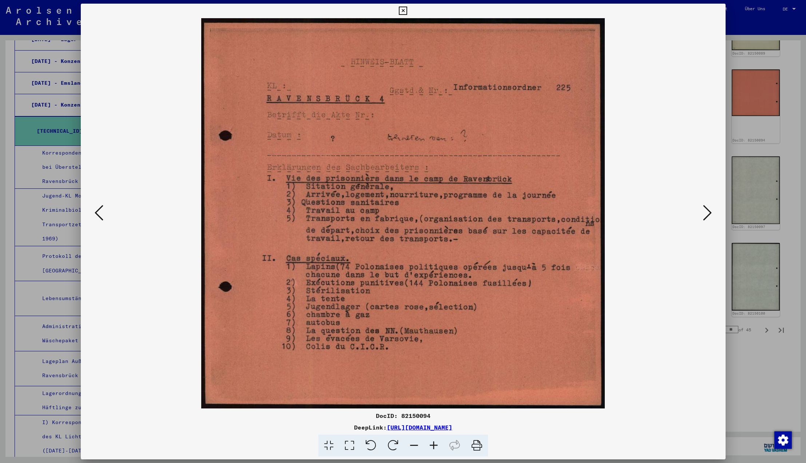
click at [407, 12] on icon at bounding box center [403, 11] width 8 height 9
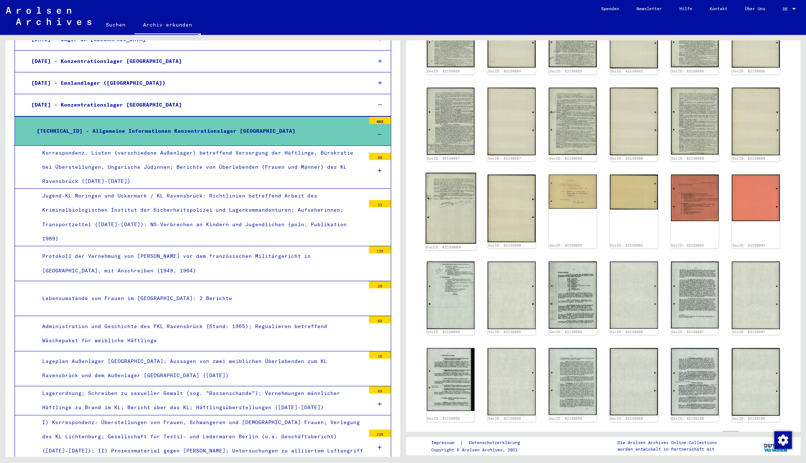
scroll to position [232, 0]
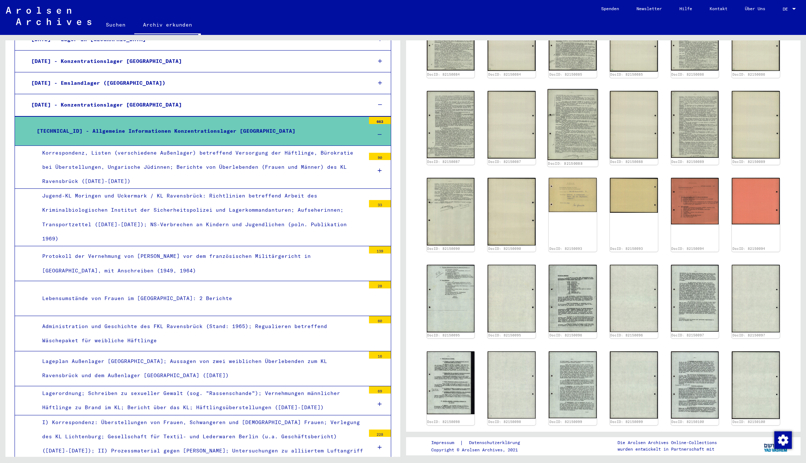
click at [583, 130] on img at bounding box center [573, 124] width 50 height 71
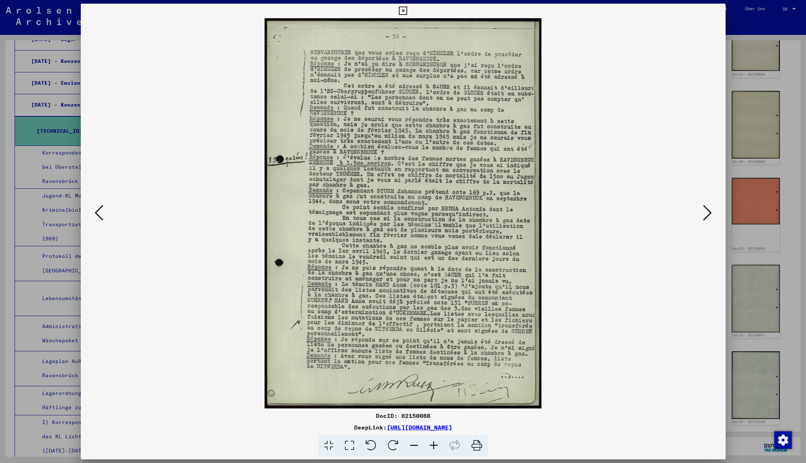
click at [407, 11] on icon at bounding box center [403, 11] width 8 height 9
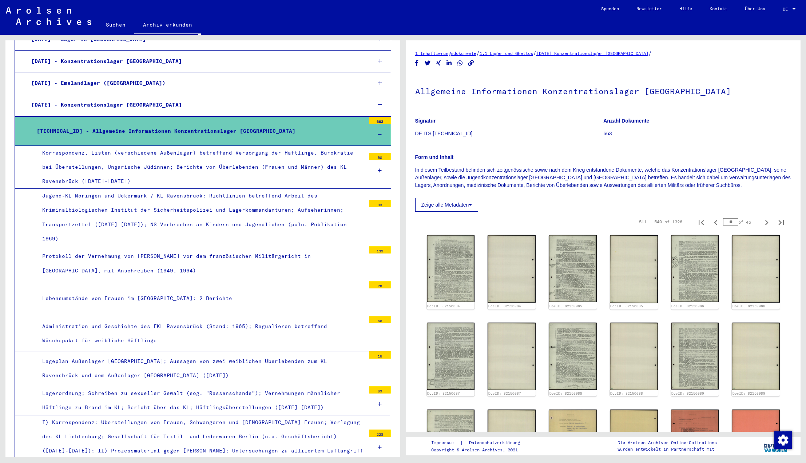
scroll to position [0, 0]
click at [717, 222] on icon "Previous page" at bounding box center [716, 223] width 10 height 10
type input "**"
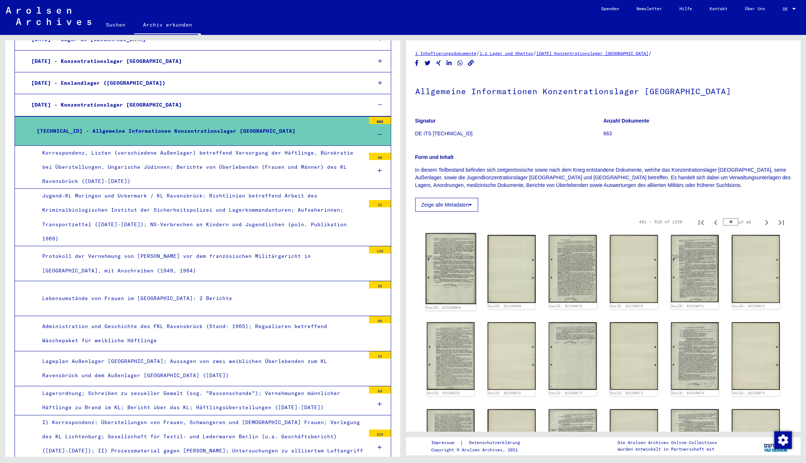
click at [458, 264] on img at bounding box center [450, 268] width 50 height 71
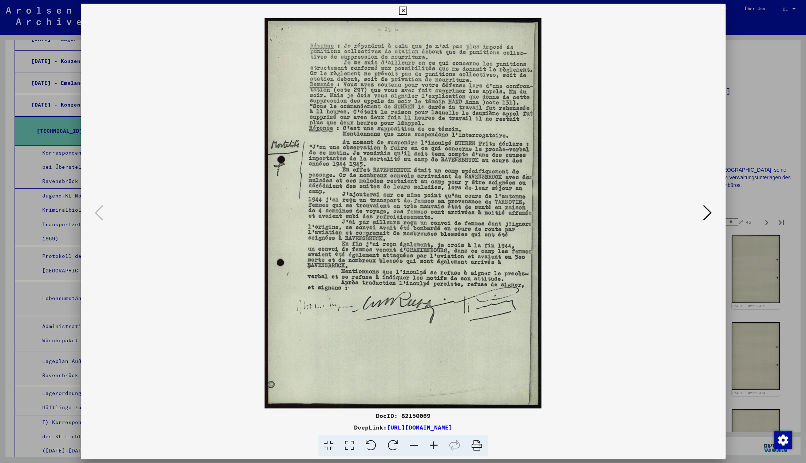
click at [407, 10] on icon at bounding box center [403, 11] width 8 height 9
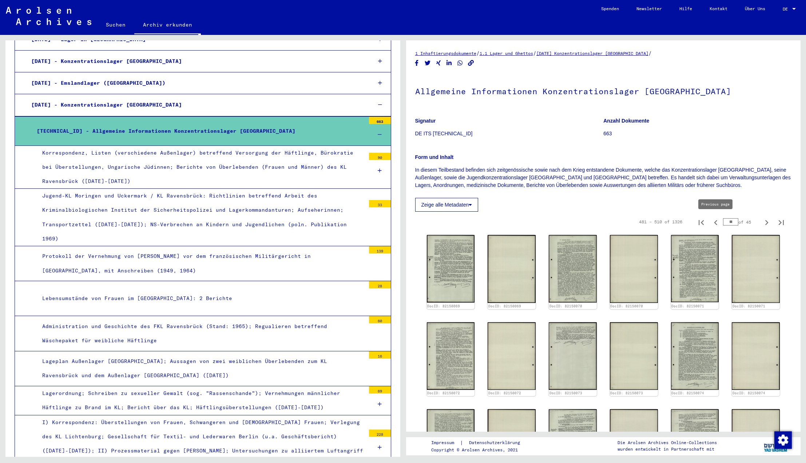
click at [715, 222] on icon "Previous page" at bounding box center [715, 222] width 3 height 5
type input "**"
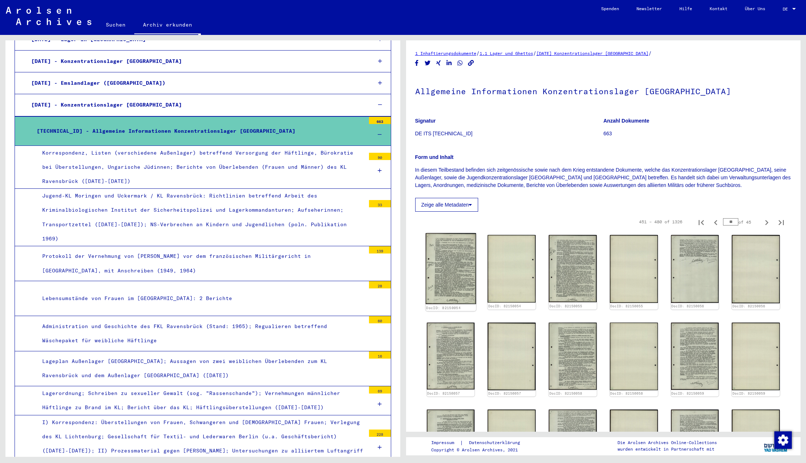
click at [442, 252] on img at bounding box center [450, 268] width 50 height 71
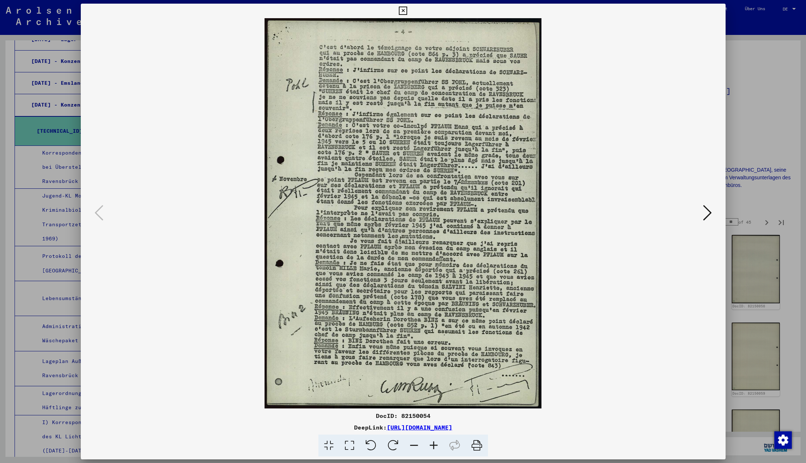
click at [407, 9] on icon at bounding box center [403, 11] width 8 height 9
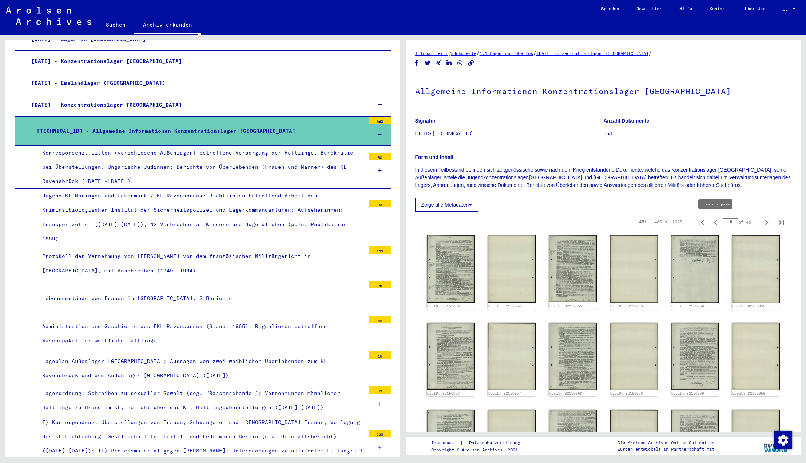
click at [717, 222] on icon "Previous page" at bounding box center [716, 223] width 10 height 10
type input "**"
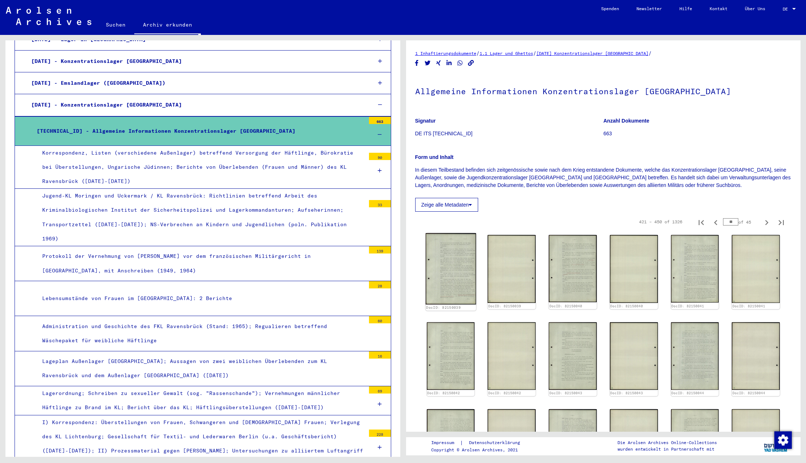
click at [446, 249] on img at bounding box center [450, 268] width 50 height 71
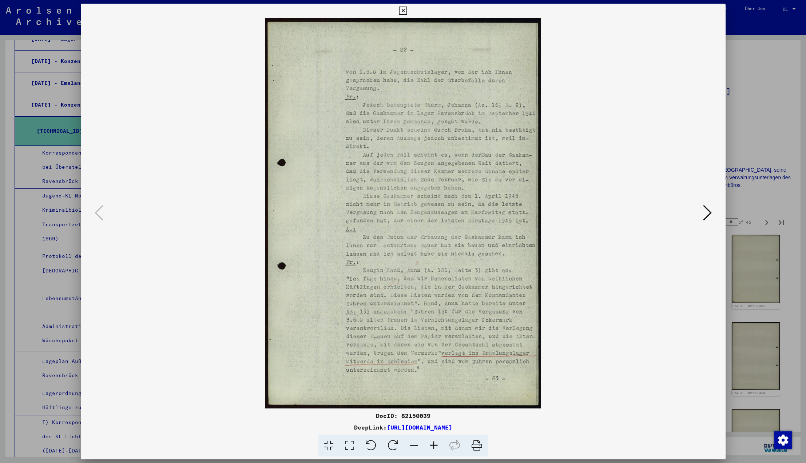
click at [407, 11] on icon at bounding box center [403, 11] width 8 height 9
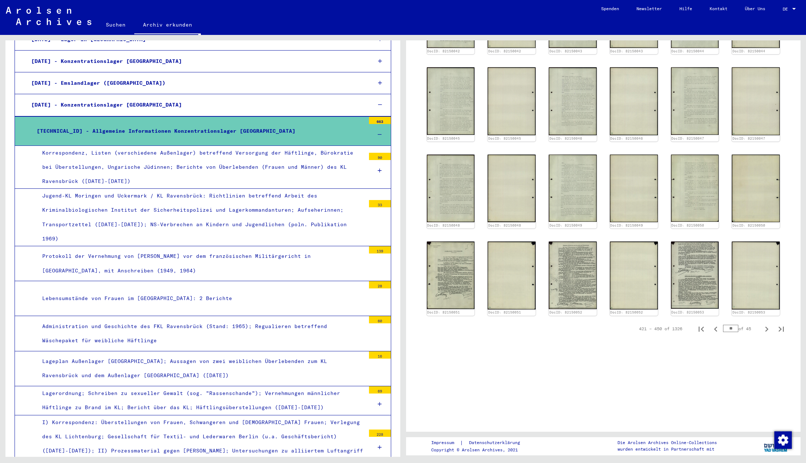
scroll to position [345, 0]
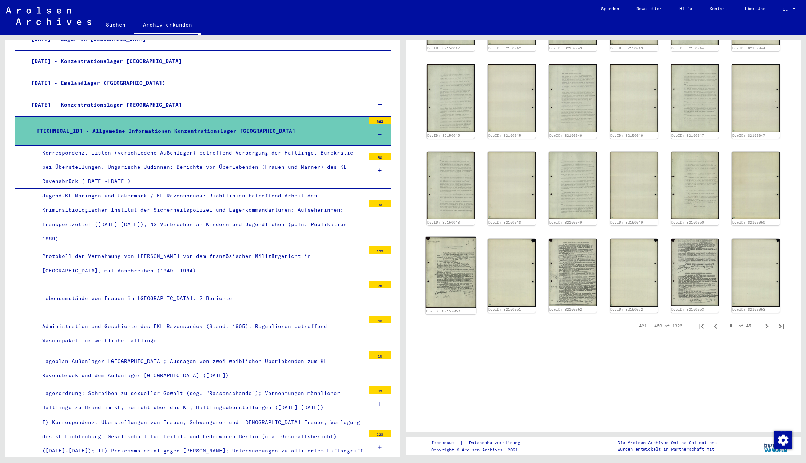
click at [455, 273] on img at bounding box center [450, 272] width 50 height 71
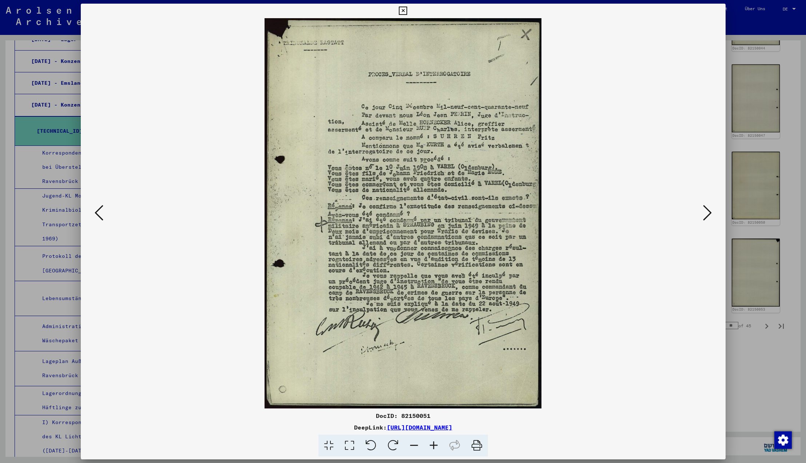
click at [407, 10] on icon at bounding box center [403, 11] width 8 height 9
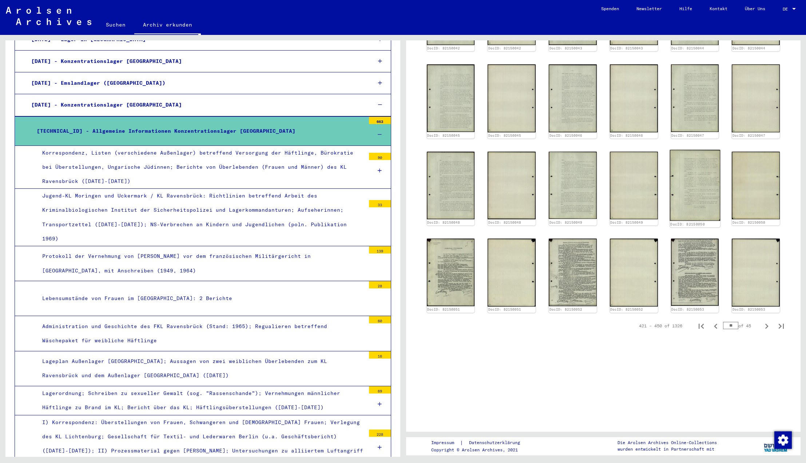
click at [703, 204] on img at bounding box center [695, 185] width 50 height 71
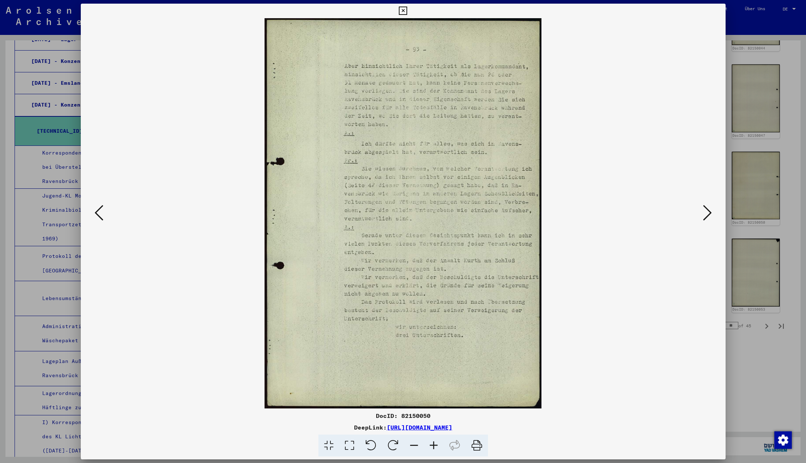
click at [407, 11] on icon at bounding box center [403, 11] width 8 height 9
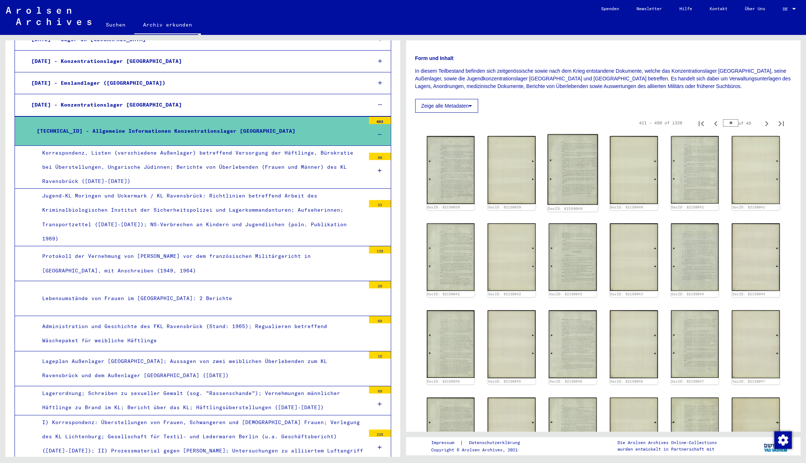
scroll to position [94, 0]
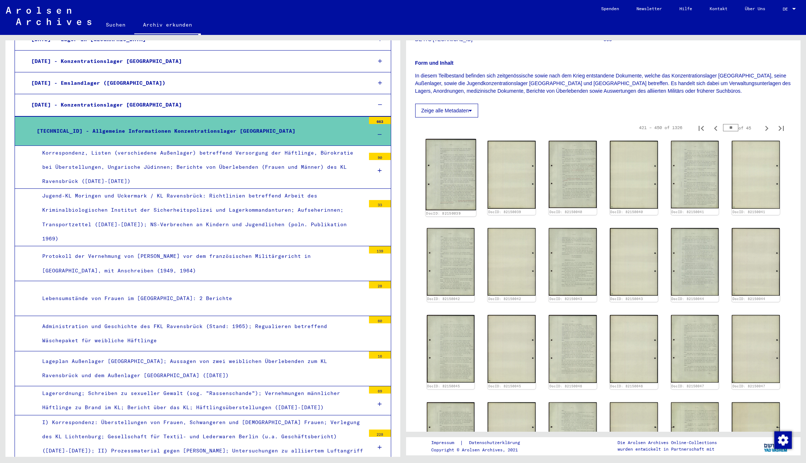
click at [455, 174] on img at bounding box center [450, 174] width 50 height 71
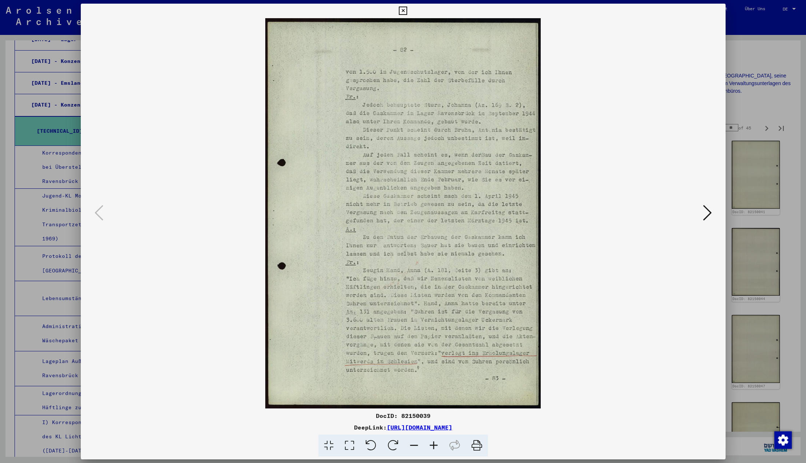
click at [709, 213] on icon at bounding box center [707, 212] width 9 height 17
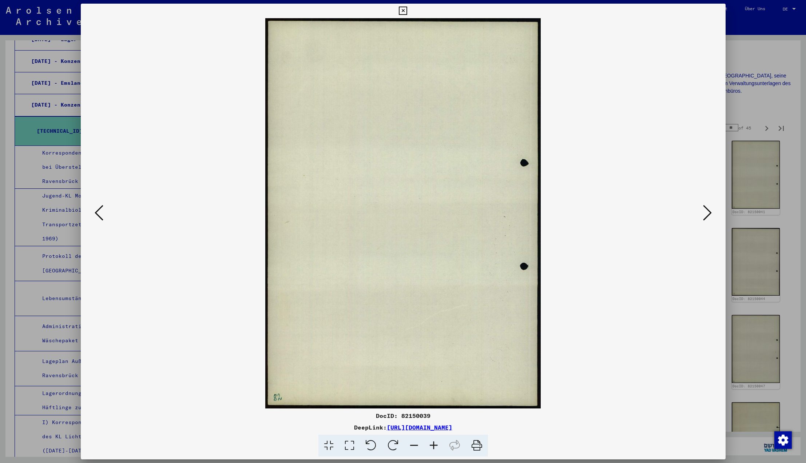
click at [709, 213] on icon at bounding box center [707, 212] width 9 height 17
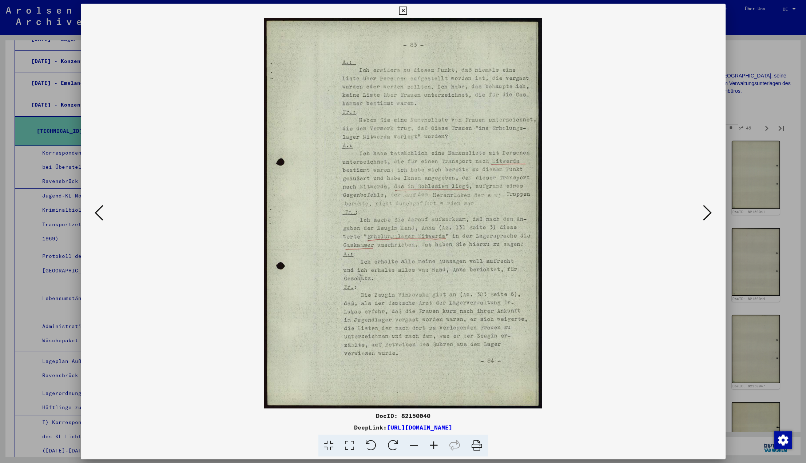
click at [709, 213] on icon at bounding box center [707, 212] width 9 height 17
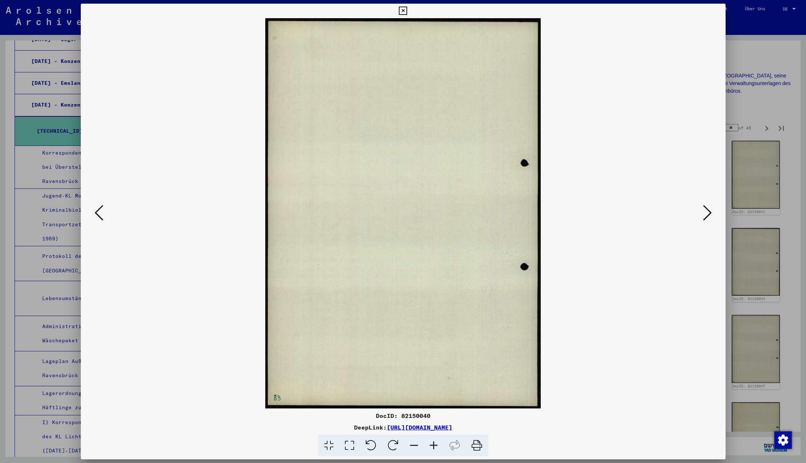
click at [709, 213] on icon at bounding box center [707, 212] width 9 height 17
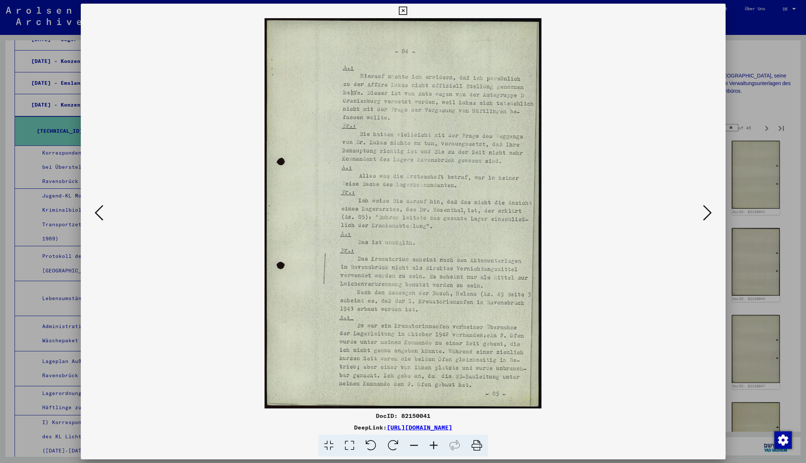
click at [708, 212] on icon at bounding box center [707, 212] width 9 height 17
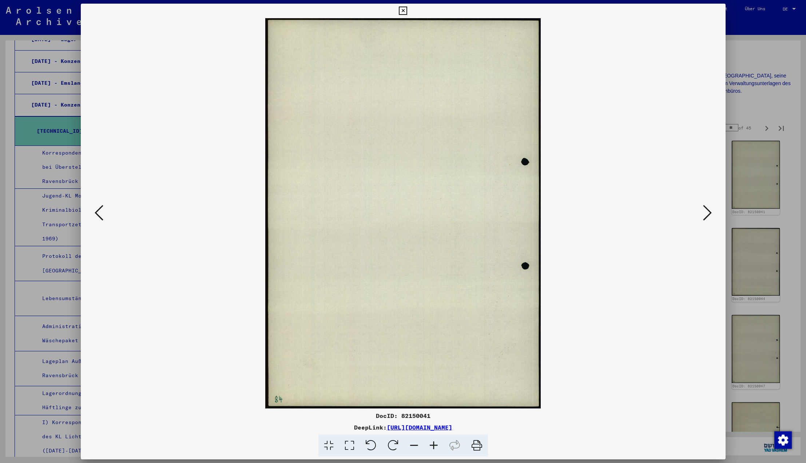
click at [708, 212] on icon at bounding box center [707, 212] width 9 height 17
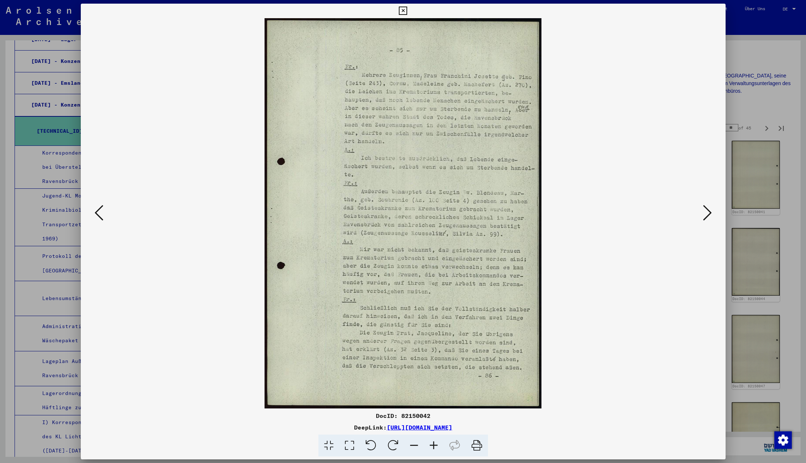
click at [407, 11] on icon at bounding box center [403, 11] width 8 height 9
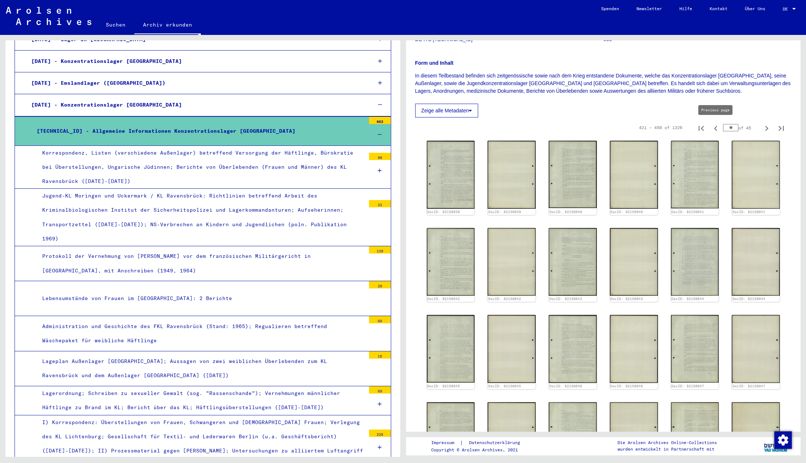
click at [716, 128] on icon "Previous page" at bounding box center [715, 128] width 3 height 5
type input "**"
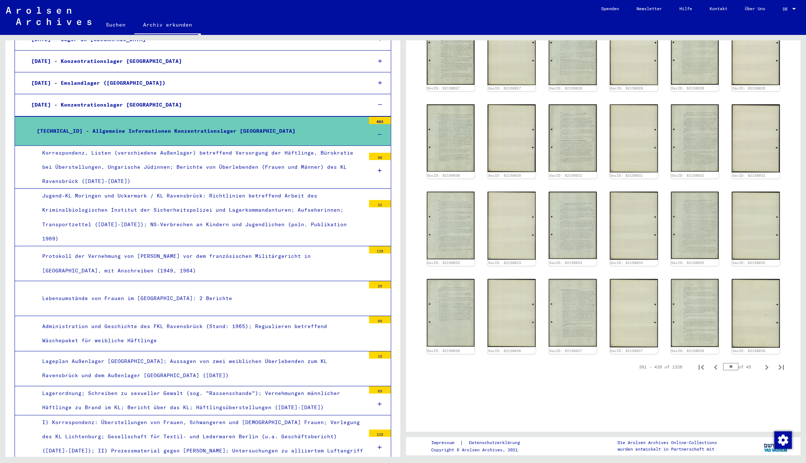
scroll to position [306, 0]
click at [689, 228] on img at bounding box center [695, 224] width 50 height 71
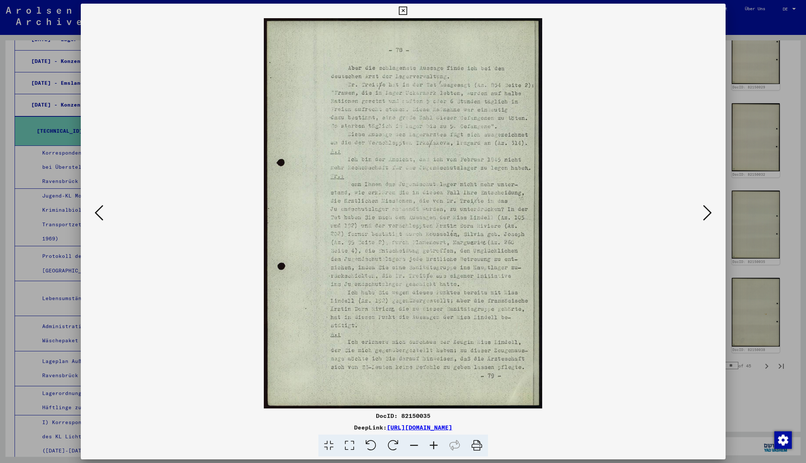
scroll to position [0, 0]
click at [407, 10] on icon at bounding box center [403, 11] width 8 height 9
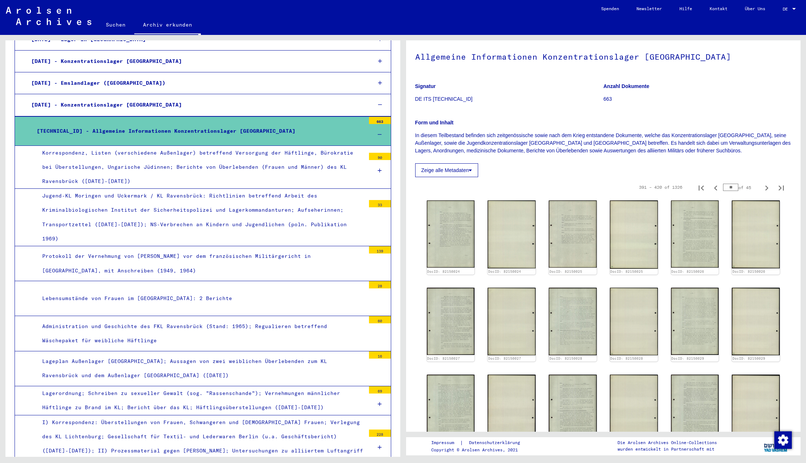
scroll to position [27, 0]
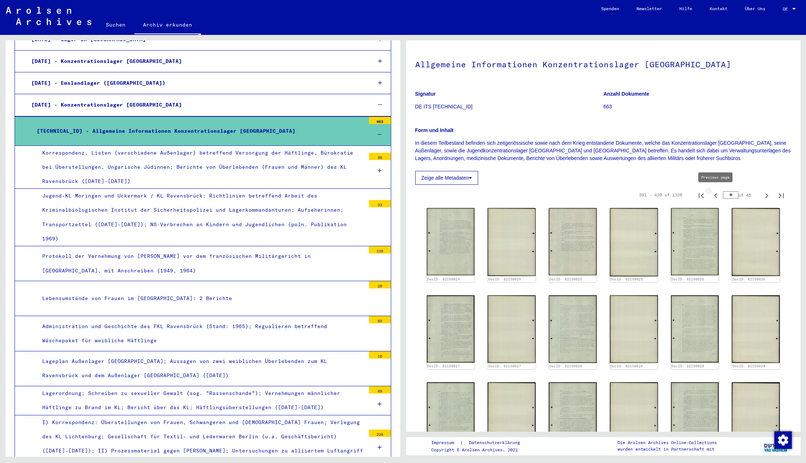
click at [715, 196] on icon "Previous page" at bounding box center [715, 195] width 3 height 5
type input "**"
click at [455, 221] on img at bounding box center [450, 241] width 50 height 71
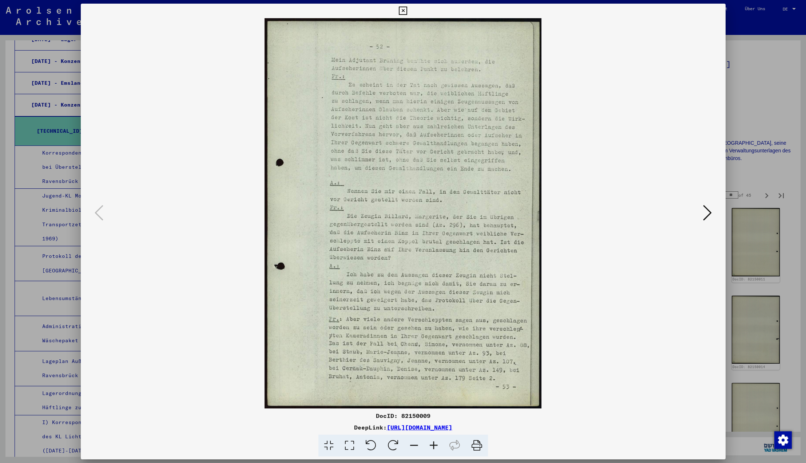
click at [407, 11] on icon at bounding box center [403, 11] width 8 height 9
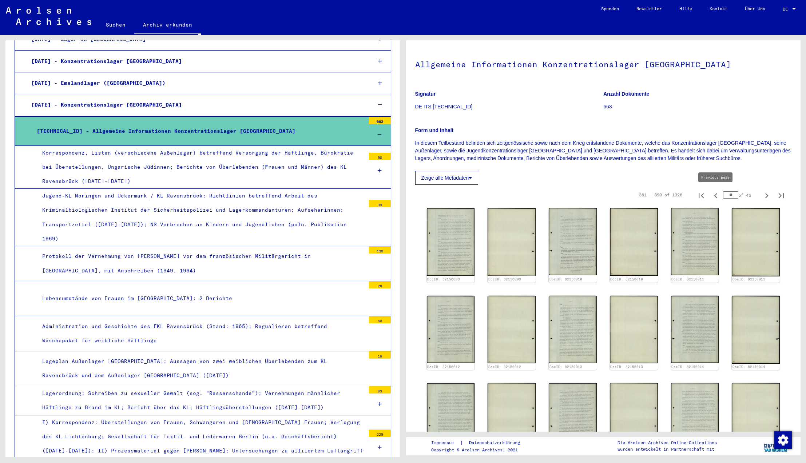
click at [717, 196] on icon "Previous page" at bounding box center [716, 196] width 10 height 10
type input "**"
click at [452, 227] on img at bounding box center [450, 241] width 50 height 71
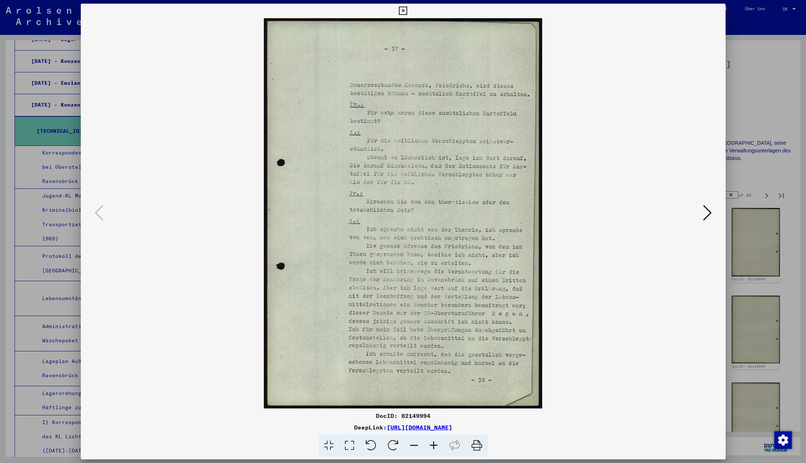
click at [407, 11] on icon at bounding box center [403, 11] width 8 height 9
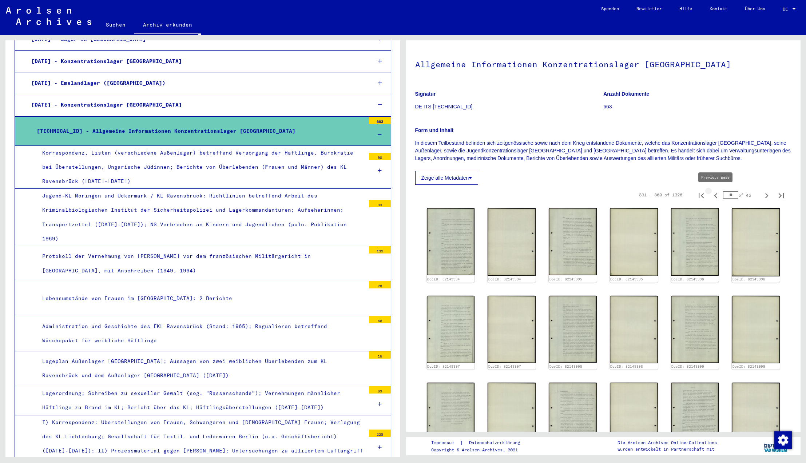
click at [717, 196] on icon "Previous page" at bounding box center [716, 196] width 10 height 10
type input "**"
click at [453, 230] on img at bounding box center [450, 241] width 50 height 71
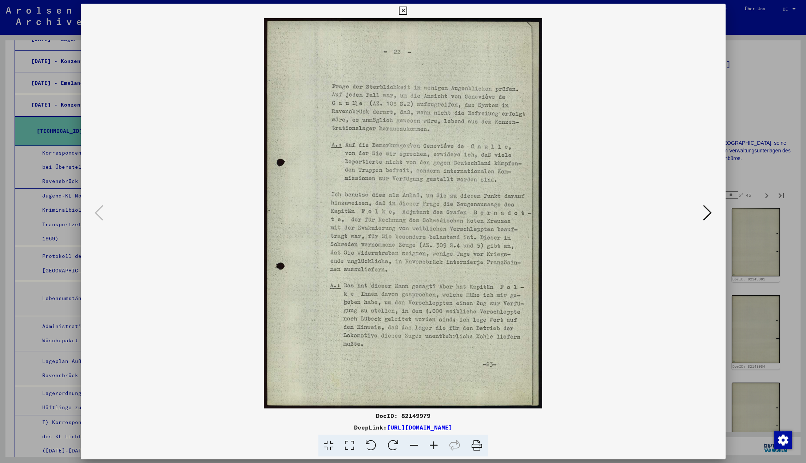
click at [407, 11] on icon at bounding box center [403, 11] width 8 height 9
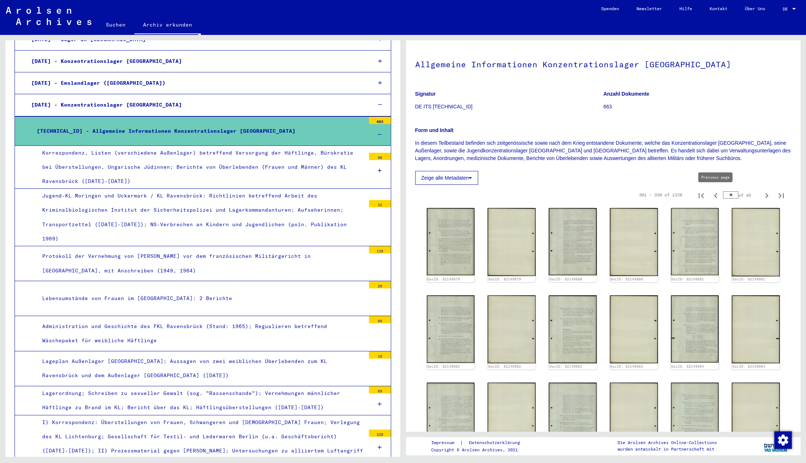
click at [716, 196] on icon "Previous page" at bounding box center [716, 196] width 10 height 10
type input "**"
click at [456, 222] on img at bounding box center [450, 241] width 50 height 71
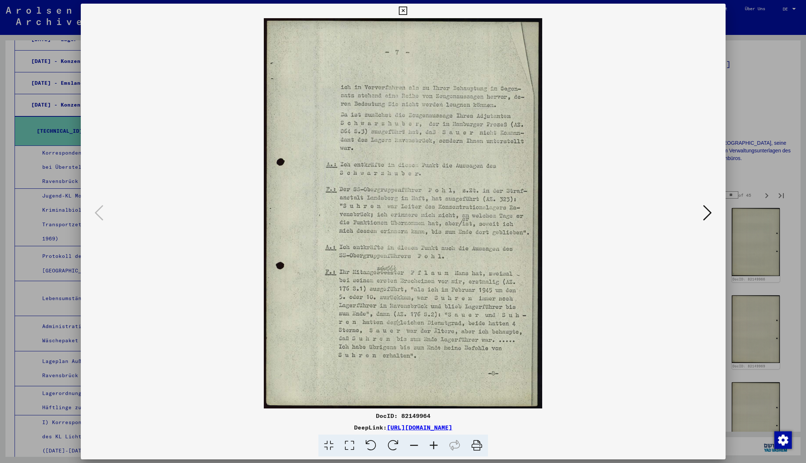
scroll to position [0, 0]
click at [407, 8] on icon at bounding box center [403, 11] width 8 height 9
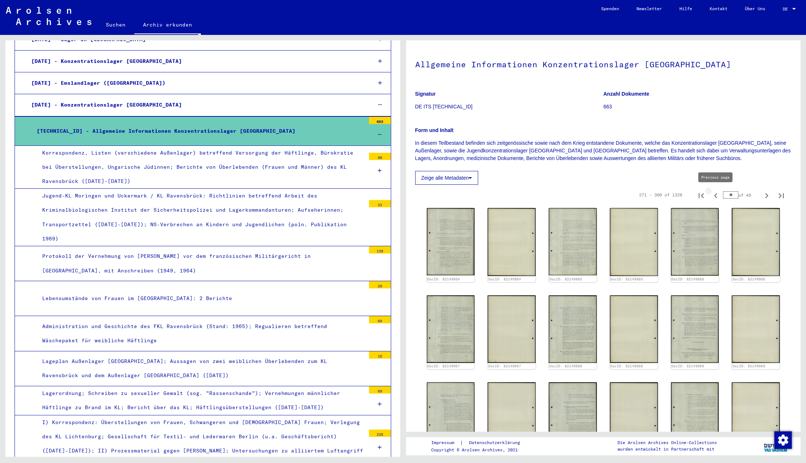
click at [717, 195] on icon "Previous page" at bounding box center [716, 196] width 10 height 10
type input "*"
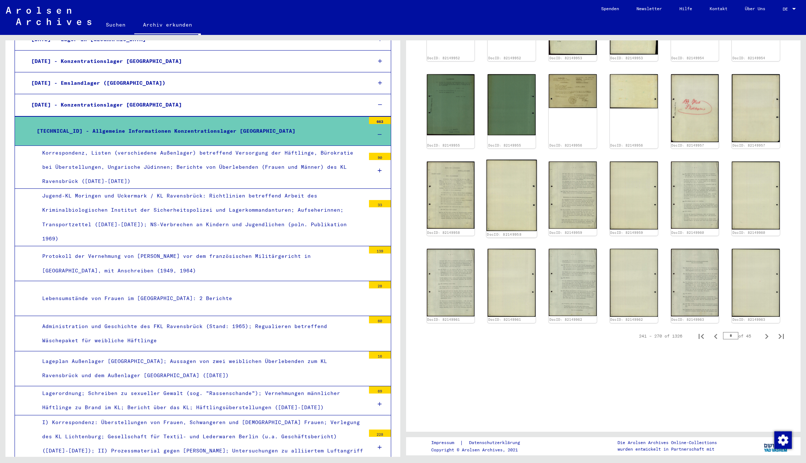
scroll to position [335, 0]
click at [455, 205] on img at bounding box center [450, 195] width 50 height 71
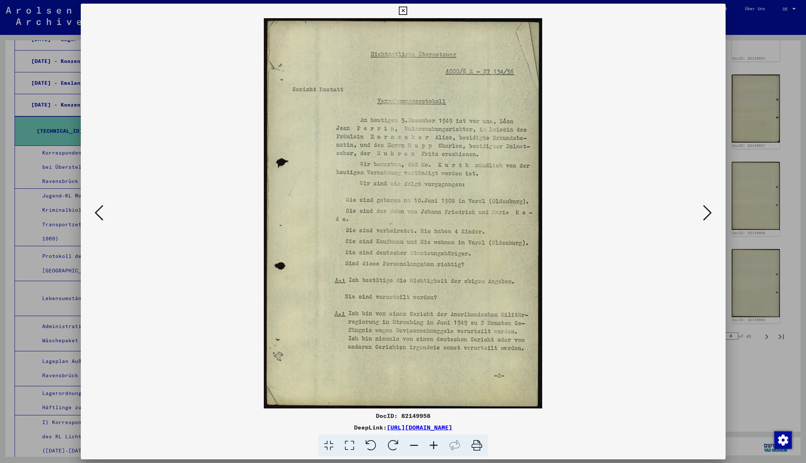
click at [708, 212] on icon at bounding box center [707, 212] width 9 height 17
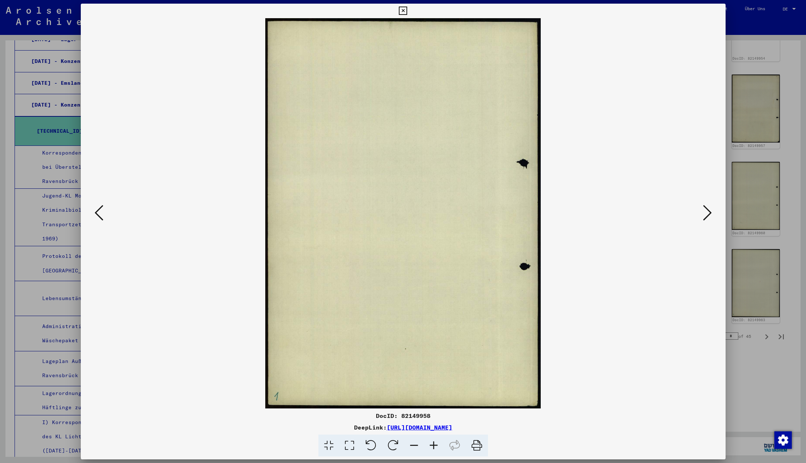
click at [708, 212] on icon at bounding box center [707, 212] width 9 height 17
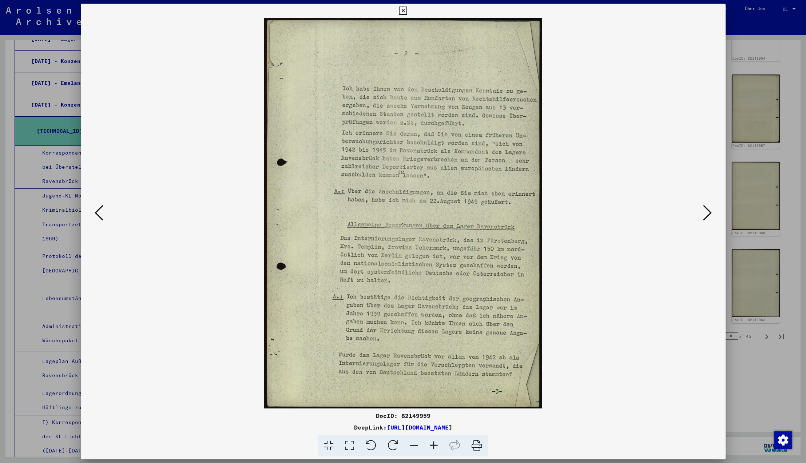
scroll to position [0, 0]
click at [708, 211] on icon at bounding box center [707, 212] width 9 height 17
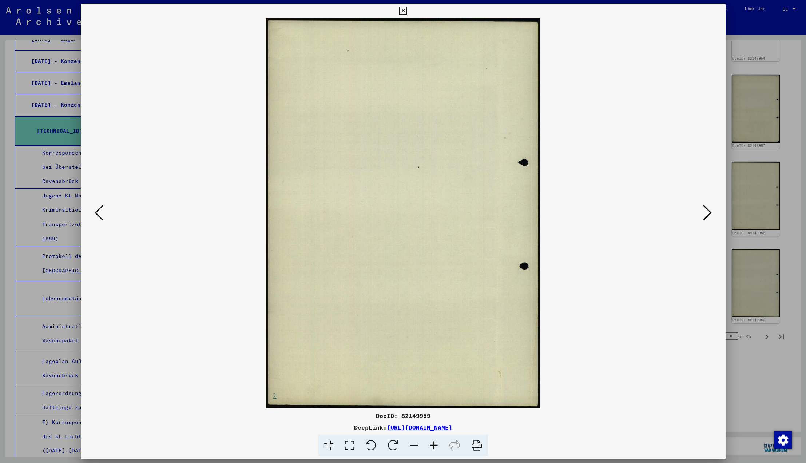
click at [708, 211] on icon at bounding box center [707, 212] width 9 height 17
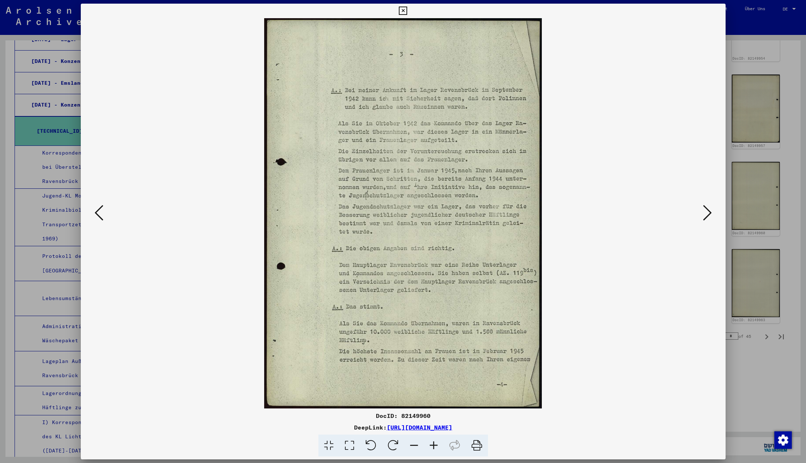
click at [706, 212] on icon at bounding box center [707, 212] width 9 height 17
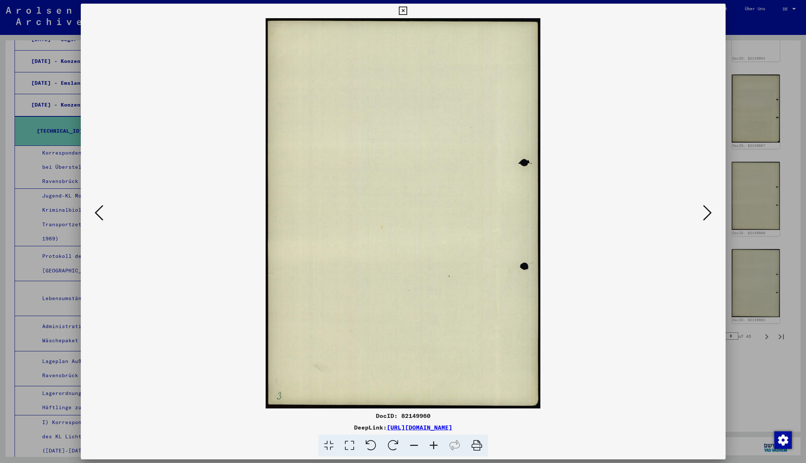
click at [706, 212] on icon at bounding box center [707, 212] width 9 height 17
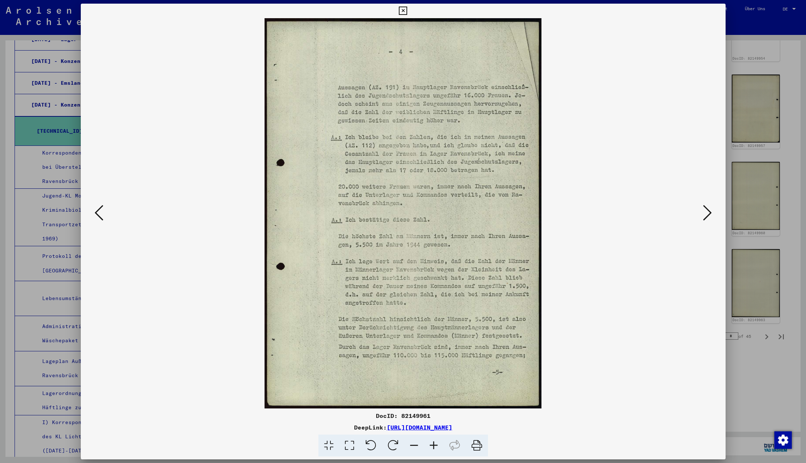
click at [706, 212] on icon at bounding box center [707, 212] width 9 height 17
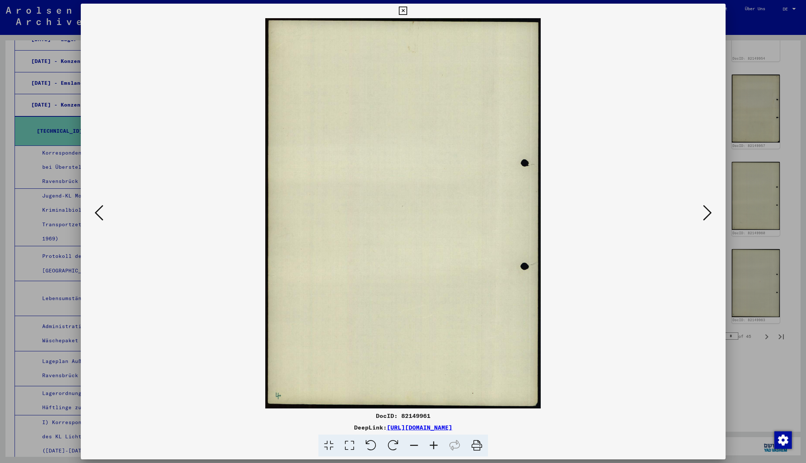
click at [706, 212] on icon at bounding box center [707, 212] width 9 height 17
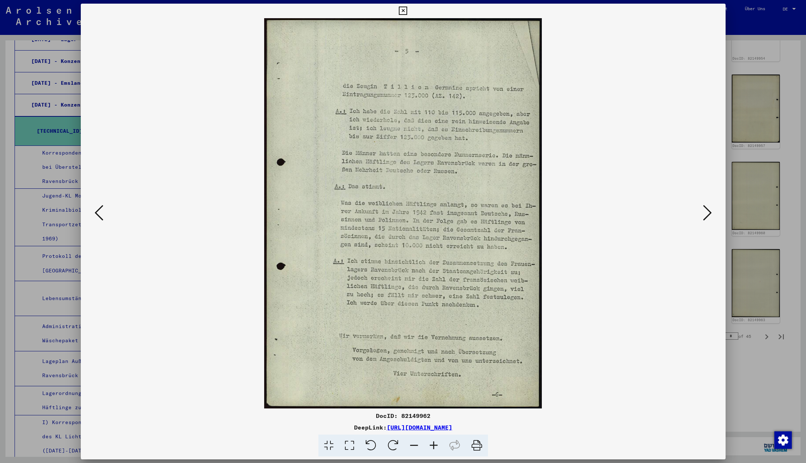
click at [707, 212] on icon at bounding box center [707, 212] width 9 height 17
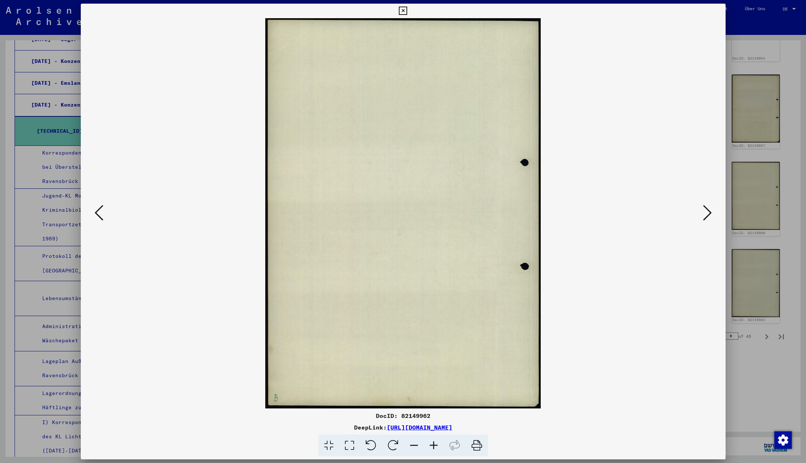
click at [707, 212] on icon at bounding box center [707, 212] width 9 height 17
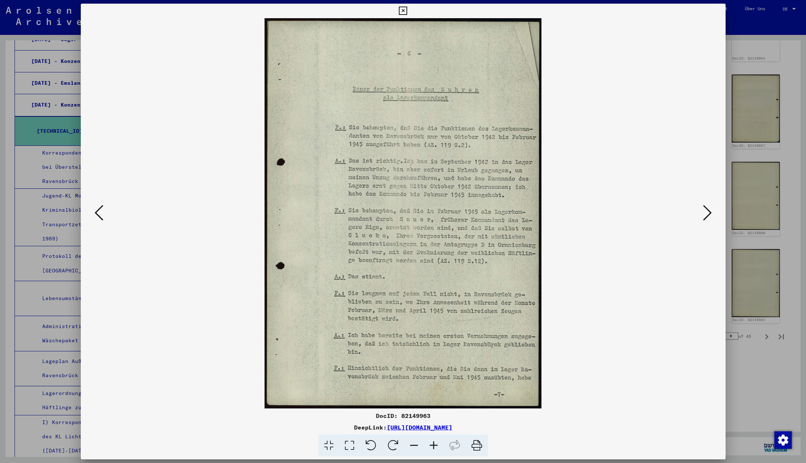
click at [707, 212] on icon at bounding box center [707, 212] width 9 height 17
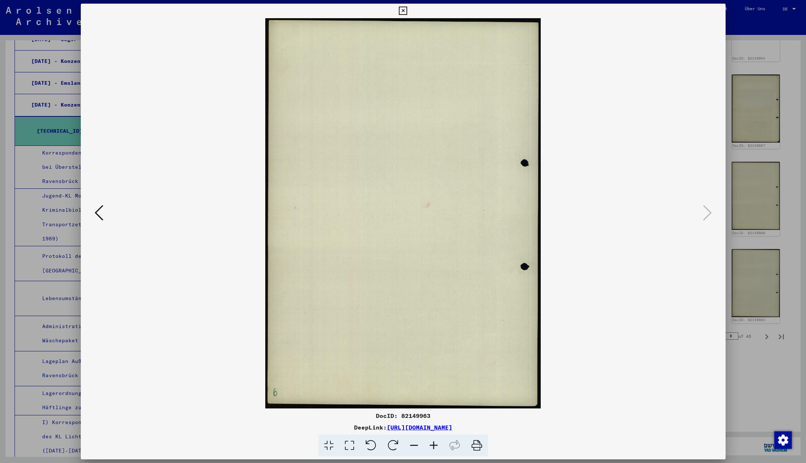
click at [707, 212] on icon at bounding box center [707, 212] width 9 height 17
click at [407, 10] on icon at bounding box center [403, 11] width 8 height 9
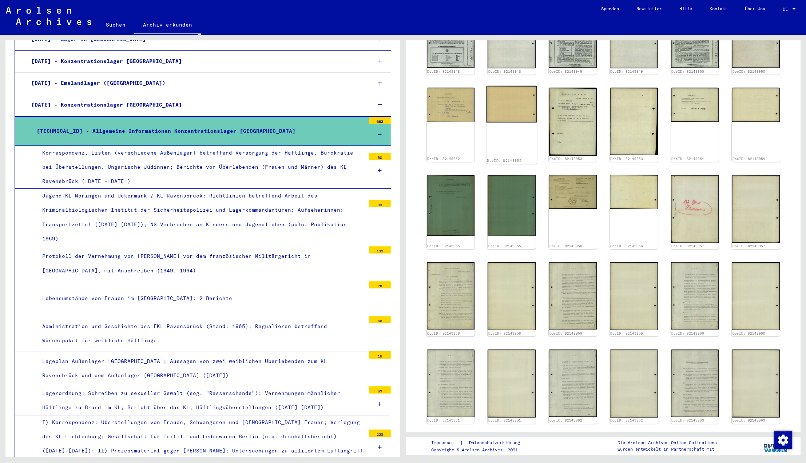
scroll to position [191, 0]
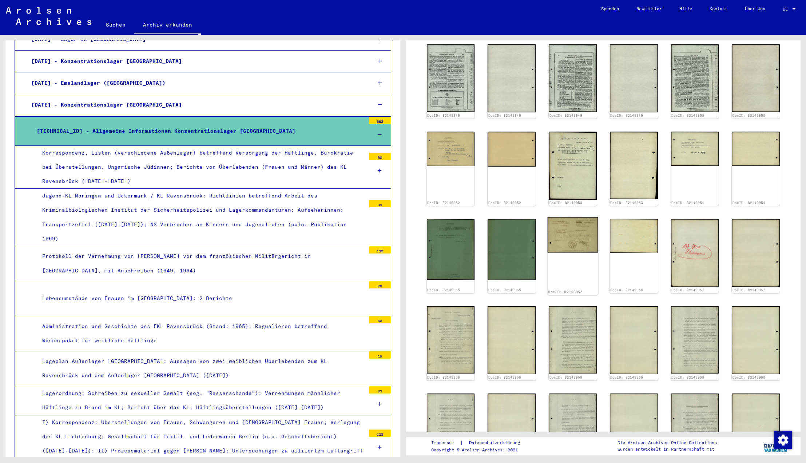
click at [578, 239] on img at bounding box center [573, 235] width 50 height 36
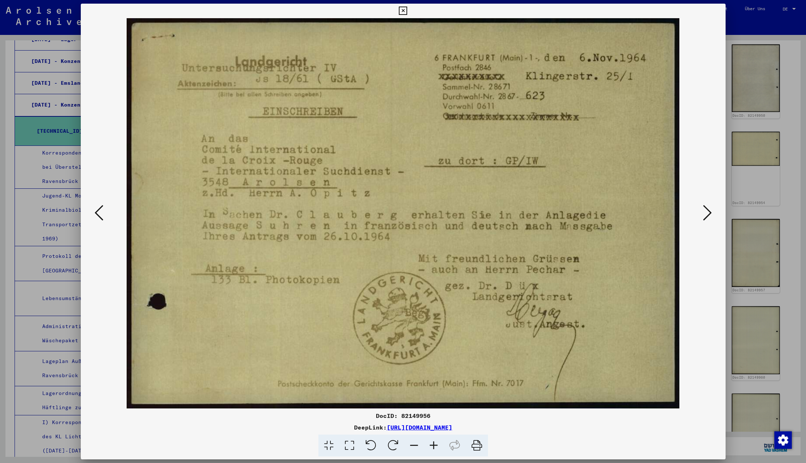
click at [407, 10] on icon at bounding box center [403, 11] width 8 height 9
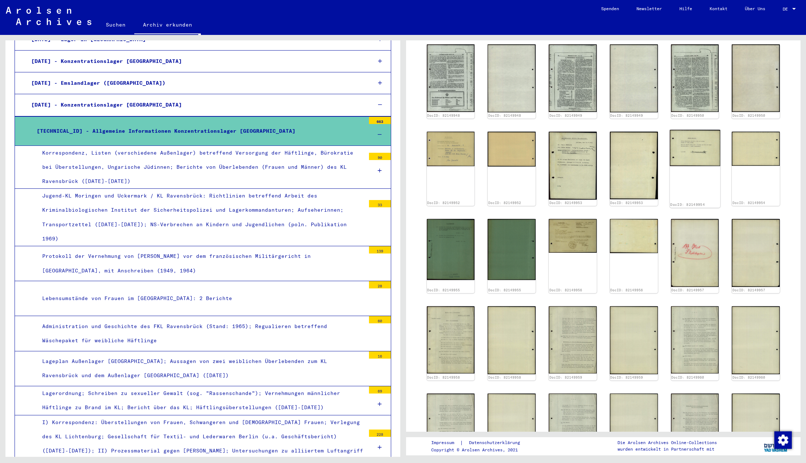
click at [698, 147] on img at bounding box center [695, 148] width 50 height 36
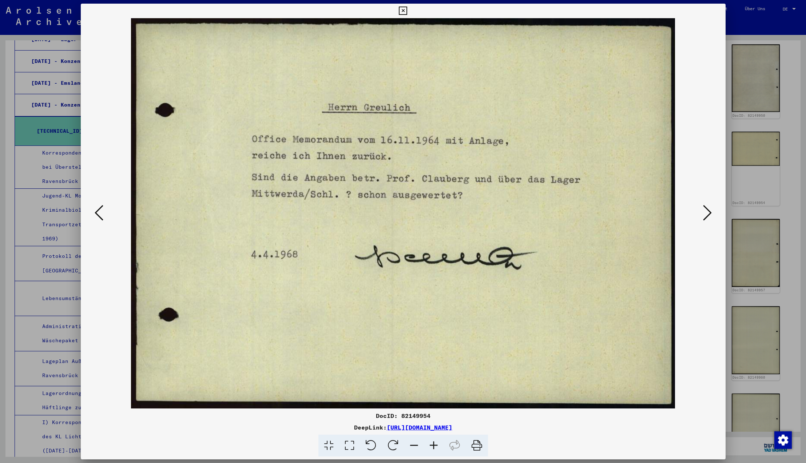
click at [407, 8] on icon at bounding box center [403, 11] width 8 height 9
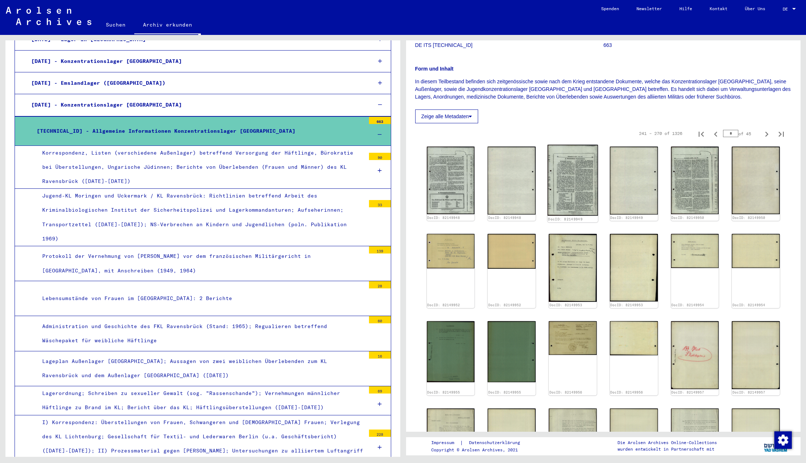
scroll to position [89, 0]
click at [464, 163] on img at bounding box center [450, 180] width 50 height 71
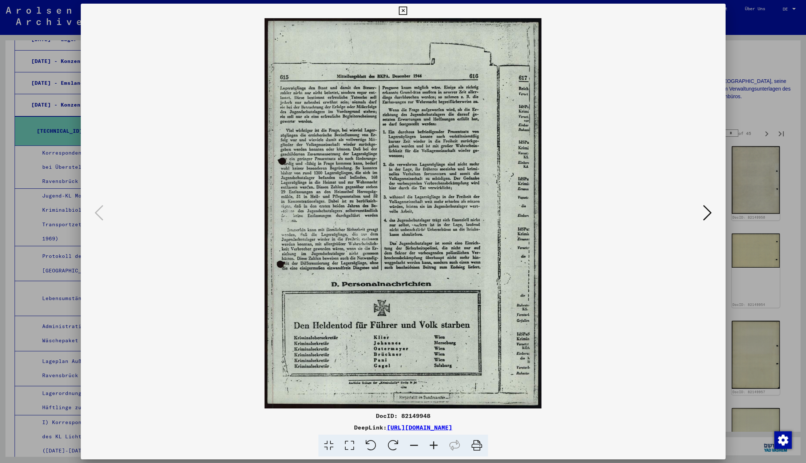
click at [407, 9] on icon at bounding box center [403, 11] width 8 height 9
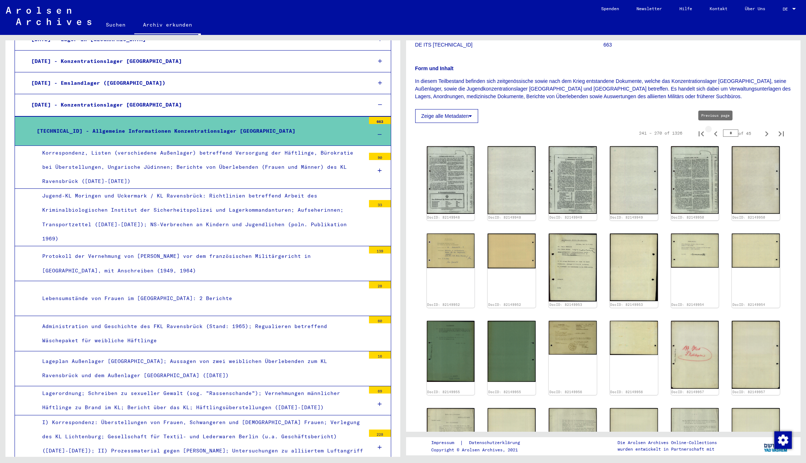
click at [714, 133] on icon "Previous page" at bounding box center [716, 134] width 10 height 10
type input "*"
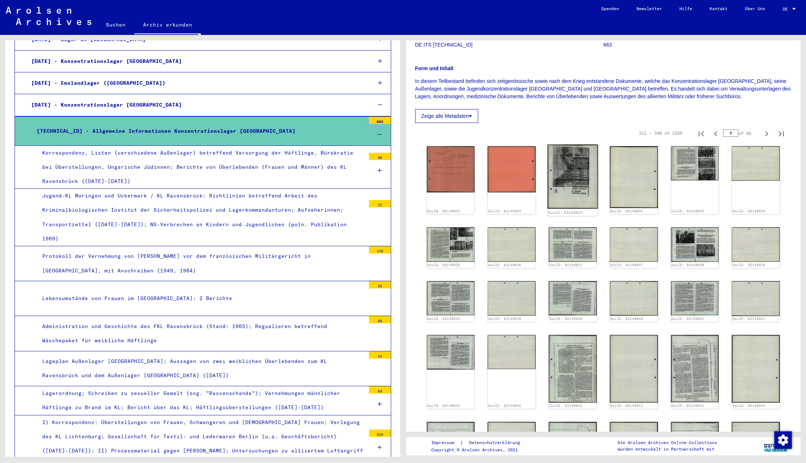
click at [561, 185] on img at bounding box center [573, 177] width 50 height 64
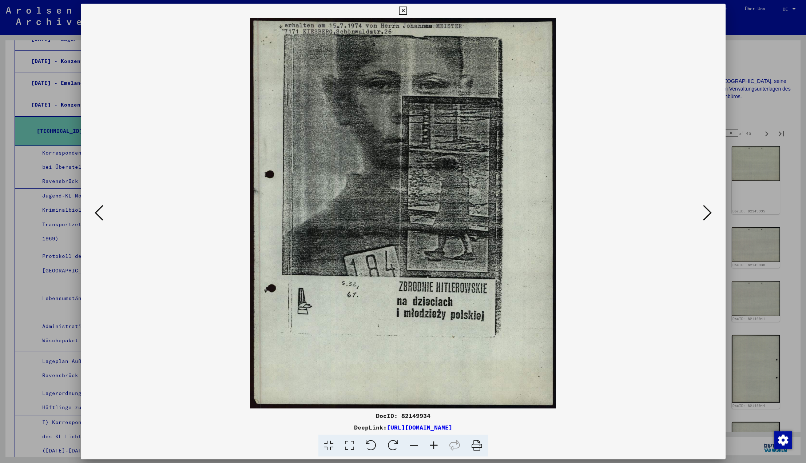
click at [407, 12] on icon at bounding box center [403, 11] width 8 height 9
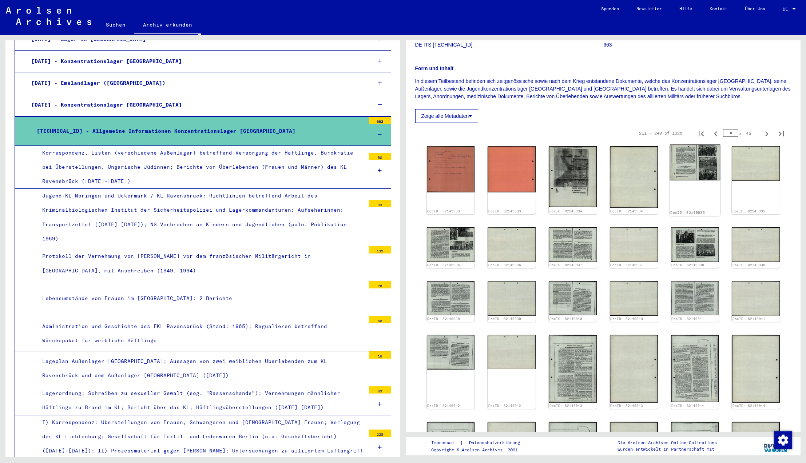
click at [677, 166] on img at bounding box center [695, 163] width 50 height 36
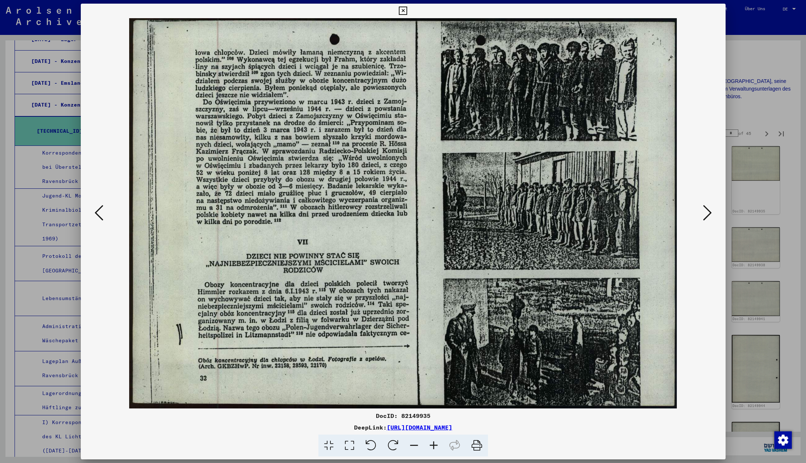
click at [407, 11] on icon at bounding box center [403, 11] width 8 height 9
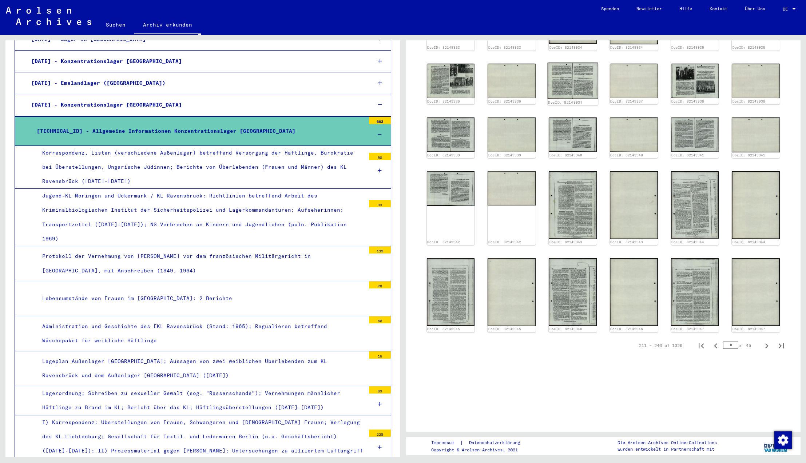
scroll to position [254, 0]
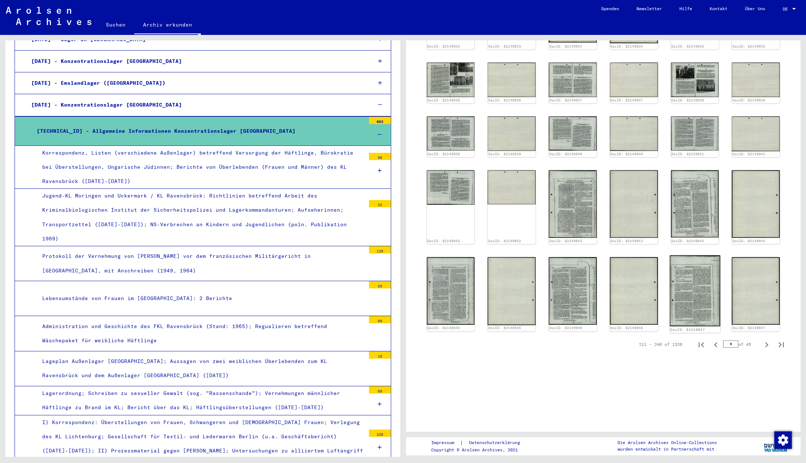
click at [693, 279] on img at bounding box center [695, 291] width 50 height 71
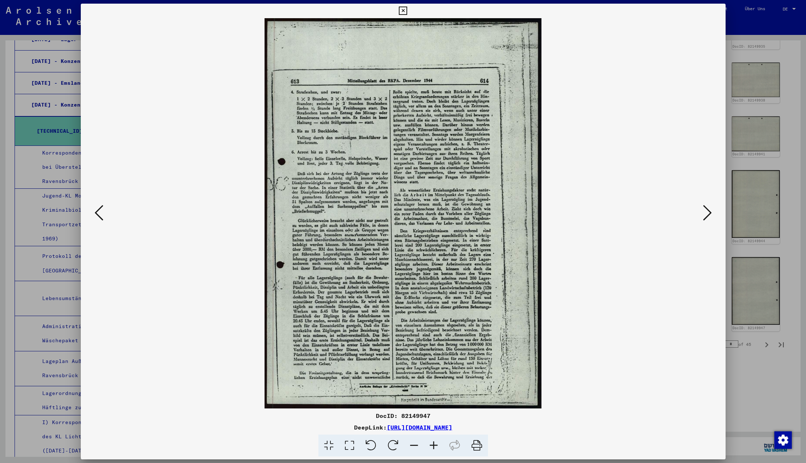
click at [407, 11] on icon at bounding box center [403, 11] width 8 height 9
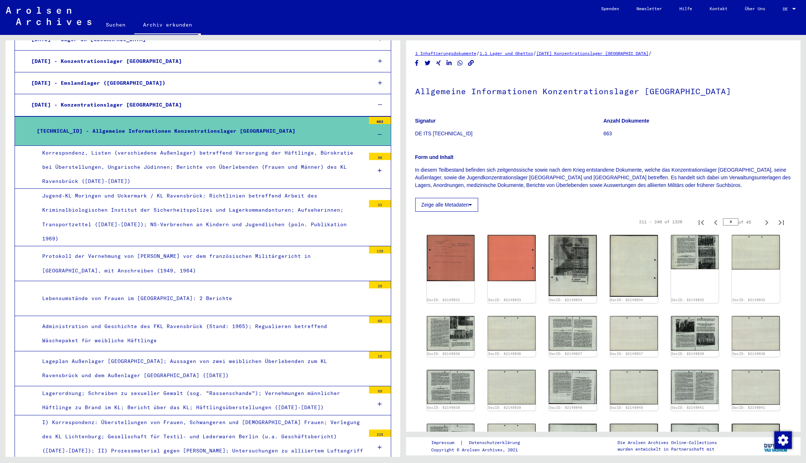
scroll to position [0, 0]
click at [715, 222] on icon "Previous page" at bounding box center [715, 222] width 3 height 5
type input "*"
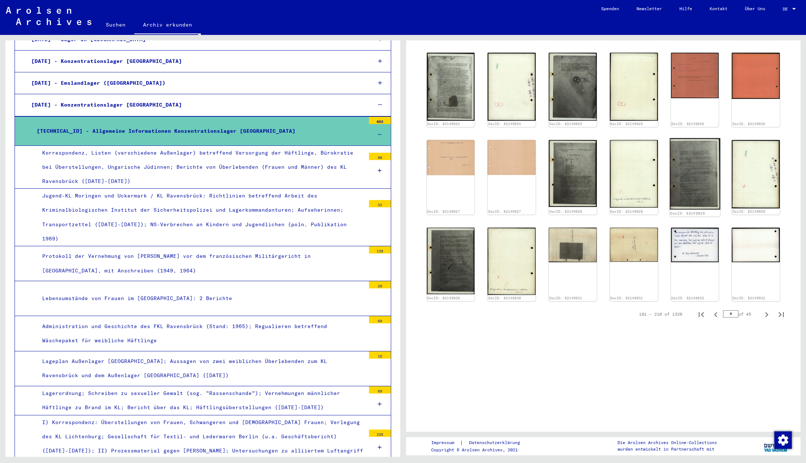
scroll to position [356, 0]
click at [703, 179] on img at bounding box center [695, 173] width 50 height 71
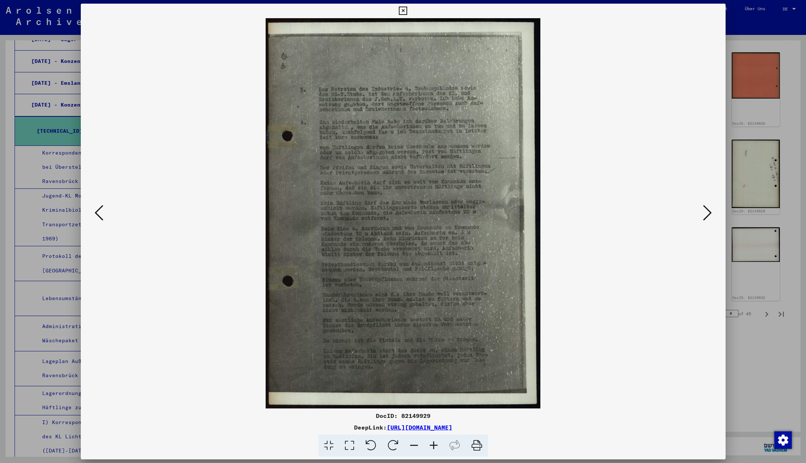
click at [407, 11] on icon at bounding box center [403, 11] width 8 height 9
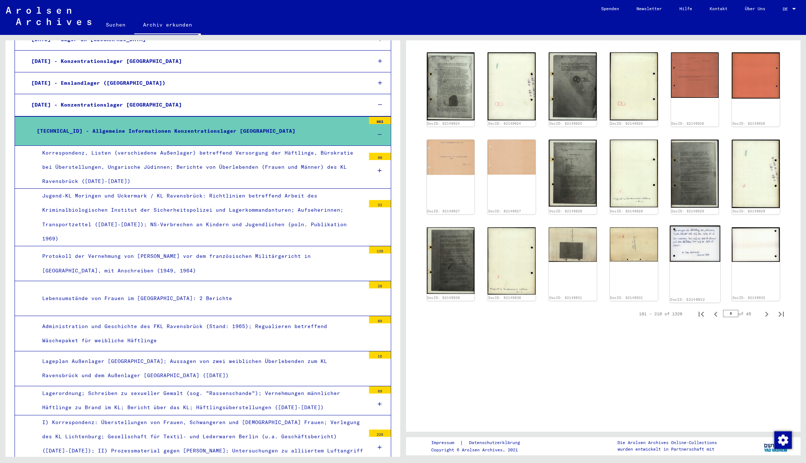
click at [697, 241] on img at bounding box center [695, 244] width 50 height 36
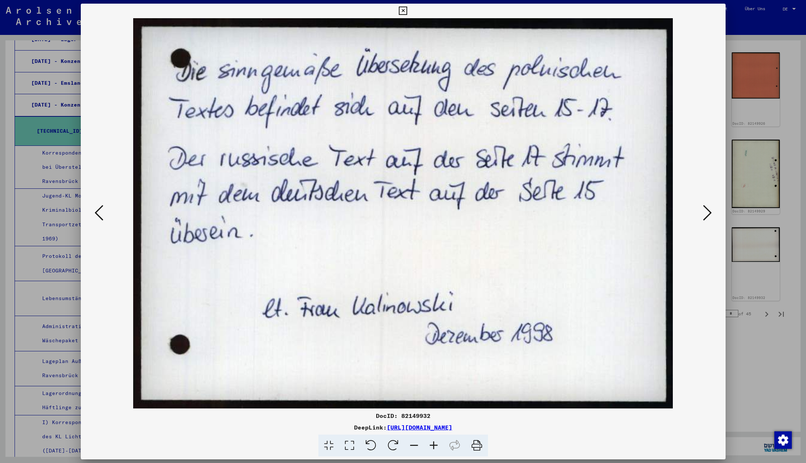
click at [407, 10] on icon at bounding box center [403, 11] width 8 height 9
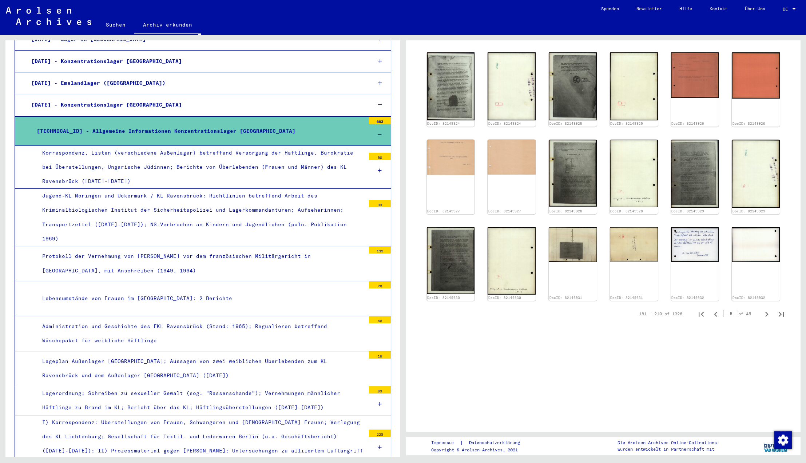
scroll to position [0, 0]
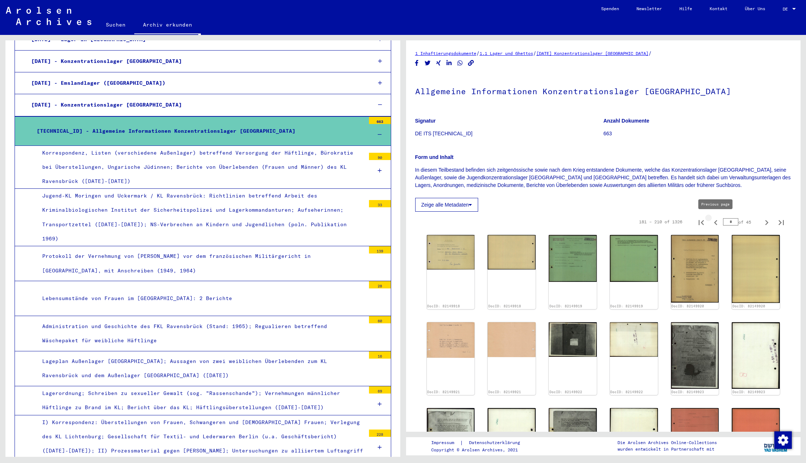
click at [716, 222] on icon "Previous page" at bounding box center [716, 223] width 10 height 10
type input "*"
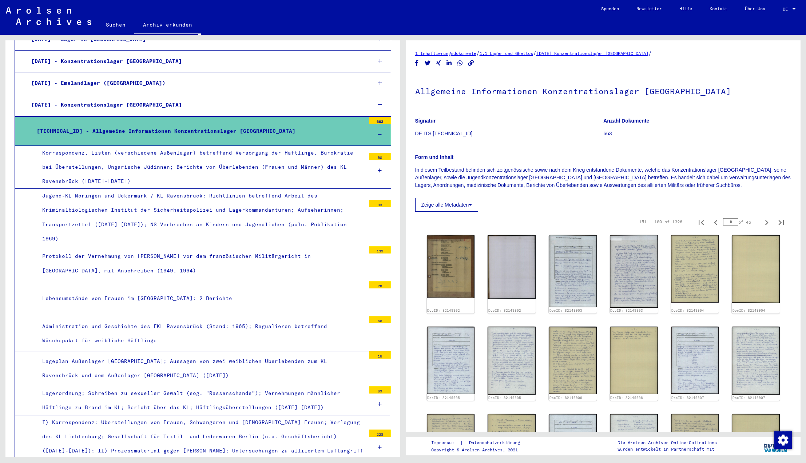
scroll to position [15, 0]
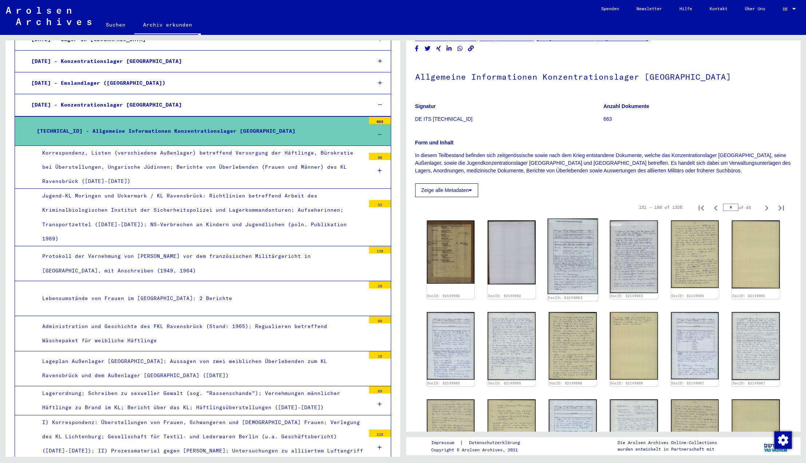
click at [565, 258] on img at bounding box center [573, 257] width 50 height 76
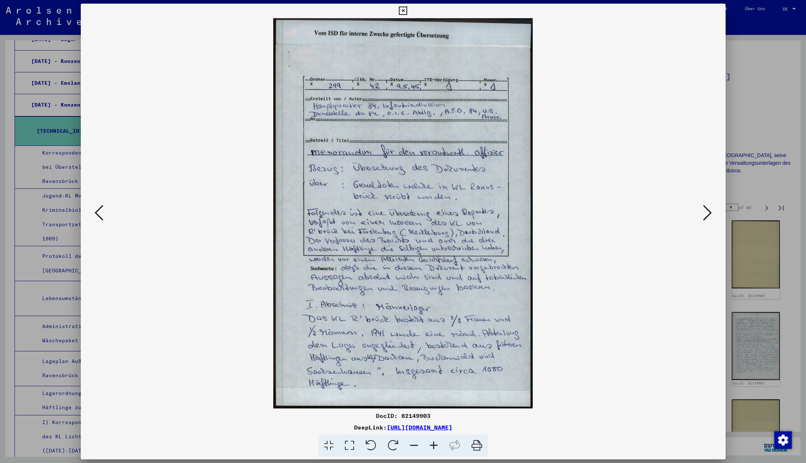
click at [407, 11] on icon at bounding box center [403, 11] width 8 height 9
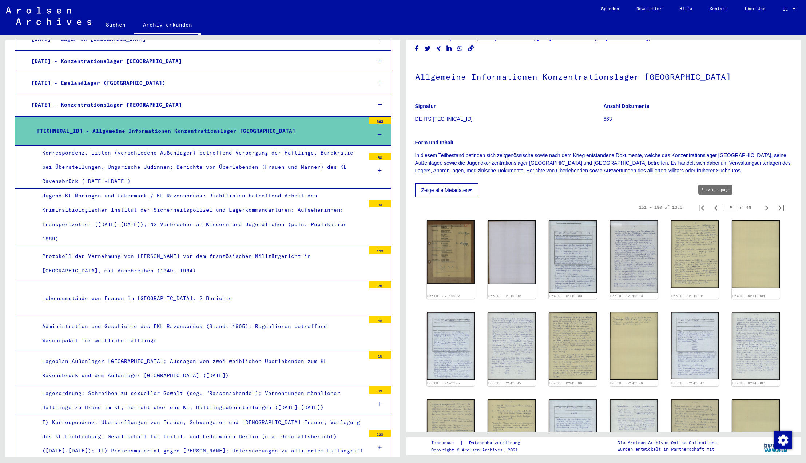
click at [716, 207] on icon "Previous page" at bounding box center [715, 208] width 3 height 5
type input "*"
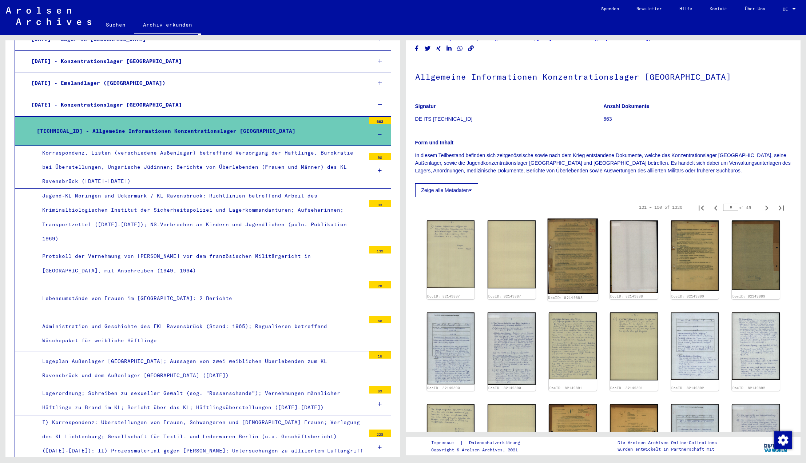
click at [565, 244] on img at bounding box center [573, 257] width 50 height 76
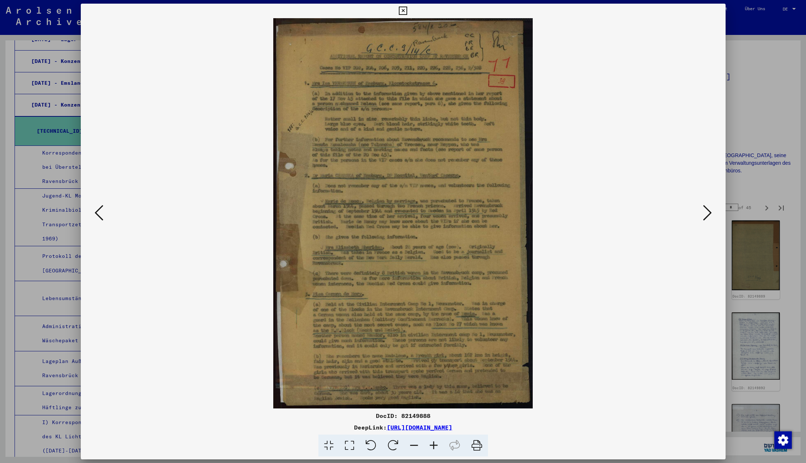
click at [407, 11] on icon at bounding box center [403, 11] width 8 height 9
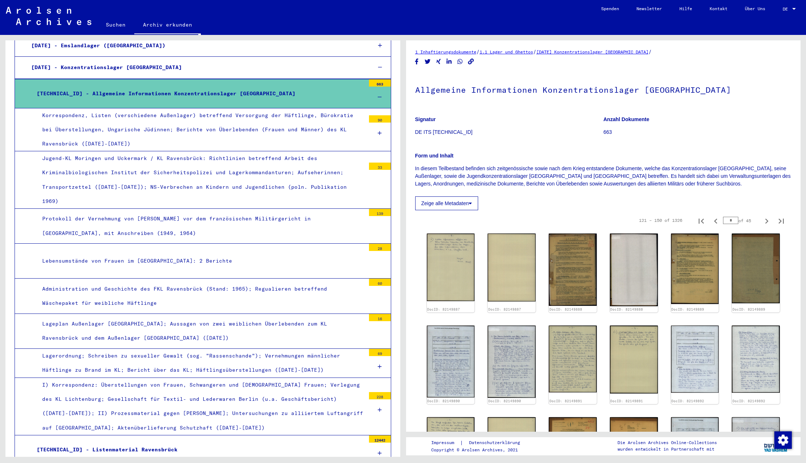
scroll to position [835, 0]
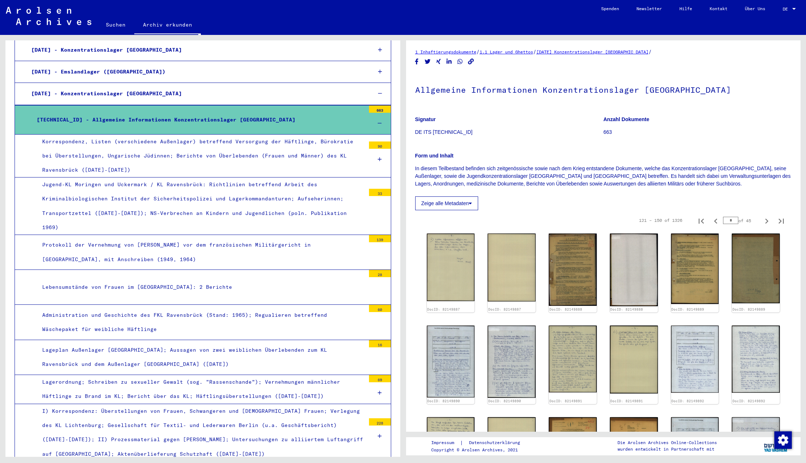
click at [380, 121] on icon at bounding box center [380, 123] width 4 height 5
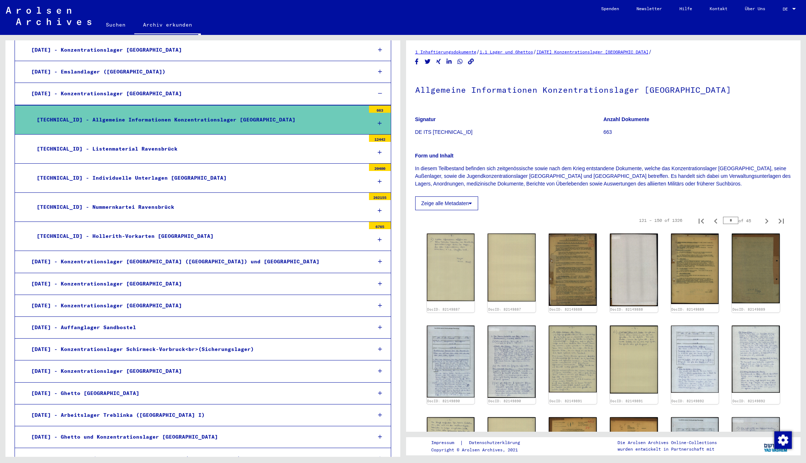
click at [379, 150] on icon at bounding box center [380, 152] width 4 height 5
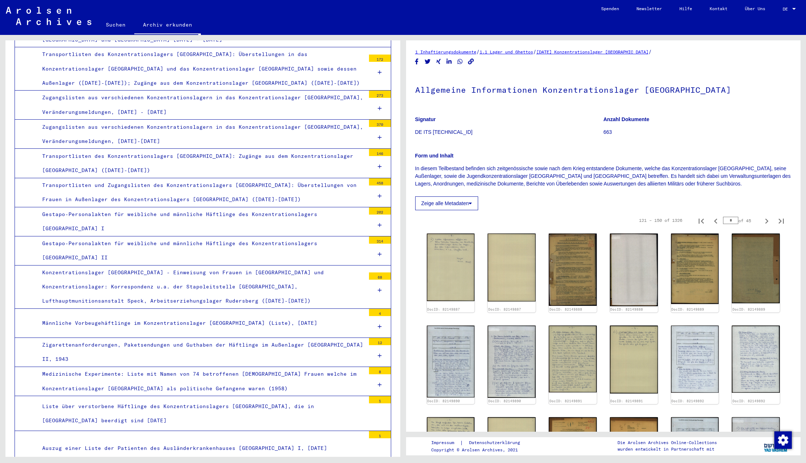
scroll to position [1097, 0]
click at [380, 222] on icon at bounding box center [380, 224] width 4 height 5
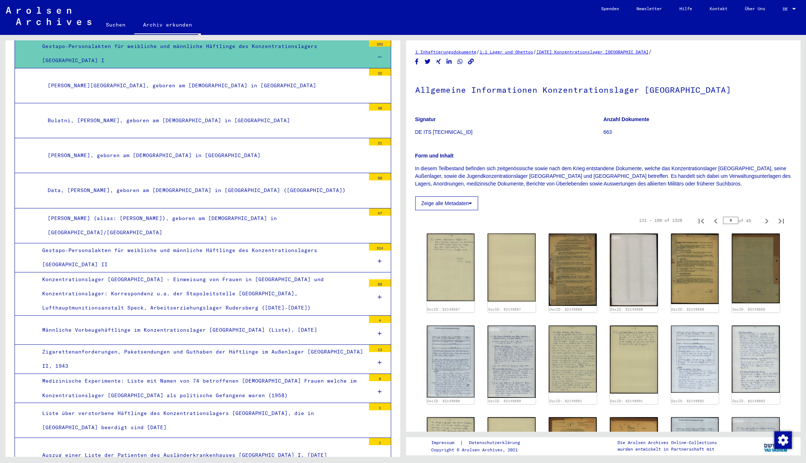
scroll to position [1270, 0]
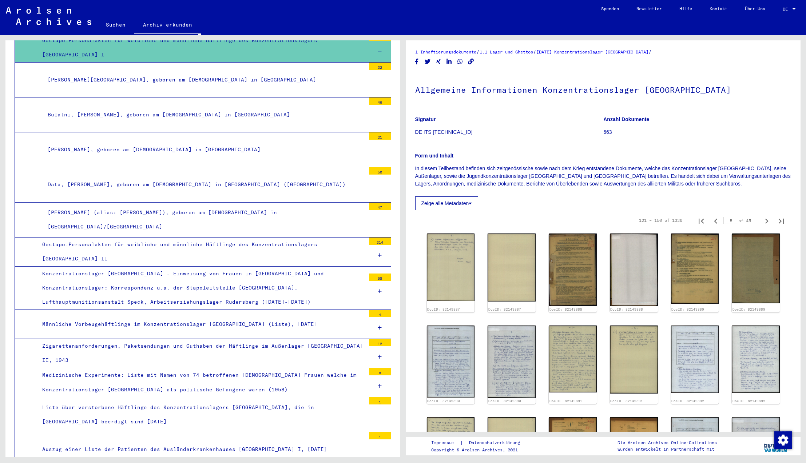
click at [381, 253] on icon at bounding box center [380, 255] width 4 height 5
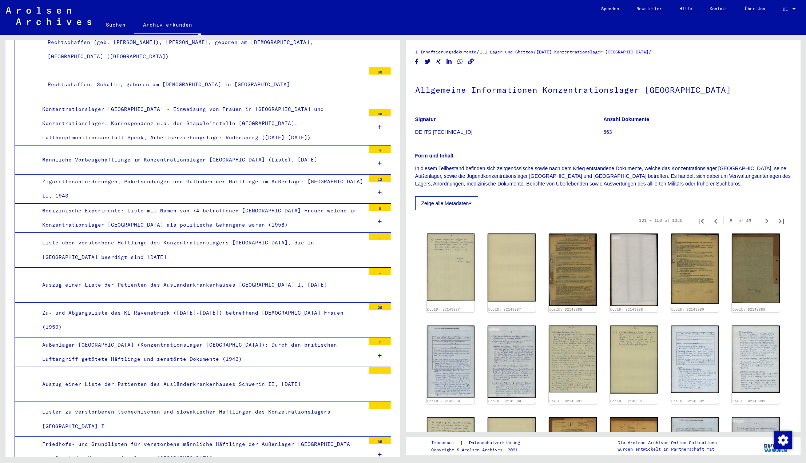
scroll to position [1611, 0]
click at [379, 218] on icon at bounding box center [380, 220] width 4 height 5
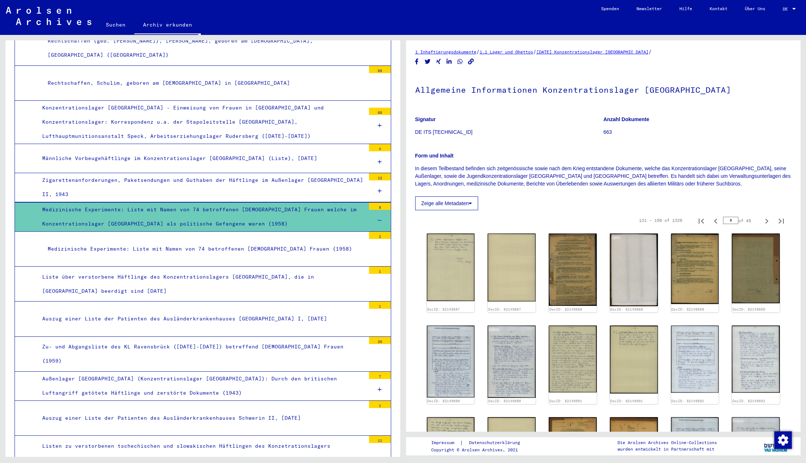
click at [292, 242] on div "Medizinische Experimente: Liste mit Namen von 74 betroffenen [DEMOGRAPHIC_DATA]…" at bounding box center [203, 249] width 323 height 14
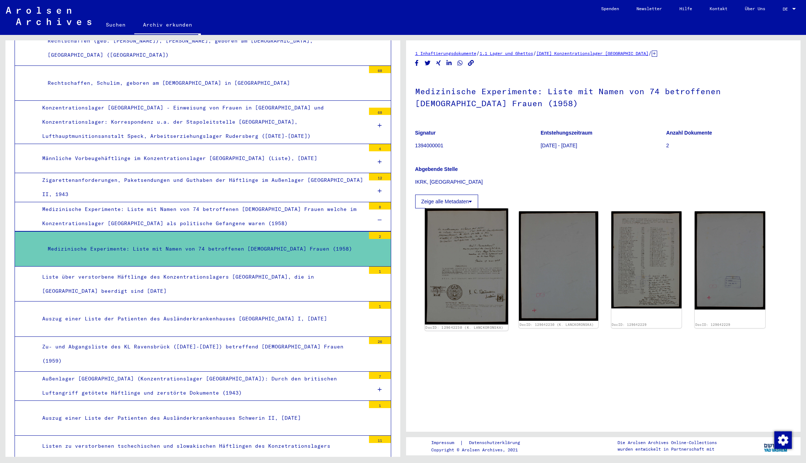
click at [468, 237] on img at bounding box center [466, 267] width 83 height 116
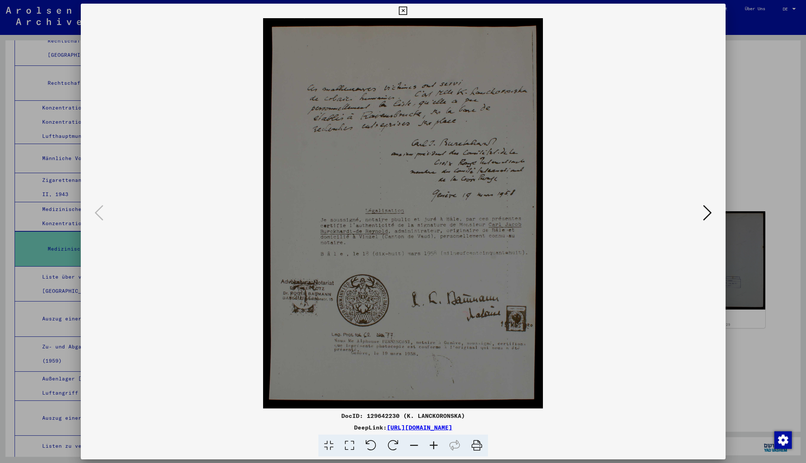
click at [711, 211] on button at bounding box center [707, 213] width 13 height 21
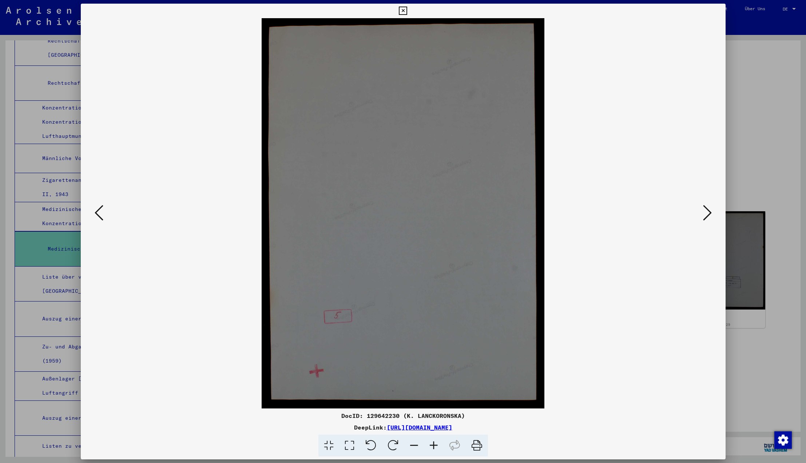
click at [707, 215] on icon at bounding box center [707, 212] width 9 height 17
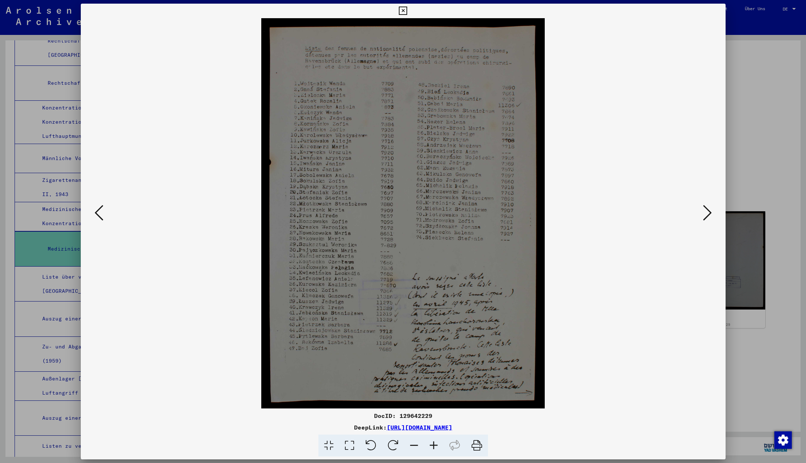
click at [708, 213] on icon at bounding box center [707, 212] width 9 height 17
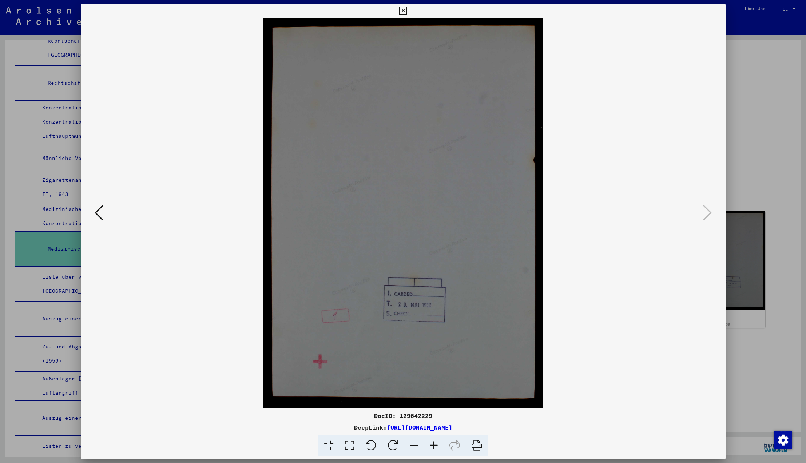
click at [97, 213] on icon at bounding box center [99, 212] width 9 height 17
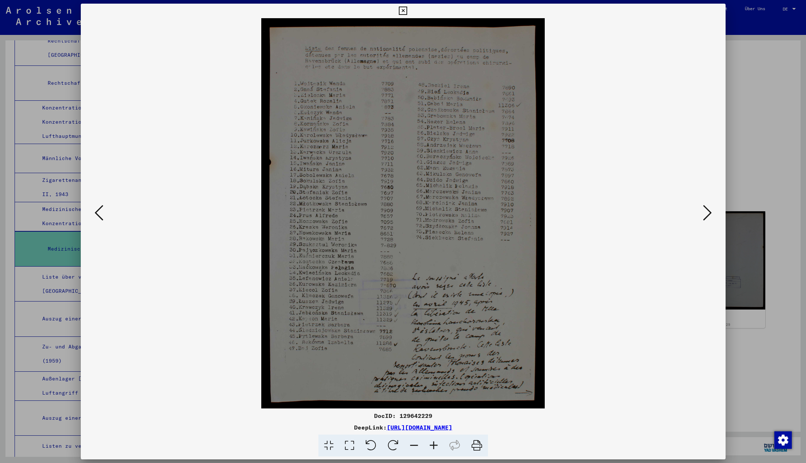
click at [97, 213] on icon at bounding box center [99, 212] width 9 height 17
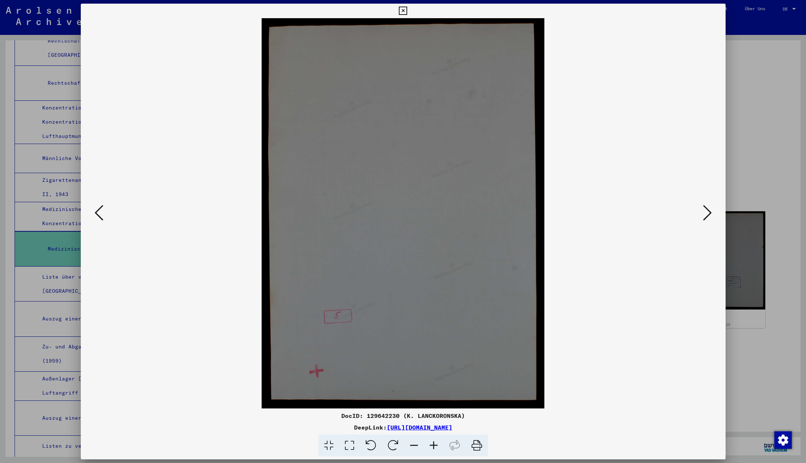
click at [97, 213] on icon at bounding box center [99, 212] width 9 height 17
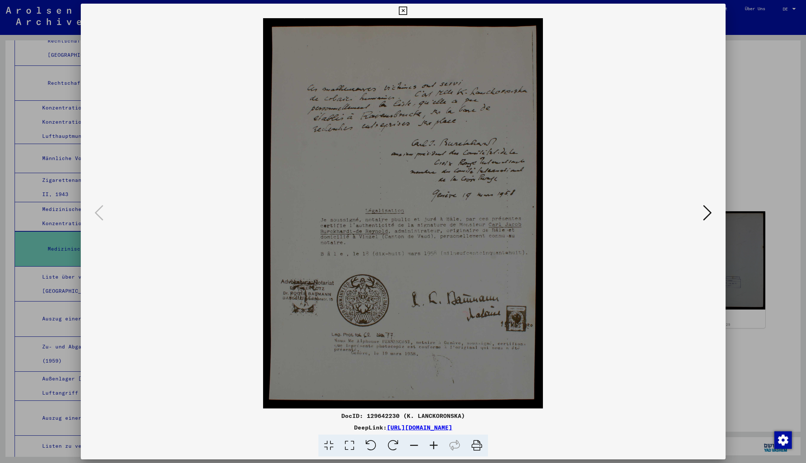
click at [407, 10] on icon at bounding box center [403, 11] width 8 height 9
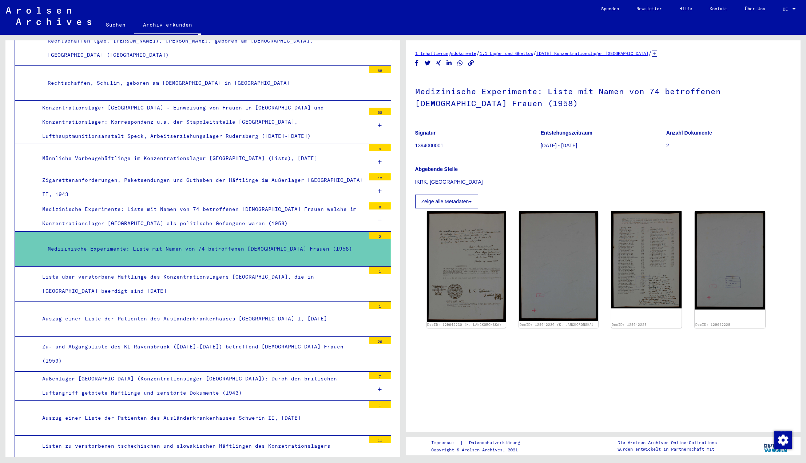
click at [719, 11] on link "Kontakt" at bounding box center [718, 8] width 35 height 17
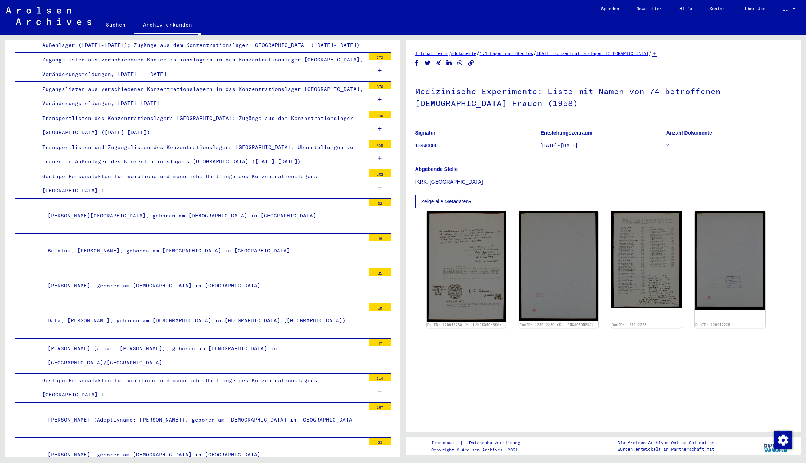
scroll to position [1138, 0]
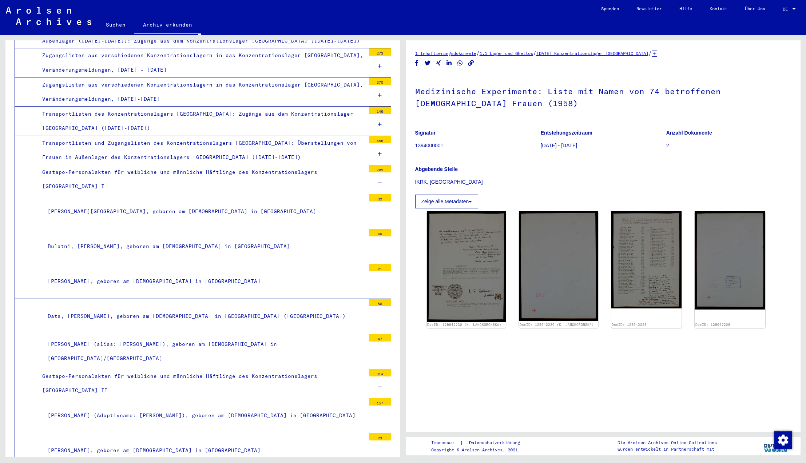
click at [380, 181] on icon at bounding box center [380, 183] width 4 height 5
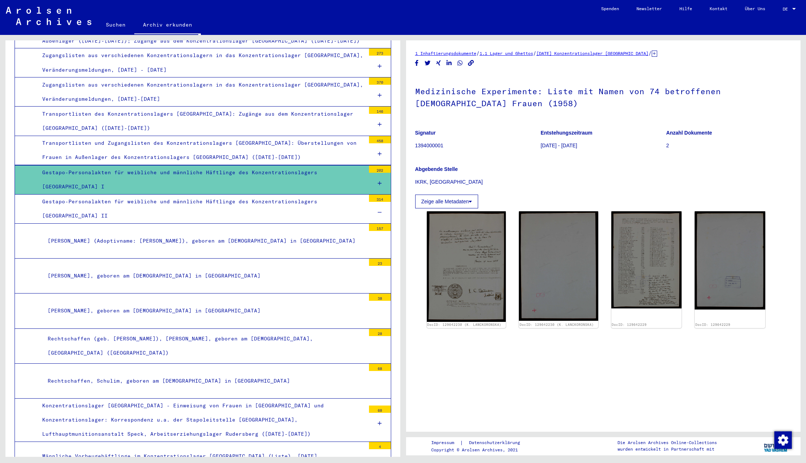
click at [380, 210] on icon at bounding box center [380, 212] width 4 height 5
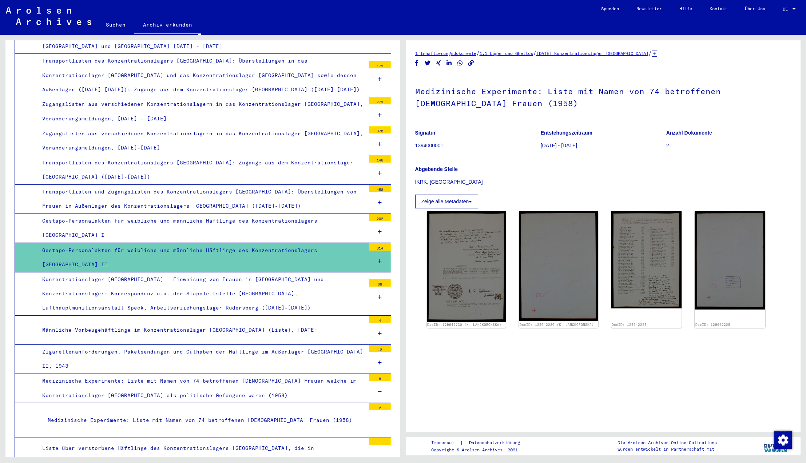
scroll to position [1089, 0]
click at [379, 112] on icon at bounding box center [380, 114] width 4 height 5
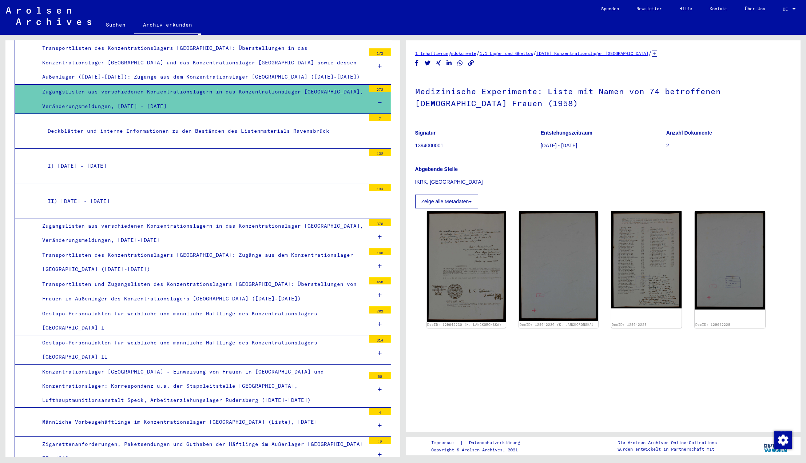
scroll to position [1104, 0]
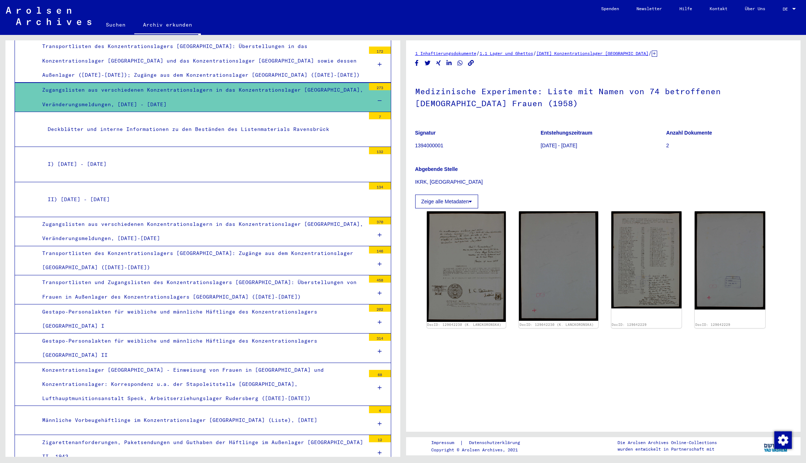
click at [90, 193] on div "II) [DATE] - [DATE]" at bounding box center [203, 200] width 323 height 14
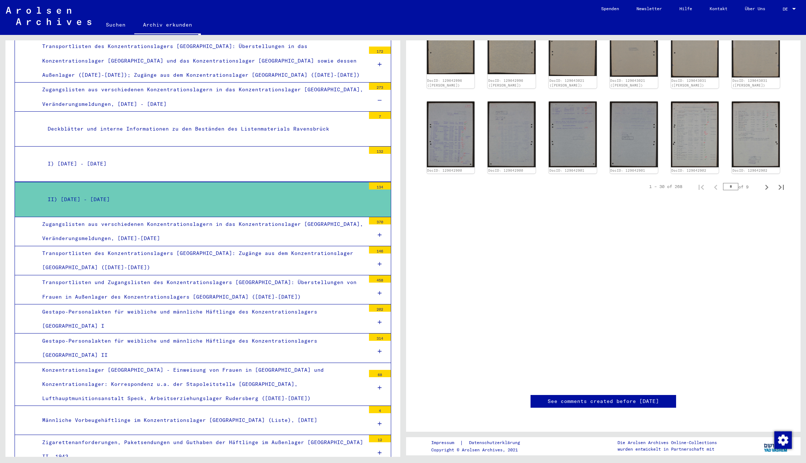
scroll to position [490, 0]
click at [449, 130] on img at bounding box center [450, 134] width 50 height 69
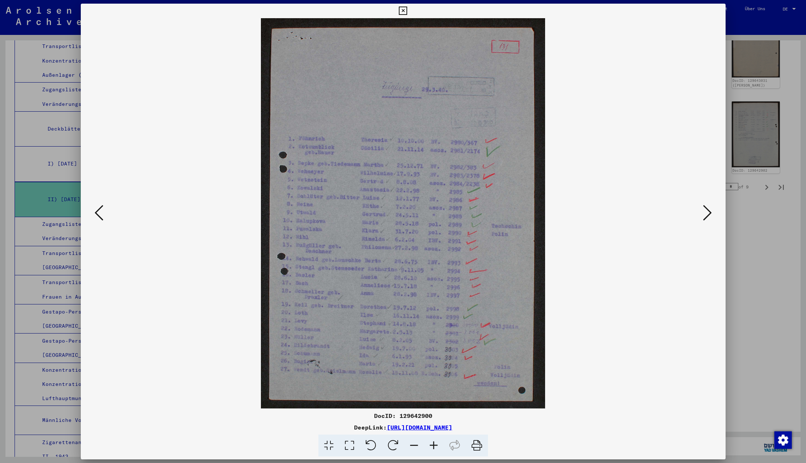
click at [407, 11] on icon at bounding box center [403, 11] width 8 height 9
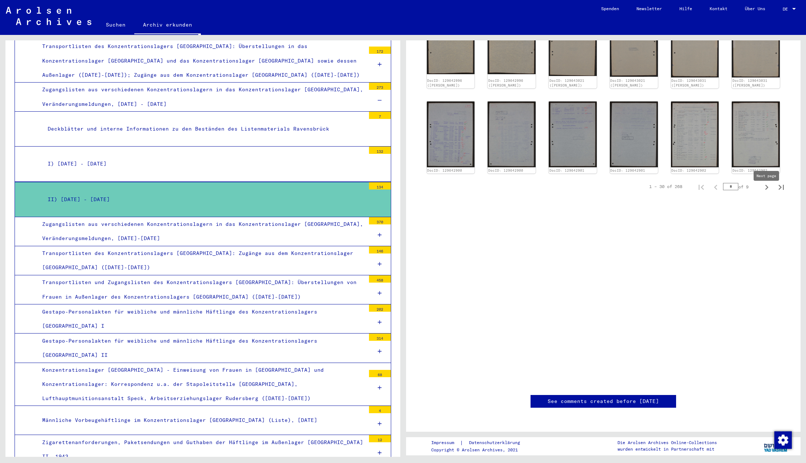
click at [767, 190] on icon "Next page" at bounding box center [766, 187] width 3 height 5
type input "*"
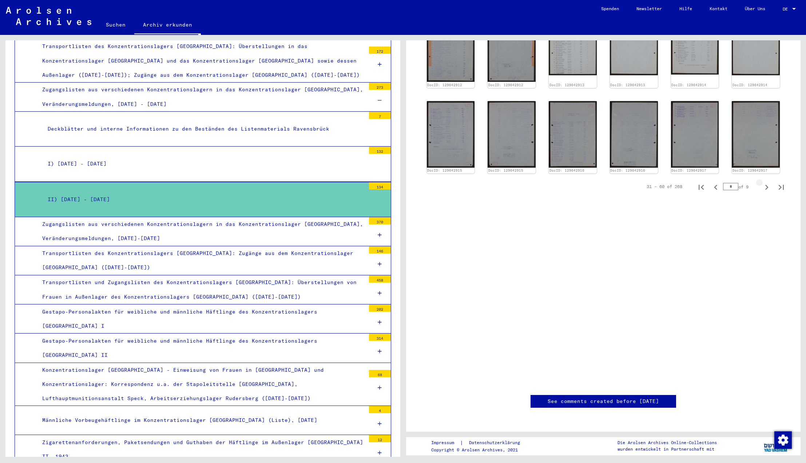
scroll to position [359, 0]
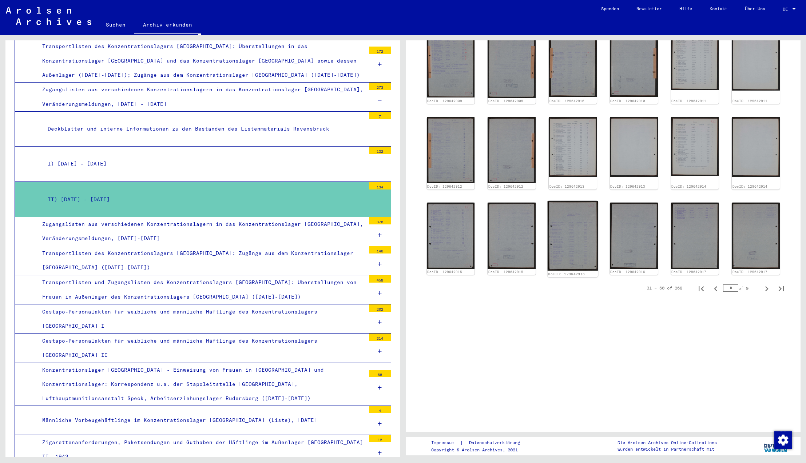
click at [573, 227] on img at bounding box center [573, 236] width 50 height 70
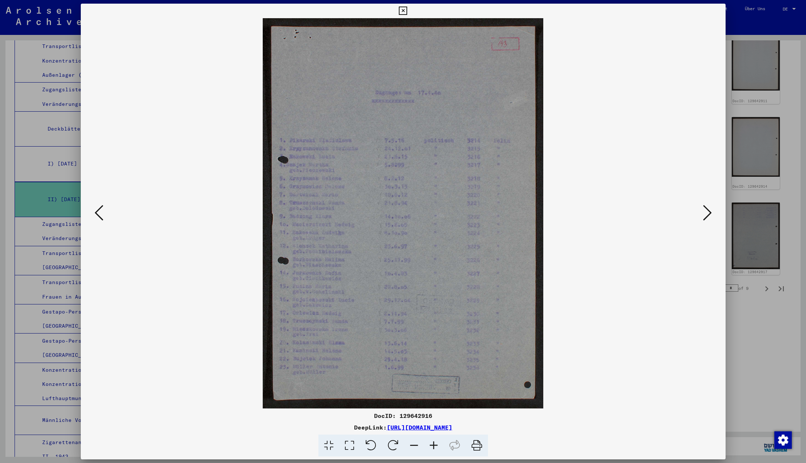
click at [407, 10] on icon at bounding box center [403, 11] width 8 height 9
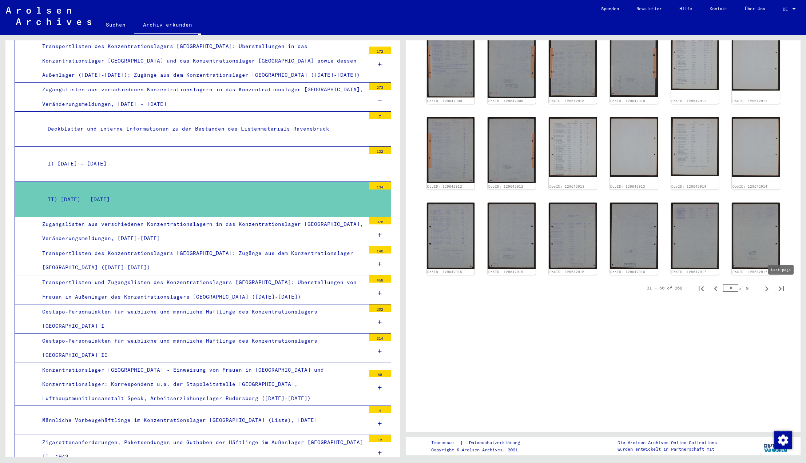
click at [782, 288] on icon "Last page" at bounding box center [781, 289] width 10 height 10
type input "*"
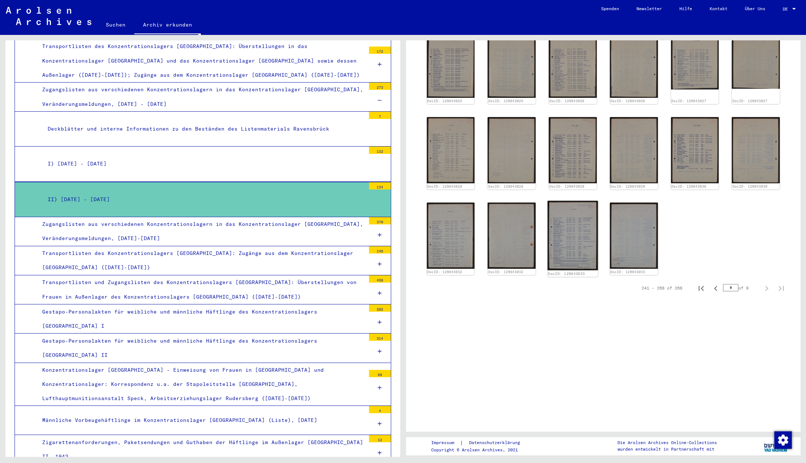
click at [565, 243] on img at bounding box center [573, 236] width 50 height 70
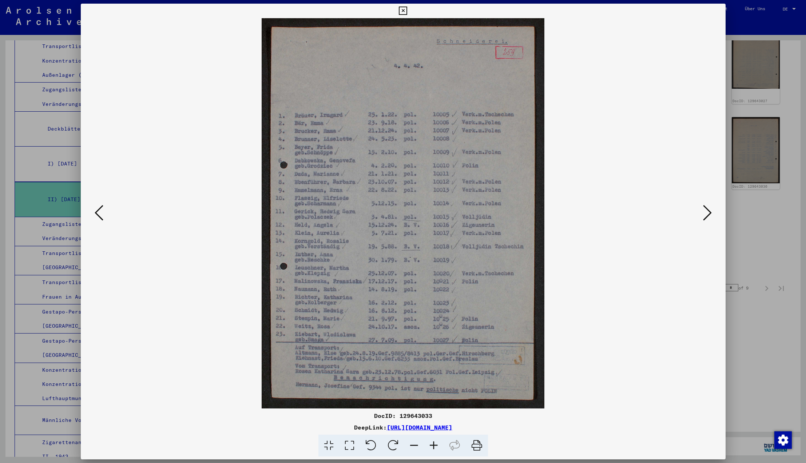
click at [577, 233] on img at bounding box center [403, 213] width 595 height 391
click at [407, 12] on icon at bounding box center [403, 11] width 8 height 9
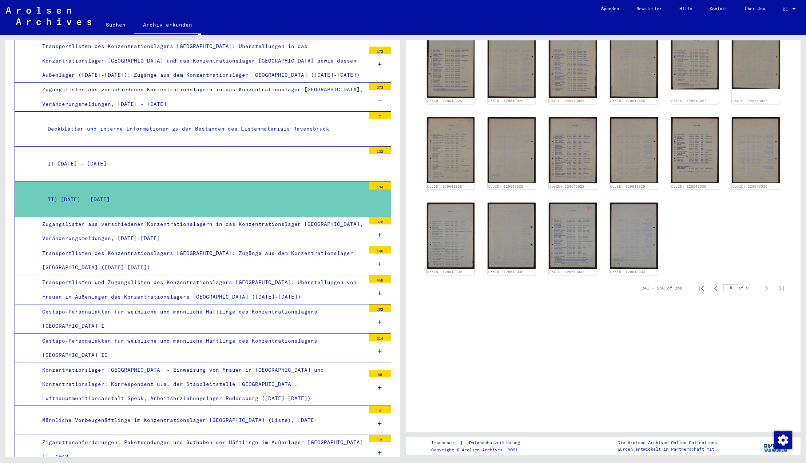
scroll to position [0, 0]
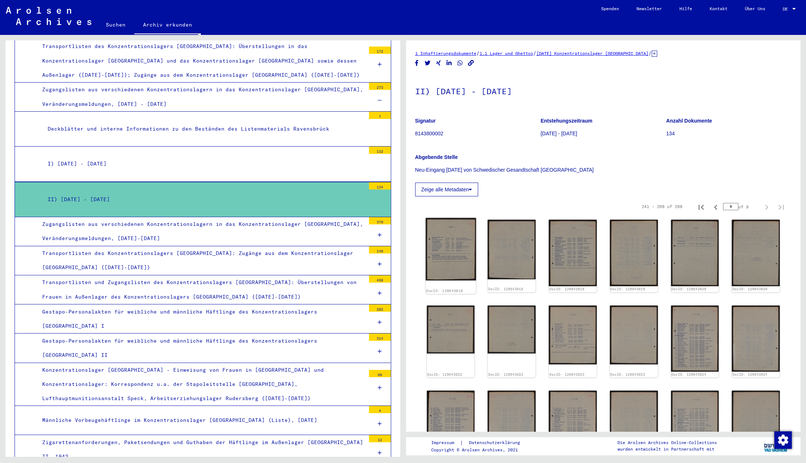
click at [451, 263] on img at bounding box center [450, 249] width 50 height 63
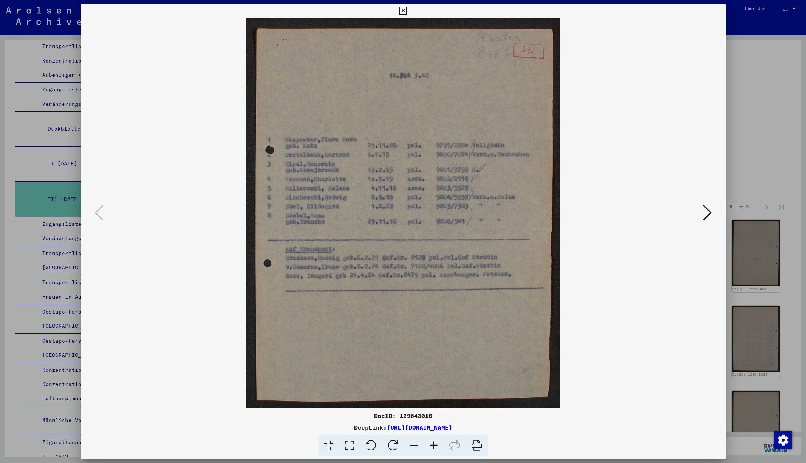
click at [407, 11] on icon at bounding box center [403, 11] width 8 height 9
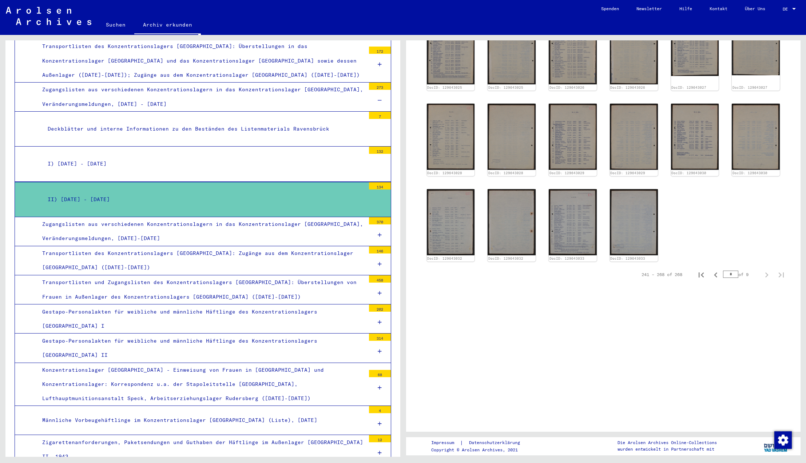
scroll to position [336, 0]
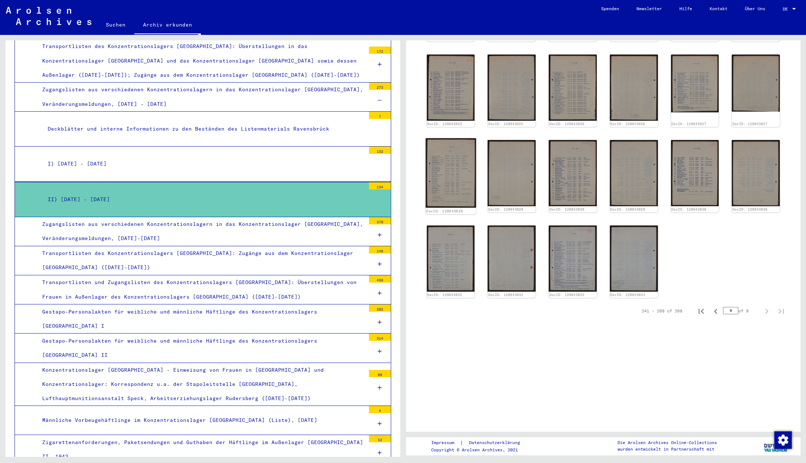
click at [443, 168] on img at bounding box center [450, 173] width 50 height 70
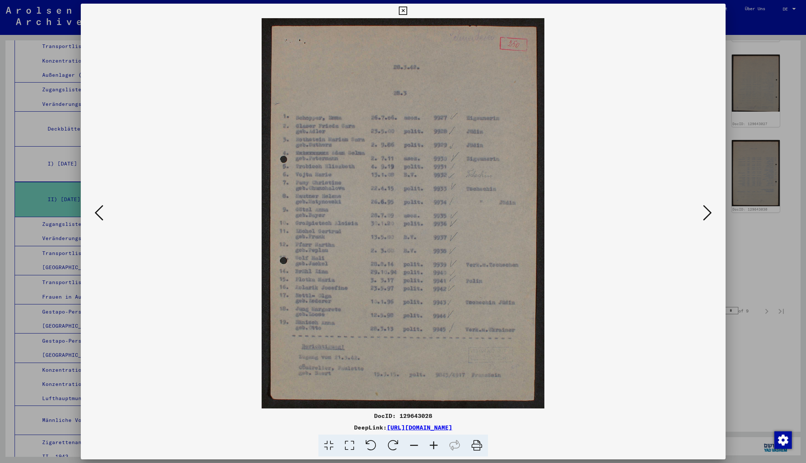
click at [407, 11] on icon at bounding box center [403, 11] width 8 height 9
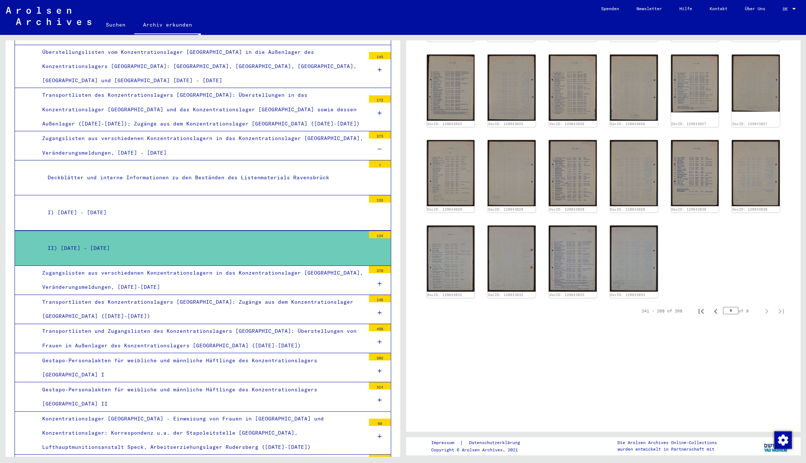
scroll to position [1042, 0]
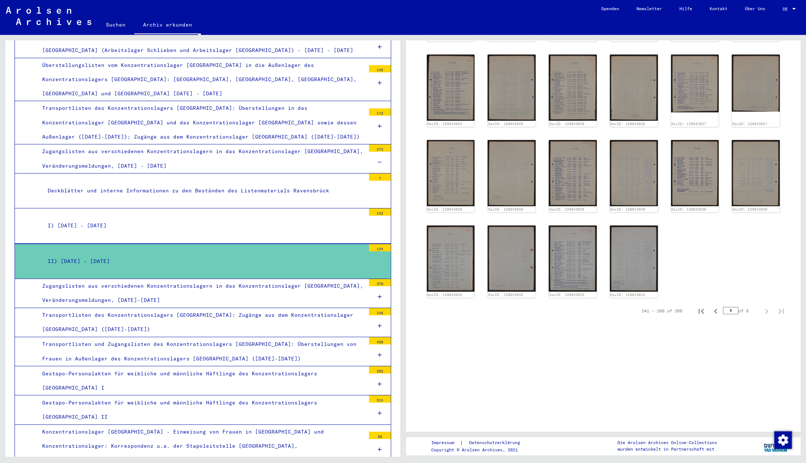
click at [379, 160] on icon at bounding box center [380, 162] width 4 height 5
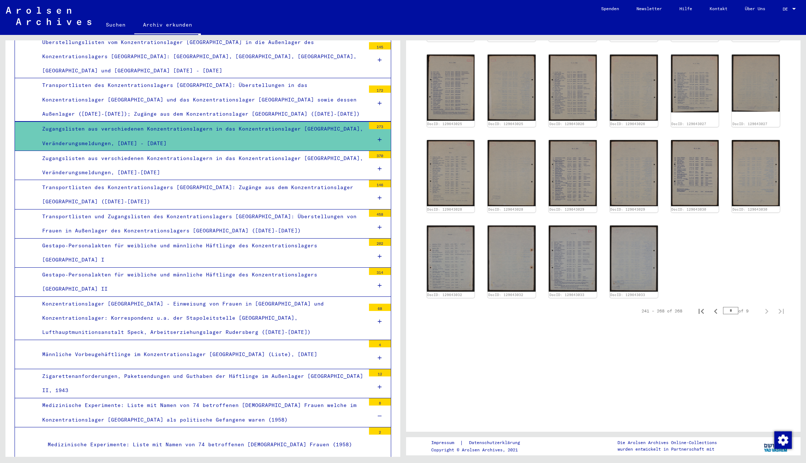
scroll to position [1065, 0]
click at [380, 166] on icon at bounding box center [380, 168] width 4 height 5
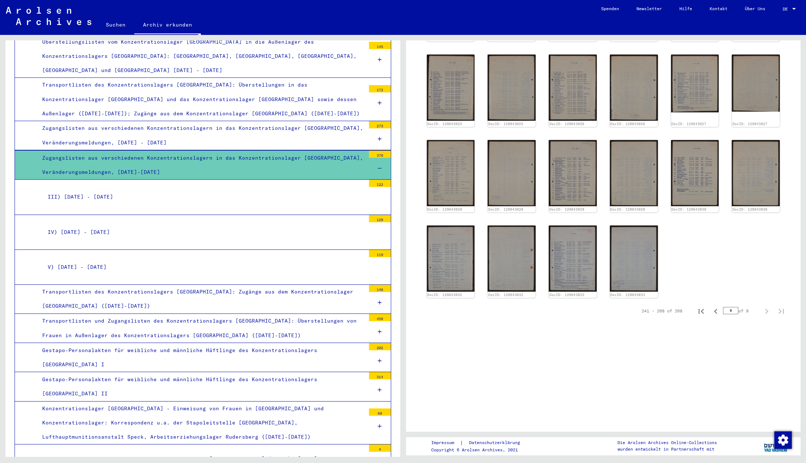
click at [110, 225] on div "IV) [DATE] - [DATE]" at bounding box center [203, 232] width 323 height 14
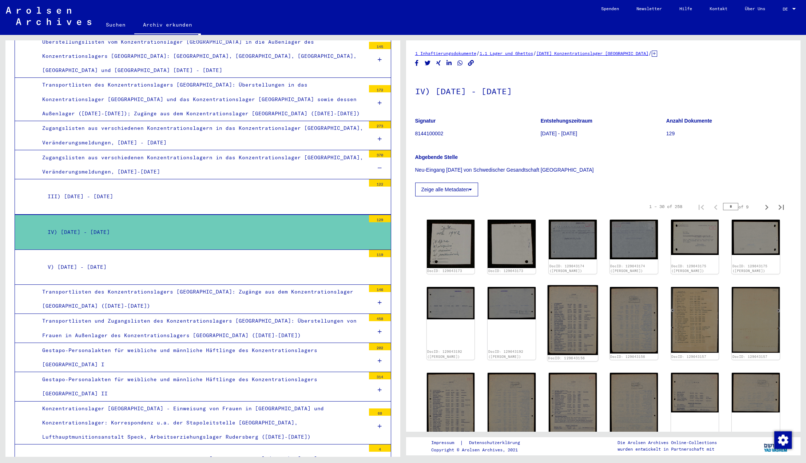
click at [574, 333] on img at bounding box center [573, 320] width 50 height 70
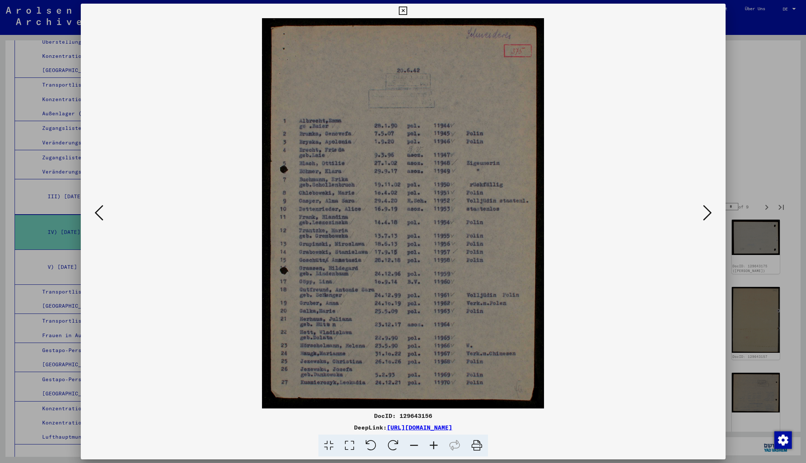
click at [407, 9] on icon at bounding box center [403, 11] width 8 height 9
